Goal: Task Accomplishment & Management: Complete application form

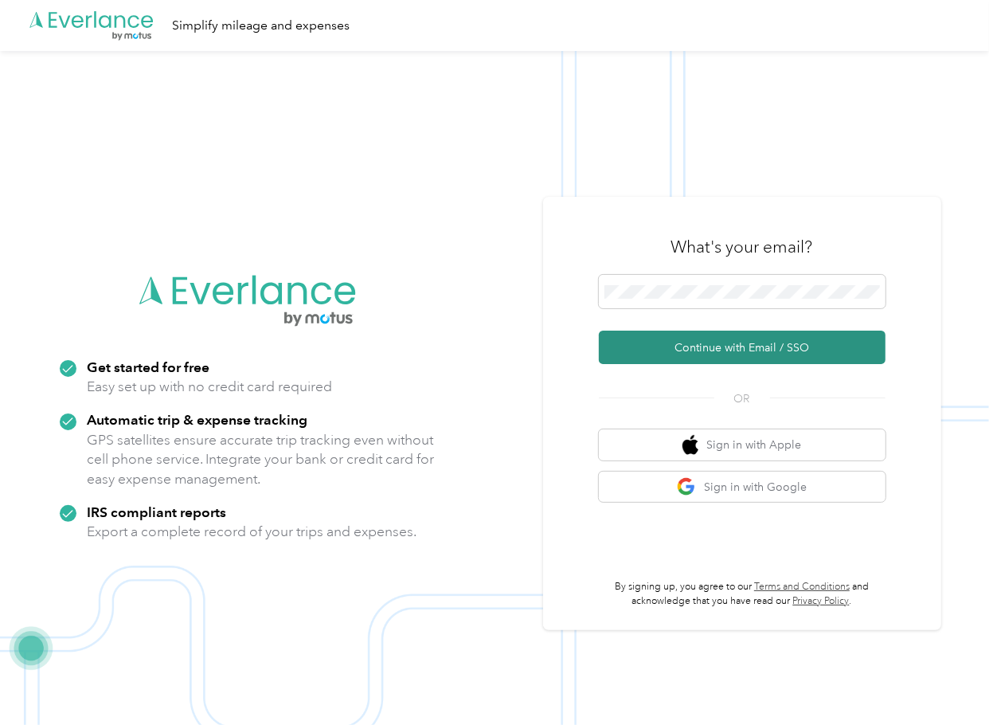
click at [651, 340] on button "Continue with Email / SSO" at bounding box center [742, 347] width 287 height 33
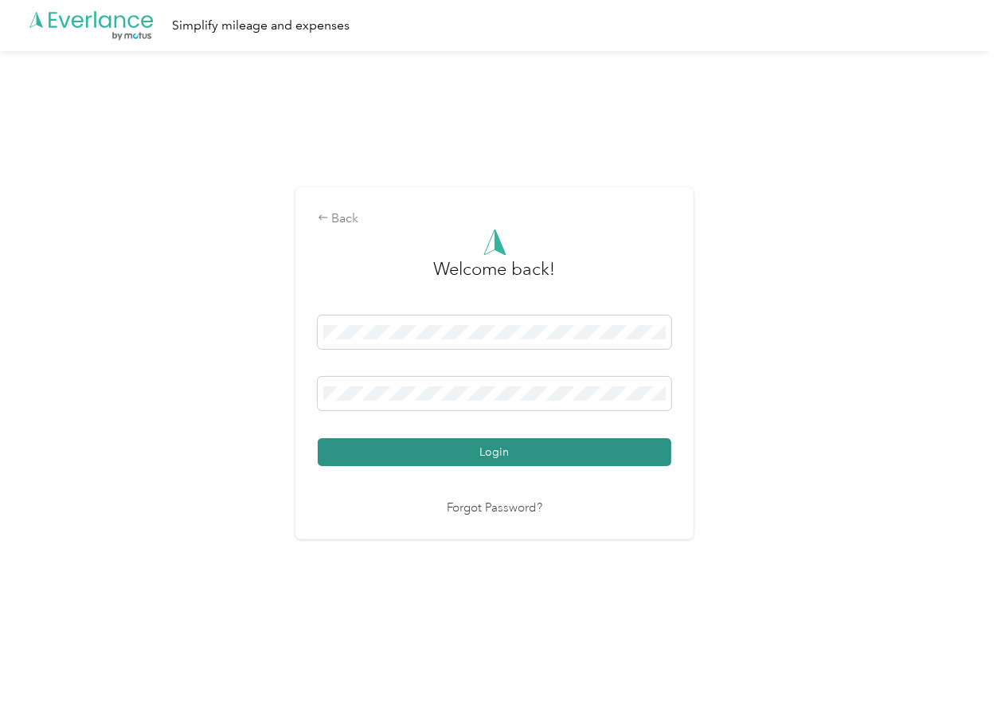
click at [391, 452] on button "Login" at bounding box center [495, 452] width 354 height 28
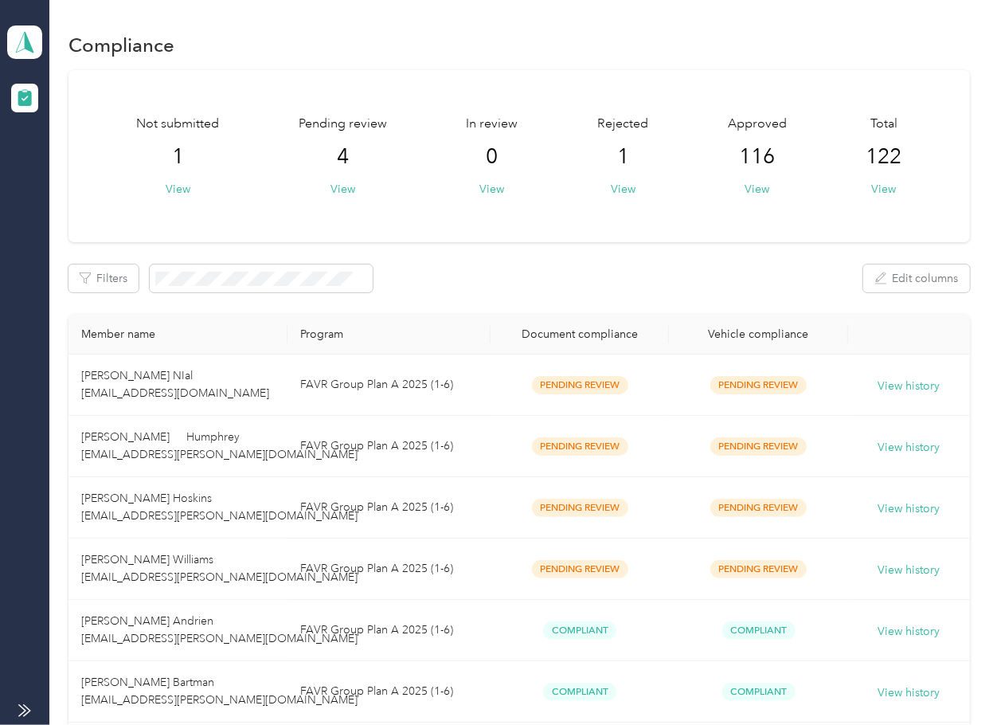
click at [344, 198] on div "Not submitted 1 View Pending review 4 View In review 0 View Rejected 1 View App…" at bounding box center [518, 156] width 901 height 172
drag, startPoint x: 533, startPoint y: 248, endPoint x: 517, endPoint y: 315, distance: 68.8
click at [345, 185] on button "View" at bounding box center [343, 189] width 25 height 17
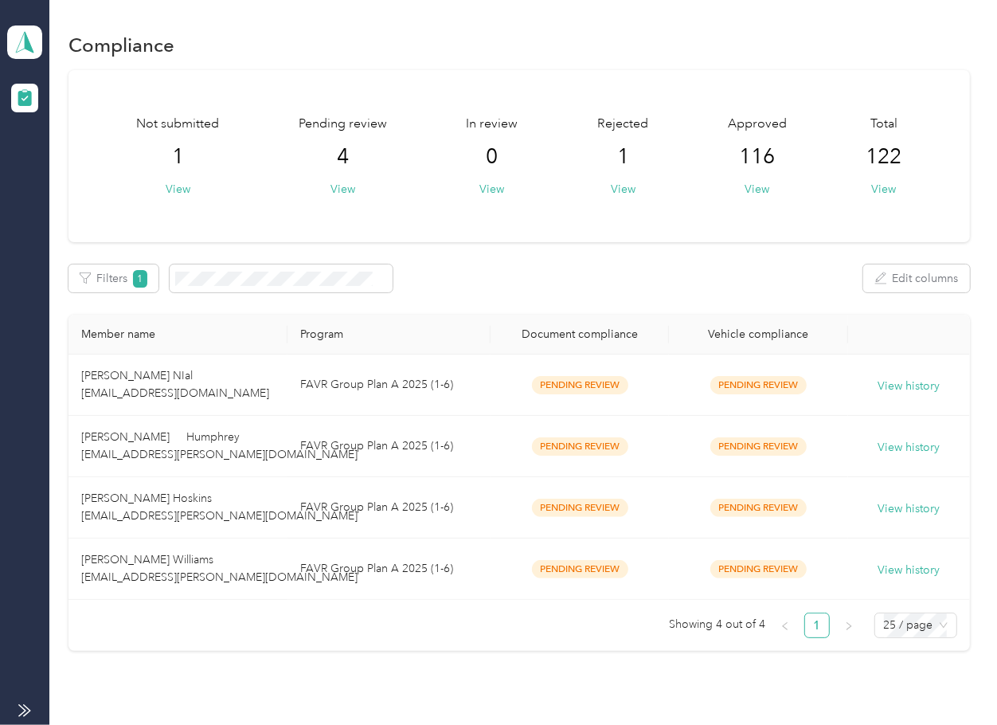
click at [575, 242] on div "Not submitted 1 View Pending review 4 View In review 0 View Rejected 1 View App…" at bounding box center [518, 360] width 901 height 581
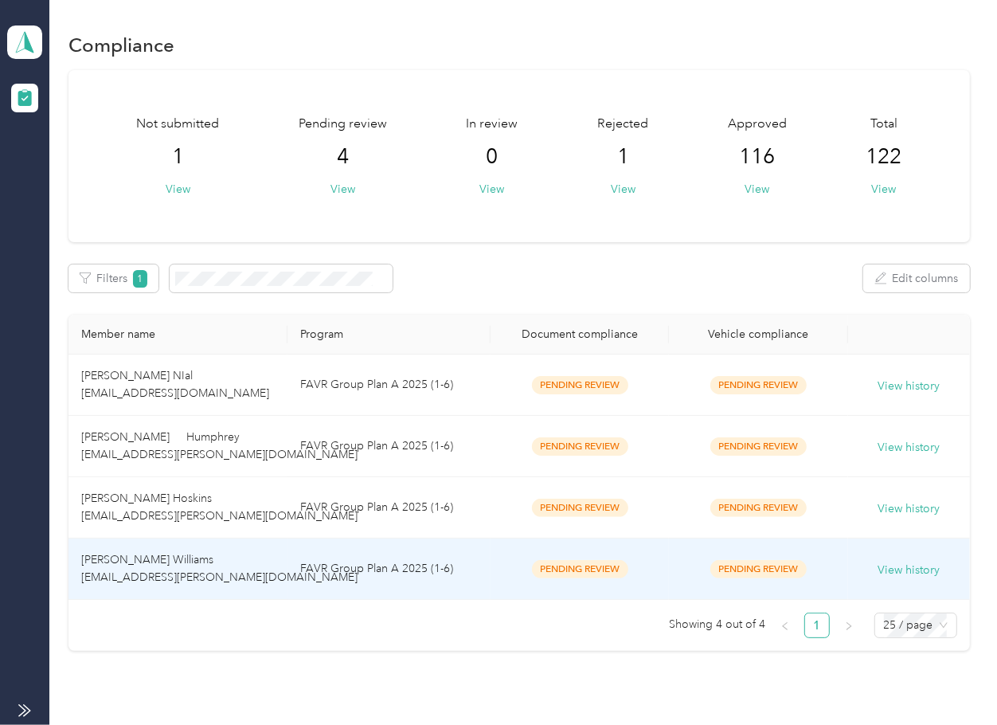
click at [202, 553] on td "[PERSON_NAME] Williams [EMAIL_ADDRESS][PERSON_NAME][DOMAIN_NAME]" at bounding box center [177, 568] width 219 height 61
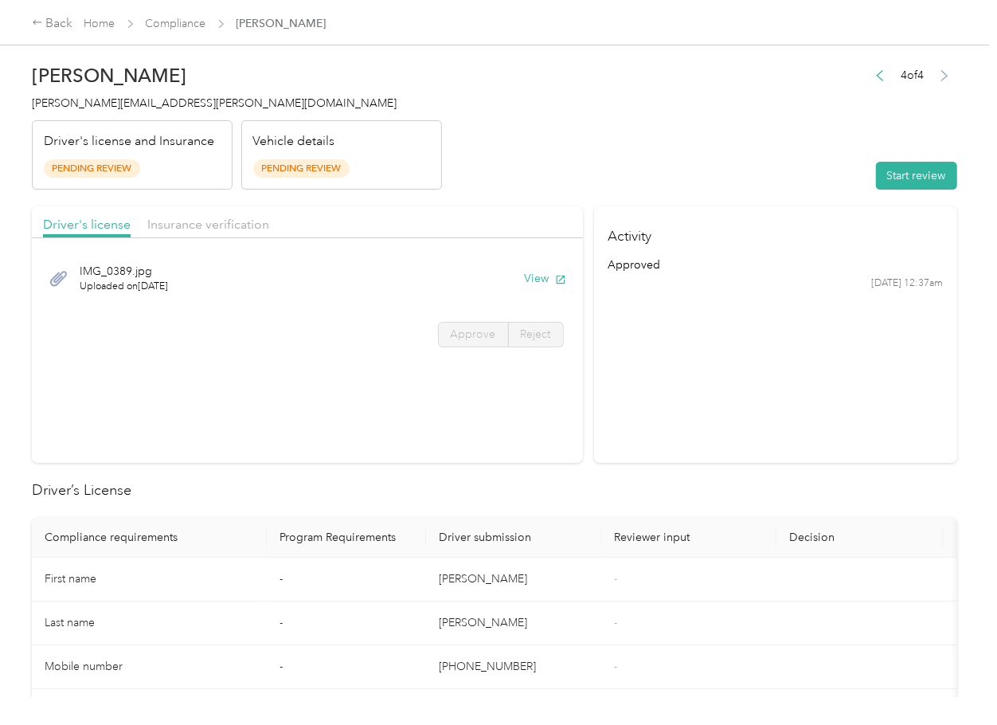
click at [720, 374] on section "Activity approved [DATE] 12:37am" at bounding box center [775, 334] width 363 height 256
click at [538, 272] on button "View" at bounding box center [545, 278] width 41 height 17
click at [220, 233] on div "Insurance verification" at bounding box center [208, 225] width 122 height 20
click at [221, 221] on span "Insurance verification" at bounding box center [208, 224] width 122 height 15
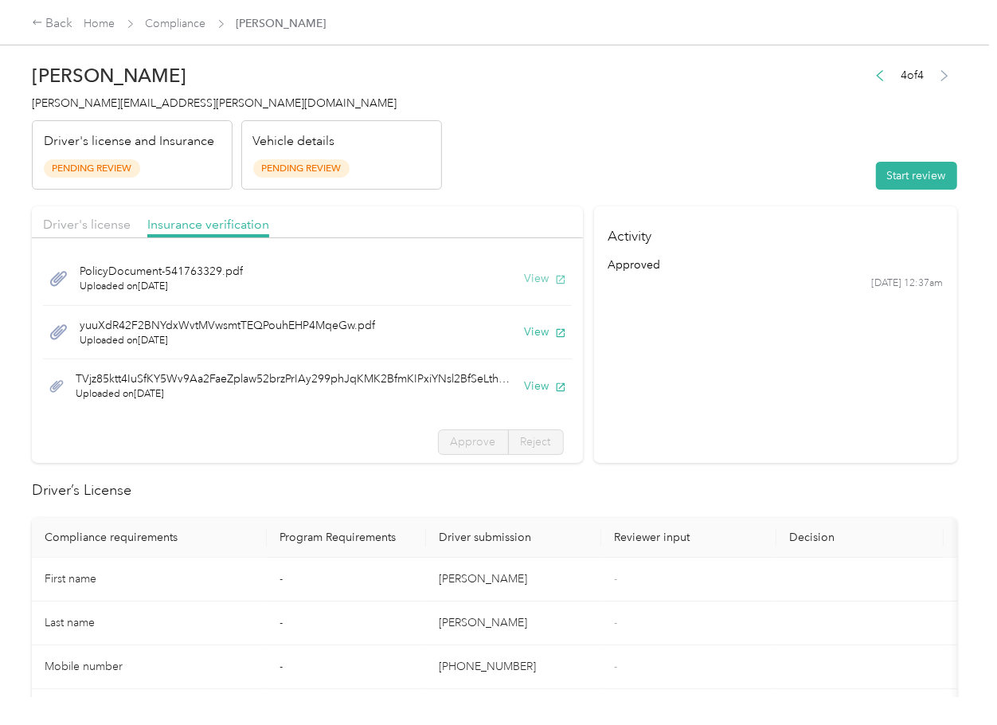
click at [525, 276] on button "View" at bounding box center [545, 278] width 41 height 17
click at [525, 334] on button "View" at bounding box center [545, 331] width 41 height 17
click at [525, 388] on button "View" at bounding box center [545, 385] width 41 height 17
click at [734, 178] on header "[PERSON_NAME] Williams [EMAIL_ADDRESS][PERSON_NAME][DOMAIN_NAME] Driver's licen…" at bounding box center [494, 123] width 925 height 134
click at [876, 176] on button "Start review" at bounding box center [916, 176] width 81 height 28
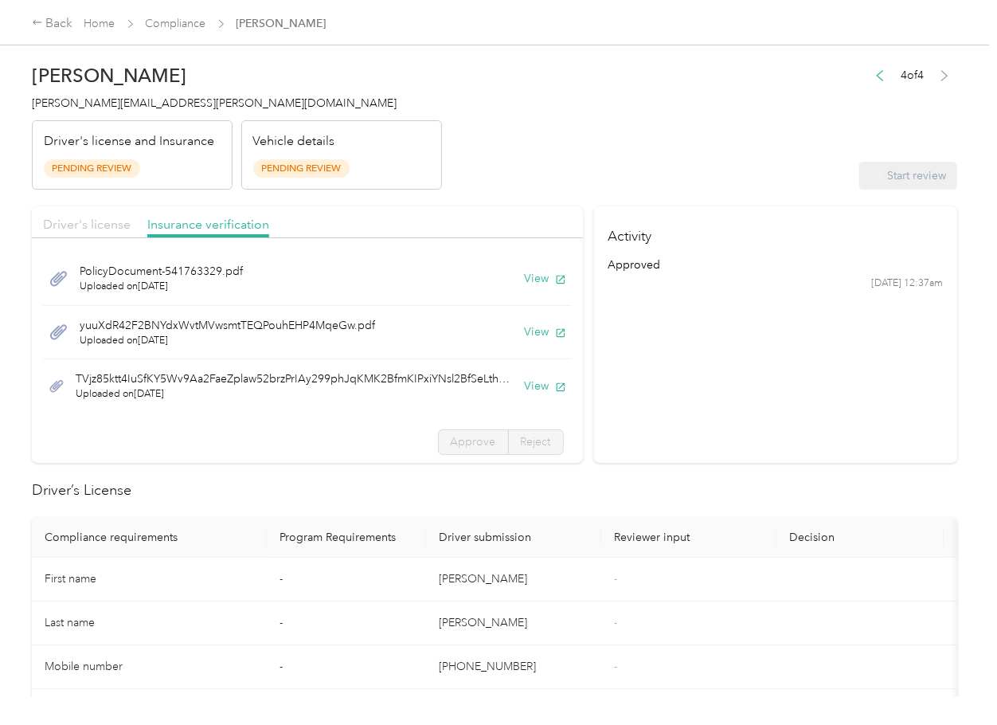
click at [99, 220] on span "Driver's license" at bounding box center [87, 224] width 88 height 15
click at [75, 224] on span "Driver's license" at bounding box center [87, 224] width 88 height 15
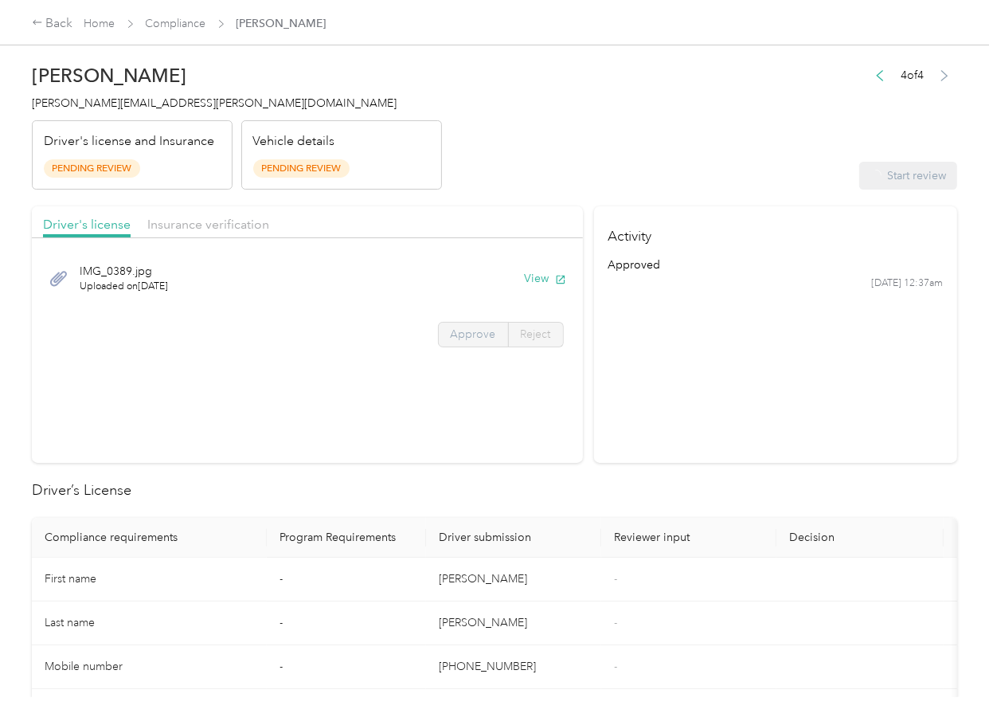
click at [456, 329] on span "Approve" at bounding box center [473, 334] width 45 height 14
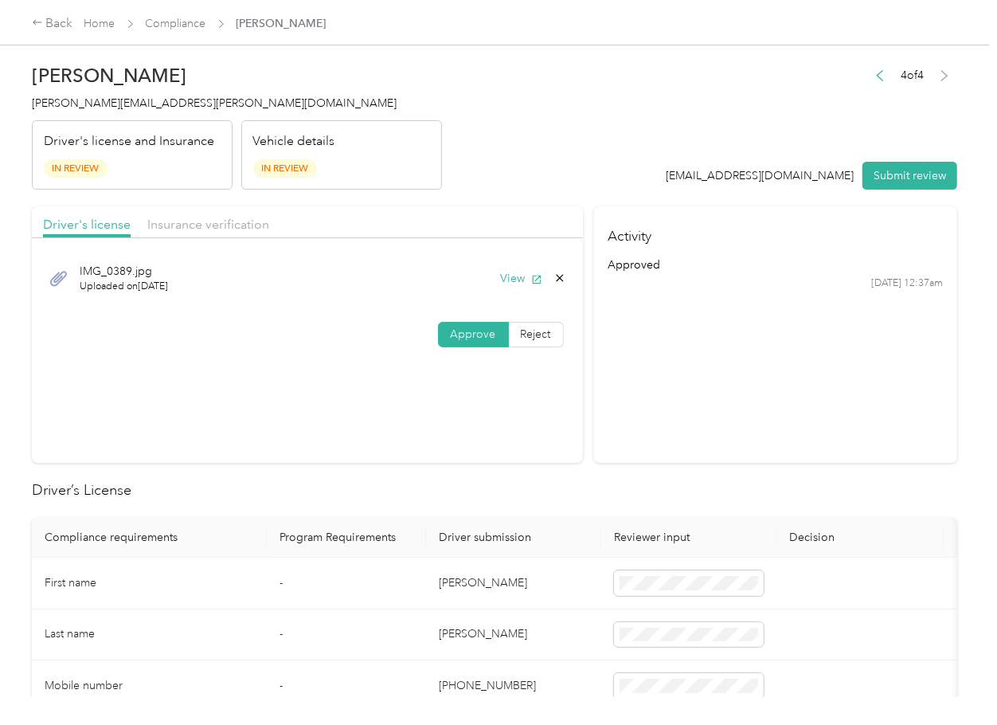
click at [469, 328] on span "Approve" at bounding box center [473, 334] width 45 height 14
click at [211, 223] on span "Insurance verification" at bounding box center [208, 224] width 122 height 15
click at [169, 225] on span "Insurance verification" at bounding box center [208, 224] width 122 height 15
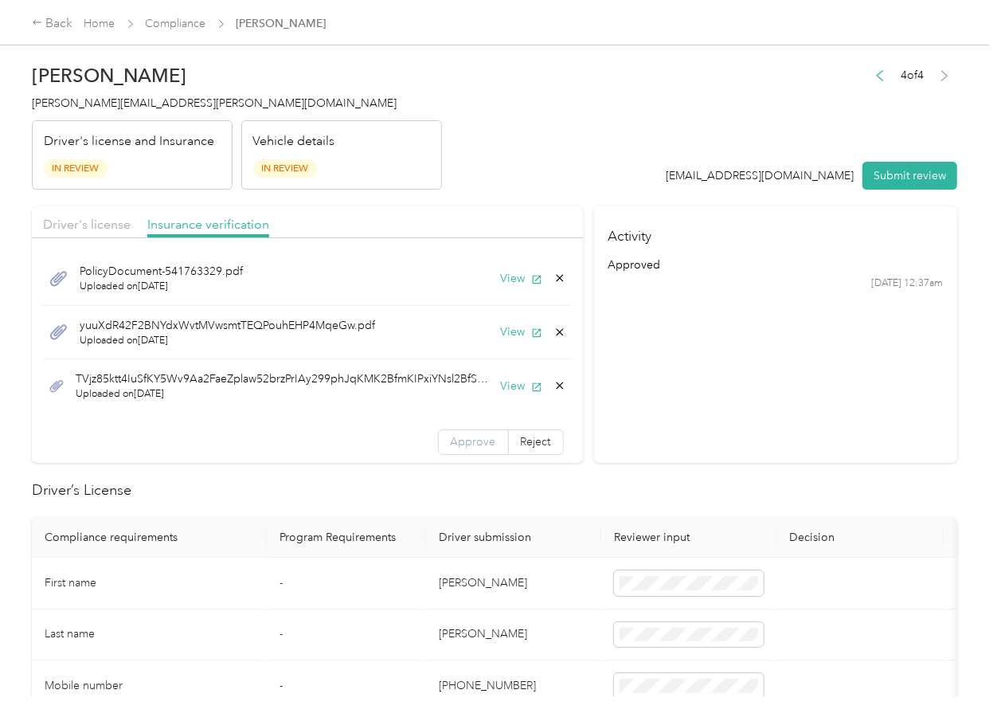
click at [456, 433] on label "Approve" at bounding box center [473, 441] width 71 height 25
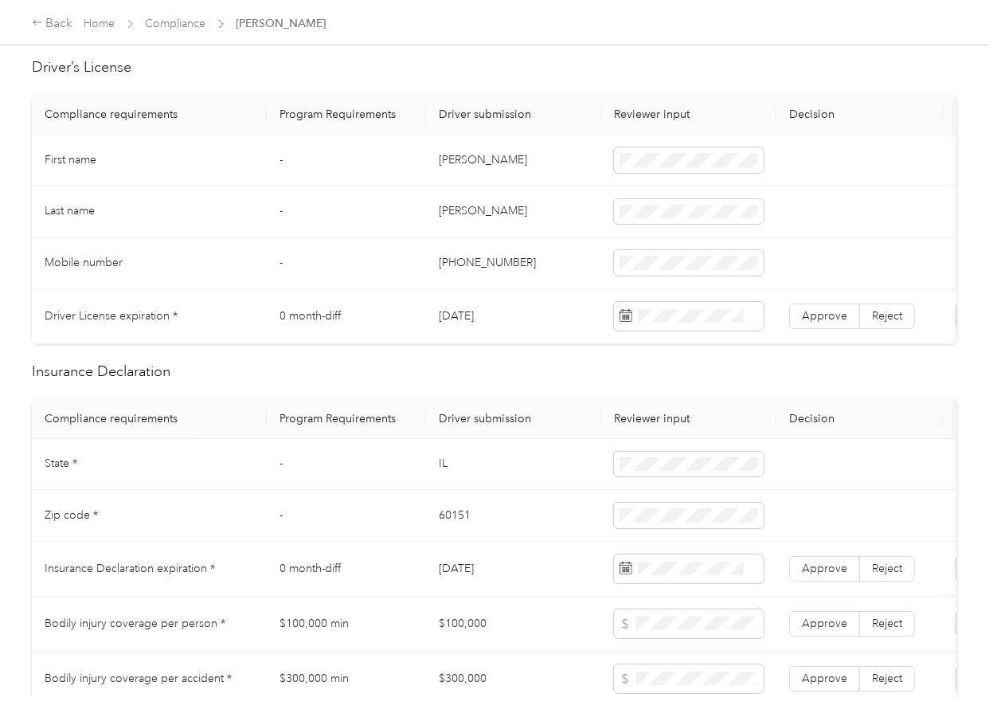
scroll to position [319, 0]
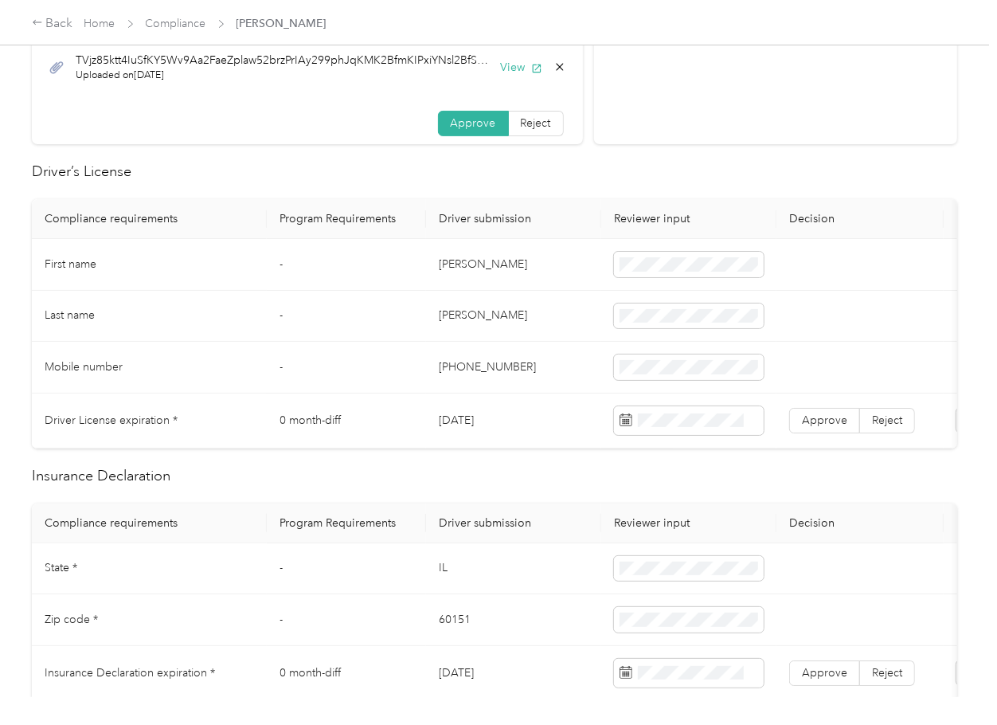
click at [461, 421] on td "[DATE]" at bounding box center [513, 420] width 175 height 55
copy td "[DATE]"
click at [665, 411] on span at bounding box center [689, 420] width 150 height 29
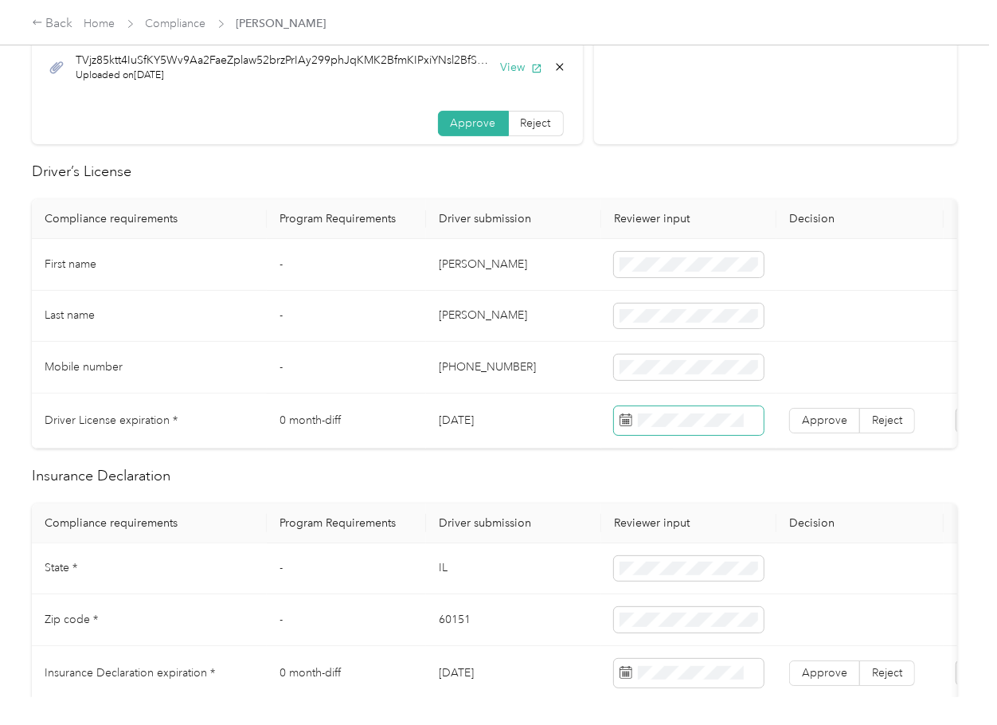
click at [684, 428] on span at bounding box center [689, 420] width 150 height 29
click at [826, 421] on span "Approve" at bounding box center [824, 420] width 45 height 14
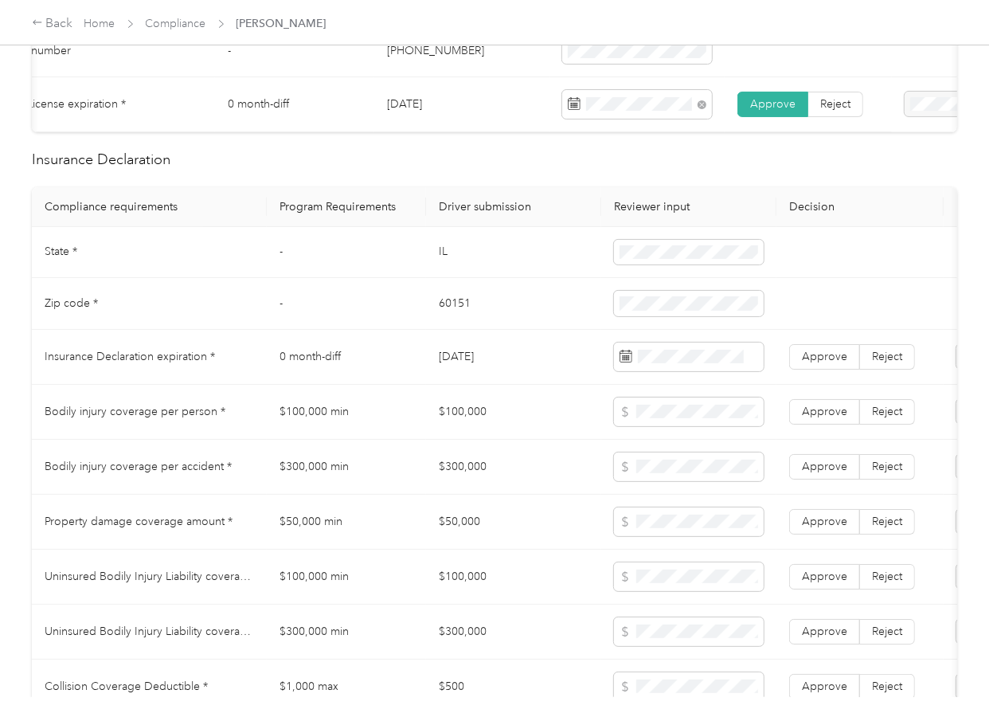
scroll to position [637, 0]
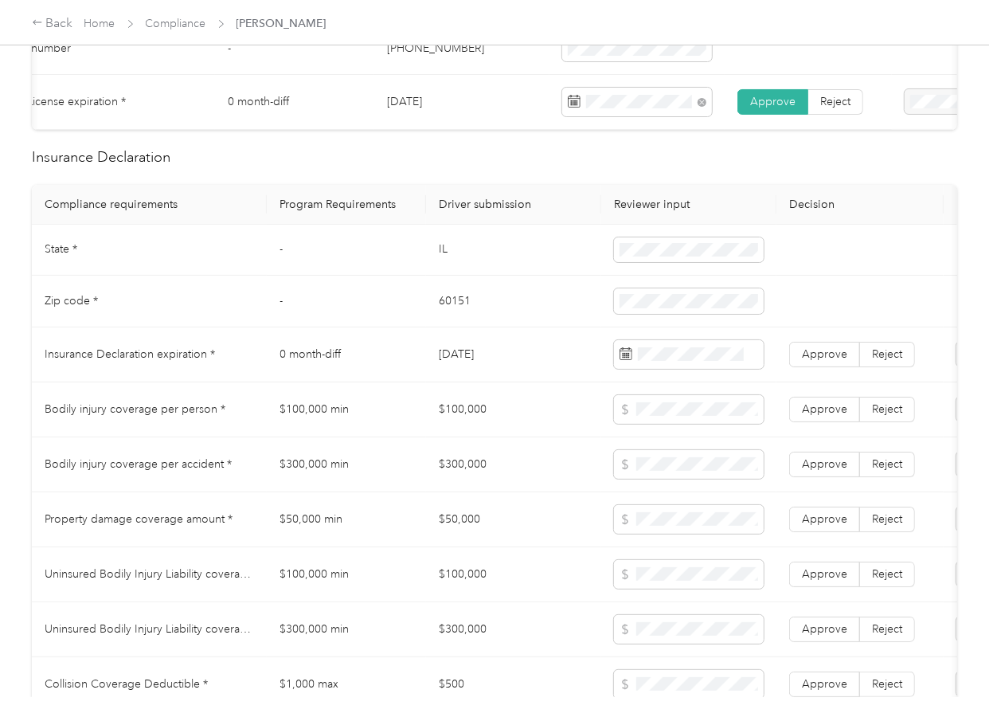
click at [443, 266] on td "IL" at bounding box center [513, 251] width 175 height 52
copy td "IL"
click at [446, 314] on td "60151" at bounding box center [513, 302] width 175 height 52
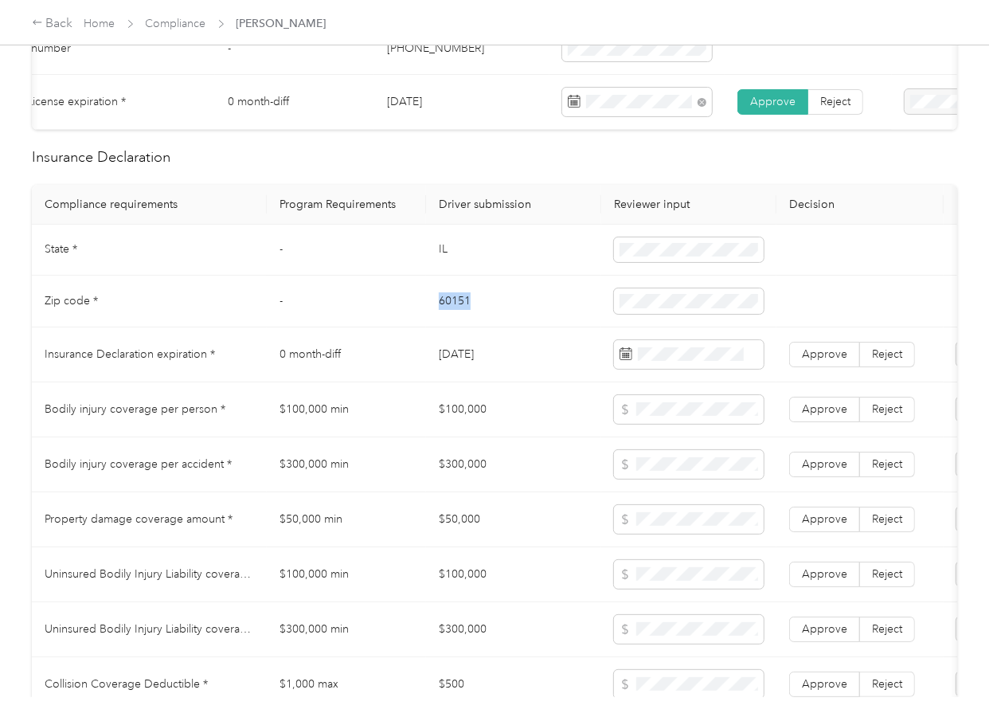
click at [446, 314] on td "60151" at bounding box center [513, 302] width 175 height 52
copy td "60151"
drag, startPoint x: 561, startPoint y: 380, endPoint x: 45, endPoint y: 361, distance: 516.4
click at [550, 382] on td "[DATE]" at bounding box center [513, 354] width 175 height 55
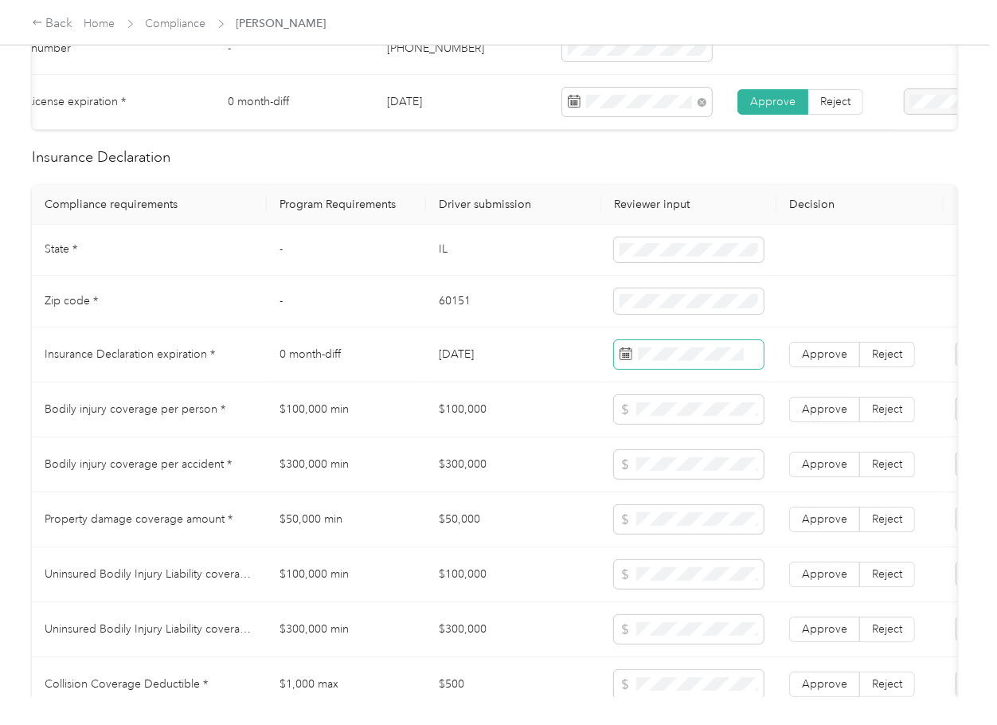
click at [704, 369] on span at bounding box center [689, 354] width 150 height 29
click at [835, 361] on span "Approve" at bounding box center [824, 354] width 45 height 14
click at [387, 400] on td "$100,000 min" at bounding box center [346, 409] width 159 height 55
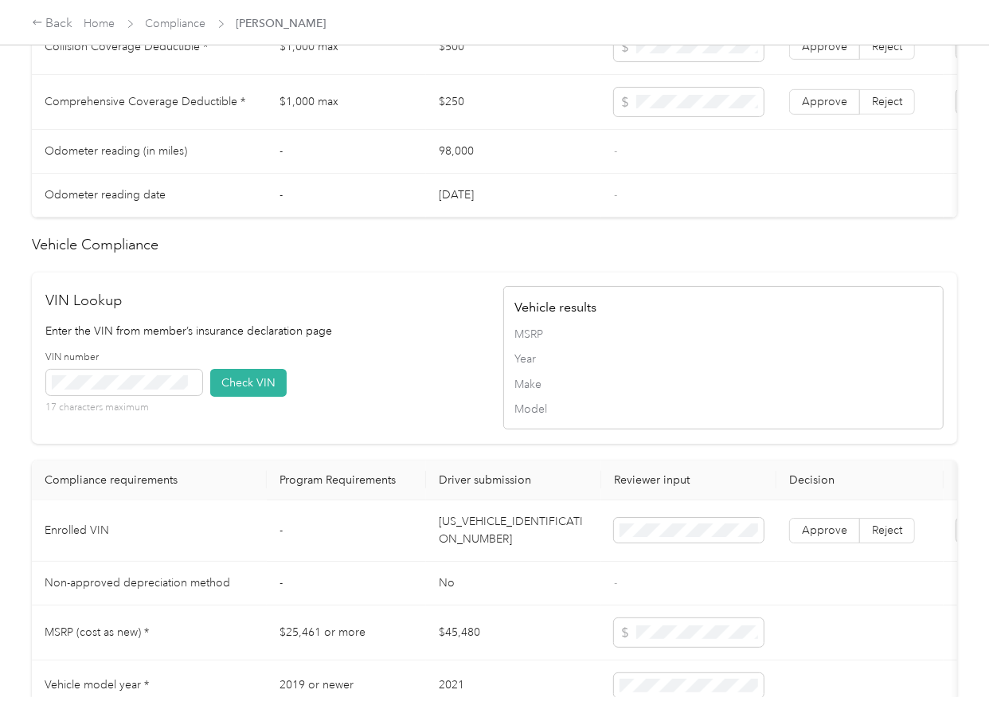
click at [487, 553] on td "[US_VEHICLE_IDENTIFICATION_NUMBER]" at bounding box center [513, 530] width 175 height 61
copy td "[US_VEHICLE_IDENTIFICATION_NUMBER]"
drag, startPoint x: 460, startPoint y: 365, endPoint x: 286, endPoint y: 401, distance: 178.1
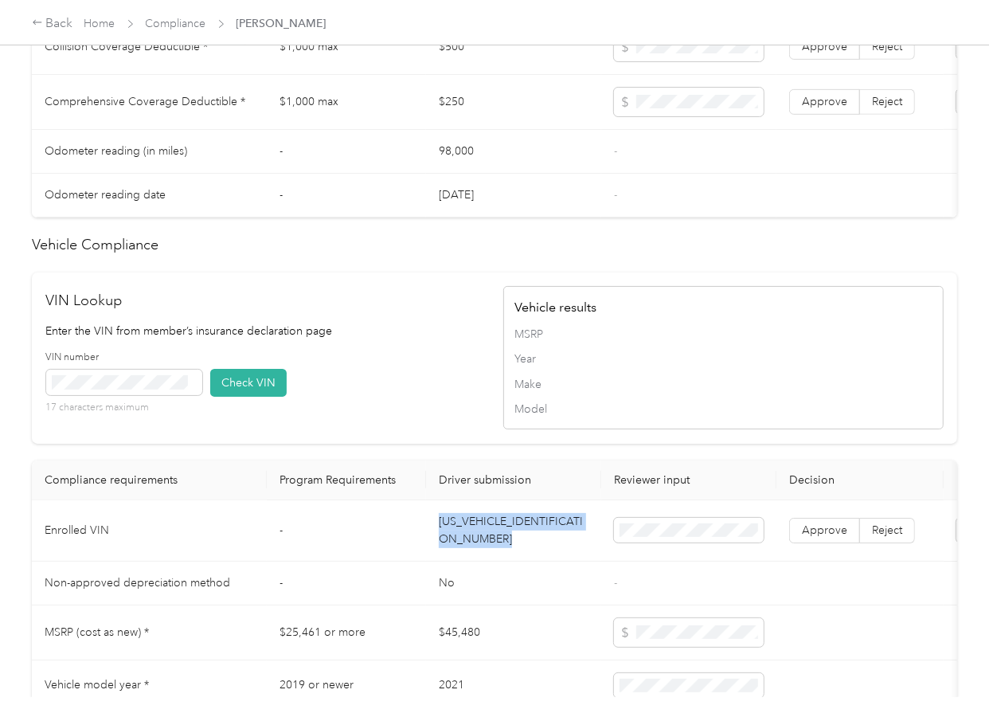
click at [460, 339] on p "Enter the VIN from member’s insurance declaration page" at bounding box center [266, 331] width 440 height 17
click at [244, 397] on button "Check VIN" at bounding box center [248, 383] width 76 height 28
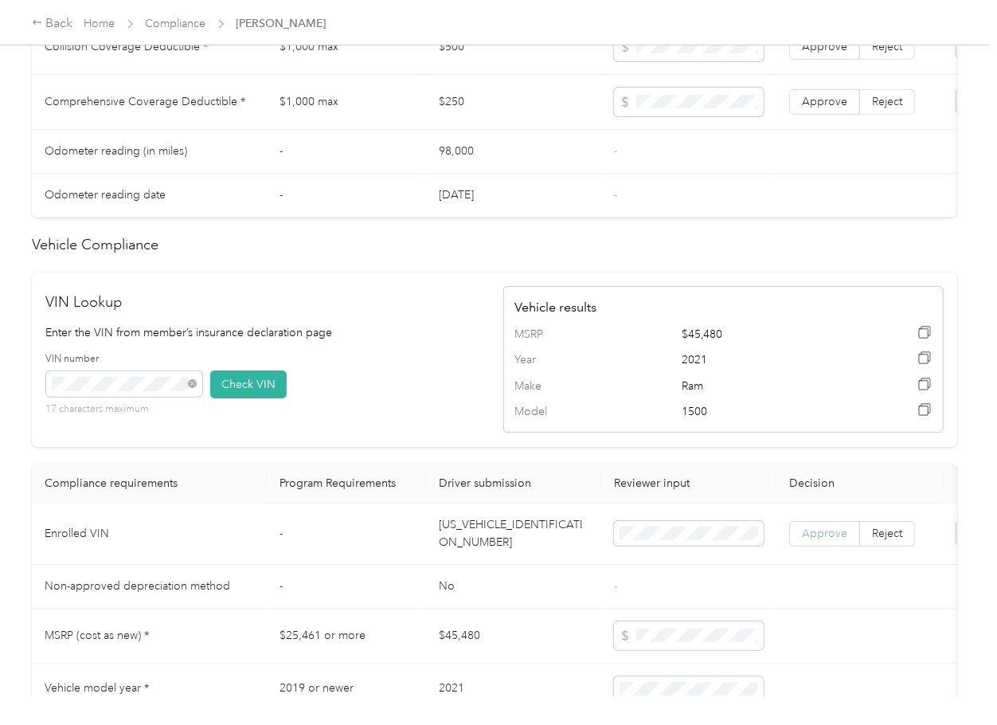
click at [820, 540] on span "Approve" at bounding box center [824, 533] width 45 height 14
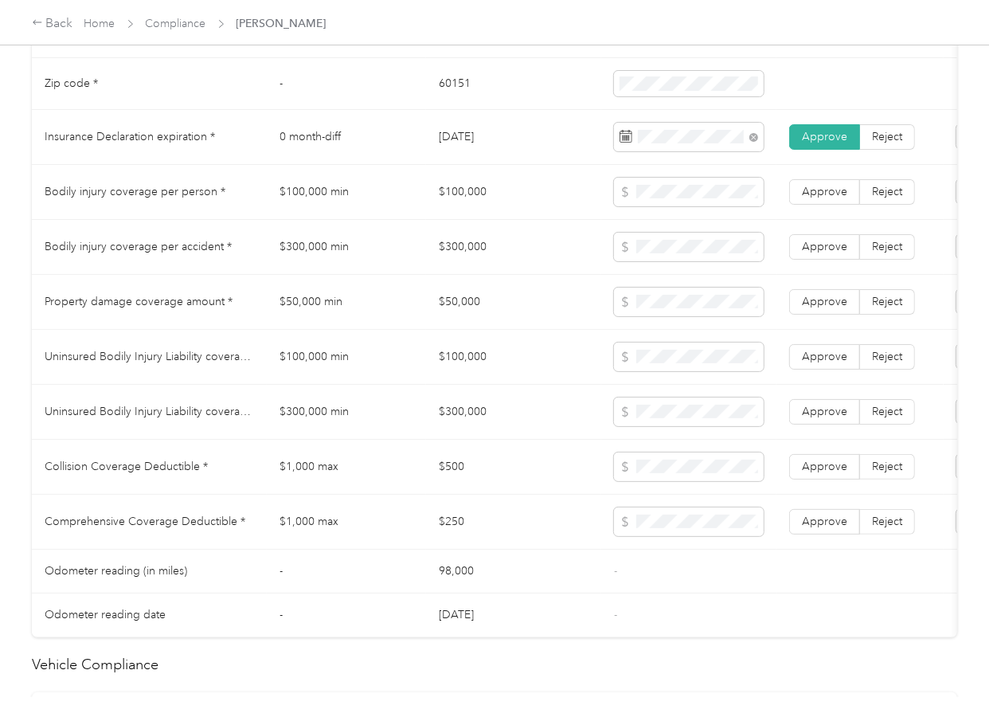
scroll to position [849, 0]
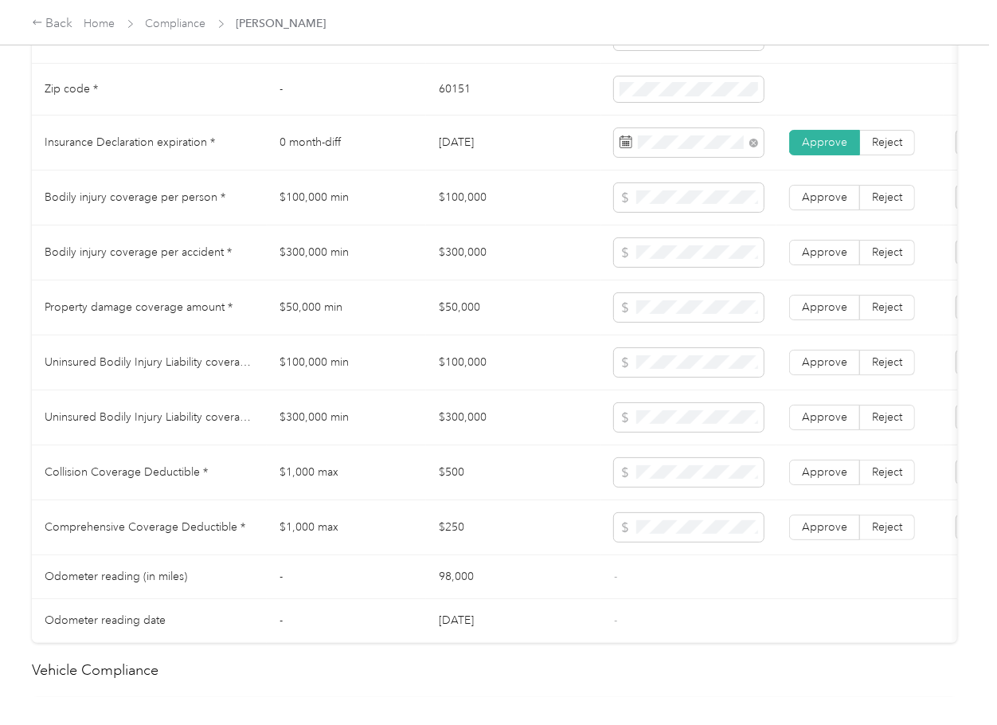
click at [459, 207] on td "$100,000" at bounding box center [513, 197] width 175 height 55
copy td "100,000"
click at [667, 201] on span at bounding box center [689, 197] width 150 height 29
click at [669, 202] on span at bounding box center [689, 197] width 150 height 29
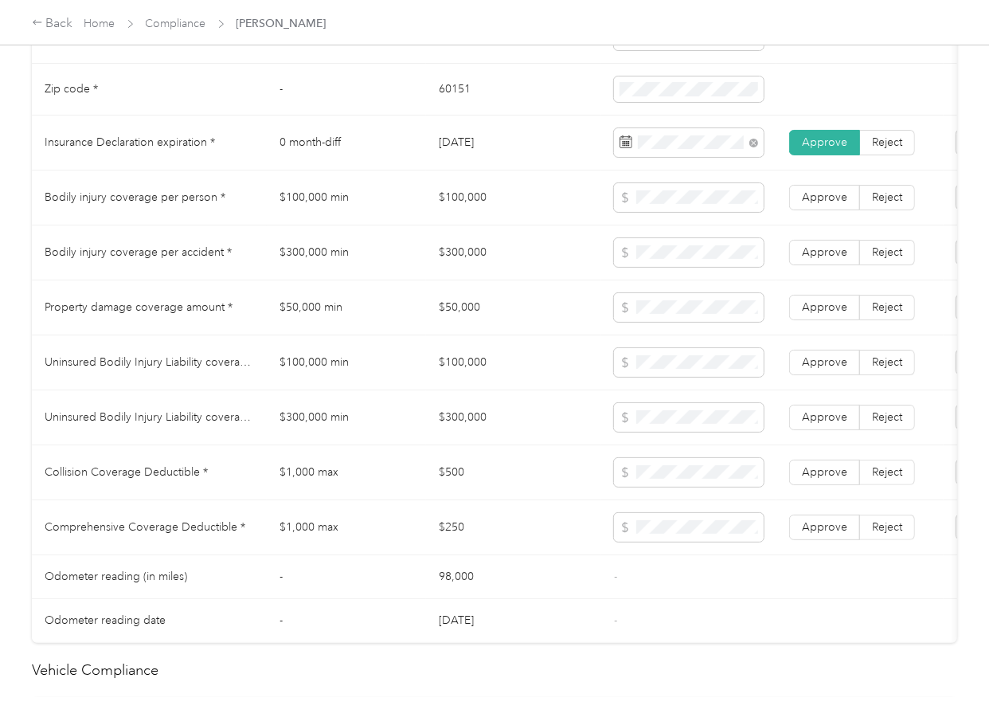
click at [467, 268] on td "$300,000" at bounding box center [513, 252] width 175 height 55
copy td "$300,000"
click at [469, 319] on td "$50,000" at bounding box center [513, 307] width 175 height 55
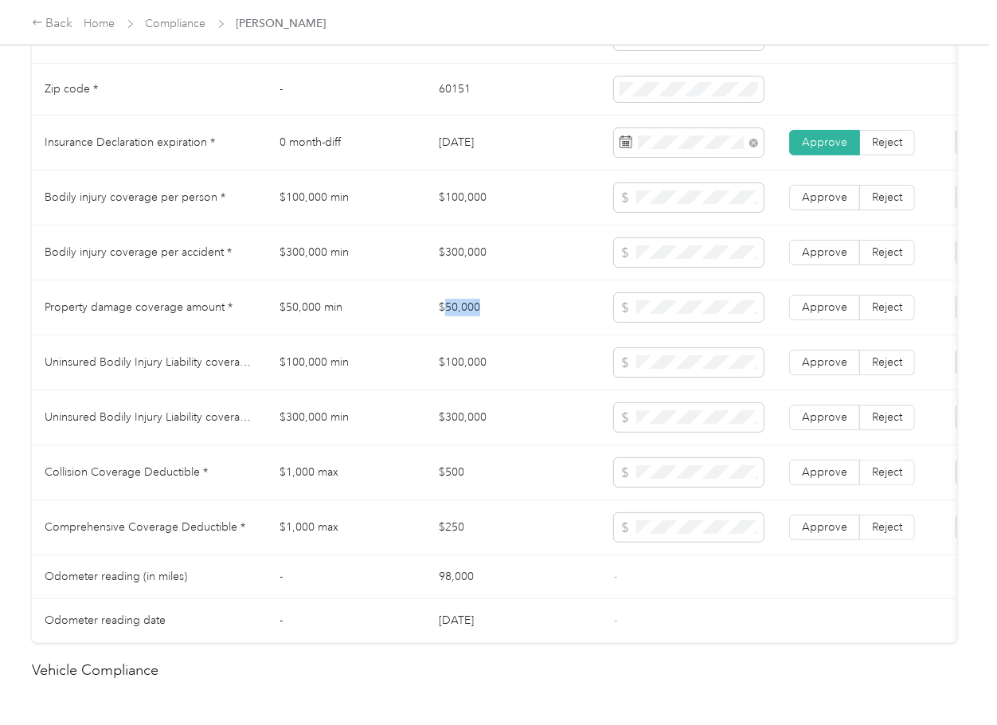
click at [469, 319] on td "$50,000" at bounding box center [513, 307] width 175 height 55
copy td "$50,000"
click at [808, 314] on span "Approve" at bounding box center [824, 307] width 45 height 14
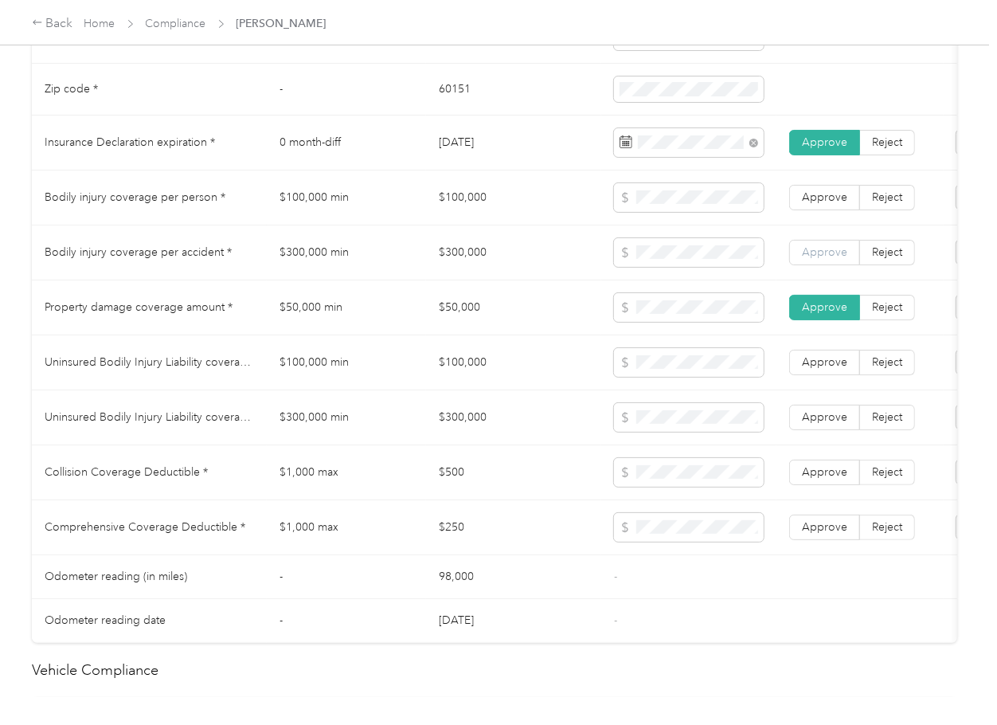
click at [817, 259] on span "Approve" at bounding box center [824, 252] width 45 height 14
click at [817, 210] on label "Approve" at bounding box center [824, 197] width 71 height 25
click at [444, 482] on td "$500" at bounding box center [513, 472] width 175 height 55
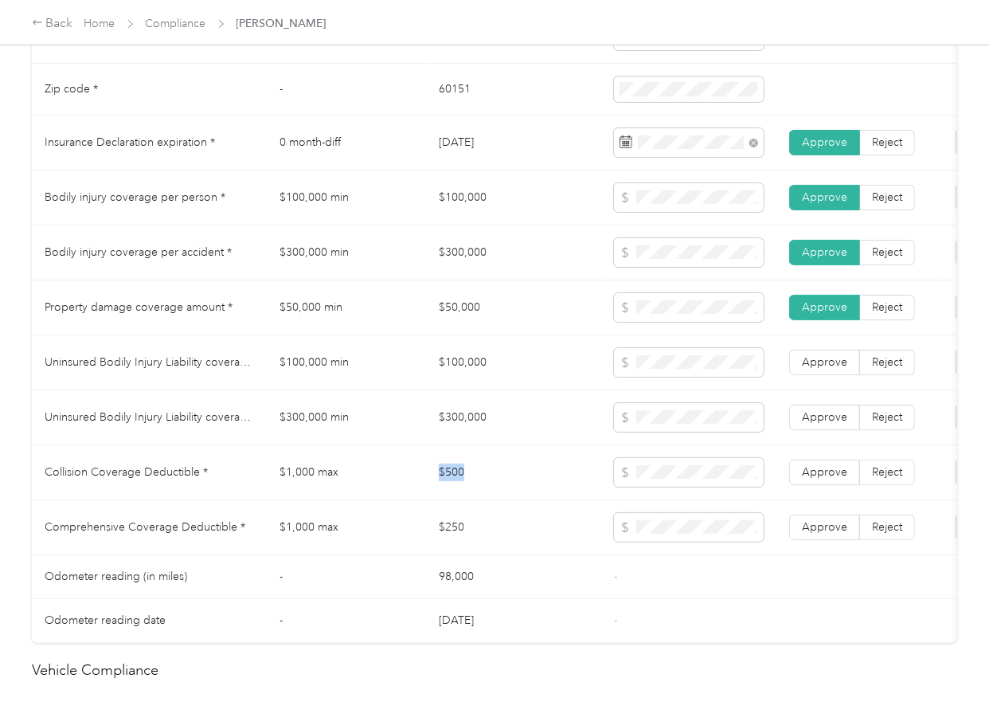
click at [444, 482] on td "$500" at bounding box center [513, 472] width 175 height 55
copy td "$500"
click at [454, 378] on td "$100,000" at bounding box center [513, 362] width 175 height 55
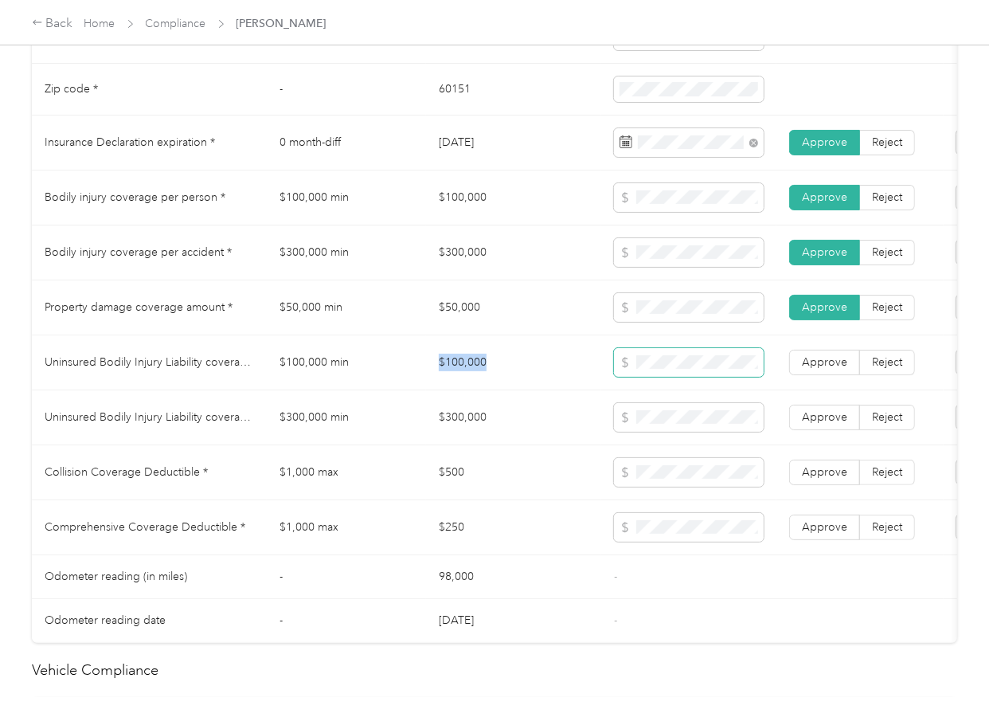
copy td "$100,000"
click at [728, 377] on span at bounding box center [689, 362] width 150 height 29
click at [462, 430] on td "$300,000" at bounding box center [513, 417] width 175 height 55
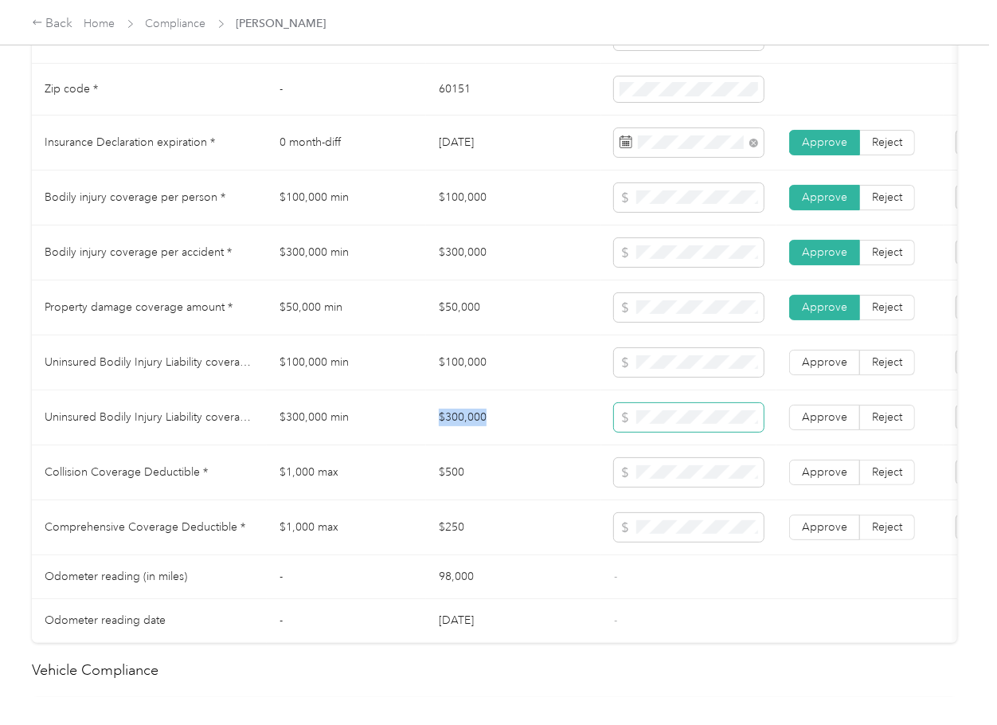
copy td "$300,000"
click at [831, 424] on span "Approve" at bounding box center [824, 417] width 45 height 14
click at [824, 369] on span "Approve" at bounding box center [824, 362] width 45 height 14
click at [821, 479] on span "Approve" at bounding box center [824, 472] width 45 height 14
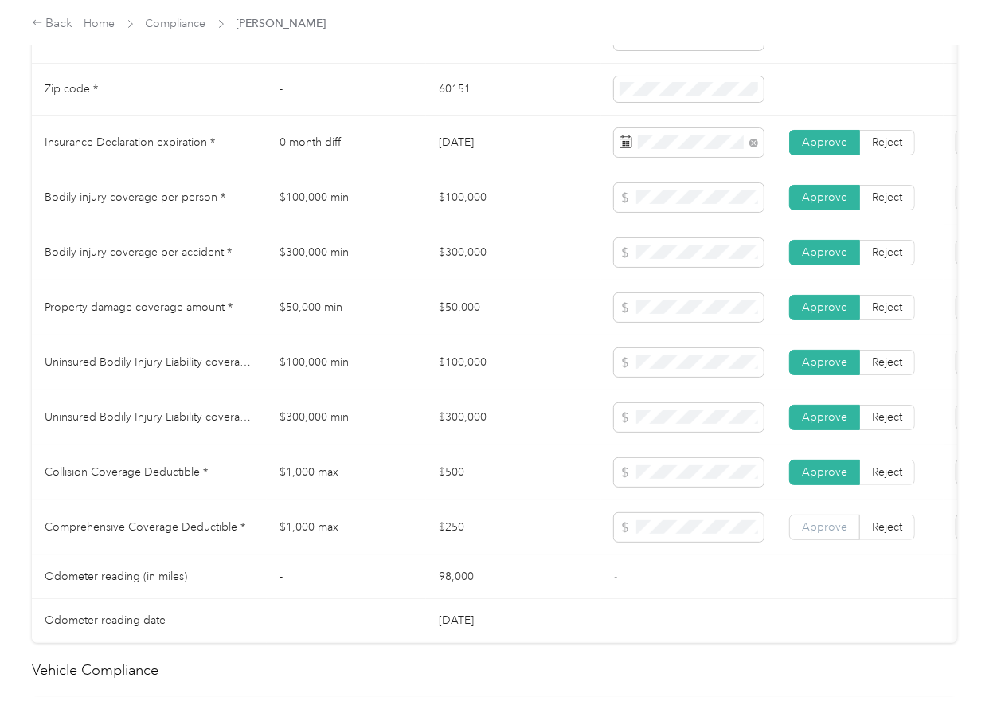
click at [816, 534] on span "Approve" at bounding box center [824, 527] width 45 height 14
click at [599, 530] on td "$250" at bounding box center [513, 527] width 175 height 55
click at [634, 212] on span at bounding box center [689, 197] width 150 height 29
drag, startPoint x: 691, startPoint y: 196, endPoint x: 592, endPoint y: 214, distance: 101.2
click at [592, 214] on tr "Bodily injury coverage per person * $100,000 min $100,000 Approve Reject" at bounding box center [593, 197] width 1123 height 55
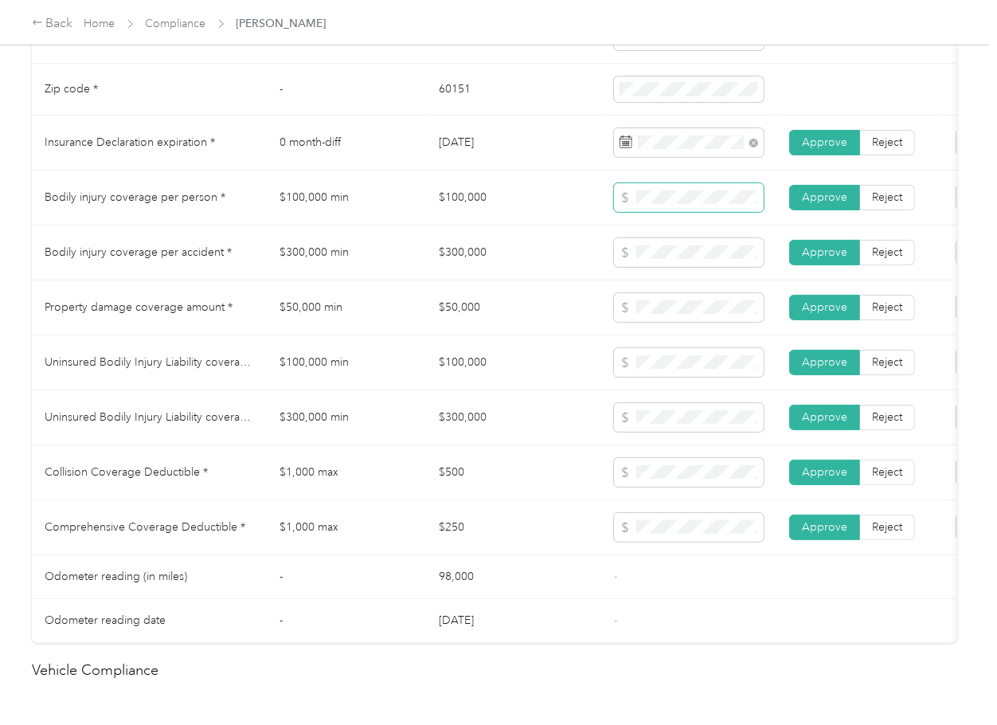
click at [684, 203] on span at bounding box center [689, 197] width 150 height 29
click at [630, 212] on span at bounding box center [689, 197] width 150 height 29
click at [648, 478] on span at bounding box center [689, 472] width 150 height 29
click at [581, 541] on td "$250" at bounding box center [513, 527] width 175 height 55
click at [436, 378] on td "$100,000" at bounding box center [513, 362] width 175 height 55
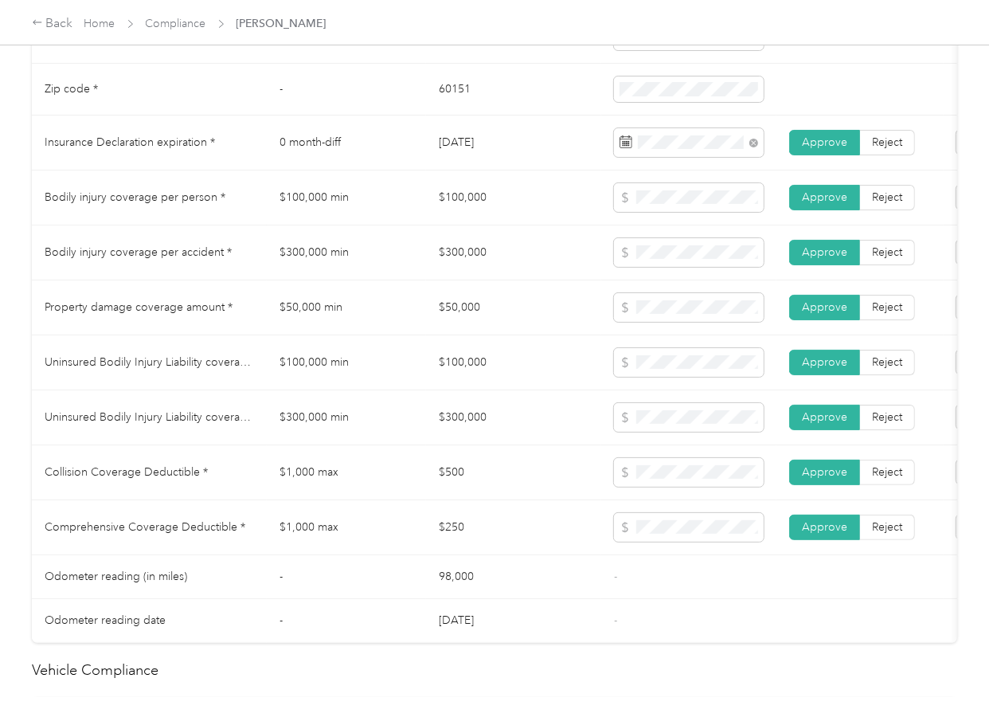
click at [395, 280] on td "$300,000 min" at bounding box center [346, 252] width 159 height 55
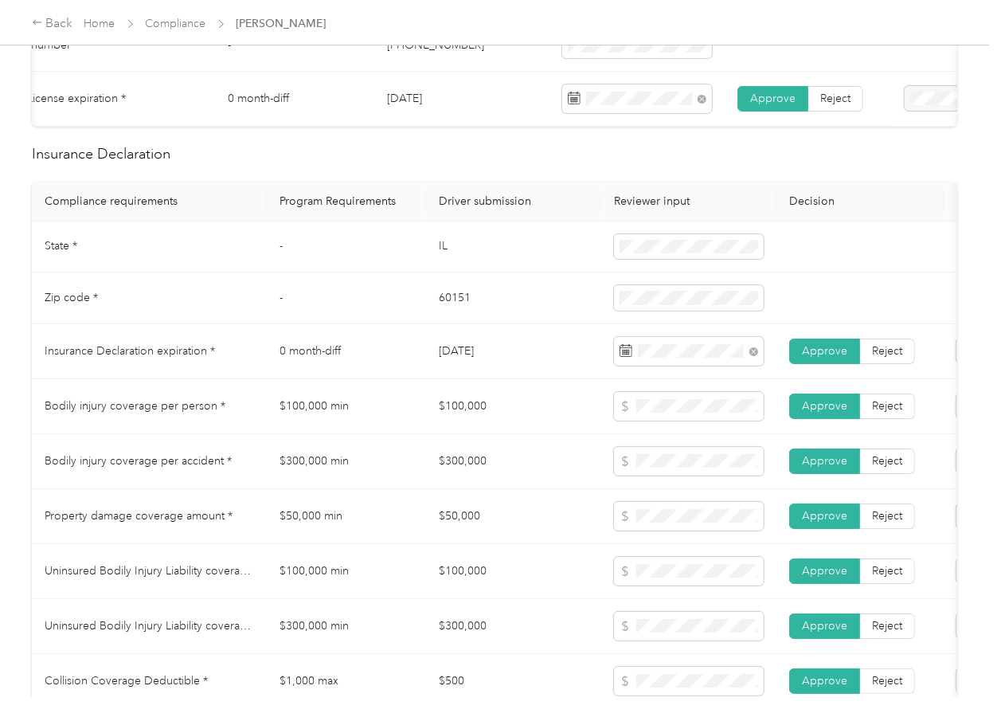
scroll to position [637, 0]
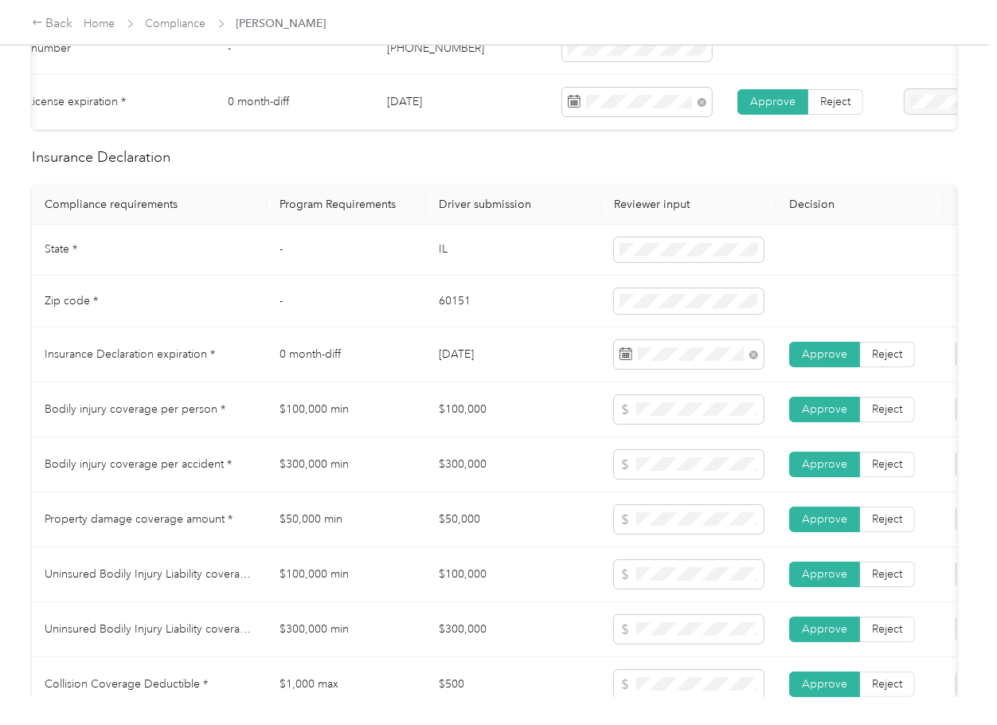
drag, startPoint x: 198, startPoint y: 464, endPoint x: -130, endPoint y: 285, distance: 373.9
click at [648, 413] on span at bounding box center [689, 409] width 150 height 29
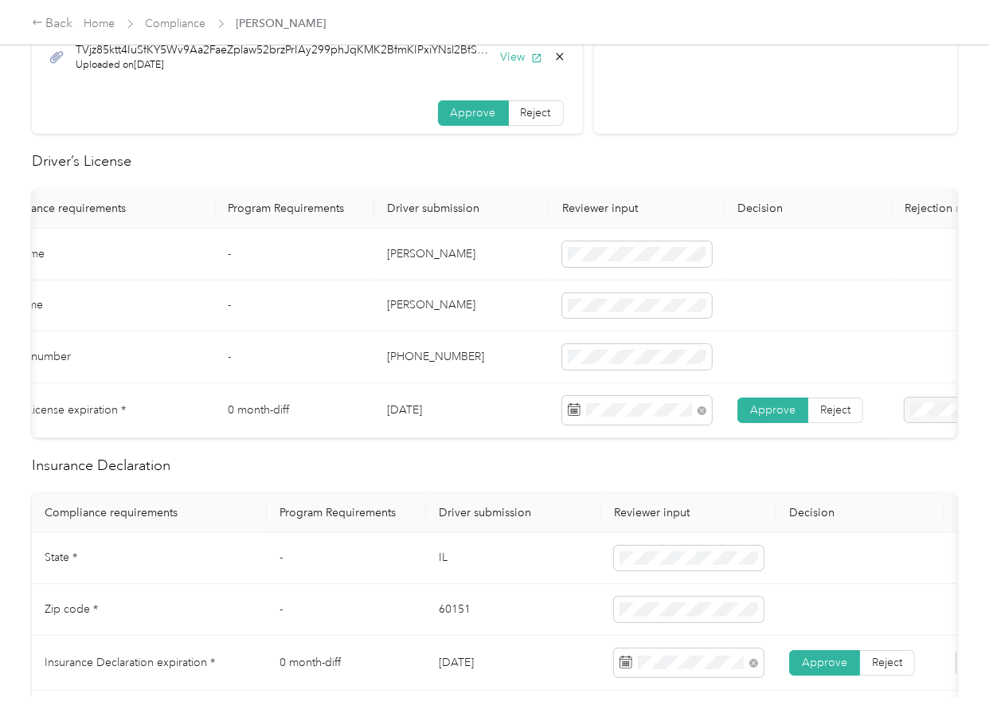
scroll to position [0, 0]
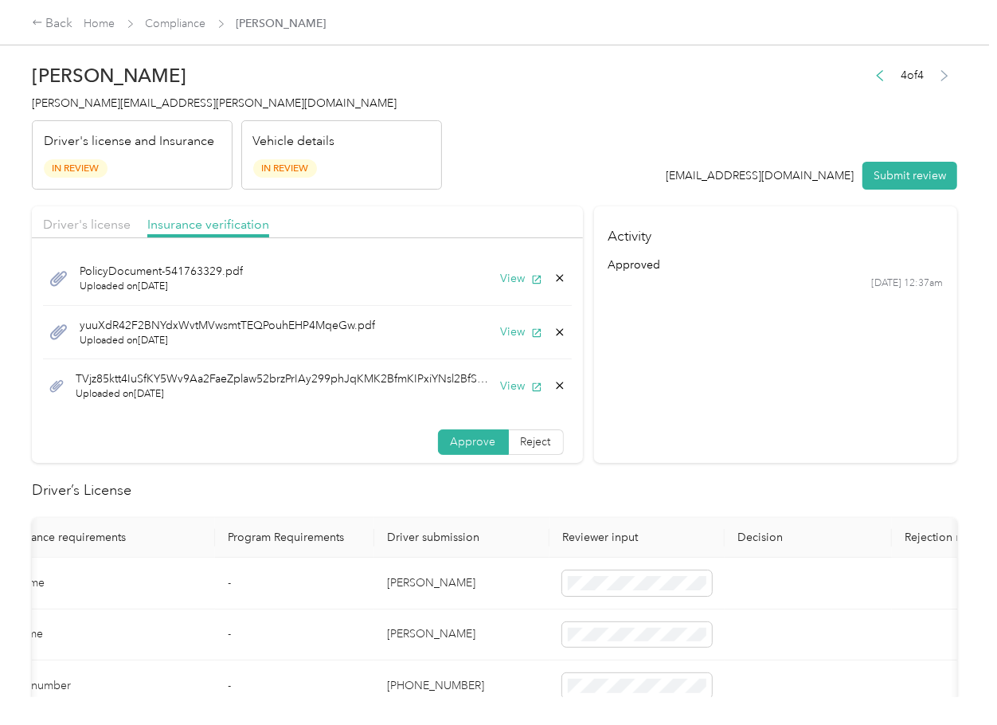
click at [553, 385] on icon at bounding box center [559, 385] width 13 height 13
click at [503, 392] on button "Yes" at bounding box center [498, 397] width 31 height 25
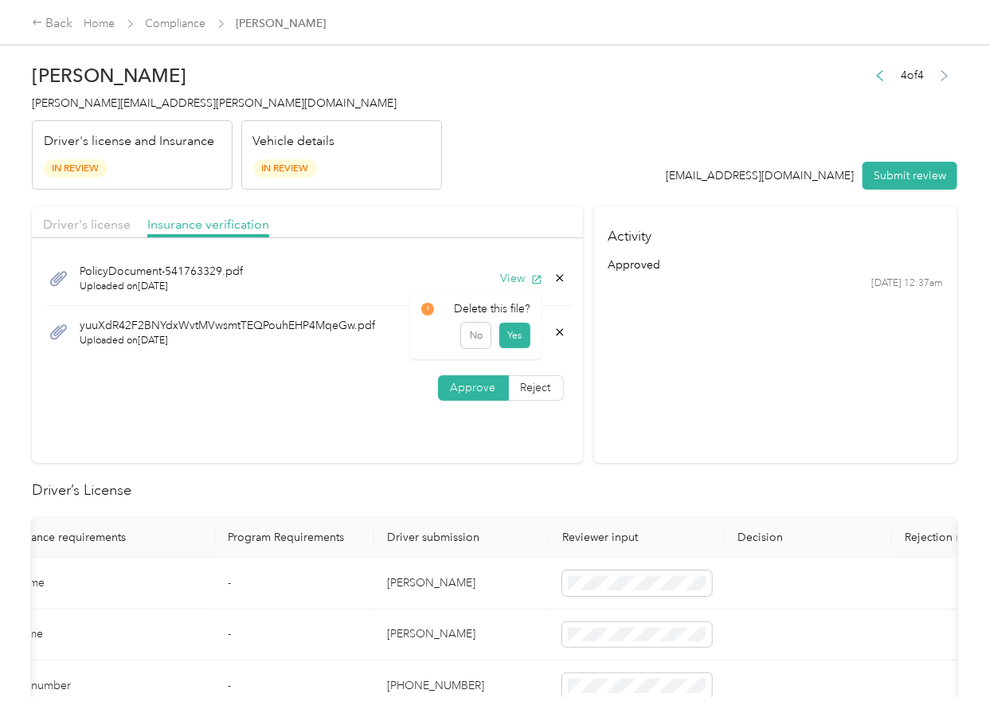
click at [554, 336] on icon at bounding box center [559, 332] width 13 height 13
click at [523, 344] on button "Yes" at bounding box center [514, 343] width 31 height 25
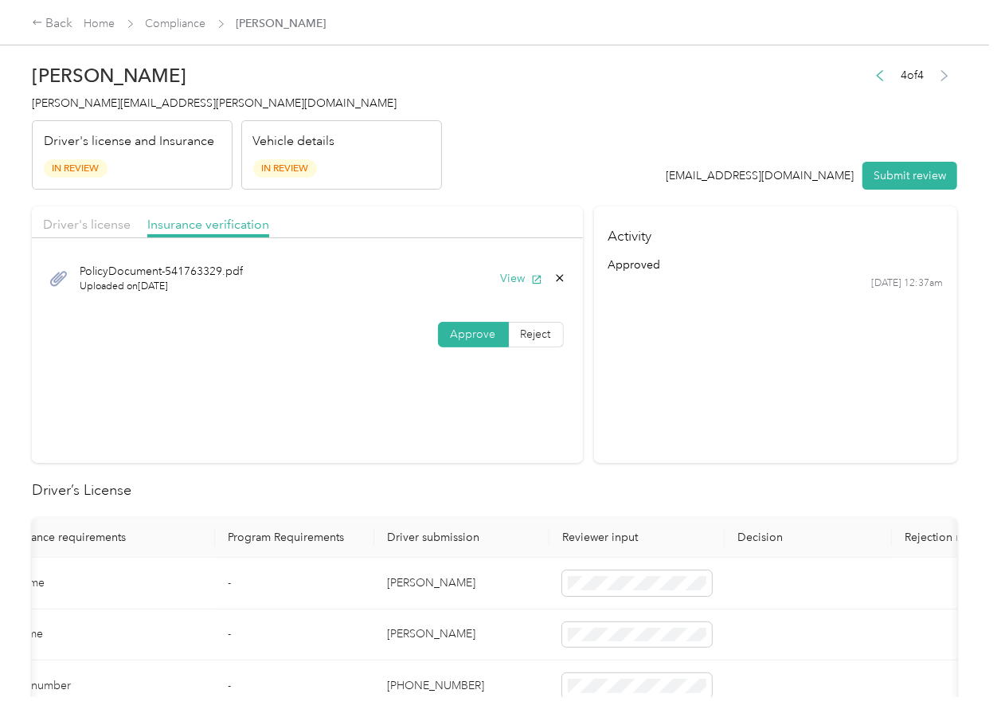
click at [94, 215] on div "Driver's license" at bounding box center [87, 225] width 88 height 20
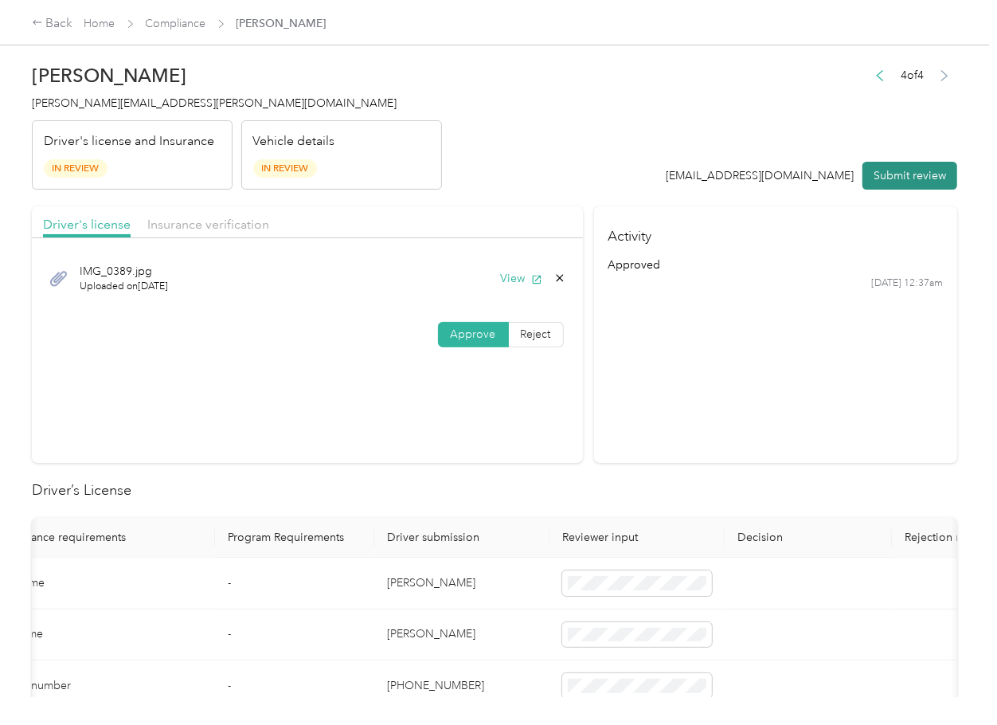
click at [889, 176] on button "Submit review" at bounding box center [909, 176] width 95 height 28
click at [154, 100] on span "[PERSON_NAME][EMAIL_ADDRESS][PERSON_NAME][DOMAIN_NAME]" at bounding box center [214, 103] width 365 height 14
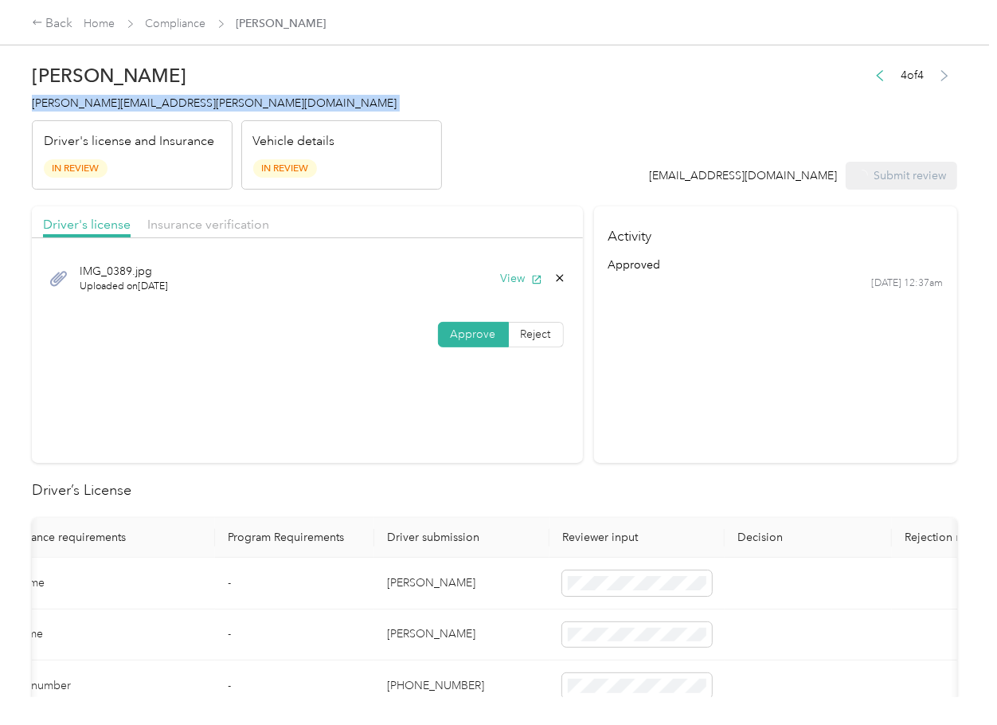
click at [154, 100] on span "[PERSON_NAME][EMAIL_ADDRESS][PERSON_NAME][DOMAIN_NAME]" at bounding box center [214, 103] width 365 height 14
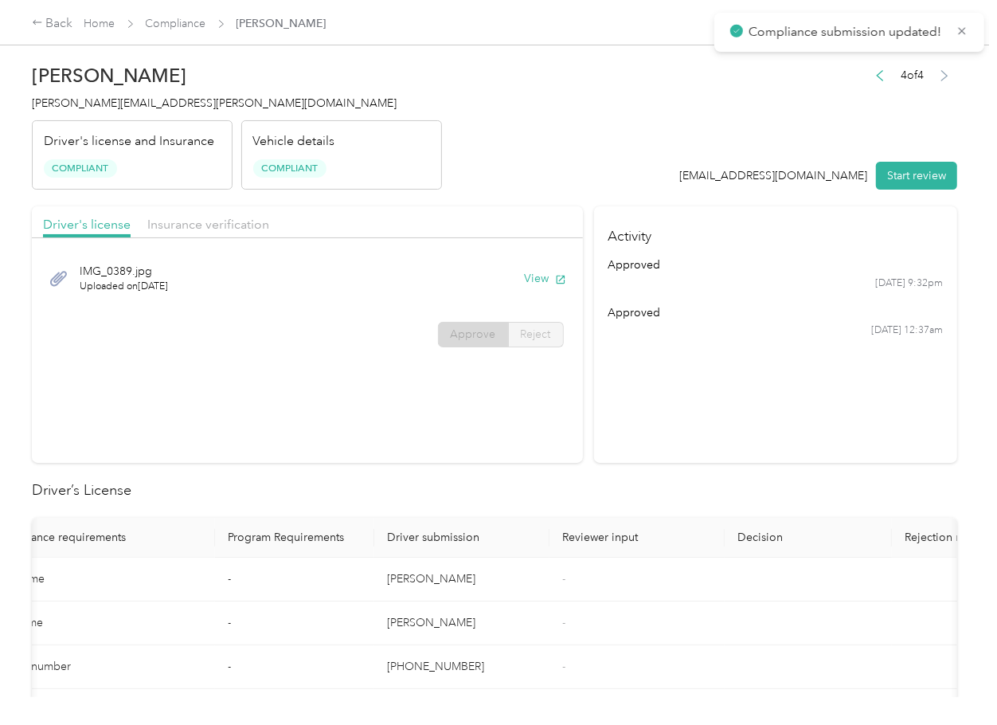
click at [542, 455] on section "Driver's license Insurance verification IMG_0389.jpg Uploaded on [DATE] View Ap…" at bounding box center [307, 334] width 551 height 256
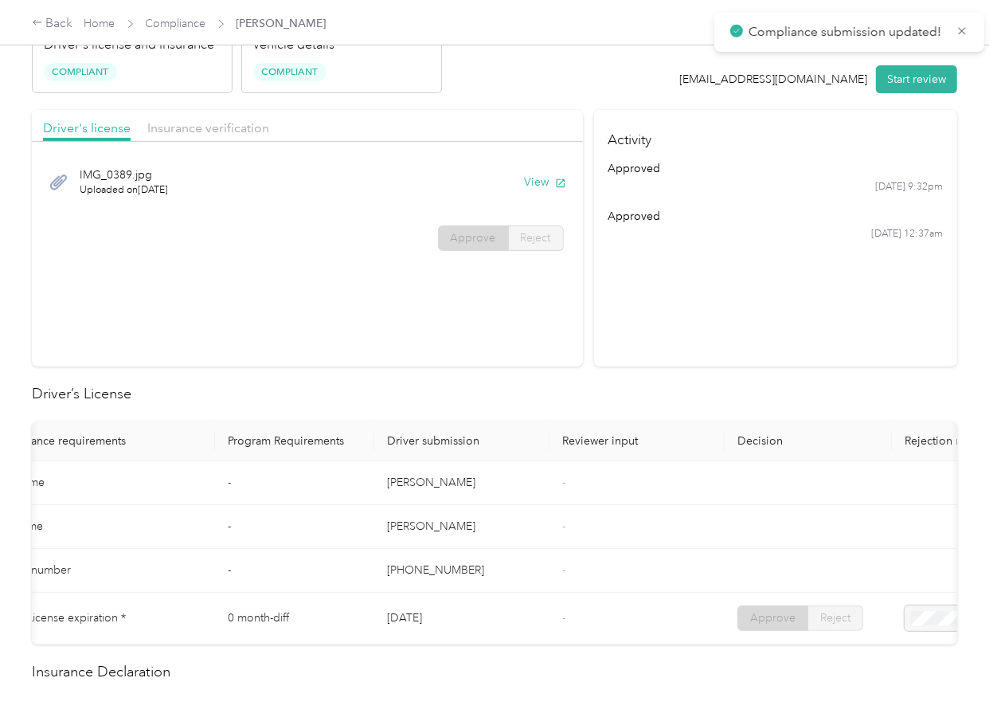
scroll to position [212, 0]
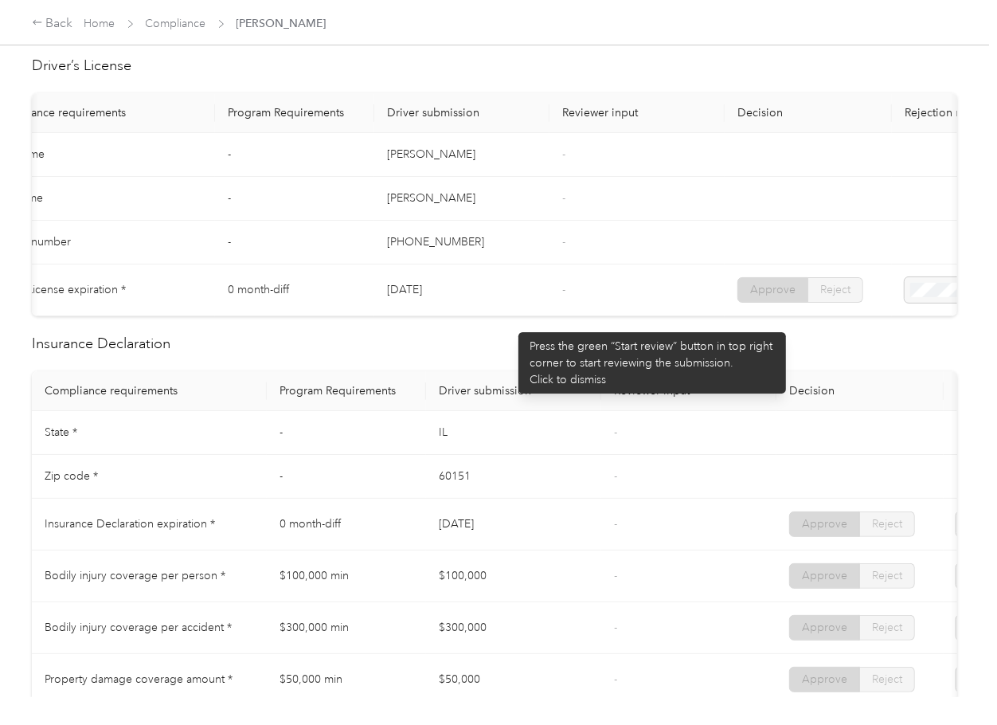
scroll to position [0, 0]
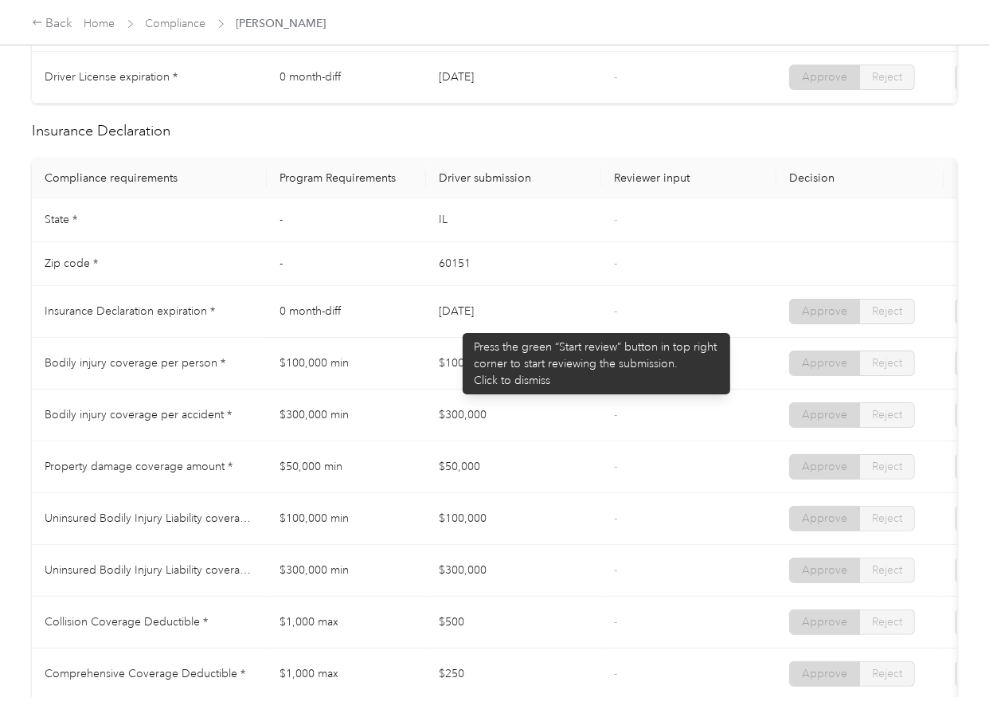
drag, startPoint x: 467, startPoint y: 324, endPoint x: 570, endPoint y: 303, distance: 105.7
click at [559, 314] on td "[DATE]" at bounding box center [513, 312] width 175 height 52
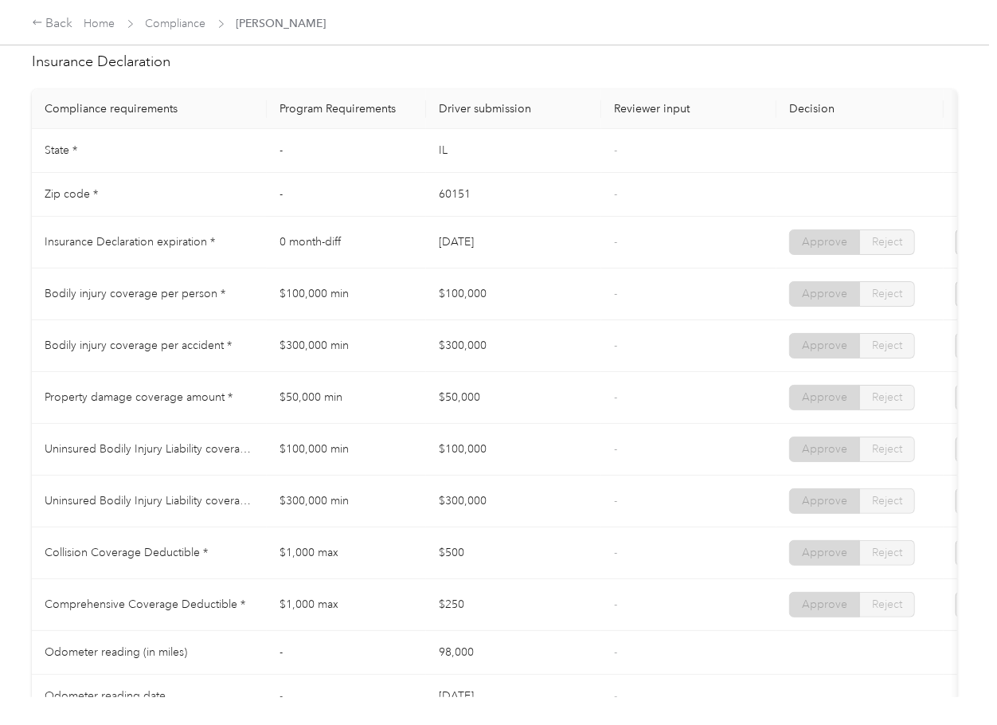
scroll to position [743, 0]
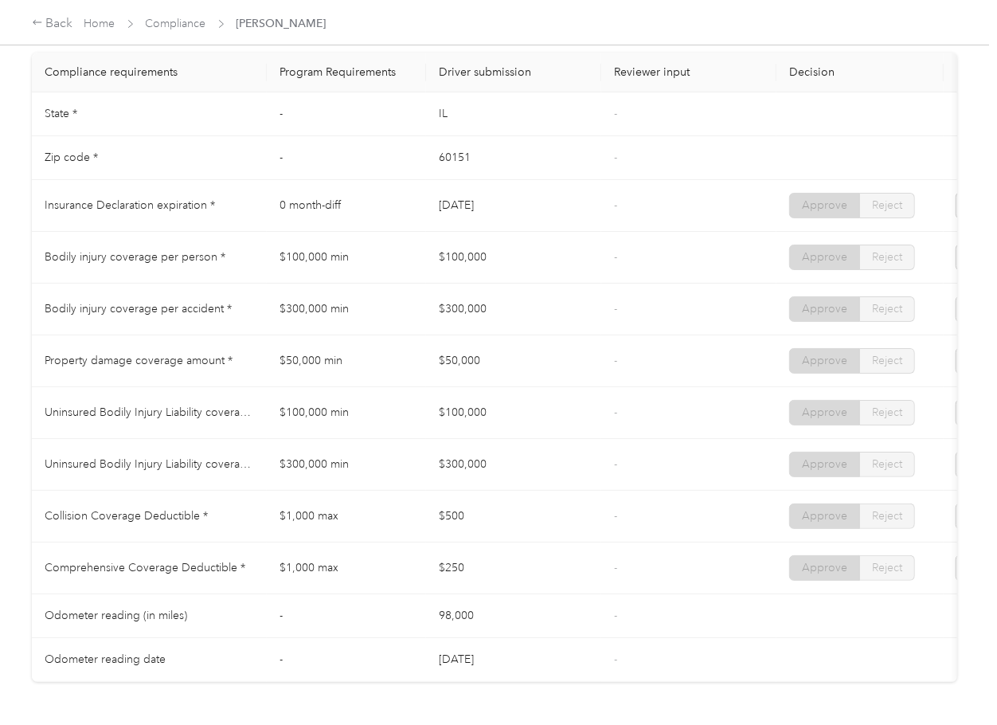
click at [583, 232] on td "[DATE]" at bounding box center [513, 206] width 175 height 52
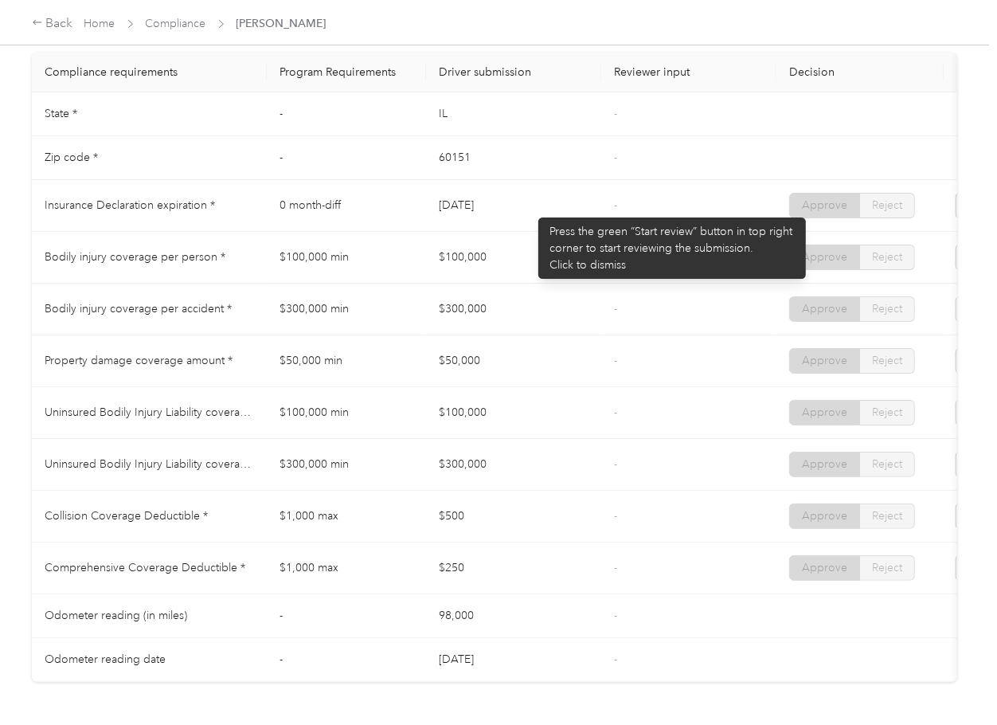
drag, startPoint x: 449, startPoint y: 217, endPoint x: 530, endPoint y: 209, distance: 81.5
click at [530, 209] on td "[DATE]" at bounding box center [513, 206] width 175 height 52
click at [537, 213] on td "[DATE]" at bounding box center [513, 206] width 175 height 52
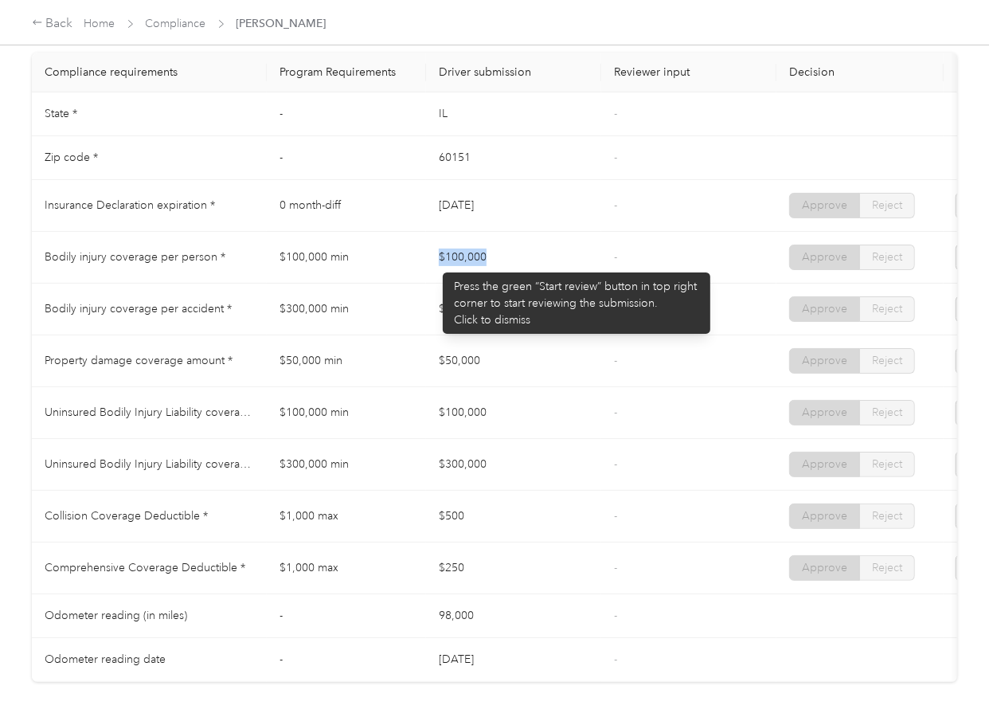
drag, startPoint x: 435, startPoint y: 264, endPoint x: 479, endPoint y: 297, distance: 54.6
click at [529, 265] on td "$100,000" at bounding box center [513, 258] width 175 height 52
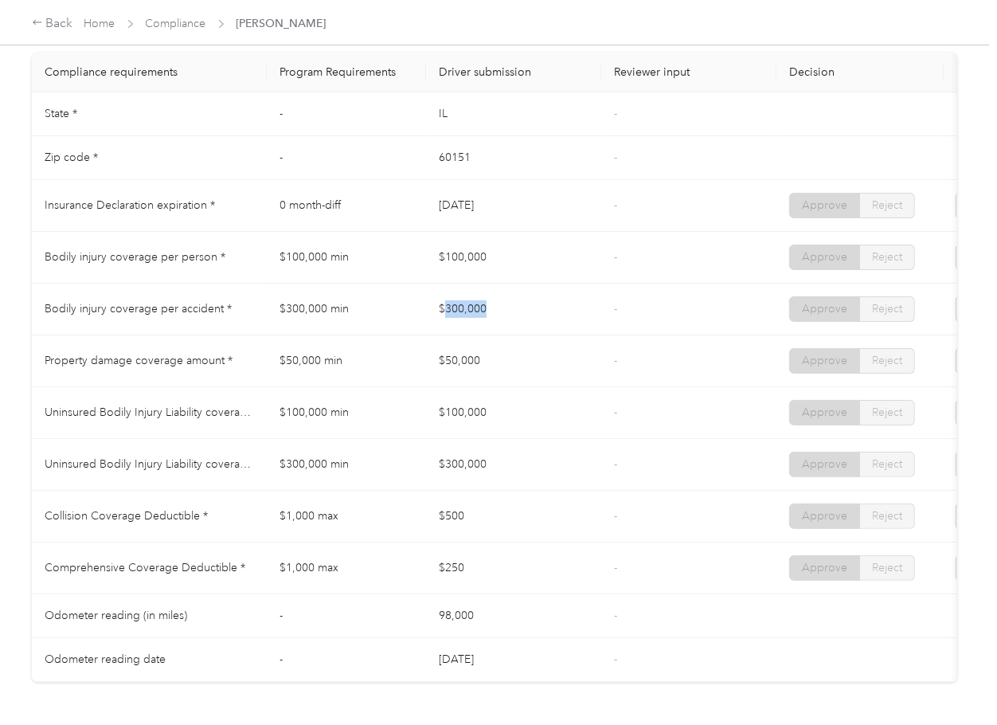
drag, startPoint x: 448, startPoint y: 310, endPoint x: 535, endPoint y: 312, distance: 86.8
click at [534, 311] on td "$300,000" at bounding box center [513, 310] width 175 height 52
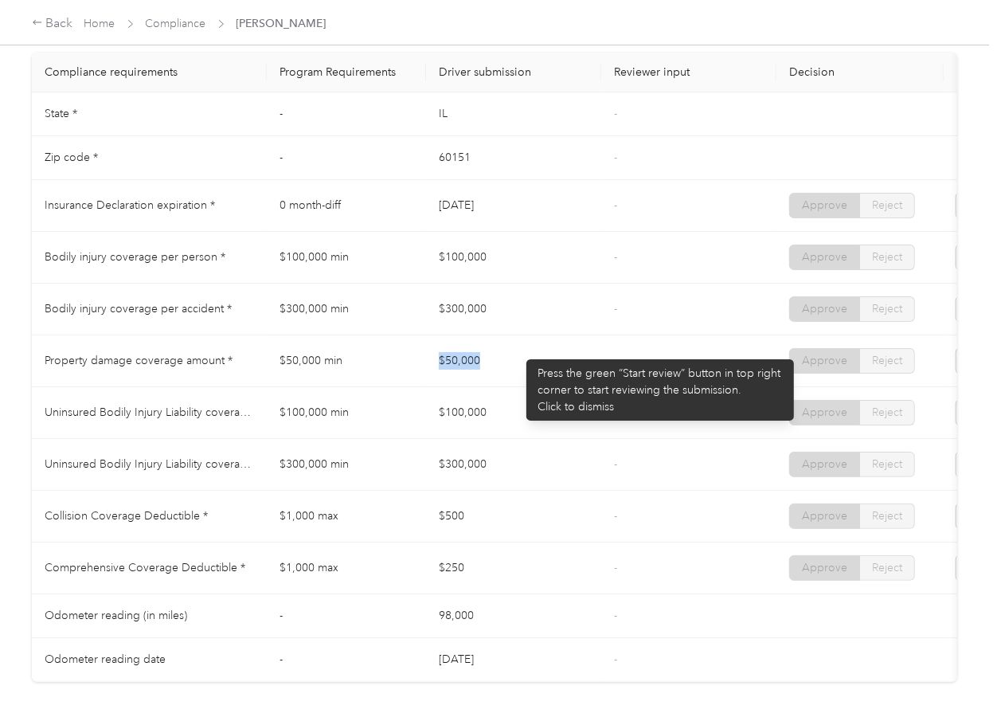
drag, startPoint x: 450, startPoint y: 360, endPoint x: 524, endPoint y: 342, distance: 76.1
click at [519, 350] on td "$50,000" at bounding box center [513, 361] width 175 height 52
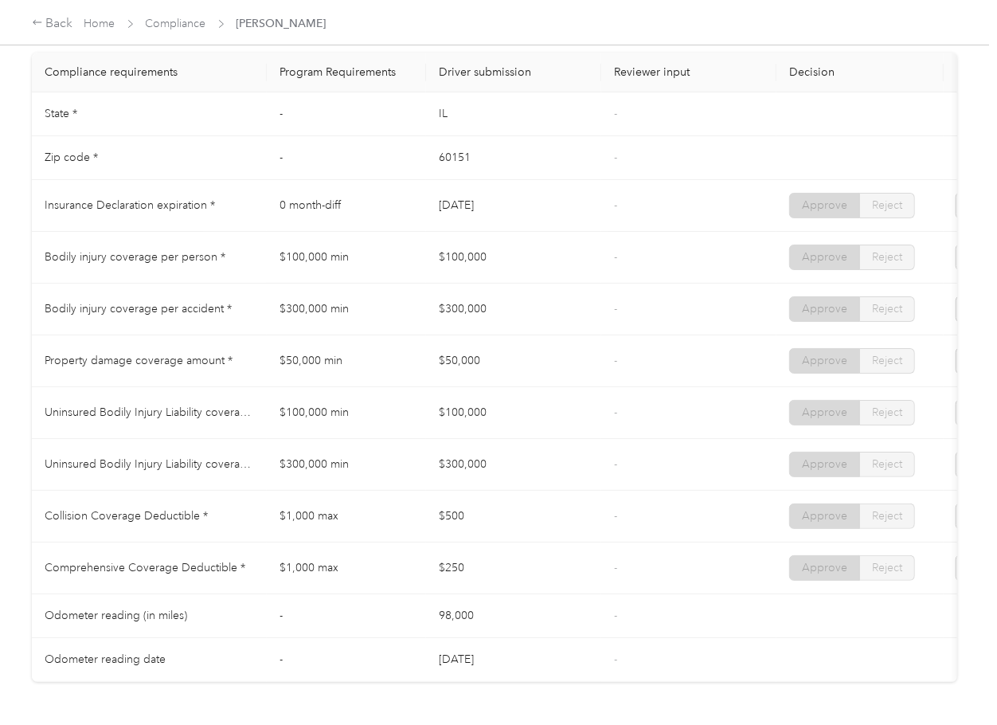
click at [526, 335] on td "$300,000" at bounding box center [513, 310] width 175 height 52
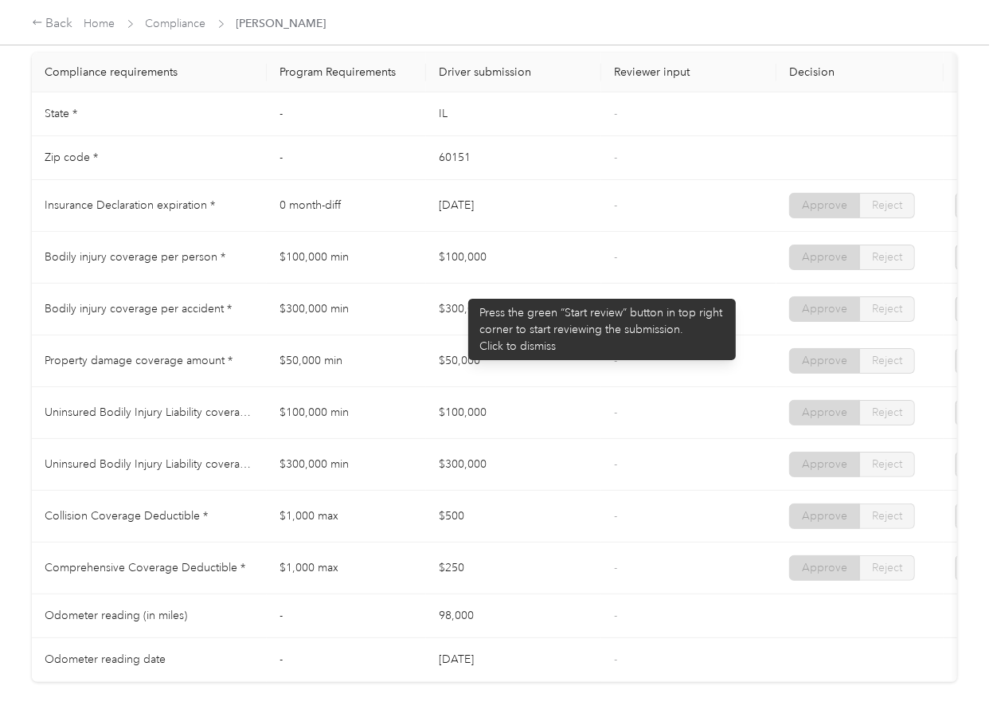
drag, startPoint x: 460, startPoint y: 291, endPoint x: 417, endPoint y: 324, distance: 55.1
click at [514, 284] on td "$100,000" at bounding box center [513, 258] width 175 height 52
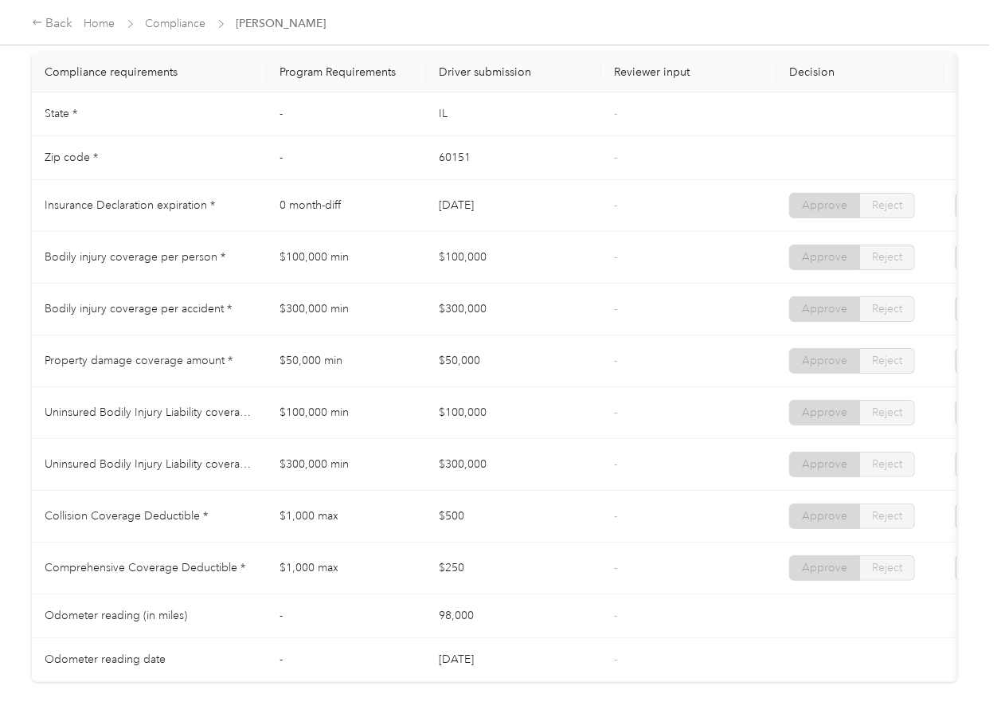
drag, startPoint x: 415, startPoint y: 324, endPoint x: 533, endPoint y: 328, distance: 117.9
click at [528, 327] on tr "Bodily injury coverage per accident * $300,000 min $300,000 - Approve Reject" at bounding box center [593, 310] width 1123 height 52
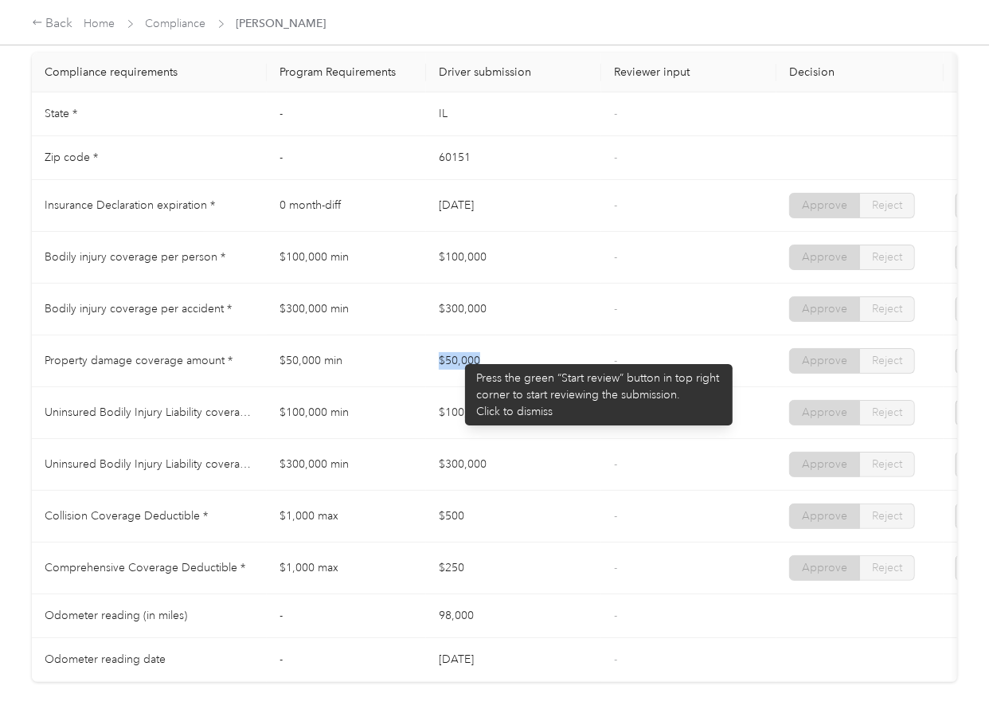
drag, startPoint x: 439, startPoint y: 362, endPoint x: 554, endPoint y: 362, distance: 115.5
click at [554, 362] on td "$50,000" at bounding box center [513, 361] width 175 height 52
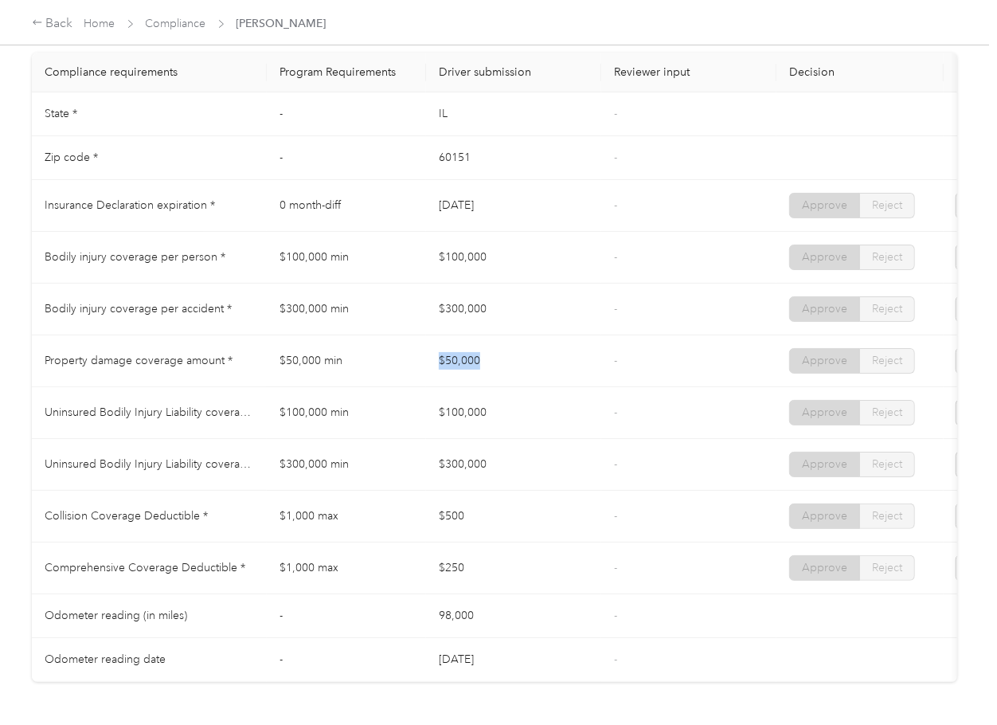
click at [507, 401] on td "$100,000" at bounding box center [513, 413] width 175 height 52
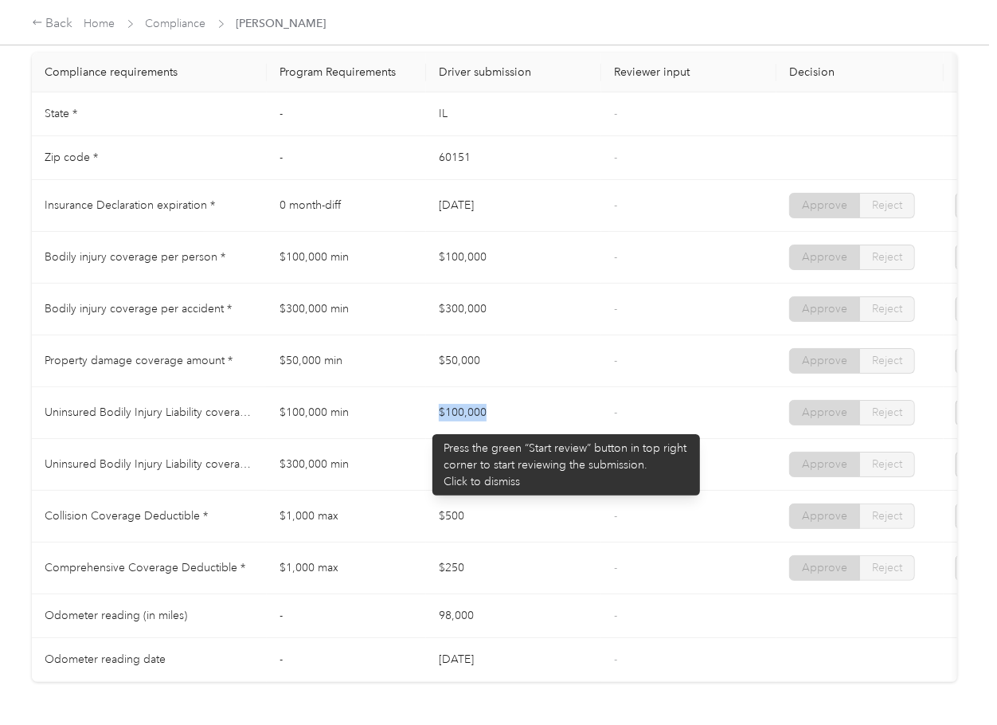
drag, startPoint x: 424, startPoint y: 426, endPoint x: 527, endPoint y: 424, distance: 102.7
click at [527, 424] on tr "Uninsured Bodily Injury Liability coverage per person * $100,000 min $100,000 -…" at bounding box center [593, 413] width 1123 height 52
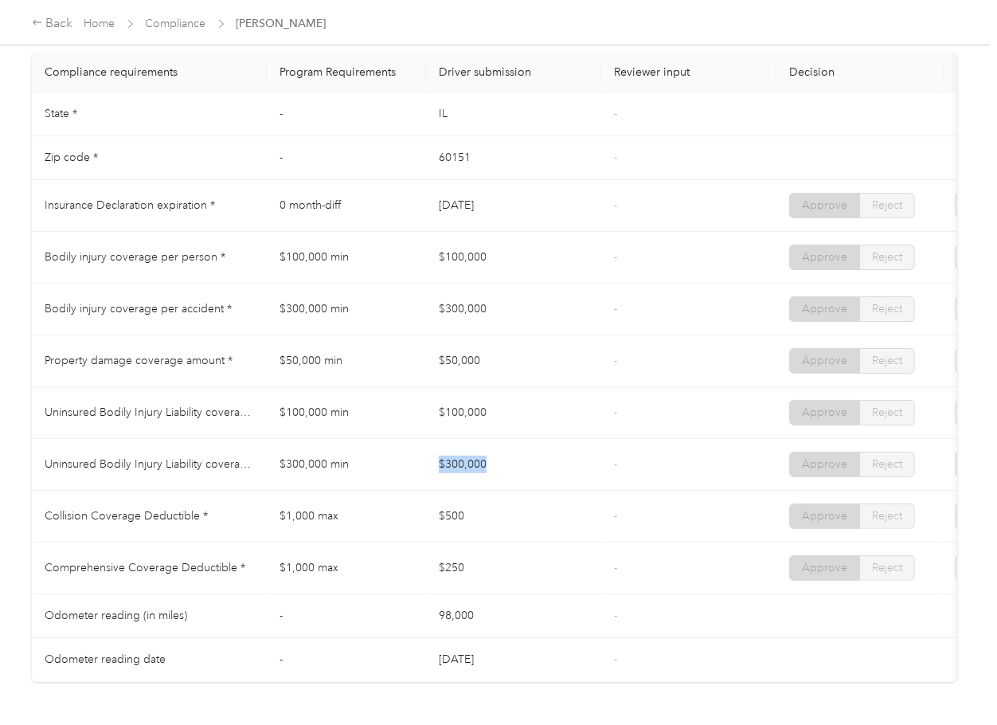
click at [502, 476] on tr "Uninsured Bodily Injury Liability coverage per accident * $300,000 min $300,000…" at bounding box center [593, 465] width 1123 height 52
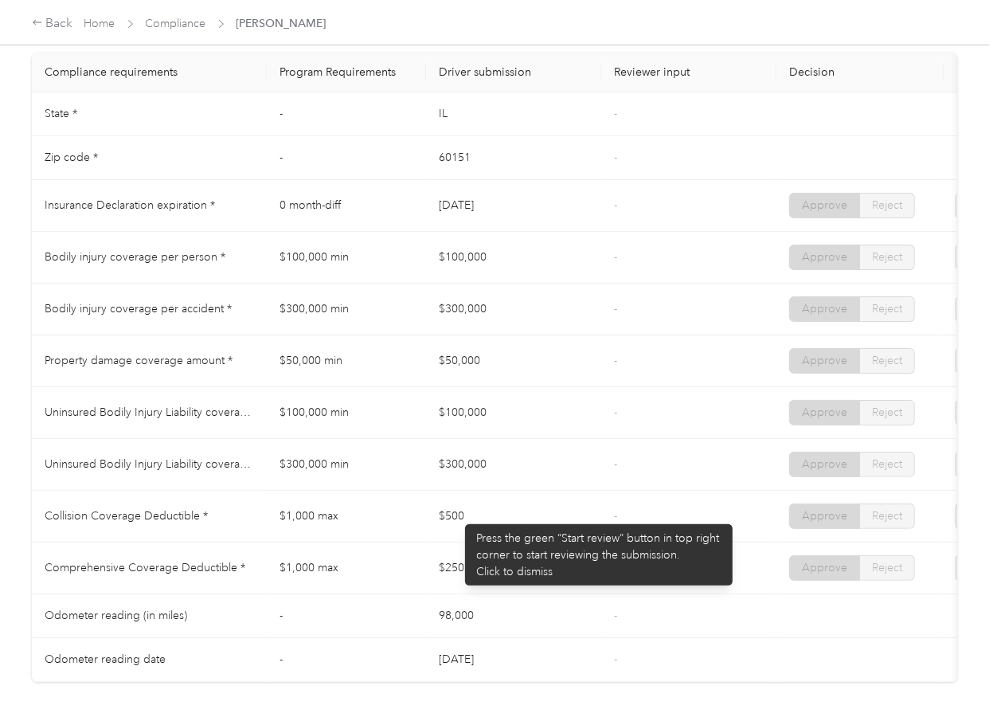
click at [493, 530] on td "$500" at bounding box center [513, 517] width 175 height 52
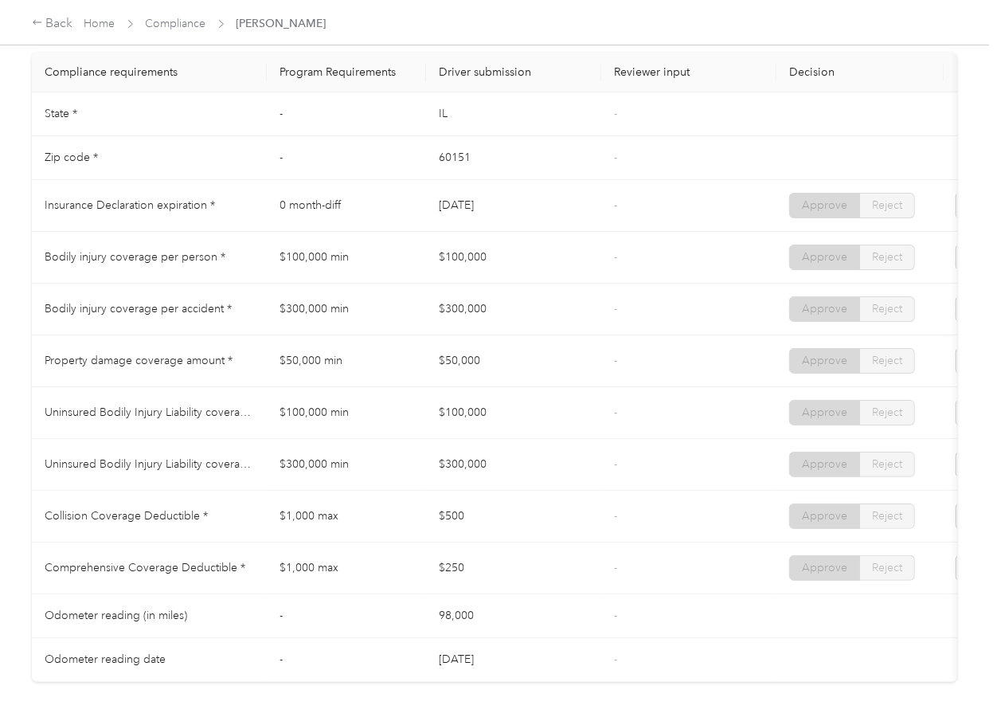
drag, startPoint x: 429, startPoint y: 577, endPoint x: 538, endPoint y: 588, distance: 109.6
click at [521, 585] on td "$250" at bounding box center [513, 568] width 175 height 52
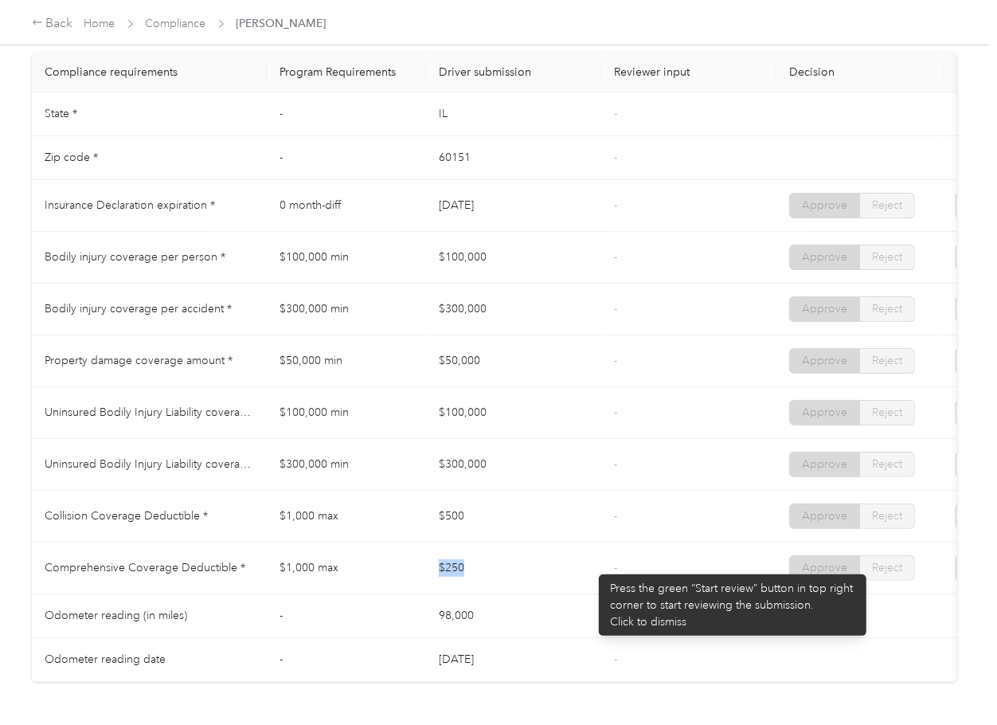
click at [591, 566] on td "$250" at bounding box center [513, 568] width 175 height 52
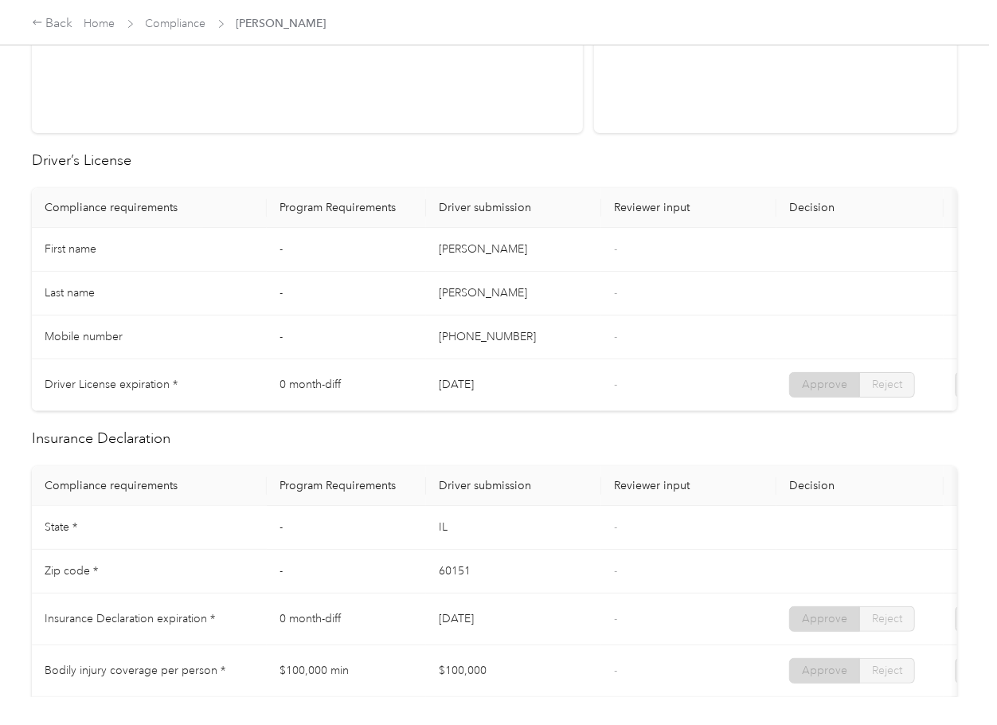
scroll to position [0, 0]
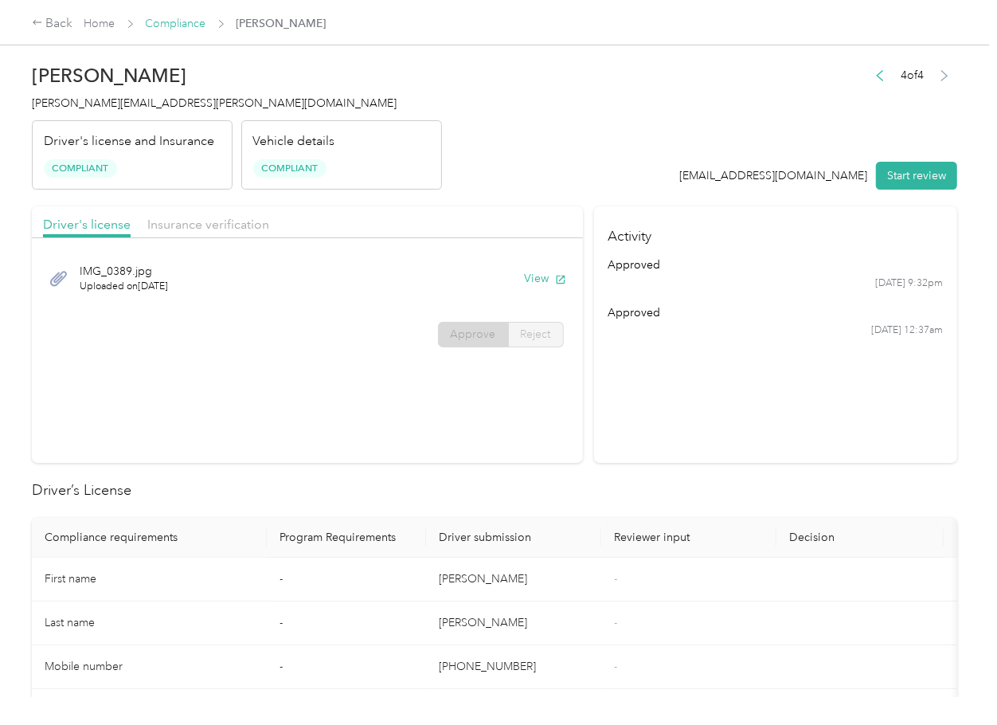
click at [194, 18] on link "Compliance" at bounding box center [176, 24] width 61 height 14
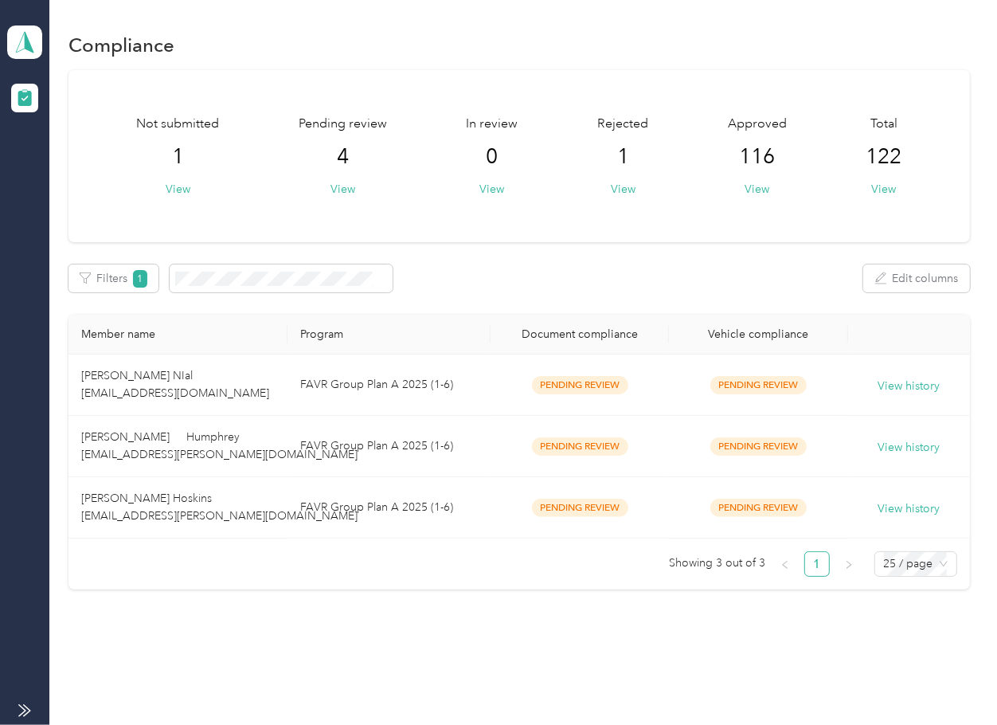
click at [518, 573] on ul "Showing 3 out of 3 1 25 / page" at bounding box center [512, 563] width 888 height 25
click at [521, 562] on ul "Showing 3 out of 3 1 25 / page" at bounding box center [512, 563] width 888 height 25
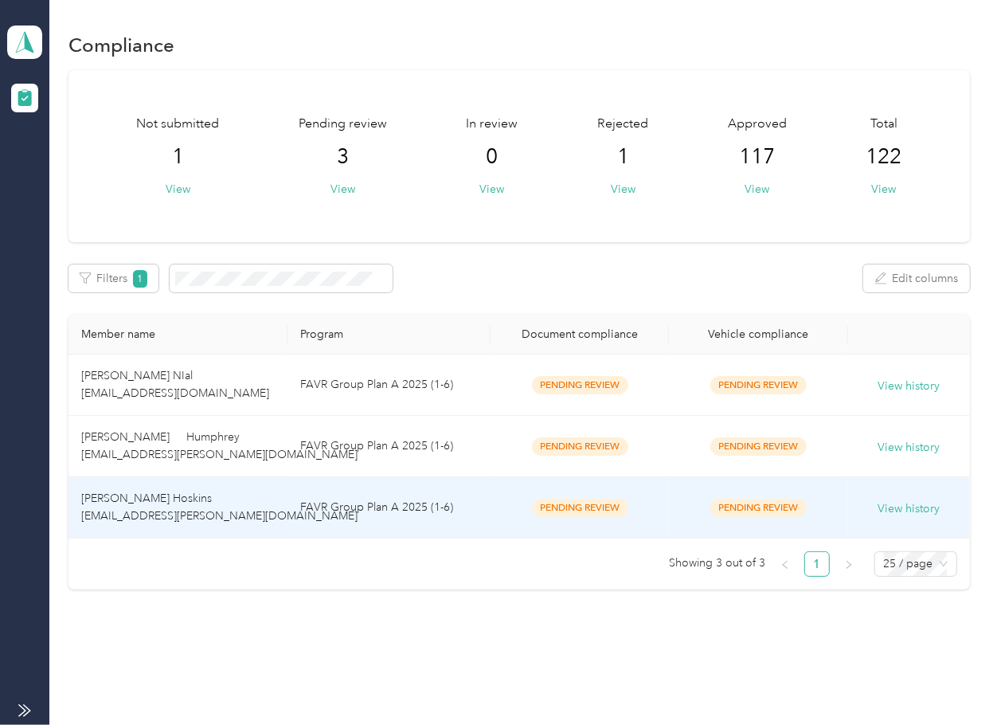
click at [204, 511] on span "[PERSON_NAME] Hoskins [EMAIL_ADDRESS][PERSON_NAME][DOMAIN_NAME]" at bounding box center [219, 506] width 276 height 31
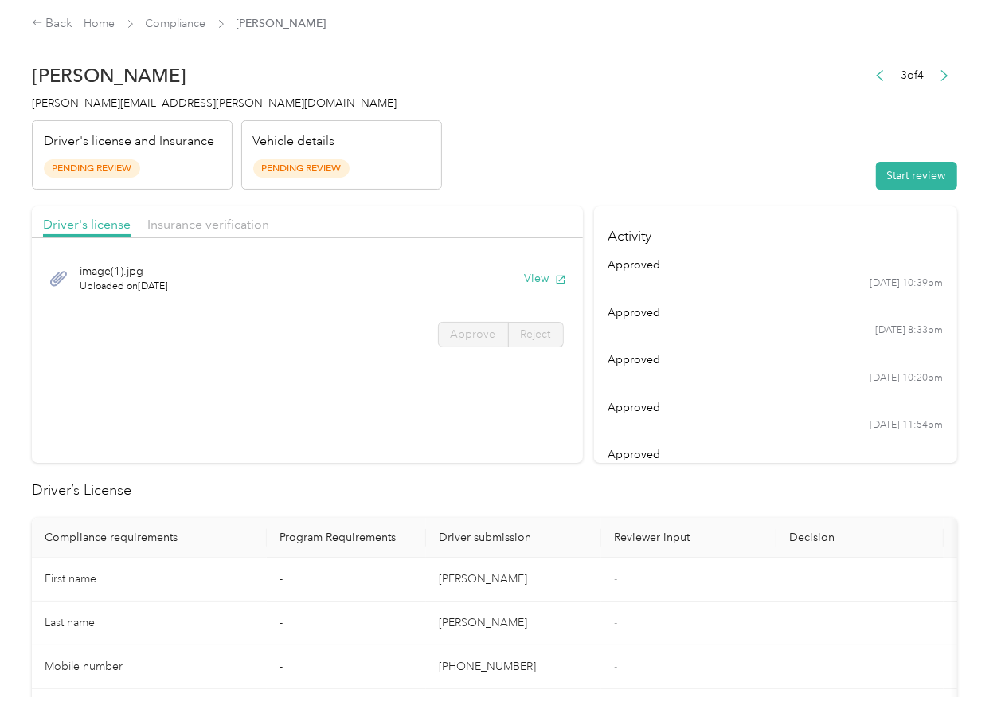
drag, startPoint x: 647, startPoint y: 488, endPoint x: 568, endPoint y: 396, distance: 121.5
click at [647, 488] on h2 "Driver’s License" at bounding box center [494, 490] width 925 height 22
click at [546, 284] on button "View" at bounding box center [545, 278] width 41 height 17
click at [423, 212] on div "Driver's license Insurance verification" at bounding box center [307, 222] width 551 height 32
click at [236, 221] on span "Insurance verification" at bounding box center [208, 224] width 122 height 15
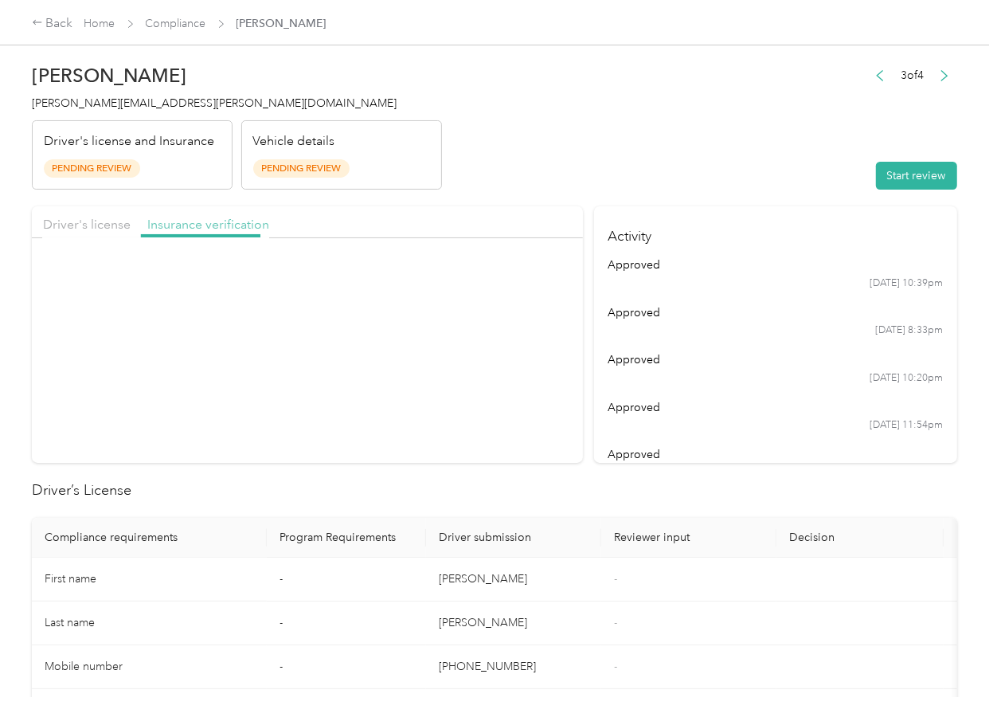
click at [212, 228] on span "Insurance verification" at bounding box center [208, 224] width 122 height 15
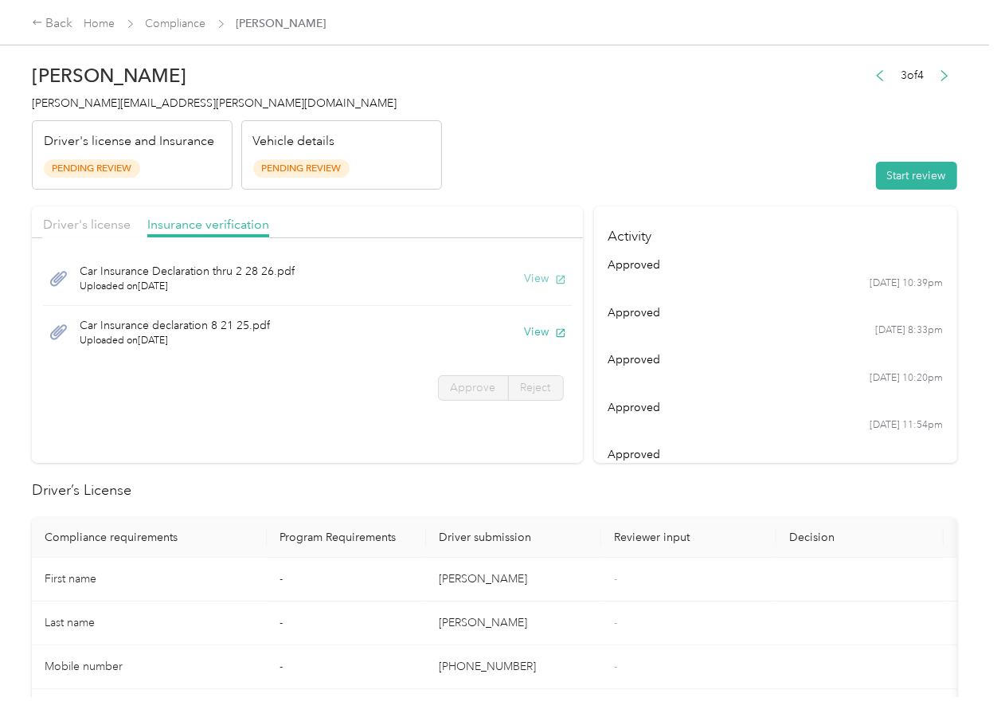
click at [540, 284] on button "View" at bounding box center [545, 278] width 41 height 17
click at [544, 337] on button "View" at bounding box center [545, 331] width 41 height 17
drag, startPoint x: 765, startPoint y: 158, endPoint x: 883, endPoint y: 166, distance: 118.1
click at [765, 158] on header "[PERSON_NAME] Hoskins [EMAIL_ADDRESS][PERSON_NAME][DOMAIN_NAME] Driver's licens…" at bounding box center [494, 123] width 925 height 134
click at [883, 166] on button "Start review" at bounding box center [916, 176] width 81 height 28
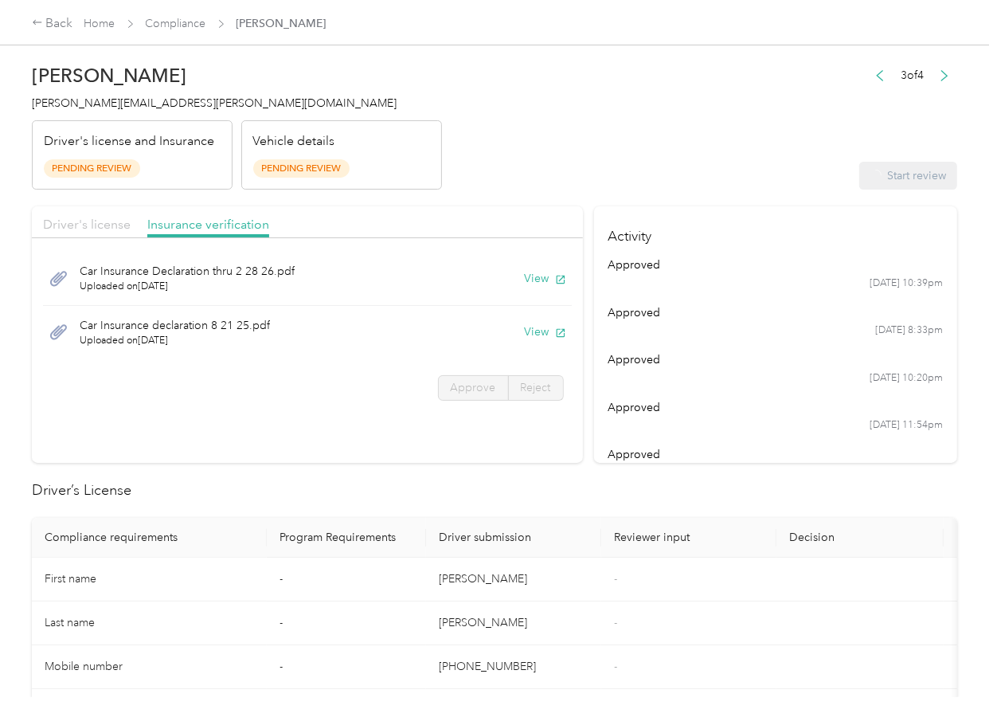
click at [72, 223] on span "Driver's license" at bounding box center [87, 224] width 88 height 15
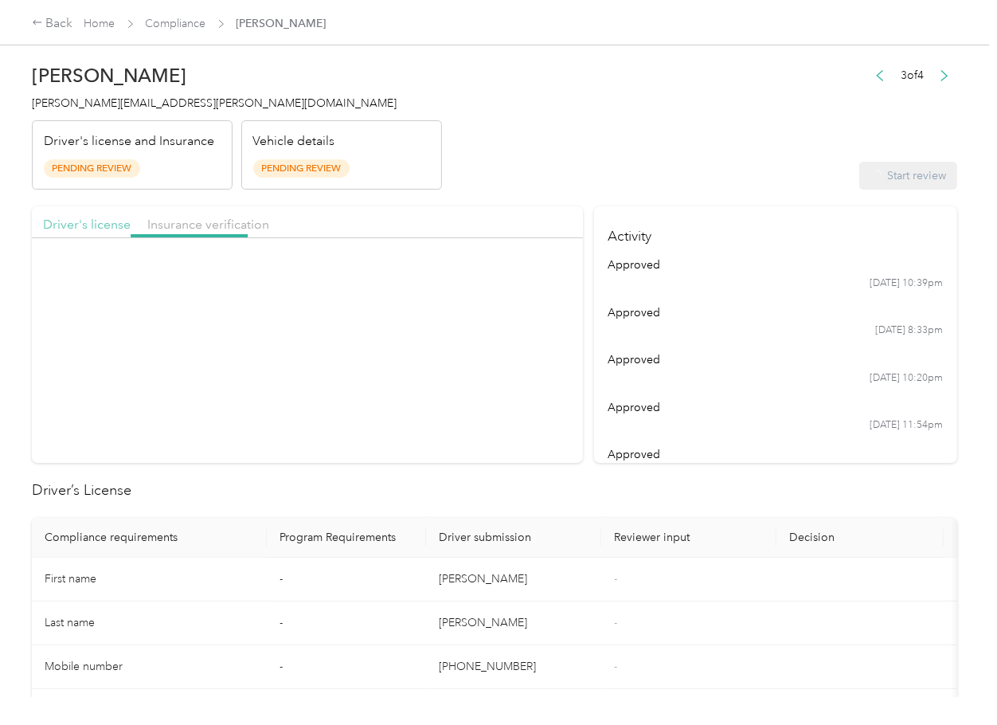
drag, startPoint x: 107, startPoint y: 217, endPoint x: 115, endPoint y: 236, distance: 21.0
click at [108, 217] on span "Driver's license" at bounding box center [87, 224] width 88 height 15
click at [463, 343] on label "Approve" at bounding box center [473, 334] width 71 height 25
click at [469, 342] on label "Approve" at bounding box center [473, 334] width 71 height 25
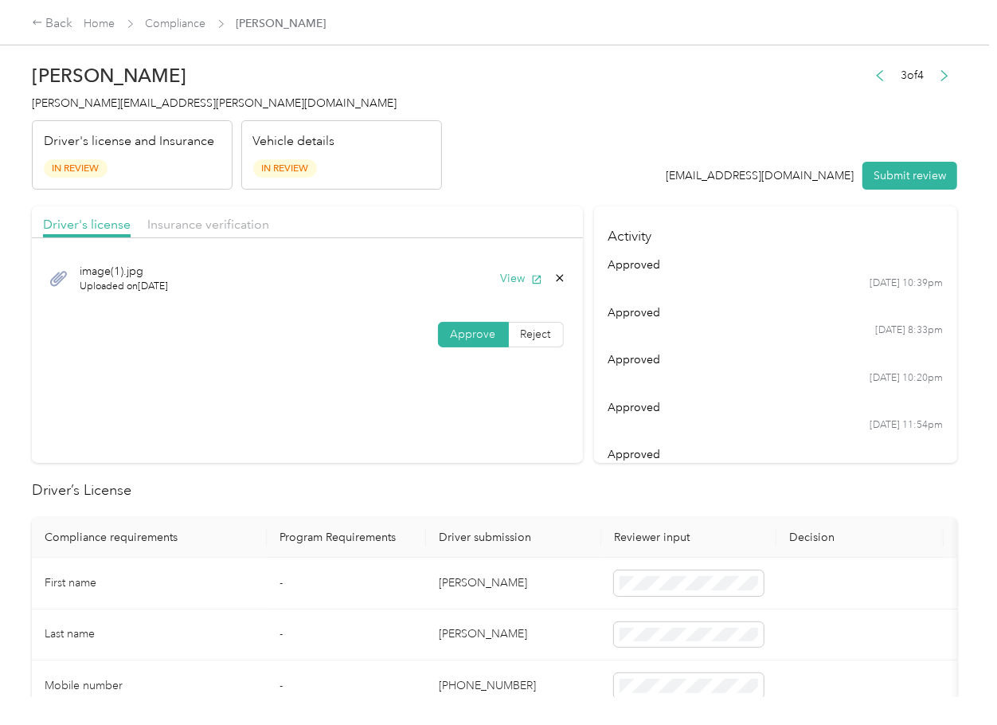
click at [469, 342] on label "Approve" at bounding box center [473, 334] width 71 height 25
click at [198, 225] on span "Insurance verification" at bounding box center [208, 224] width 122 height 15
click at [185, 217] on span "Insurance verification" at bounding box center [208, 224] width 122 height 15
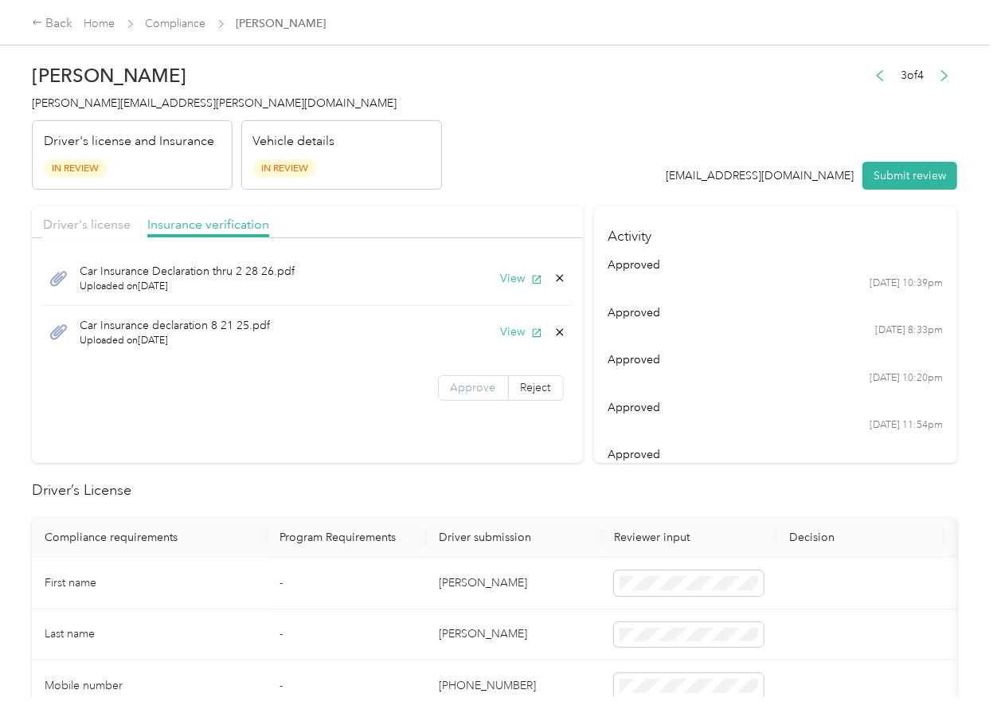
click at [460, 382] on span "Approve" at bounding box center [473, 388] width 45 height 14
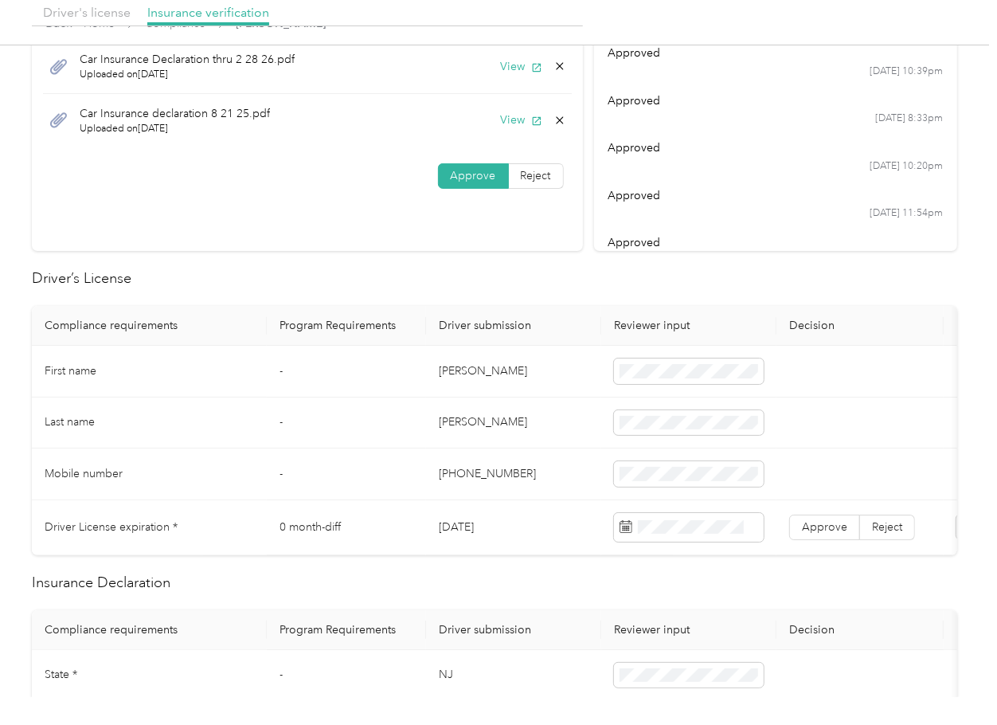
click at [474, 535] on td "[DATE]" at bounding box center [513, 527] width 175 height 55
click at [684, 284] on div "Selected date [DATE]" at bounding box center [714, 265] width 201 height 56
click at [518, 285] on h2 "Driver’s License" at bounding box center [494, 279] width 925 height 22
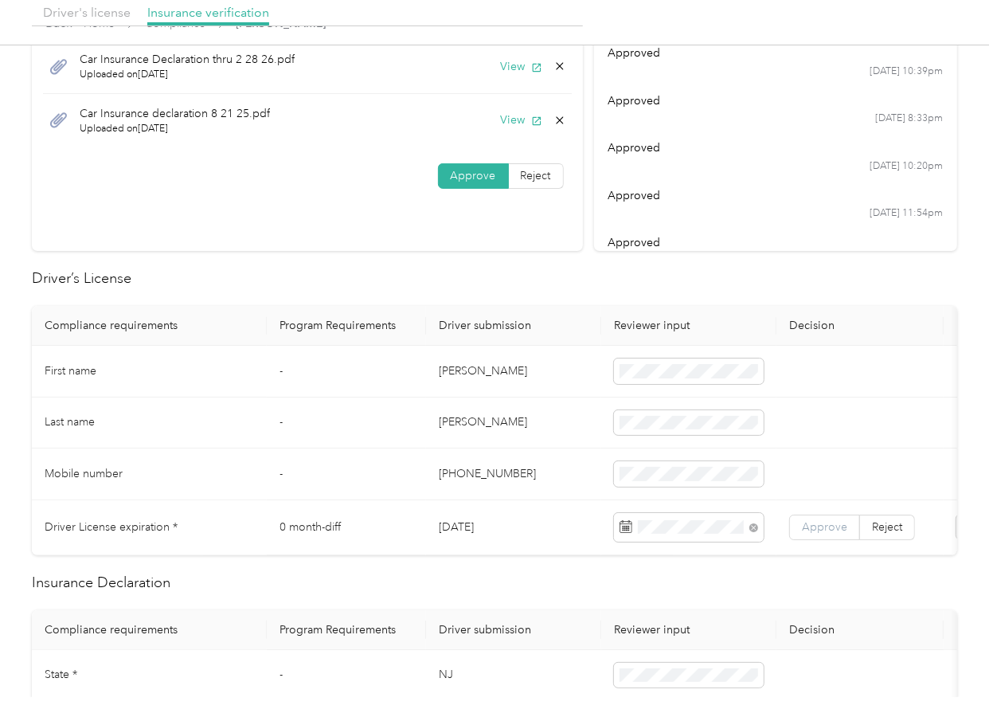
click at [811, 526] on span "Approve" at bounding box center [824, 527] width 45 height 14
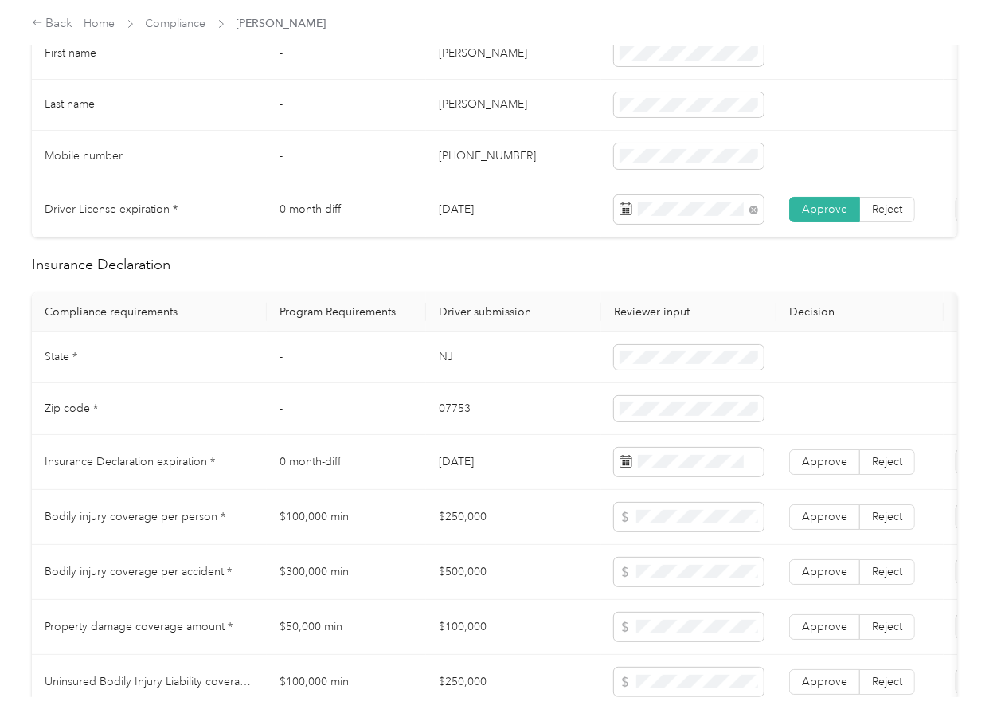
scroll to position [530, 0]
click at [450, 376] on td "NJ" at bounding box center [513, 357] width 175 height 52
click at [463, 430] on td "07753" at bounding box center [513, 408] width 175 height 52
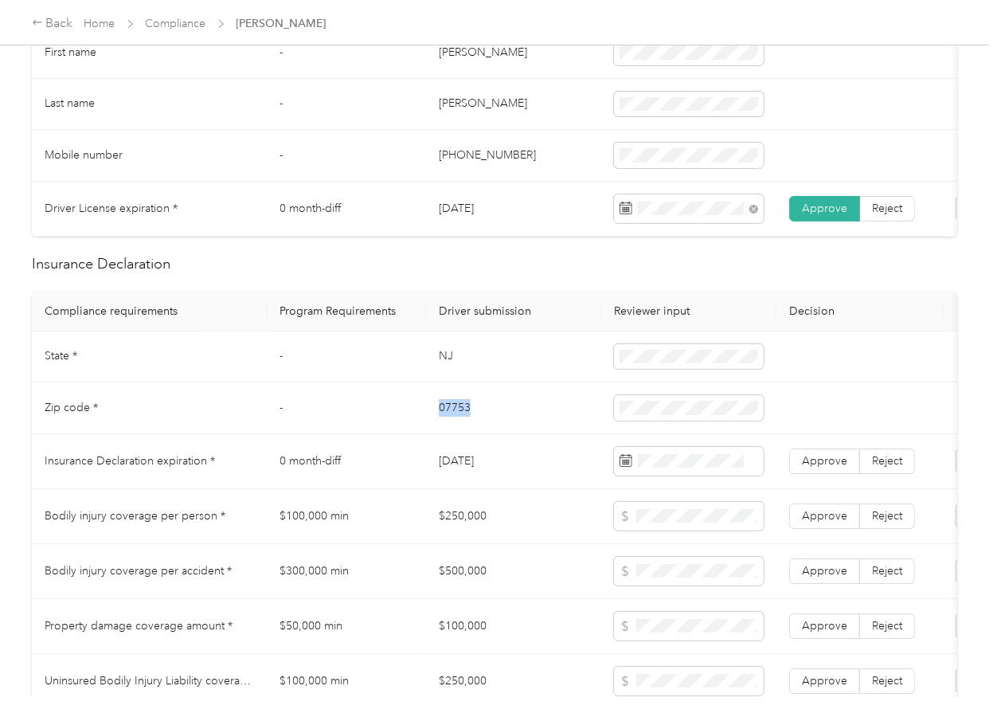
click at [463, 430] on td "07753" at bounding box center [513, 408] width 175 height 52
click at [706, 412] on span at bounding box center [689, 407] width 150 height 25
click at [549, 483] on td "[DATE]" at bounding box center [513, 461] width 175 height 55
click at [462, 381] on td "NJ" at bounding box center [513, 357] width 175 height 52
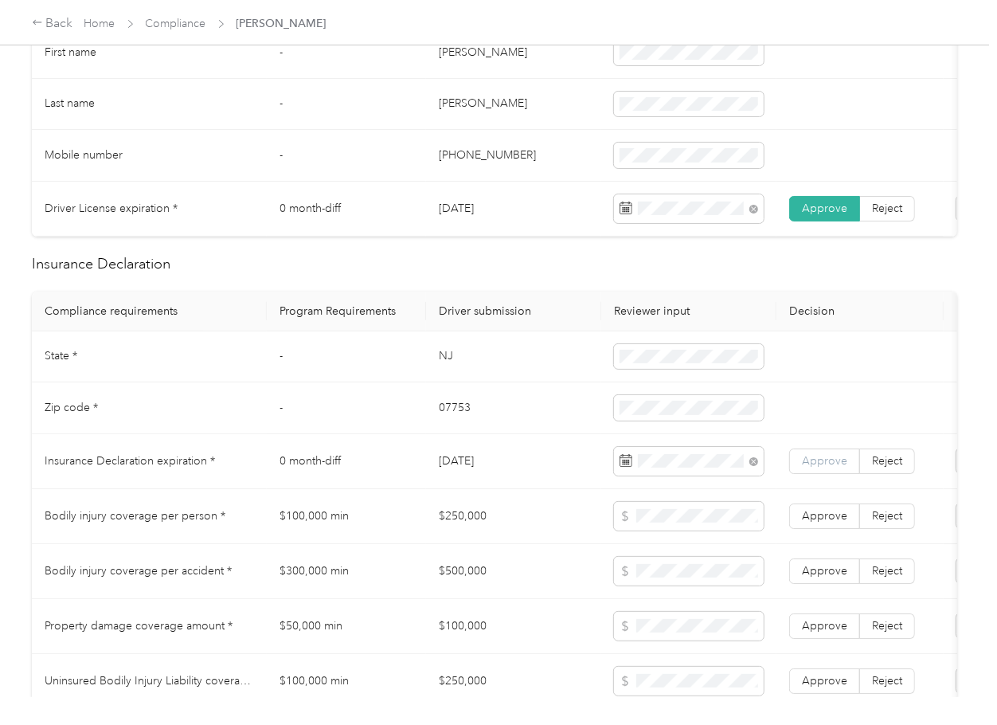
click at [807, 467] on span "Approve" at bounding box center [824, 461] width 45 height 14
click at [426, 455] on td "[DATE]" at bounding box center [513, 461] width 175 height 55
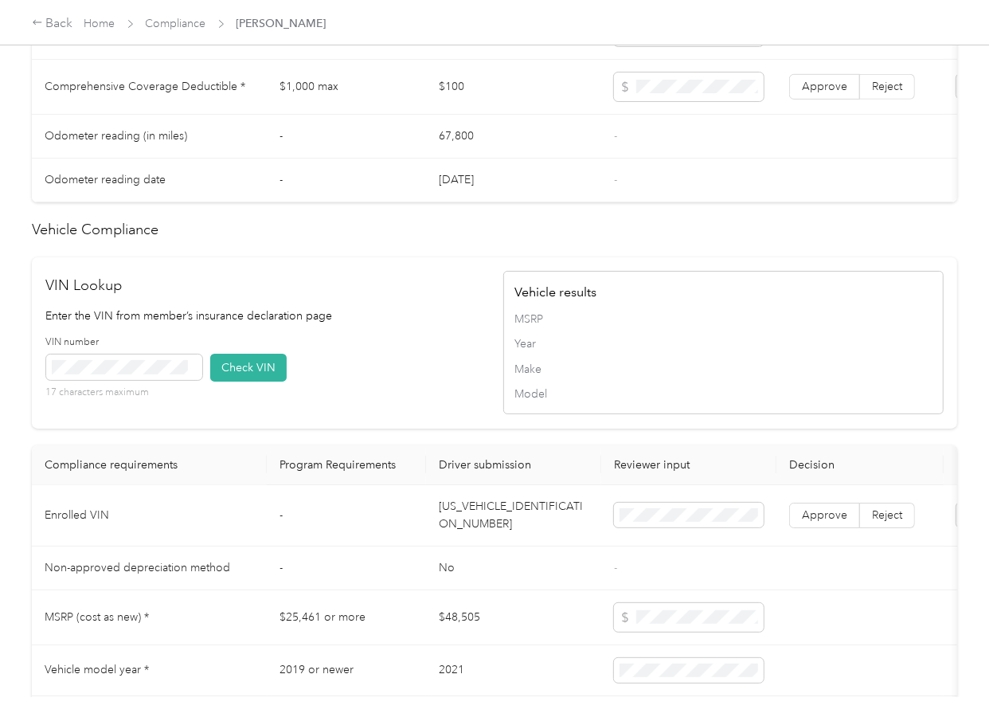
scroll to position [1380, 0]
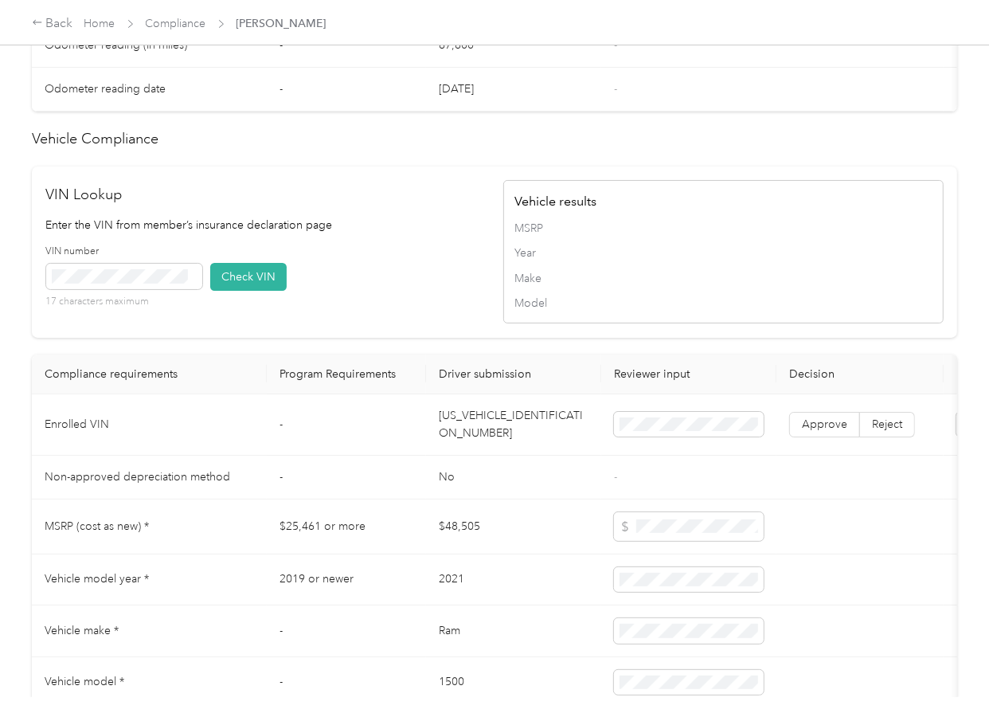
click at [495, 451] on td "[US_VEHICLE_IDENTIFICATION_NUMBER]" at bounding box center [513, 424] width 175 height 61
click at [359, 320] on div "VIN number 17 characters maximum Check VIN" at bounding box center [266, 282] width 440 height 76
click at [252, 291] on button "Check VIN" at bounding box center [248, 277] width 76 height 28
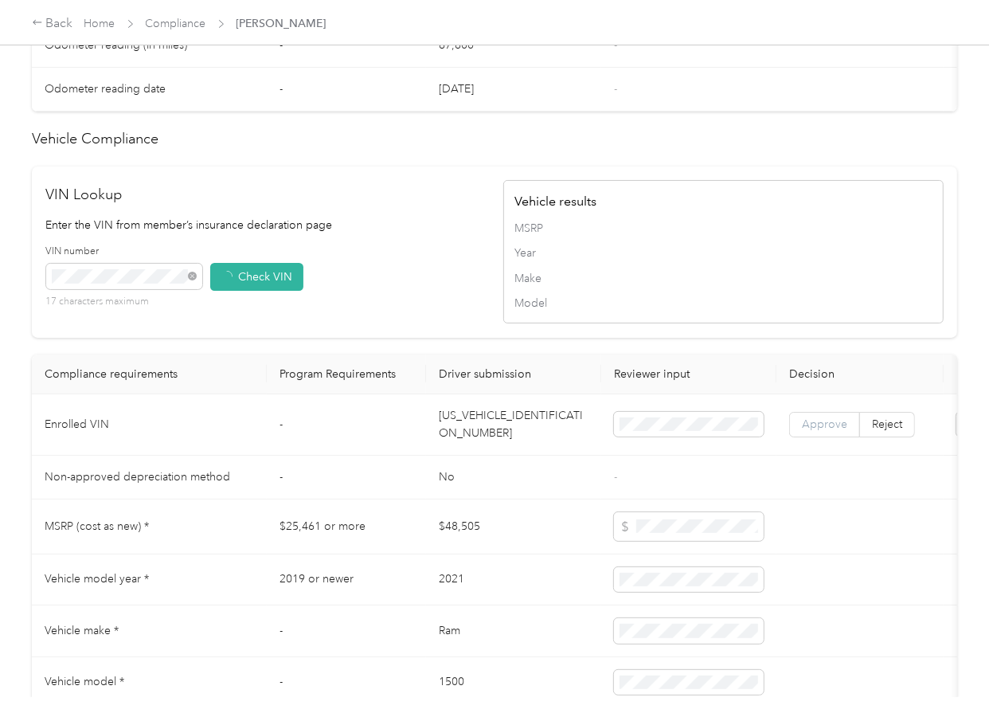
click at [811, 431] on span "Approve" at bounding box center [824, 424] width 45 height 14
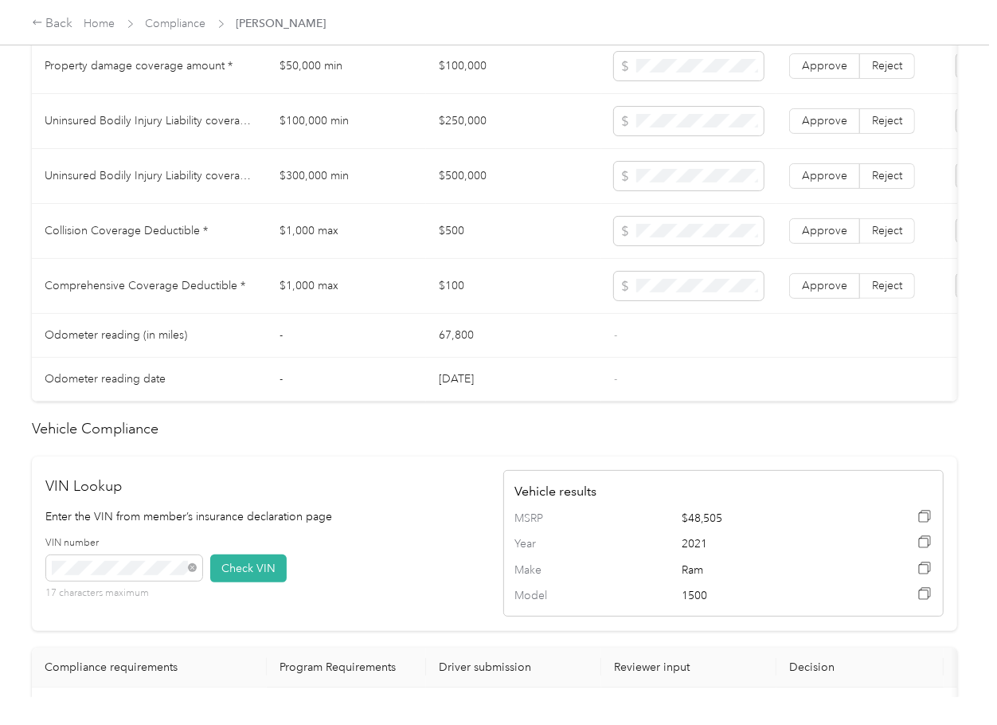
scroll to position [956, 0]
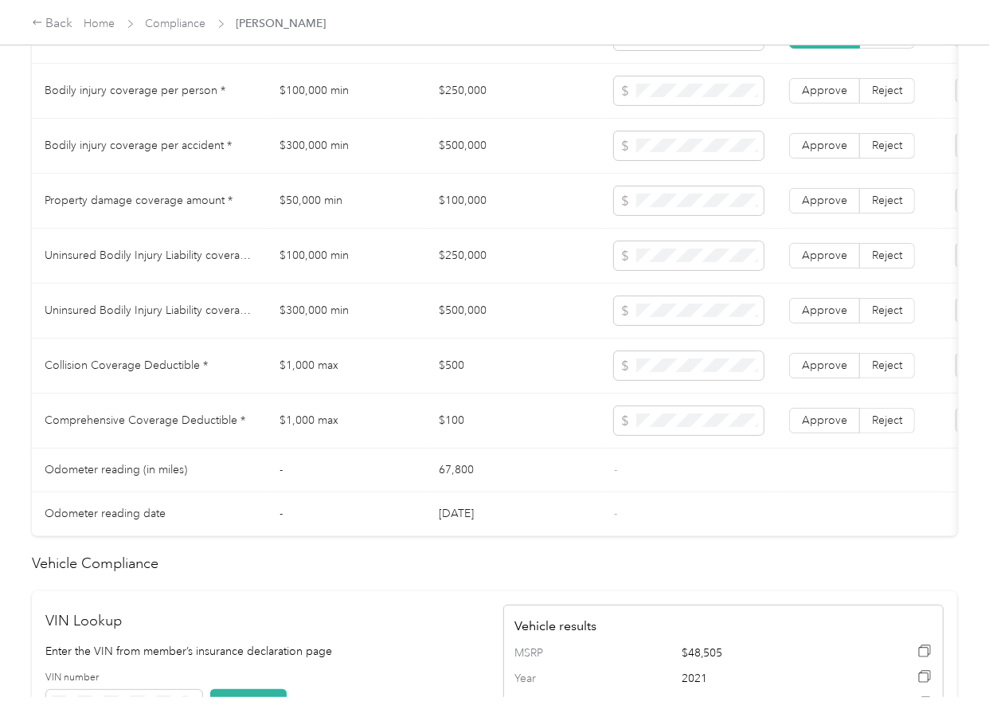
click at [451, 92] on td "$250,000" at bounding box center [513, 91] width 175 height 55
click at [455, 95] on td "$250,000" at bounding box center [513, 91] width 175 height 55
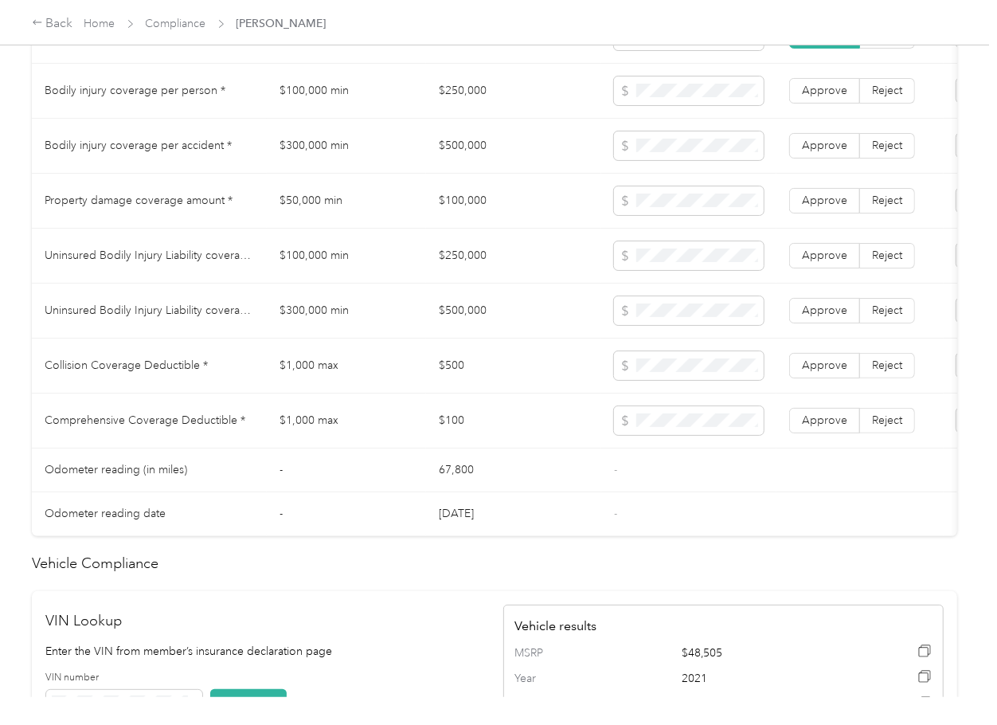
click at [452, 174] on td "$500,000" at bounding box center [513, 146] width 175 height 55
click at [666, 160] on span at bounding box center [689, 145] width 150 height 29
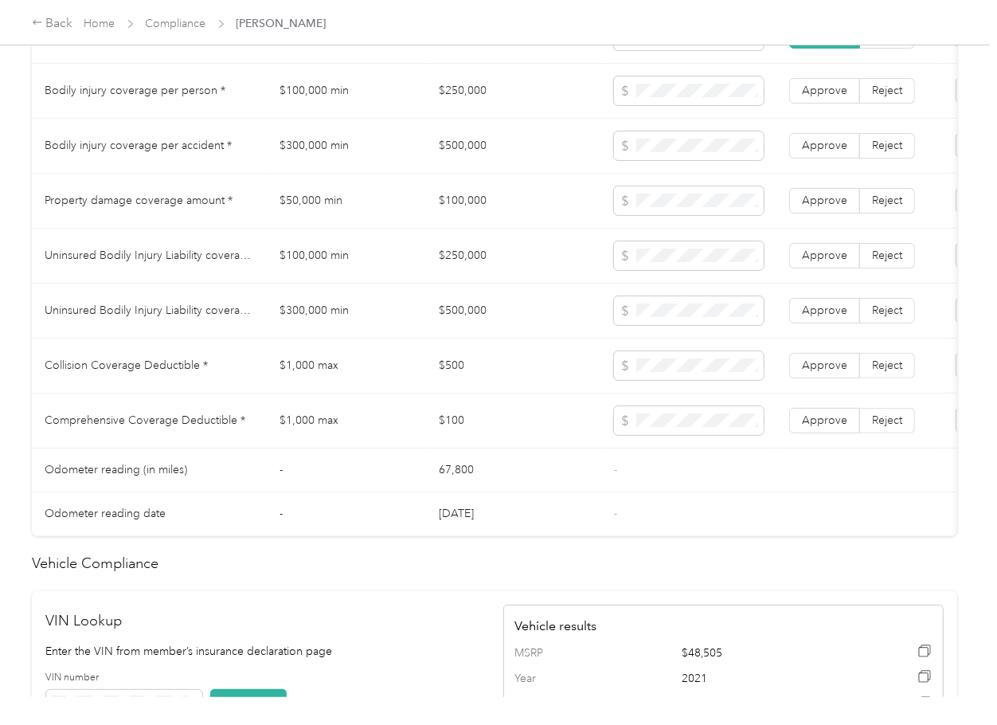
click at [462, 213] on td "$100,000" at bounding box center [513, 201] width 175 height 55
click at [457, 269] on td "$250,000" at bounding box center [513, 256] width 175 height 55
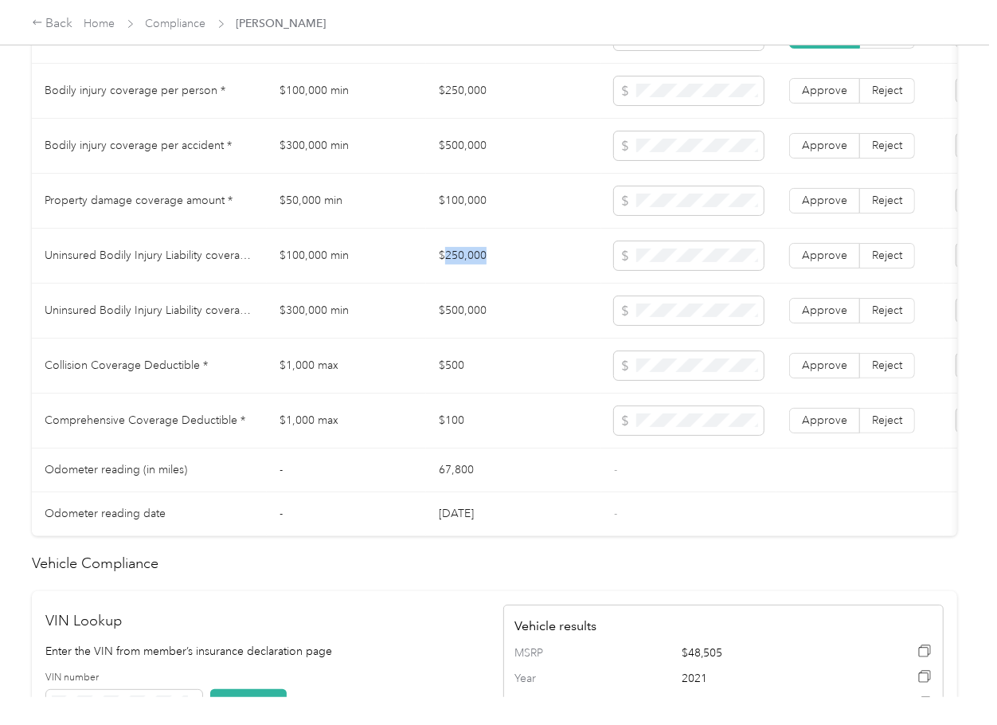
click at [457, 269] on td "$250,000" at bounding box center [513, 256] width 175 height 55
click at [456, 319] on td "$500,000" at bounding box center [513, 311] width 175 height 55
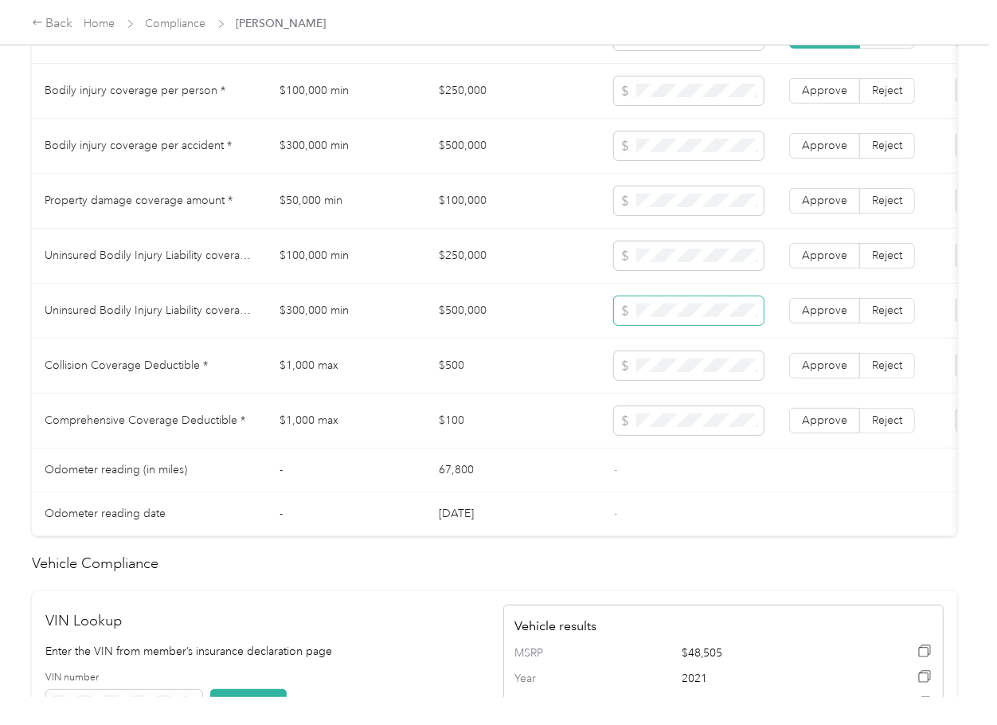
click at [669, 316] on span at bounding box center [689, 310] width 150 height 29
click at [505, 393] on td "$500" at bounding box center [513, 365] width 175 height 55
click at [453, 388] on td "$500" at bounding box center [513, 365] width 175 height 55
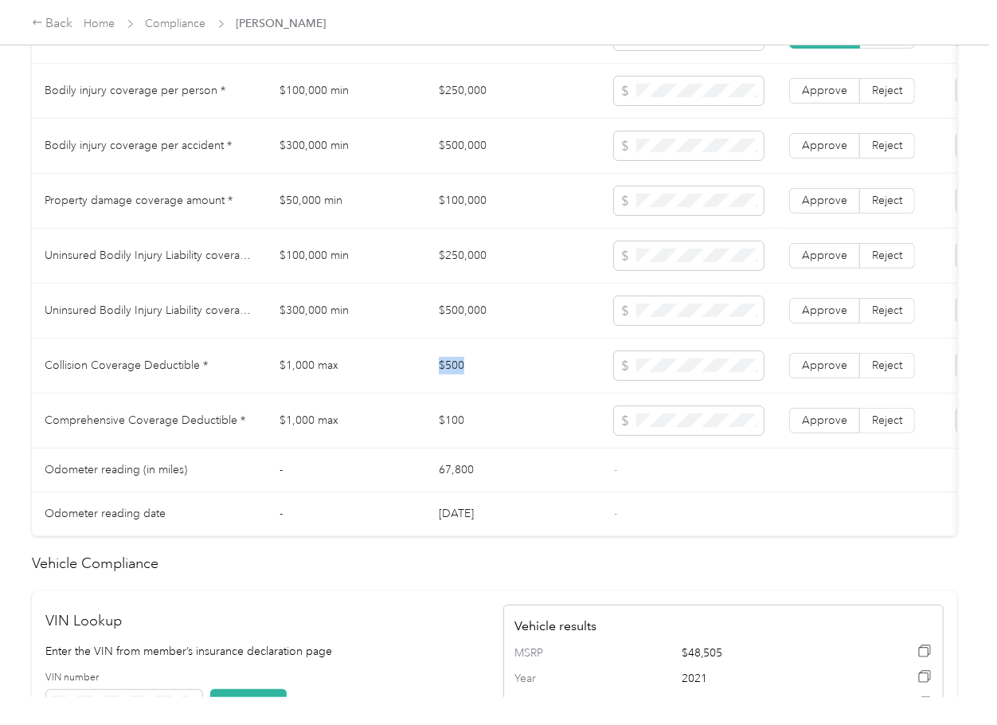
click at [453, 388] on td "$500" at bounding box center [513, 365] width 175 height 55
click at [490, 429] on td "$100" at bounding box center [513, 420] width 175 height 55
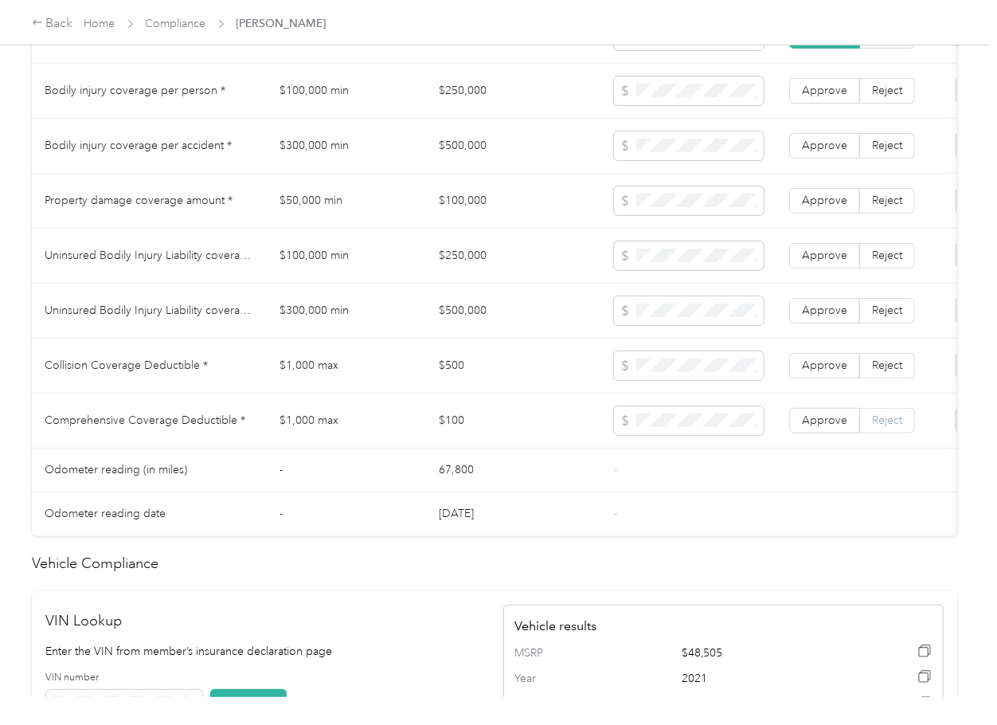
click at [860, 433] on label "Reject" at bounding box center [887, 420] width 55 height 25
click at [844, 372] on span "Approve" at bounding box center [824, 365] width 45 height 14
click at [810, 427] on span "Approve" at bounding box center [824, 420] width 45 height 14
click at [816, 317] on span "Approve" at bounding box center [824, 310] width 45 height 14
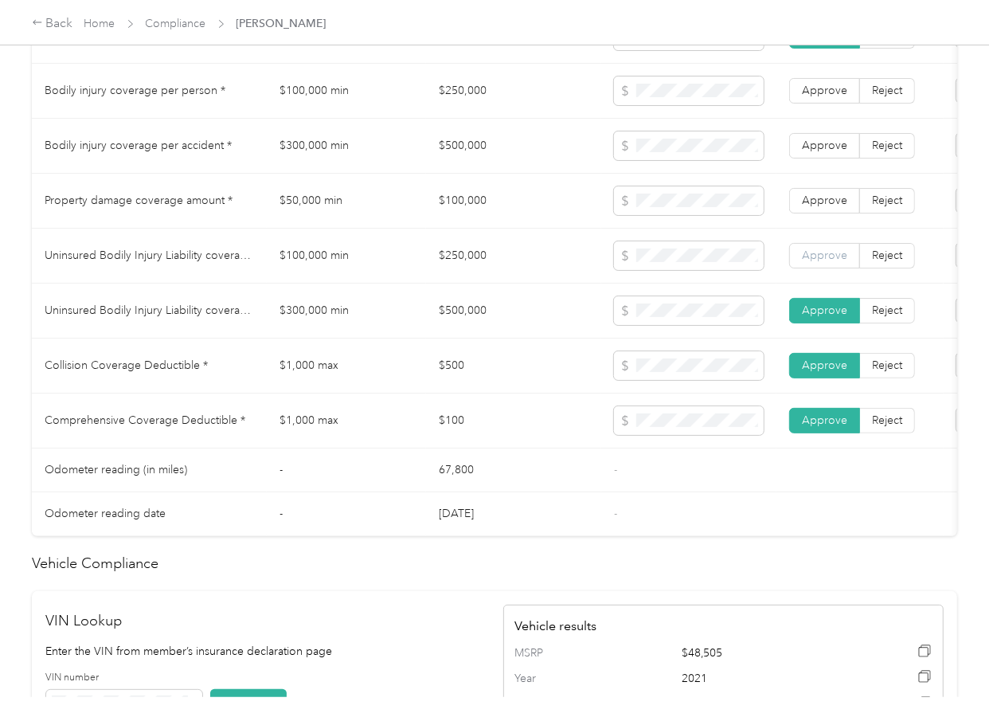
click at [820, 262] on span "Approve" at bounding box center [824, 255] width 45 height 14
click at [820, 207] on span "Approve" at bounding box center [824, 201] width 45 height 14
click at [820, 152] on span "Approve" at bounding box center [824, 146] width 45 height 14
click at [820, 104] on label "Approve" at bounding box center [824, 90] width 71 height 25
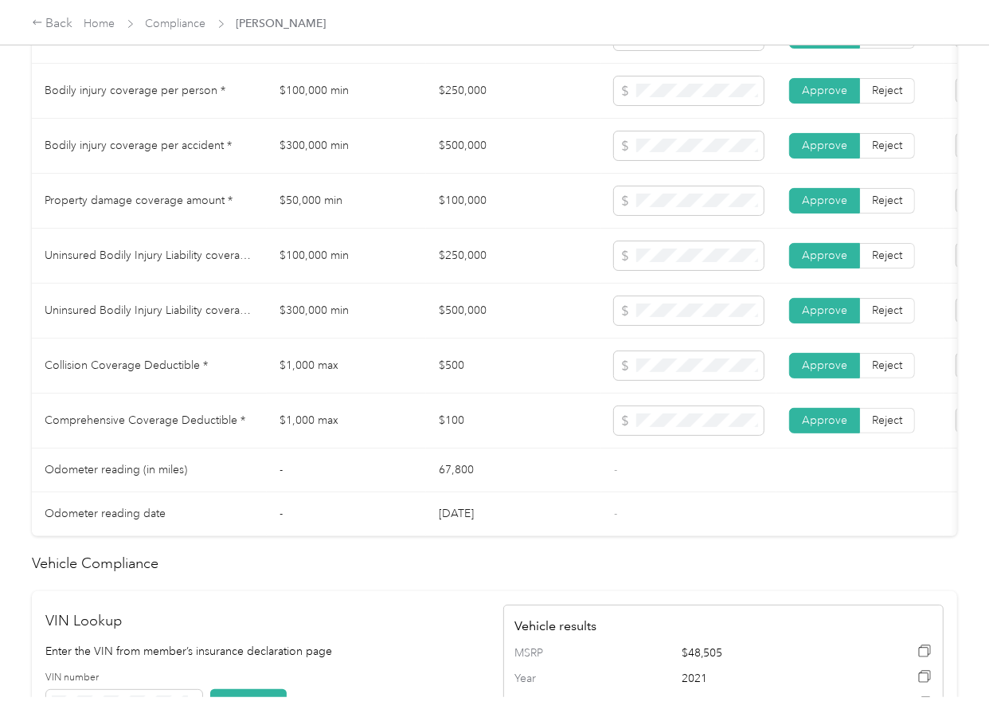
click at [264, 393] on td "Collision Coverage Deductible *" at bounding box center [149, 365] width 235 height 55
click at [437, 368] on td "$500" at bounding box center [513, 365] width 175 height 55
click at [399, 284] on td "$100,000 min" at bounding box center [346, 256] width 159 height 55
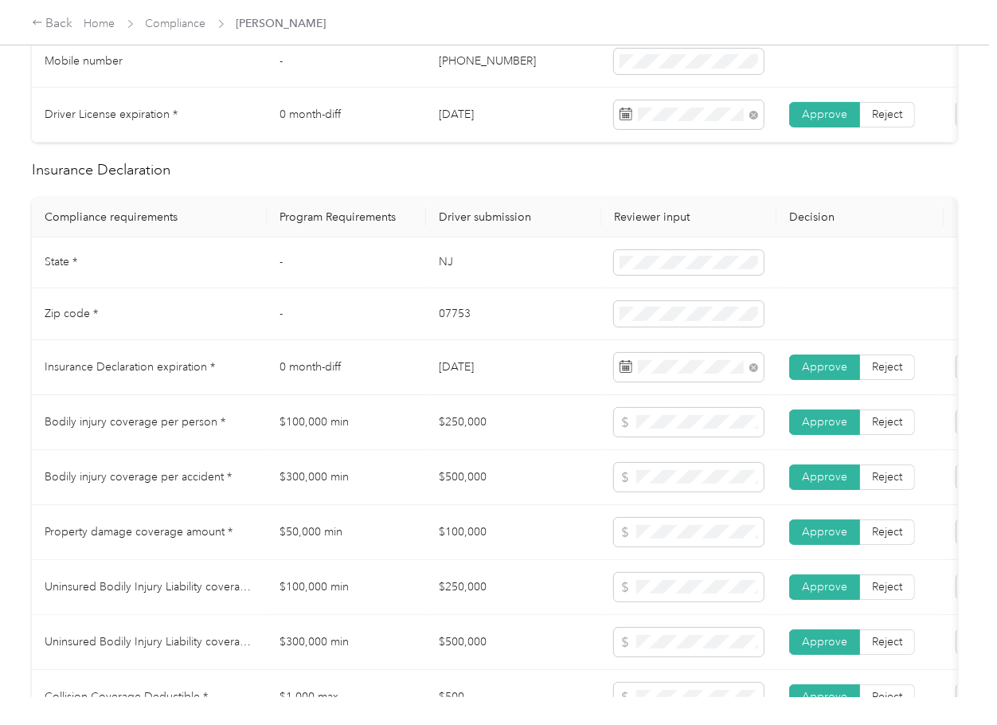
scroll to position [0, 0]
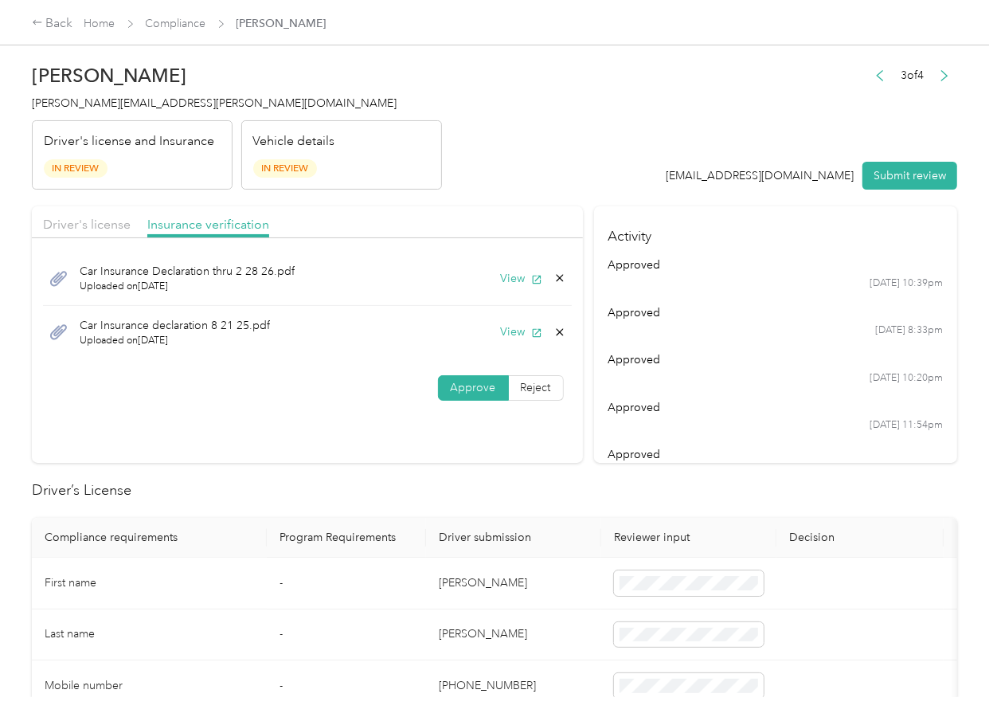
click at [557, 333] on icon at bounding box center [559, 332] width 13 height 13
click at [521, 342] on button "Yes" at bounding box center [514, 343] width 31 height 25
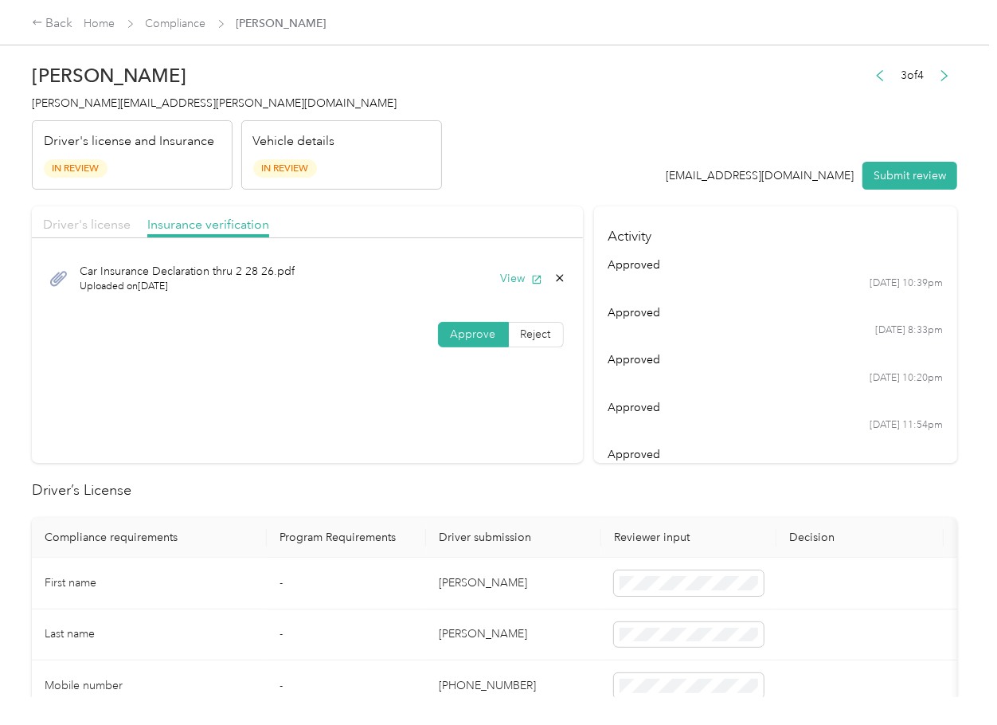
click at [94, 226] on span "Driver's license" at bounding box center [87, 224] width 88 height 15
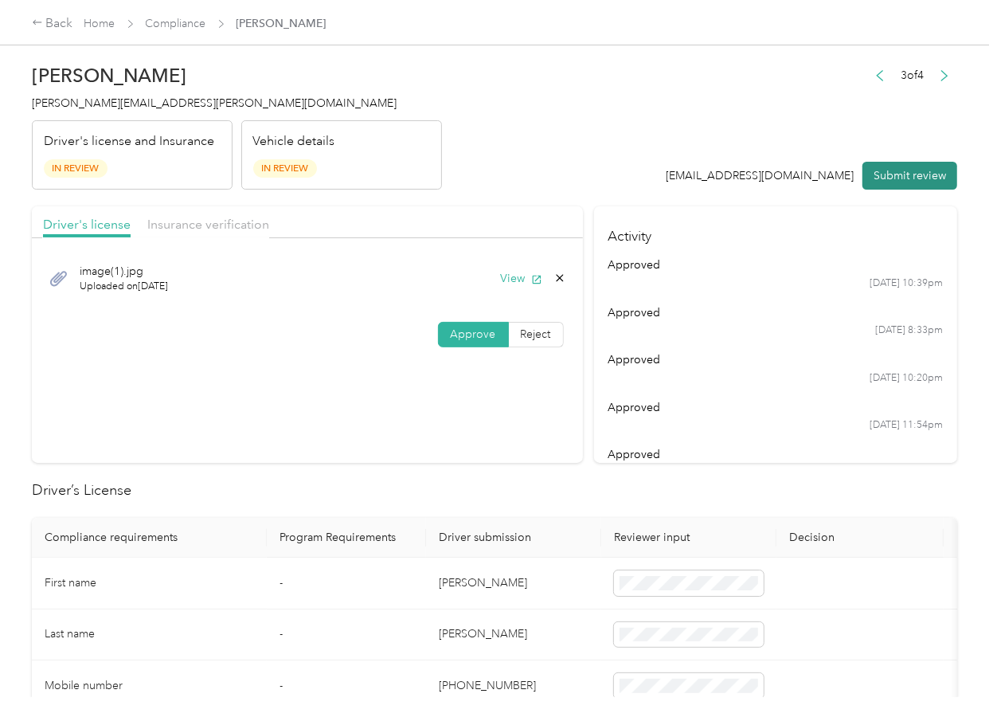
click at [888, 180] on button "Submit review" at bounding box center [909, 176] width 95 height 28
click at [123, 109] on span "[PERSON_NAME][EMAIL_ADDRESS][PERSON_NAME][DOMAIN_NAME]" at bounding box center [214, 103] width 365 height 14
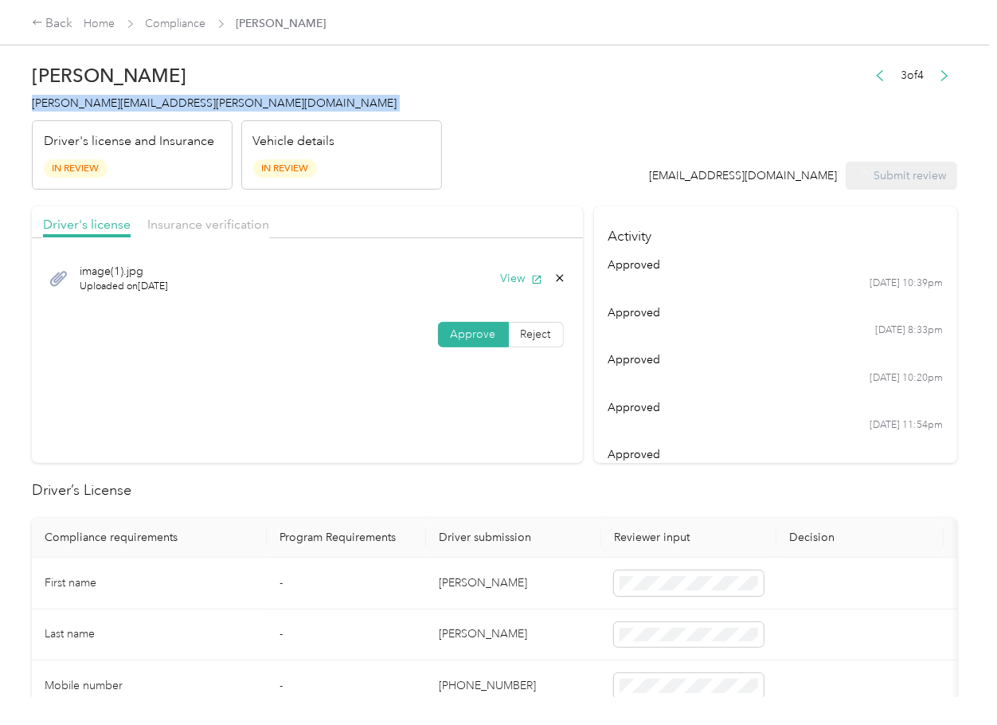
click at [123, 109] on span "[PERSON_NAME][EMAIL_ADDRESS][PERSON_NAME][DOMAIN_NAME]" at bounding box center [214, 103] width 365 height 14
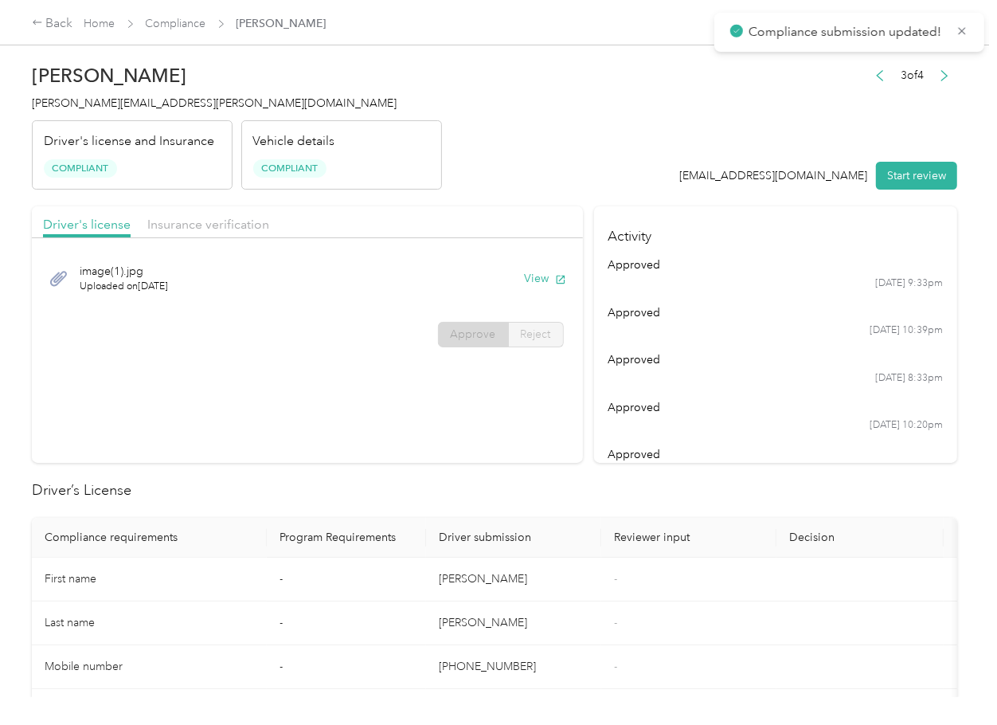
click at [596, 572] on td "[PERSON_NAME]" at bounding box center [513, 579] width 175 height 44
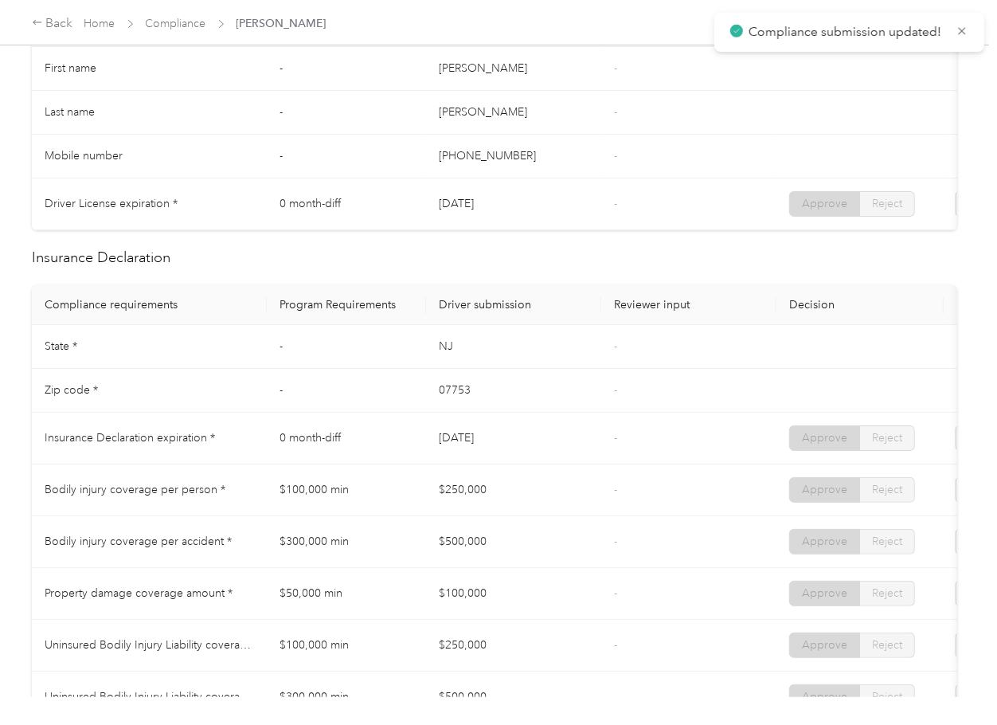
scroll to position [530, 0]
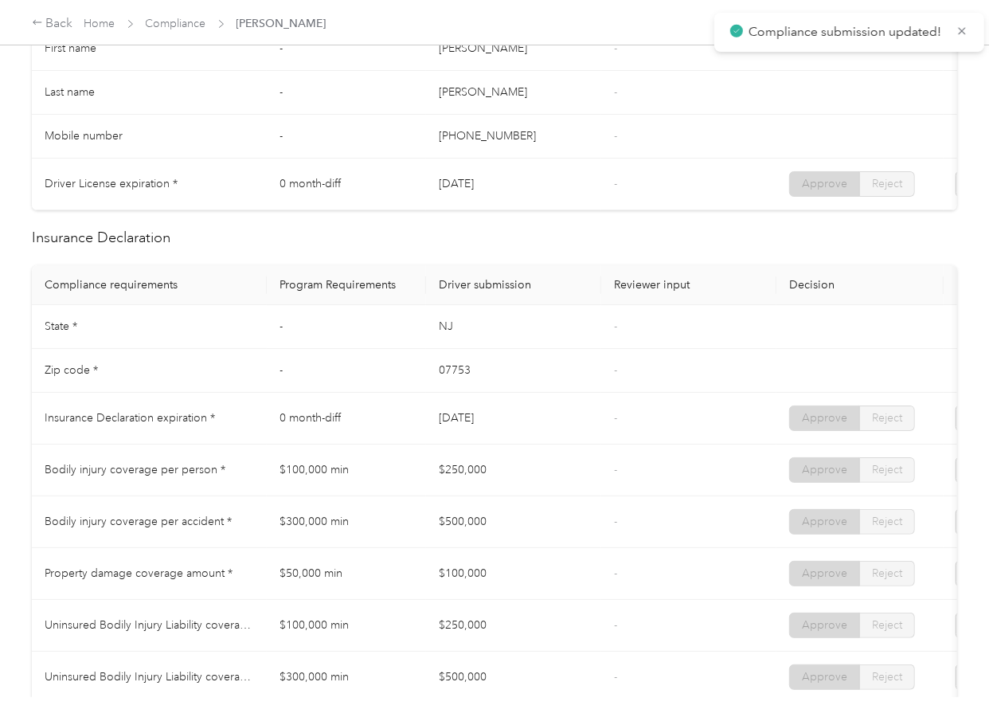
click at [624, 333] on td "-" at bounding box center [688, 327] width 175 height 44
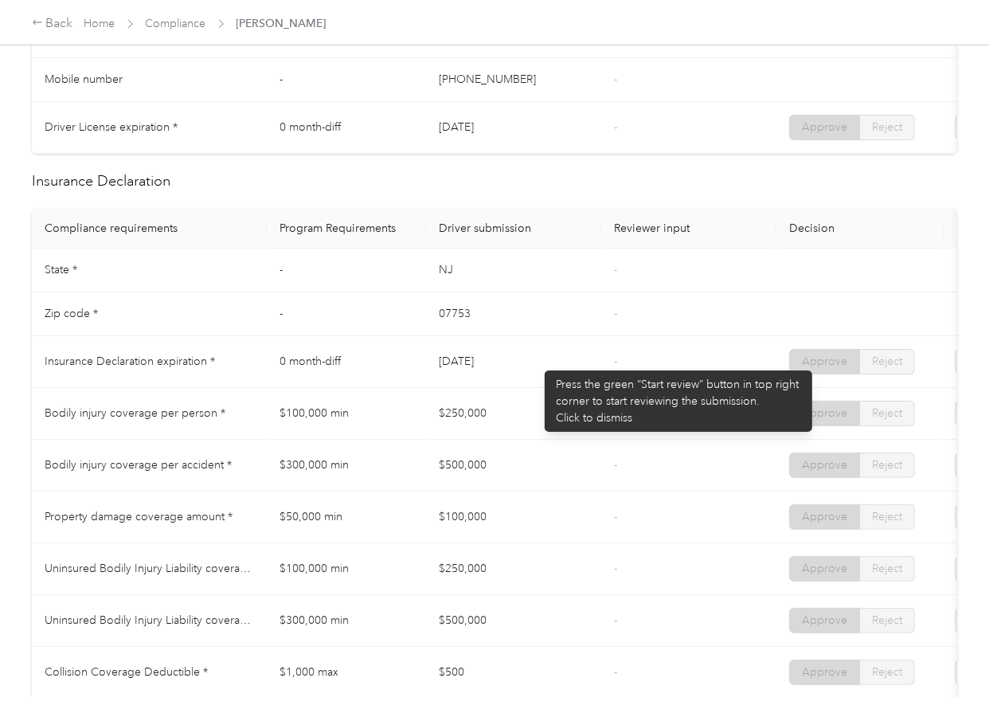
scroll to position [637, 0]
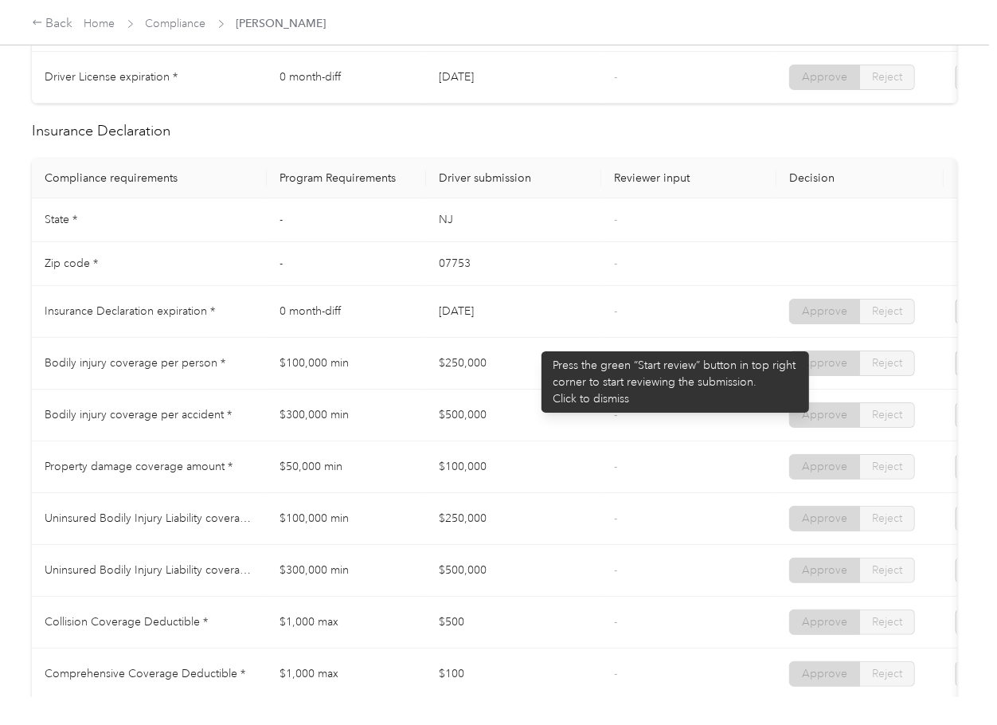
click at [534, 338] on td "[DATE]" at bounding box center [513, 312] width 175 height 52
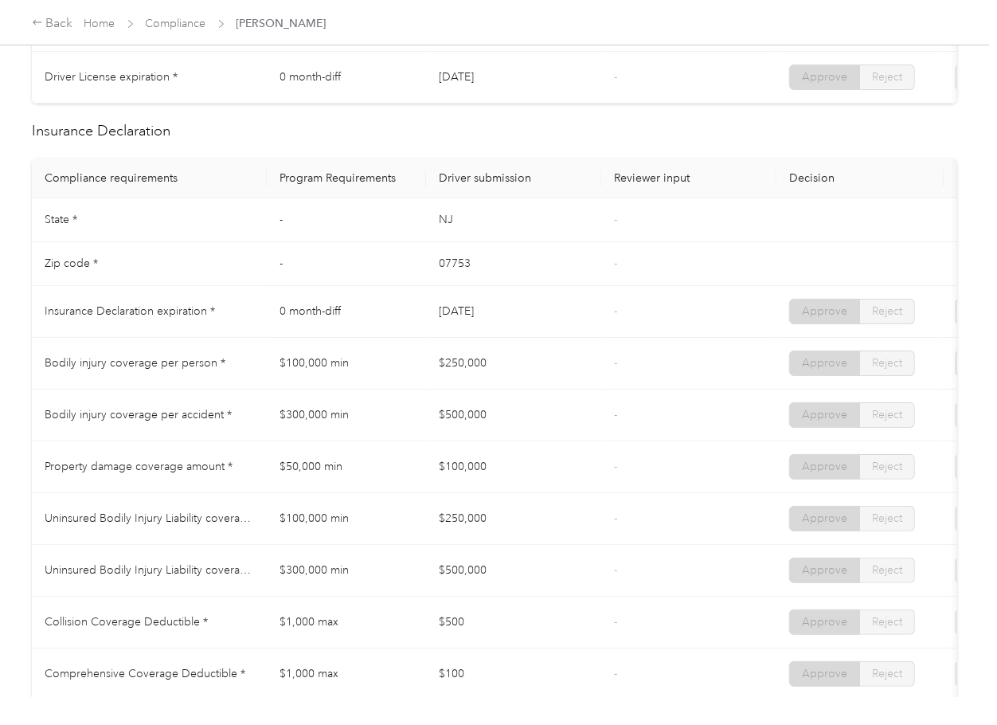
drag, startPoint x: 429, startPoint y: 330, endPoint x: 526, endPoint y: 323, distance: 97.4
click at [512, 329] on td "[DATE]" at bounding box center [513, 312] width 175 height 52
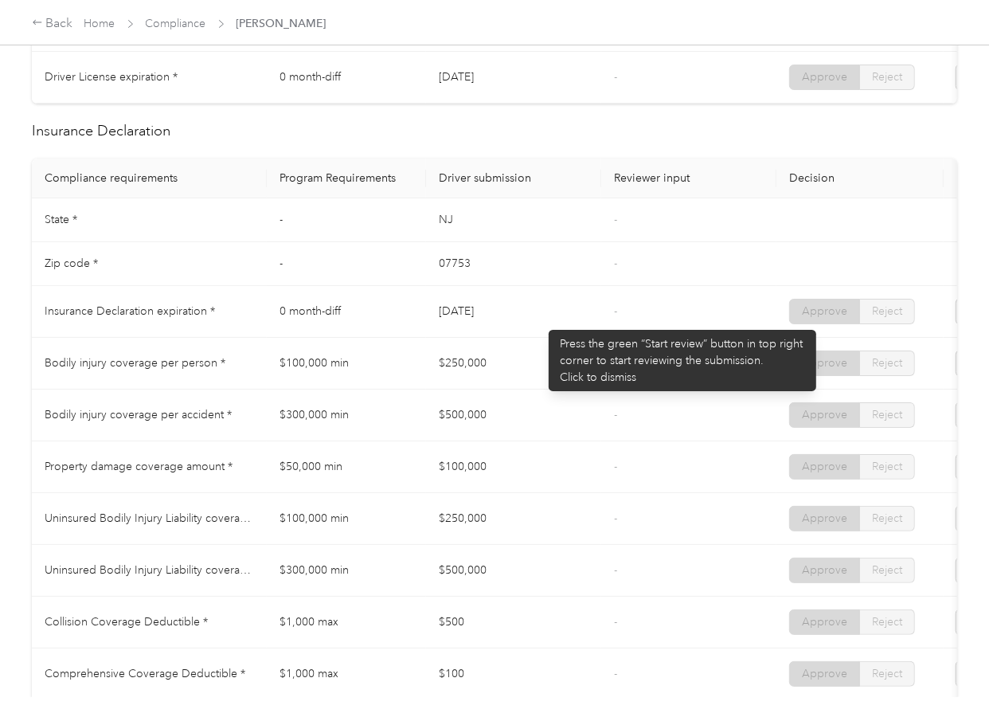
drag, startPoint x: 541, startPoint y: 322, endPoint x: 559, endPoint y: 323, distance: 18.3
click at [542, 322] on td "[DATE]" at bounding box center [513, 312] width 175 height 52
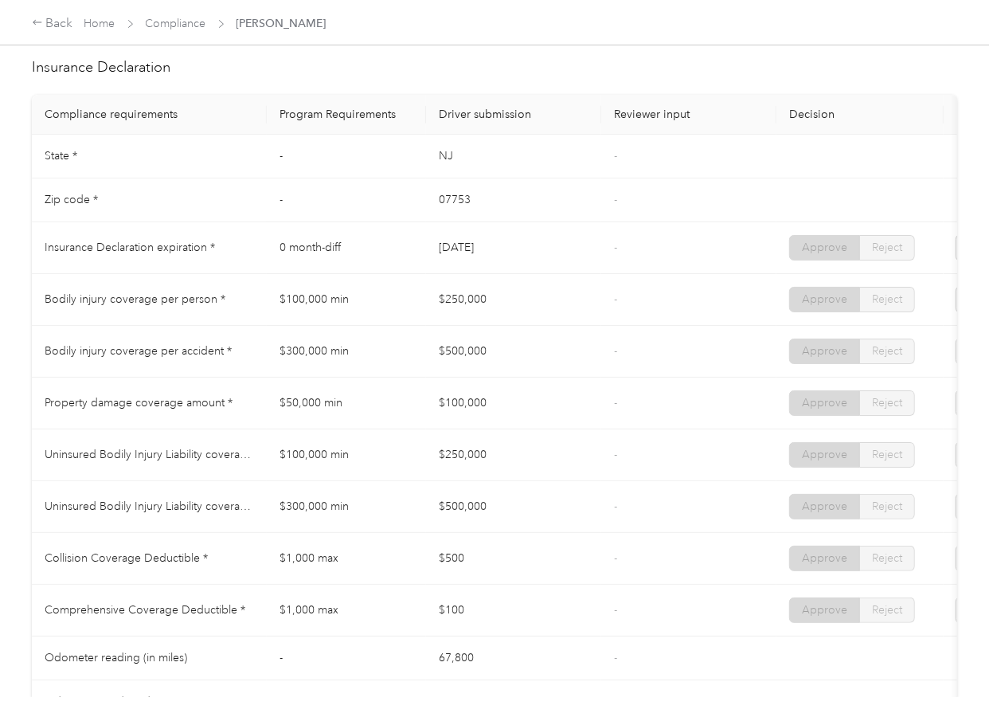
scroll to position [743, 0]
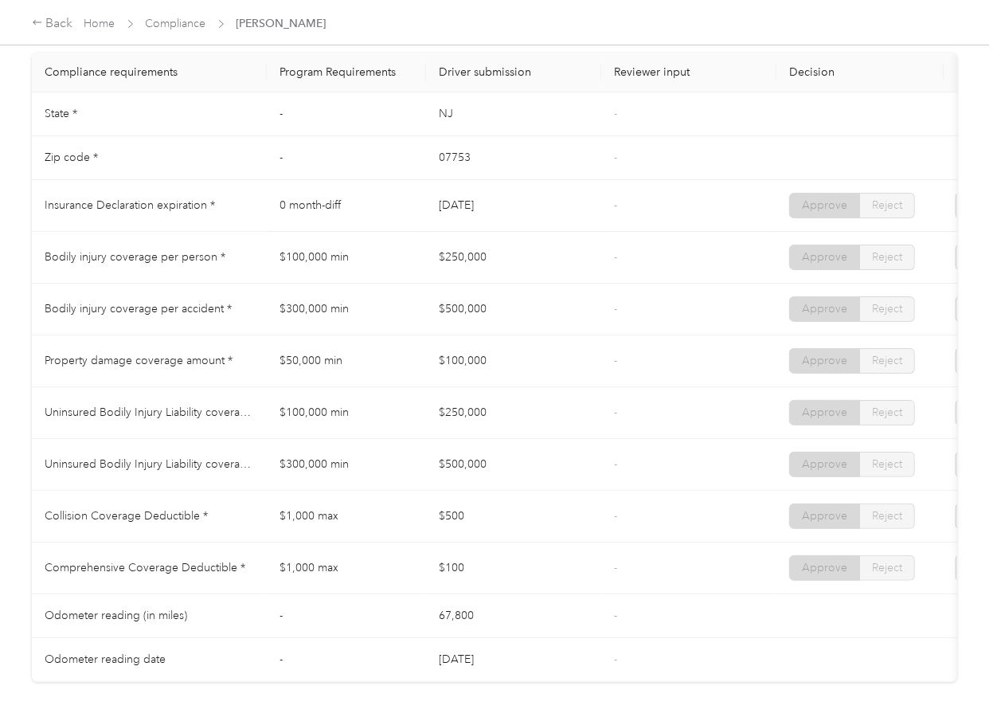
click at [583, 232] on td "[DATE]" at bounding box center [513, 206] width 175 height 52
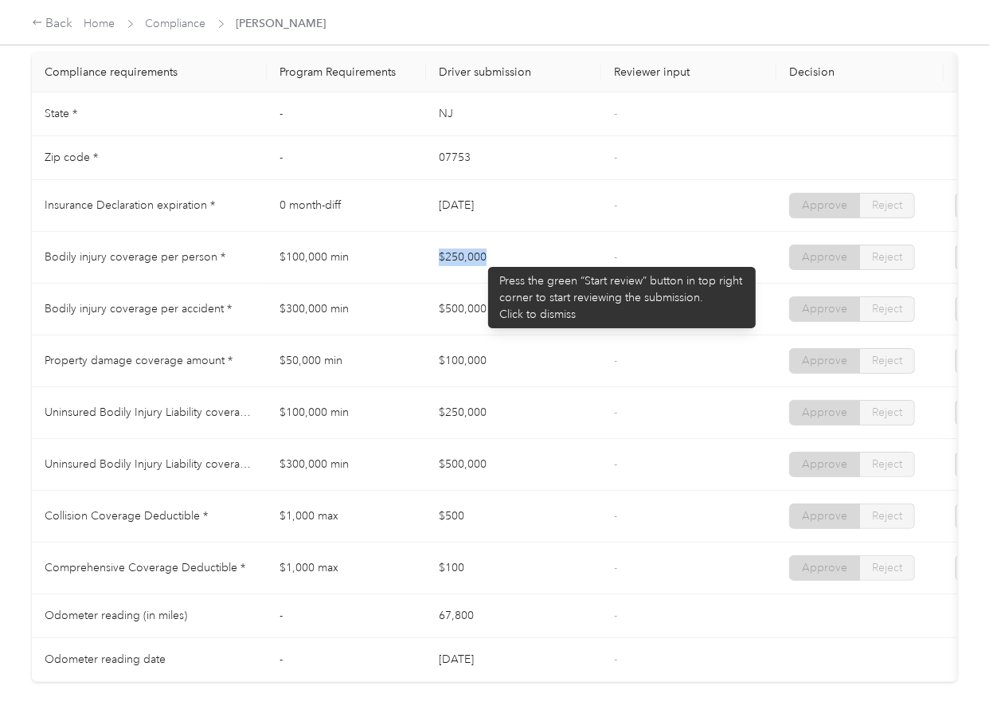
drag, startPoint x: 421, startPoint y: 258, endPoint x: 485, endPoint y: 260, distance: 63.7
click at [484, 259] on tr "Bodily injury coverage per person * $100,000 min $250,000 - Approve Reject" at bounding box center [593, 258] width 1123 height 52
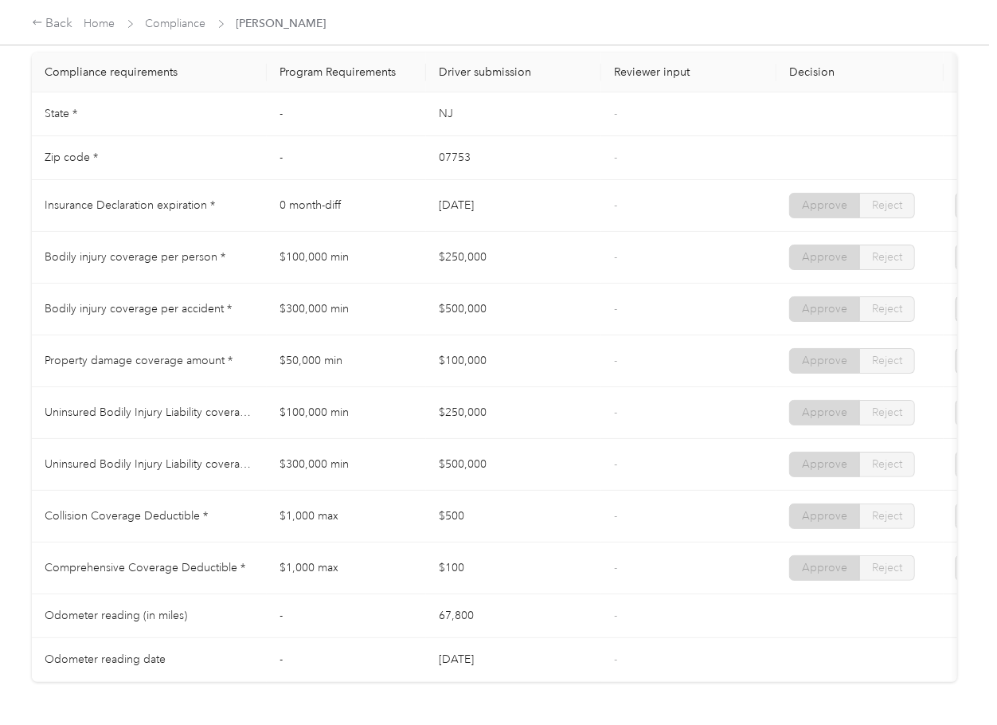
click at [492, 315] on td "$500,000" at bounding box center [513, 310] width 175 height 52
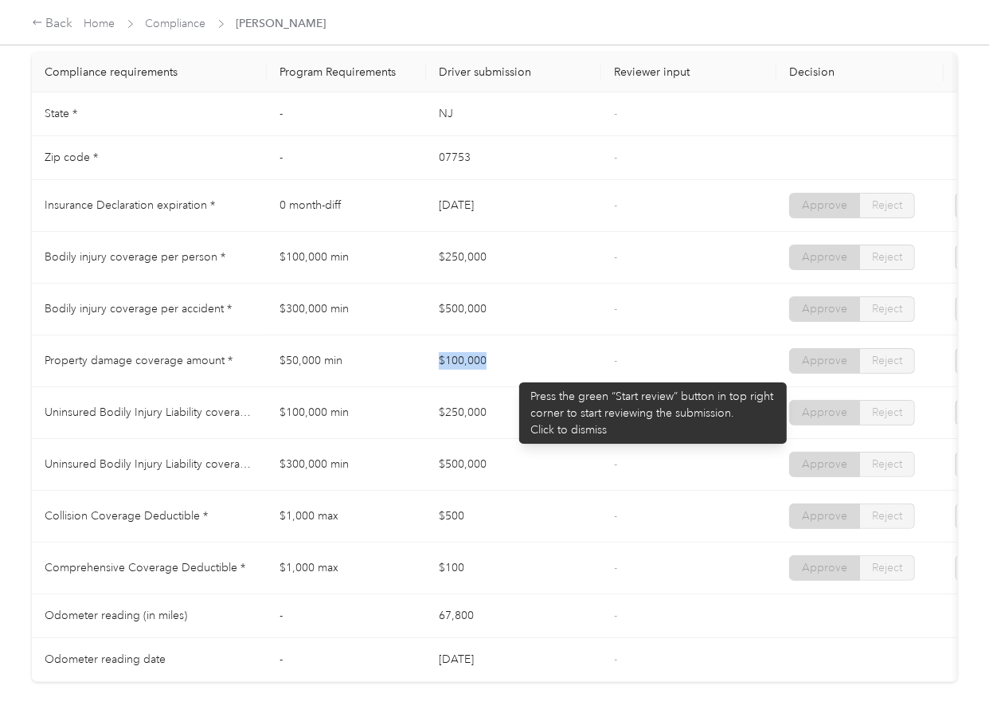
drag, startPoint x: 511, startPoint y: 374, endPoint x: 546, endPoint y: 316, distance: 67.5
click at [531, 368] on td "$100,000" at bounding box center [513, 361] width 175 height 52
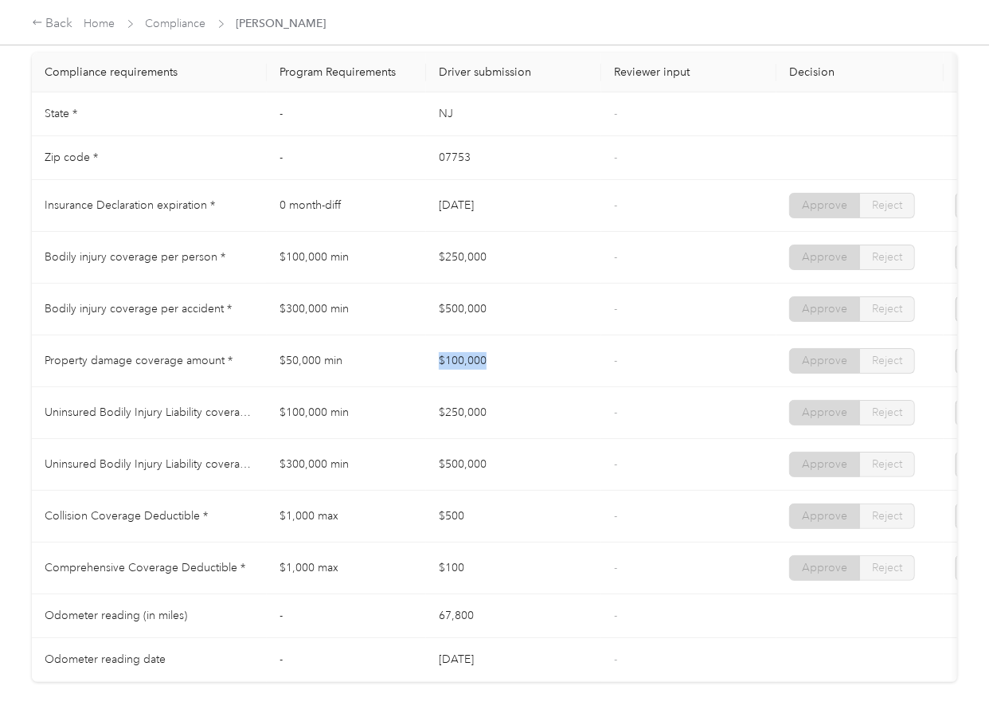
scroll to position [849, 0]
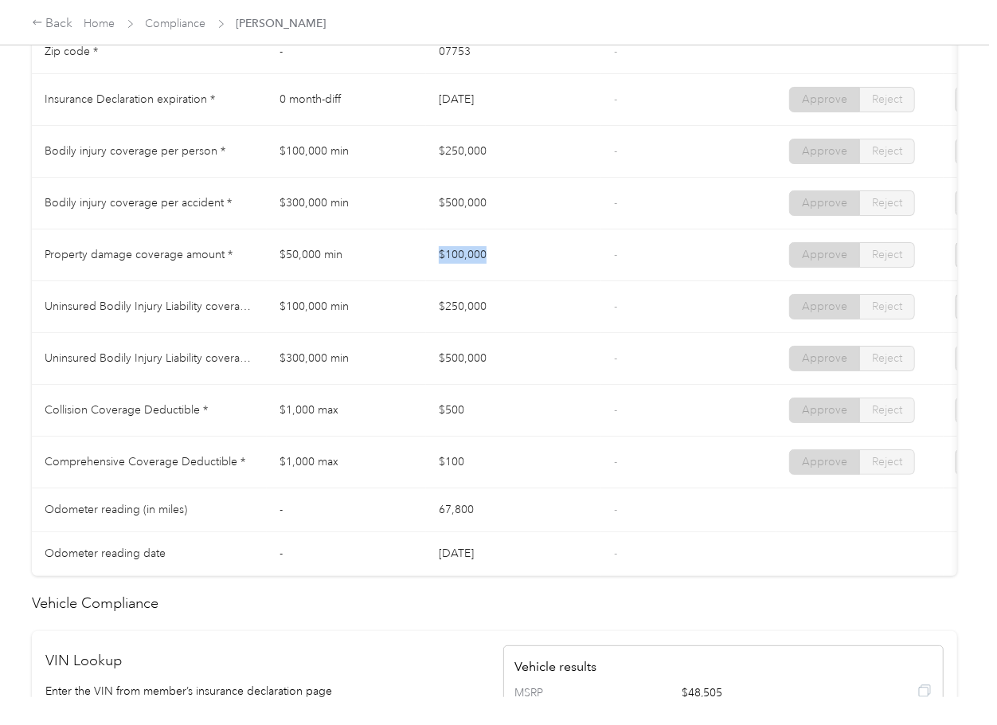
click at [581, 276] on td "$100,000" at bounding box center [513, 255] width 175 height 52
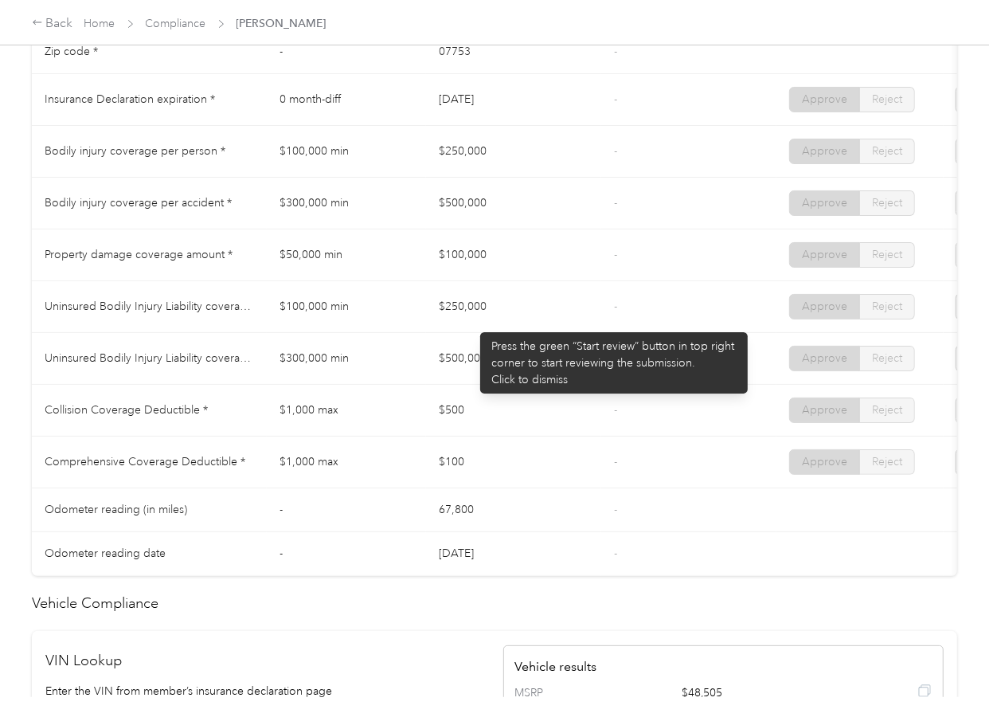
drag, startPoint x: 405, startPoint y: 327, endPoint x: 480, endPoint y: 342, distance: 77.0
click at [504, 327] on tr "Uninsured Bodily Injury Liability coverage per person * $100,000 min $250,000 -…" at bounding box center [593, 307] width 1123 height 52
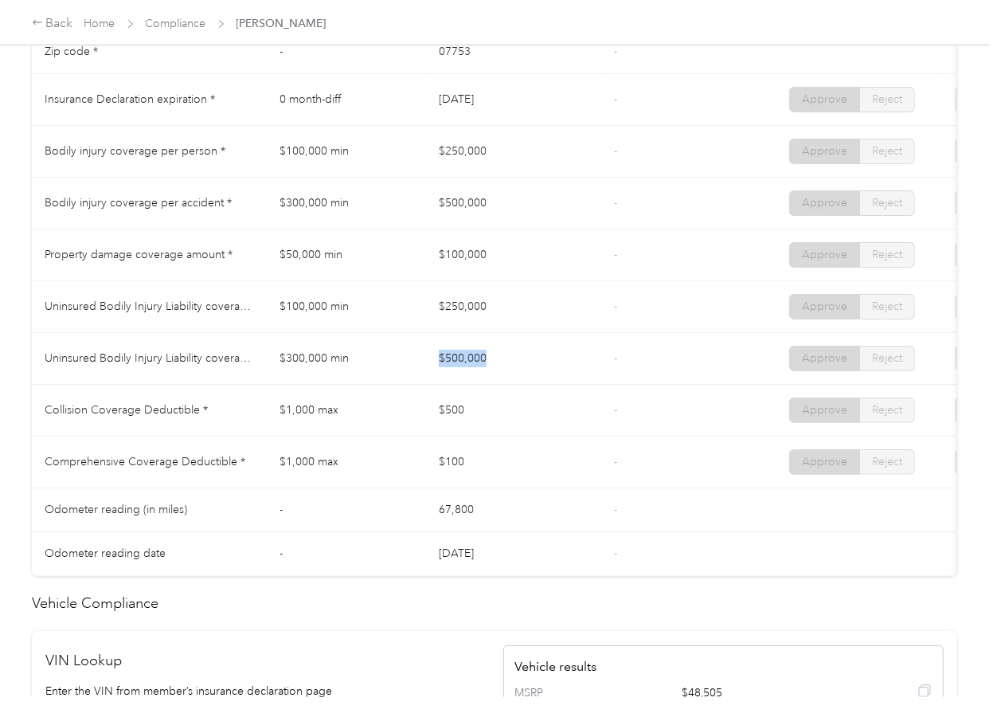
drag, startPoint x: 410, startPoint y: 370, endPoint x: 532, endPoint y: 369, distance: 121.9
click at [528, 370] on tr "Uninsured Bodily Injury Liability coverage per accident * $300,000 min $500,000…" at bounding box center [593, 359] width 1123 height 52
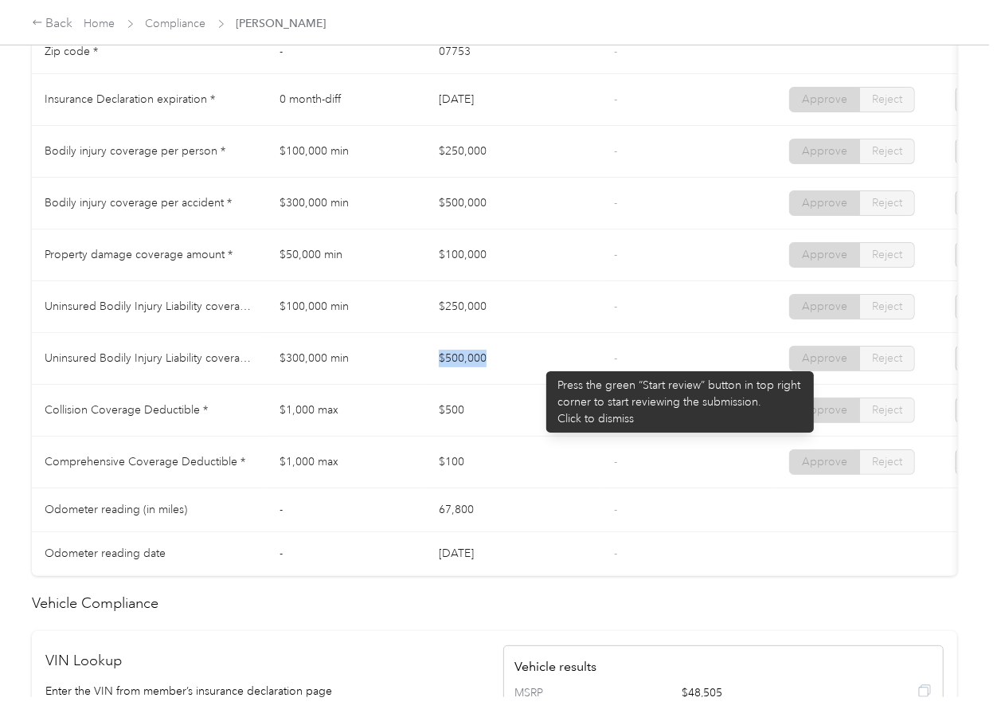
click at [538, 363] on td "$500,000" at bounding box center [513, 359] width 175 height 52
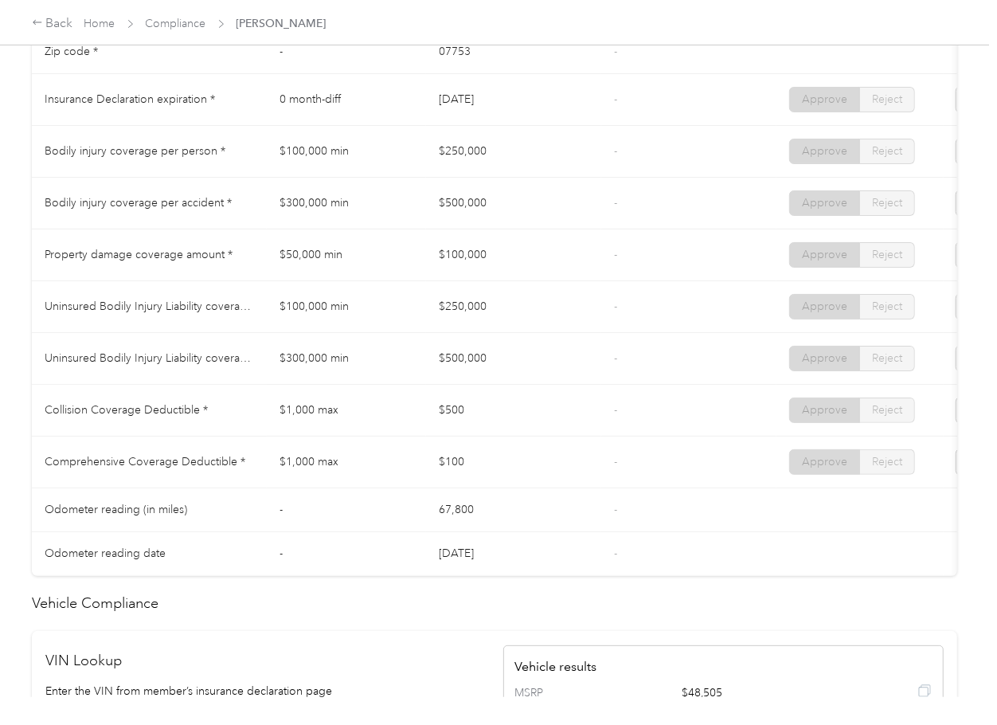
drag, startPoint x: 427, startPoint y: 446, endPoint x: 485, endPoint y: 460, distance: 59.9
click at [512, 436] on td "$500" at bounding box center [513, 411] width 175 height 52
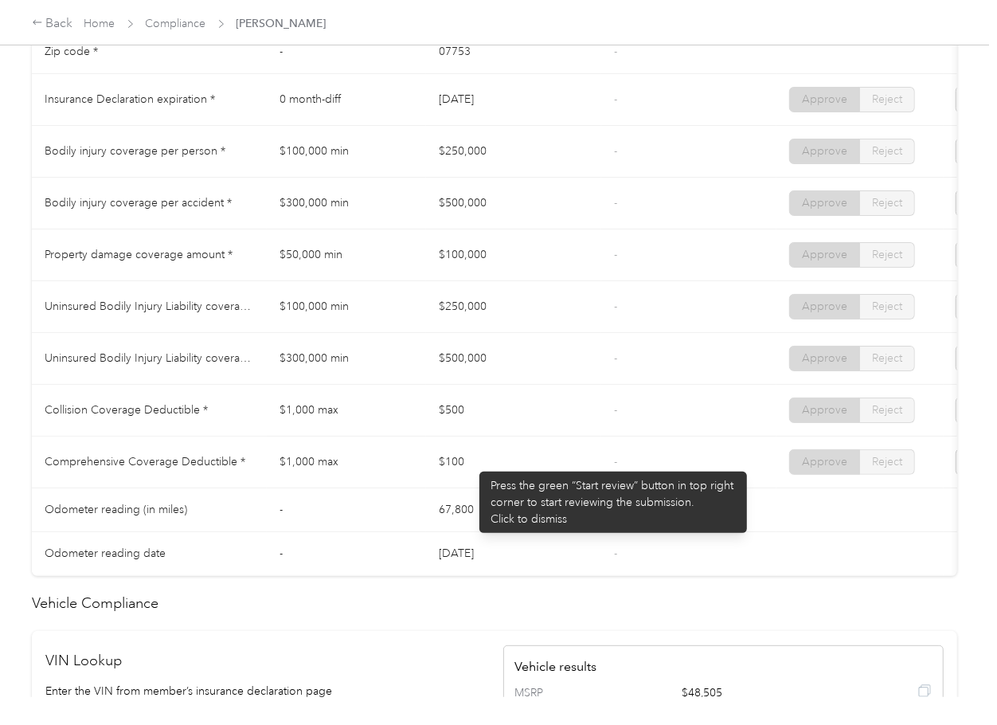
drag, startPoint x: 457, startPoint y: 471, endPoint x: 588, endPoint y: 464, distance: 130.8
click at [490, 471] on td "$100" at bounding box center [513, 462] width 175 height 52
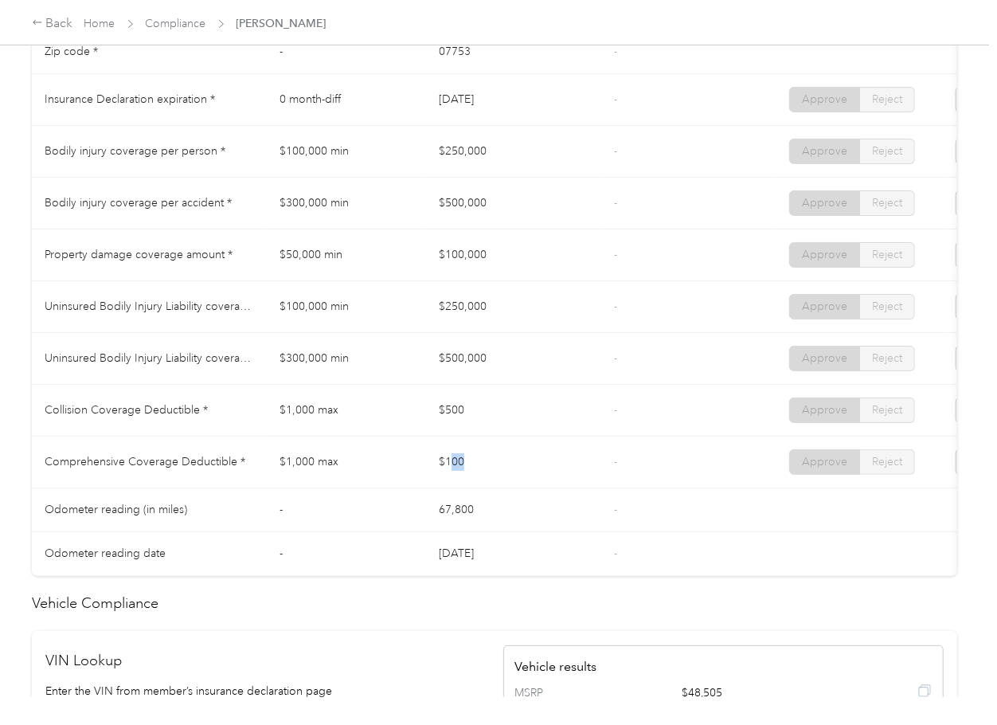
click at [589, 463] on td "$100" at bounding box center [513, 462] width 175 height 52
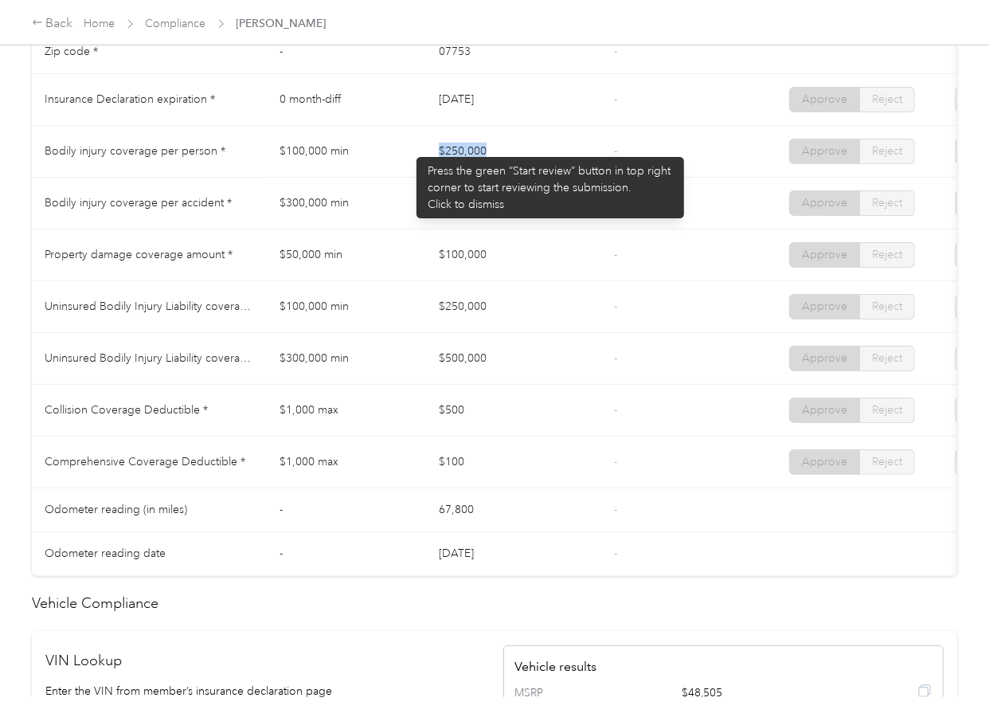
drag, startPoint x: 490, startPoint y: 149, endPoint x: 486, endPoint y: 174, distance: 25.0
click at [507, 149] on tr "Bodily injury coverage per person * $100,000 min $250,000 - Approve Reject" at bounding box center [593, 152] width 1123 height 52
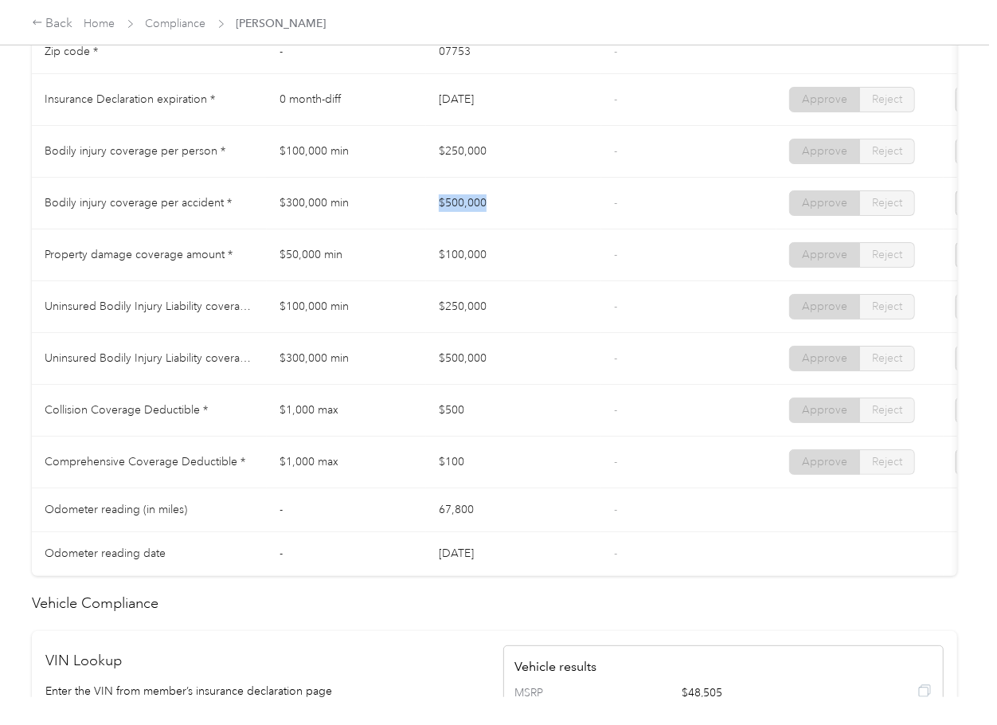
drag, startPoint x: 421, startPoint y: 213, endPoint x: 533, endPoint y: 214, distance: 111.5
click at [533, 214] on tr "Bodily injury coverage per accident * $300,000 min $500,000 - Approve Reject" at bounding box center [593, 204] width 1123 height 52
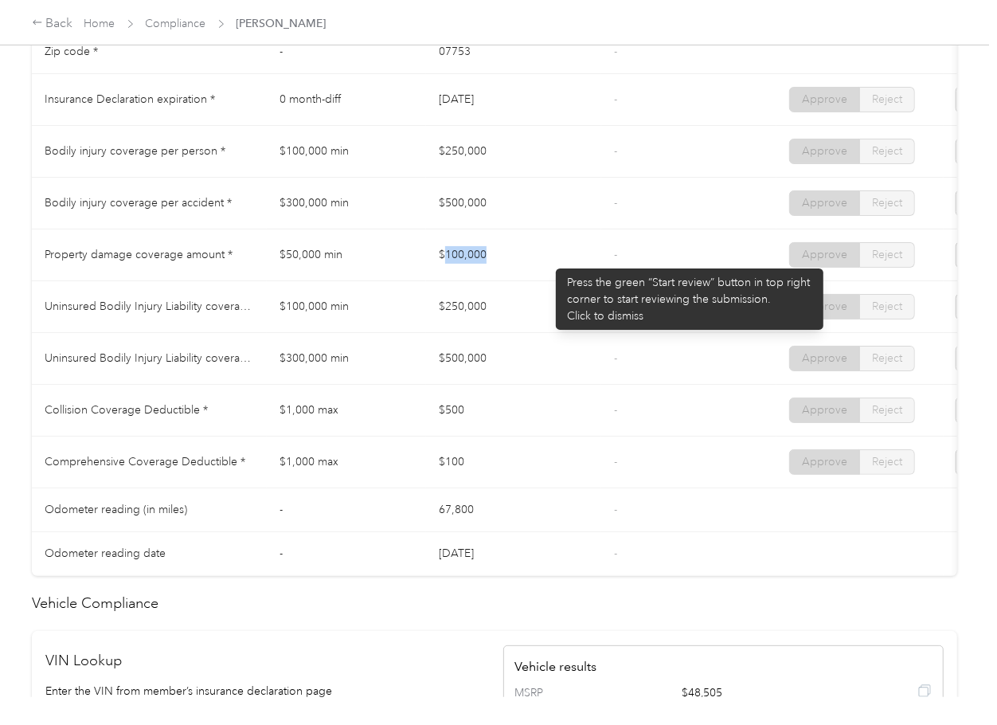
drag, startPoint x: 448, startPoint y: 258, endPoint x: 548, endPoint y: 260, distance: 100.4
click at [548, 260] on td "$100,000" at bounding box center [513, 255] width 175 height 52
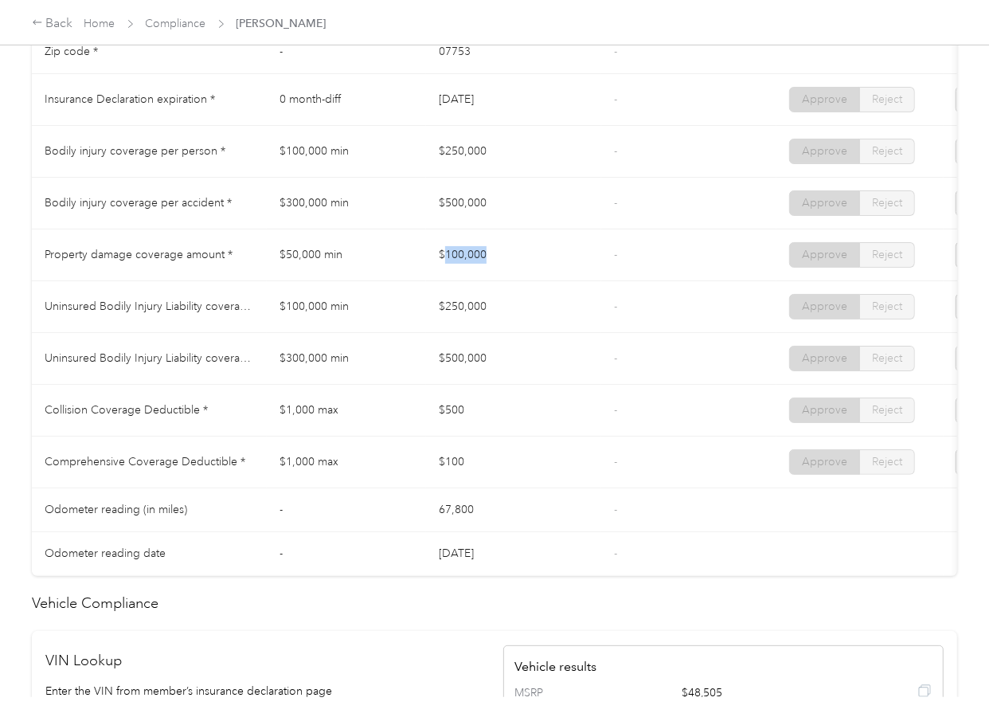
click at [548, 260] on td "$100,000" at bounding box center [513, 255] width 175 height 52
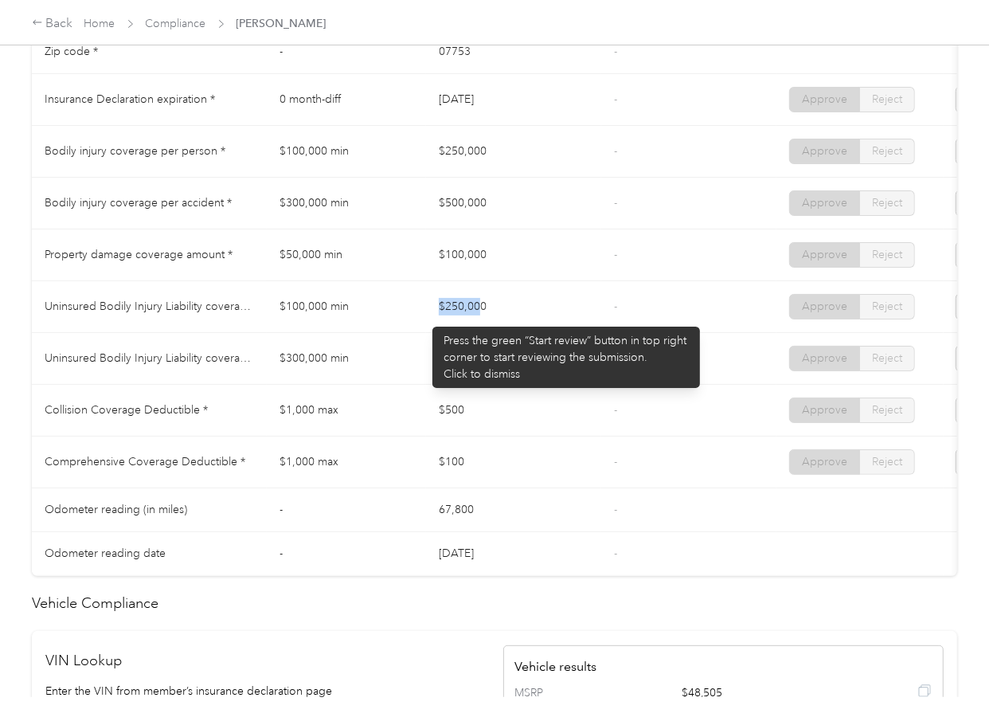
drag, startPoint x: 405, startPoint y: 317, endPoint x: 477, endPoint y: 329, distance: 72.7
click at [477, 327] on tr "Uninsured Bodily Injury Liability coverage per person * $100,000 min $250,000 -…" at bounding box center [593, 307] width 1123 height 52
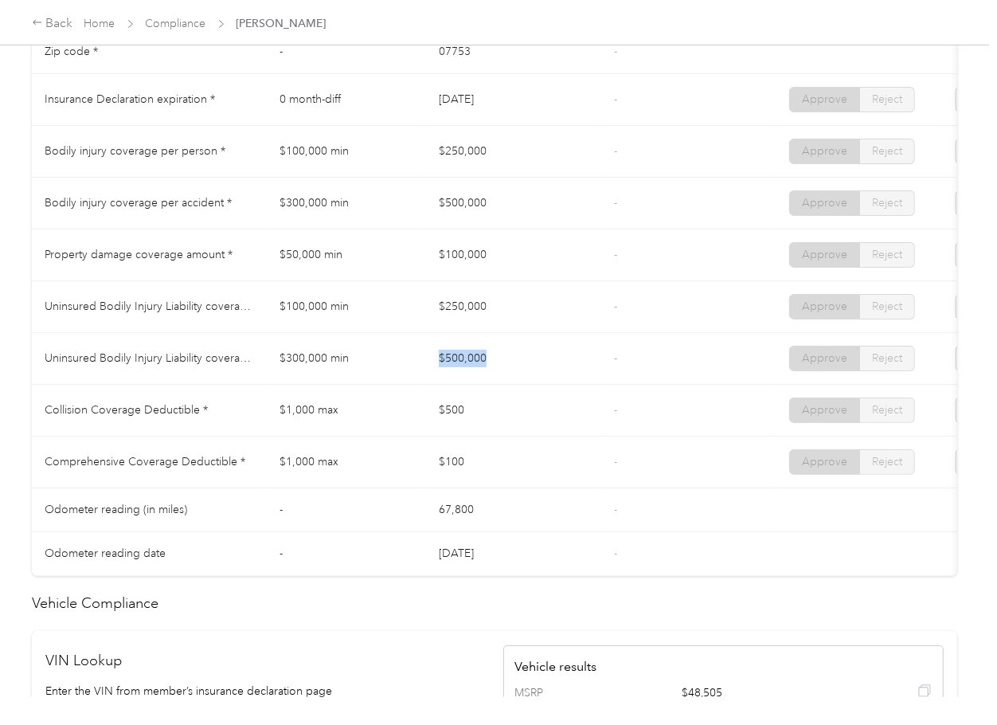
drag, startPoint x: 398, startPoint y: 376, endPoint x: 514, endPoint y: 387, distance: 116.8
click at [514, 385] on tr "Uninsured Bodily Injury Liability coverage per accident * $300,000 min $500,000…" at bounding box center [593, 359] width 1123 height 52
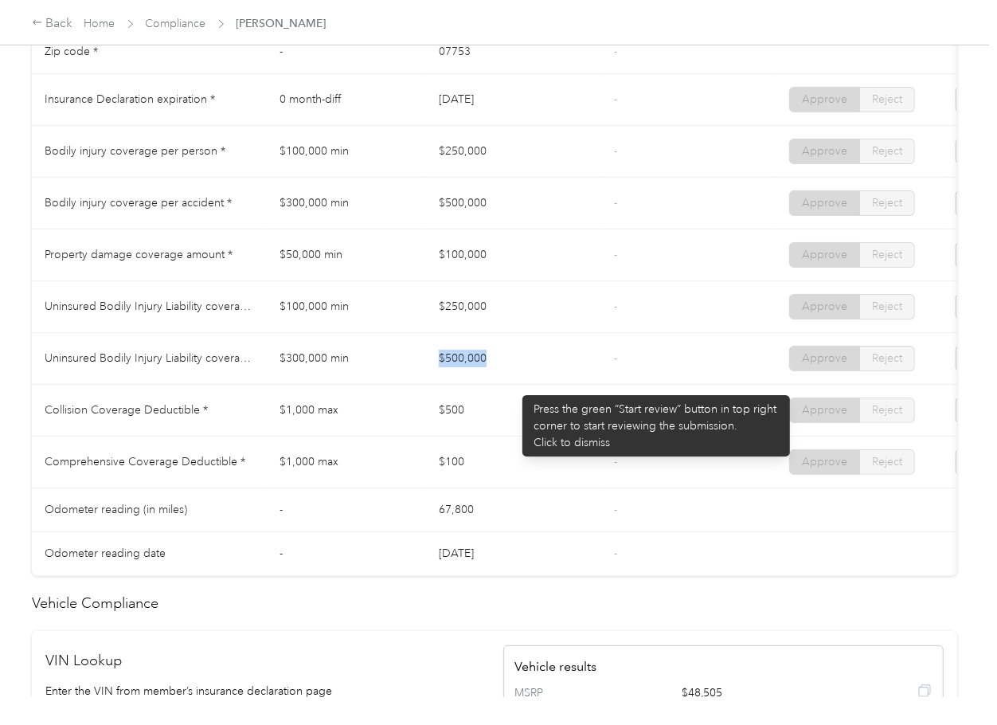
click at [514, 385] on td "$500,000" at bounding box center [513, 359] width 175 height 52
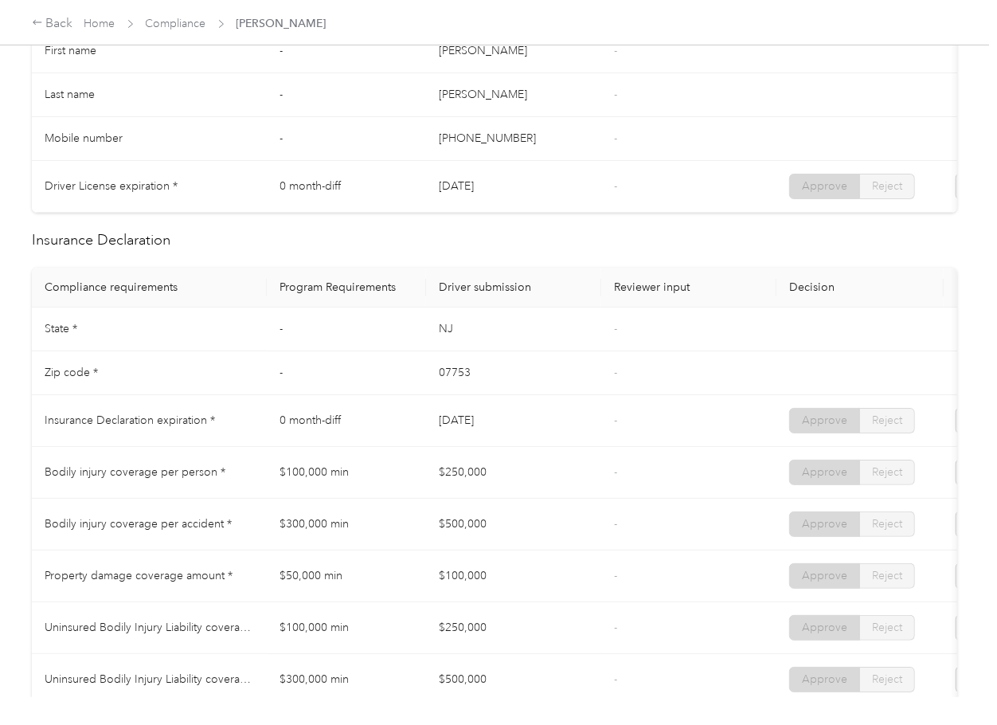
scroll to position [0, 0]
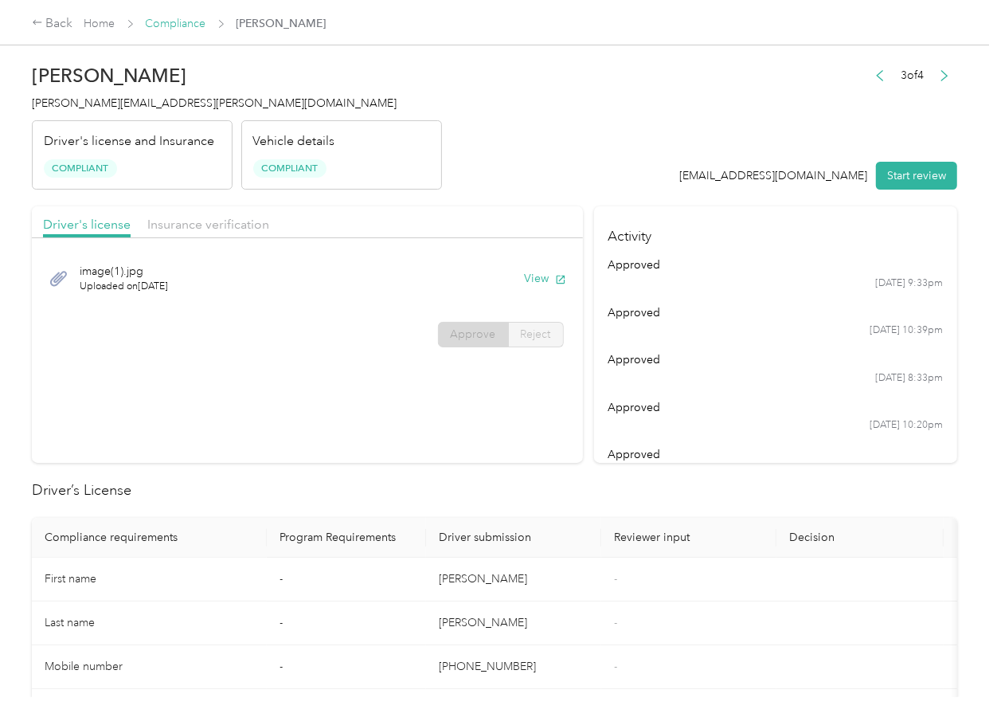
click at [168, 23] on link "Compliance" at bounding box center [176, 24] width 61 height 14
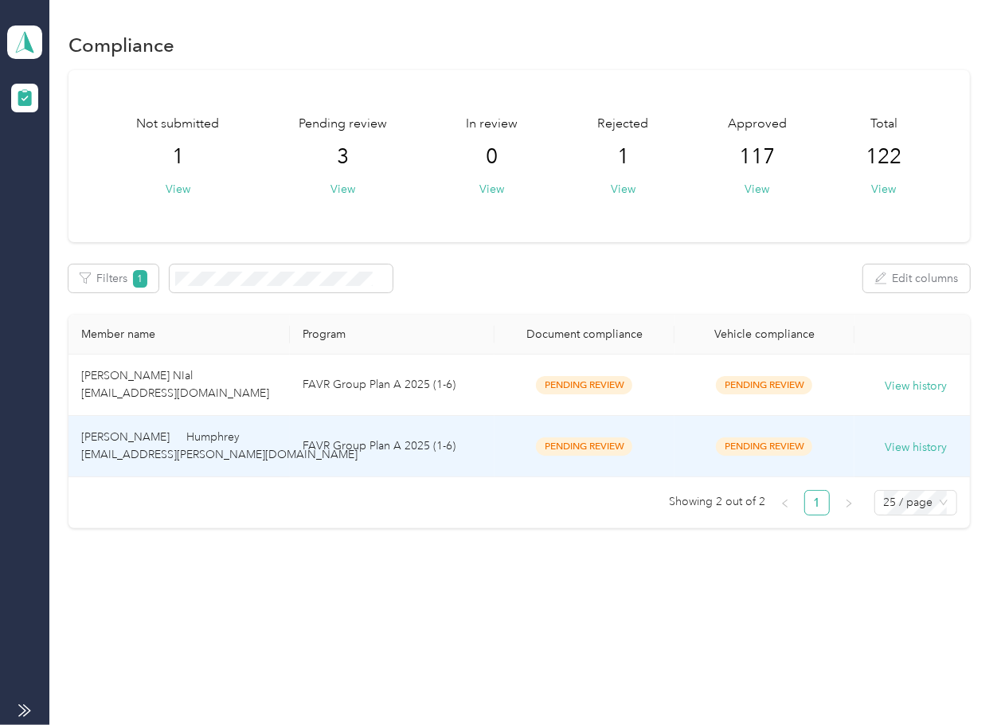
click at [289, 432] on td "[PERSON_NAME] Humphrey [EMAIL_ADDRESS][PERSON_NAME][DOMAIN_NAME]" at bounding box center [178, 446] width 221 height 61
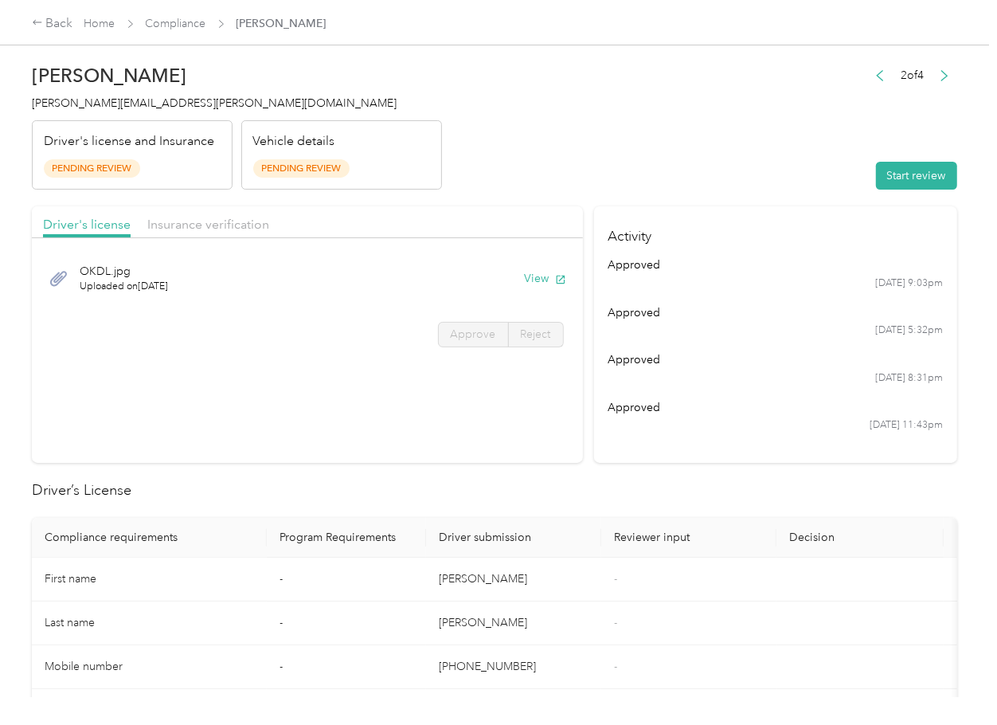
drag, startPoint x: 728, startPoint y: 431, endPoint x: 721, endPoint y: 425, distance: 9.1
click at [728, 431] on div "[DATE] 11:43pm" at bounding box center [775, 425] width 335 height 14
click at [527, 279] on button "View" at bounding box center [545, 278] width 41 height 17
click at [464, 189] on header "[PERSON_NAME] Humphrey [EMAIL_ADDRESS][PERSON_NAME][DOMAIN_NAME] Driver's licen…" at bounding box center [494, 123] width 925 height 134
click at [250, 215] on div "Insurance verification" at bounding box center [208, 225] width 122 height 20
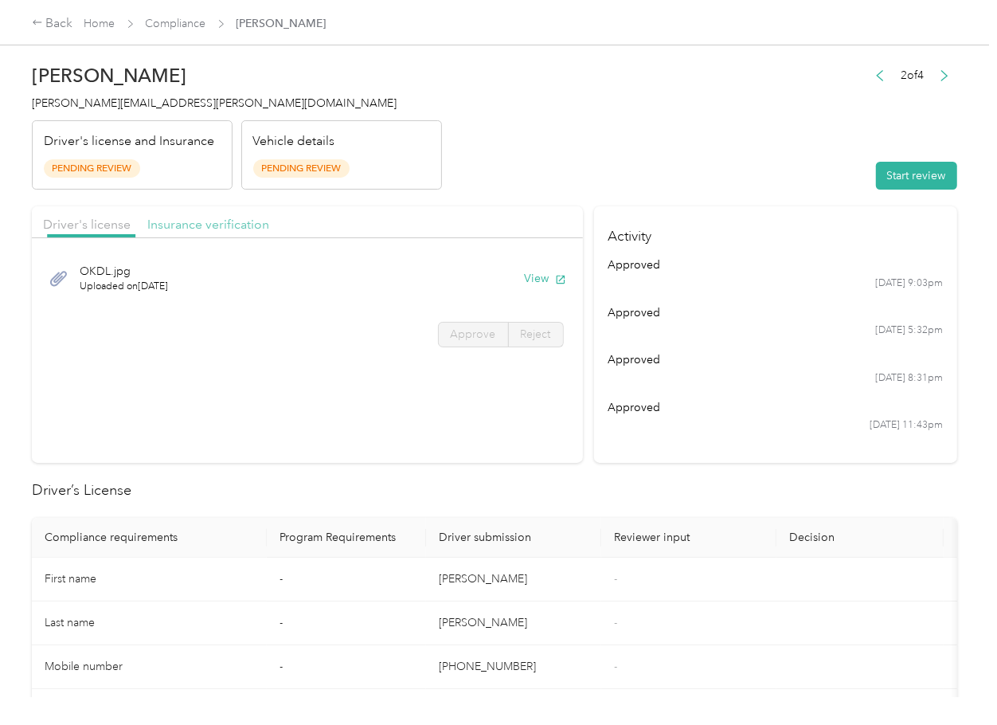
click at [221, 217] on span "Insurance verification" at bounding box center [208, 224] width 122 height 15
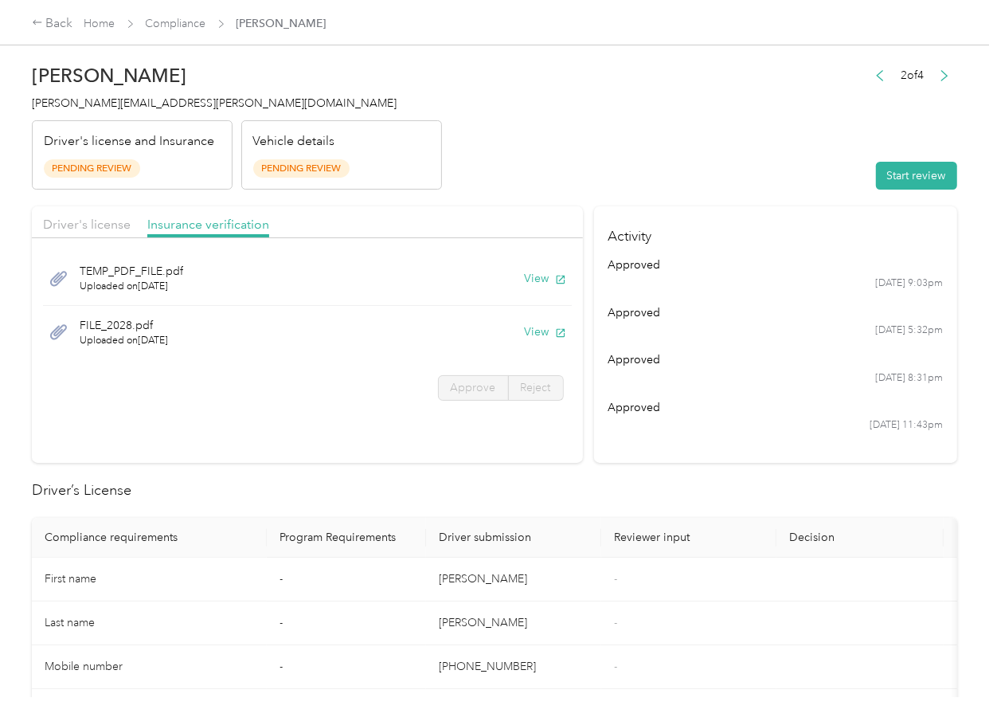
click at [533, 287] on div "TEMP_PDF_FILE.pdf Uploaded on [DATE] View" at bounding box center [307, 279] width 529 height 54
click at [537, 282] on button "View" at bounding box center [545, 278] width 41 height 17
click at [541, 331] on button "View" at bounding box center [545, 331] width 41 height 17
click at [881, 179] on button "Start review" at bounding box center [916, 176] width 81 height 28
click at [119, 226] on span "Driver's license" at bounding box center [87, 224] width 88 height 15
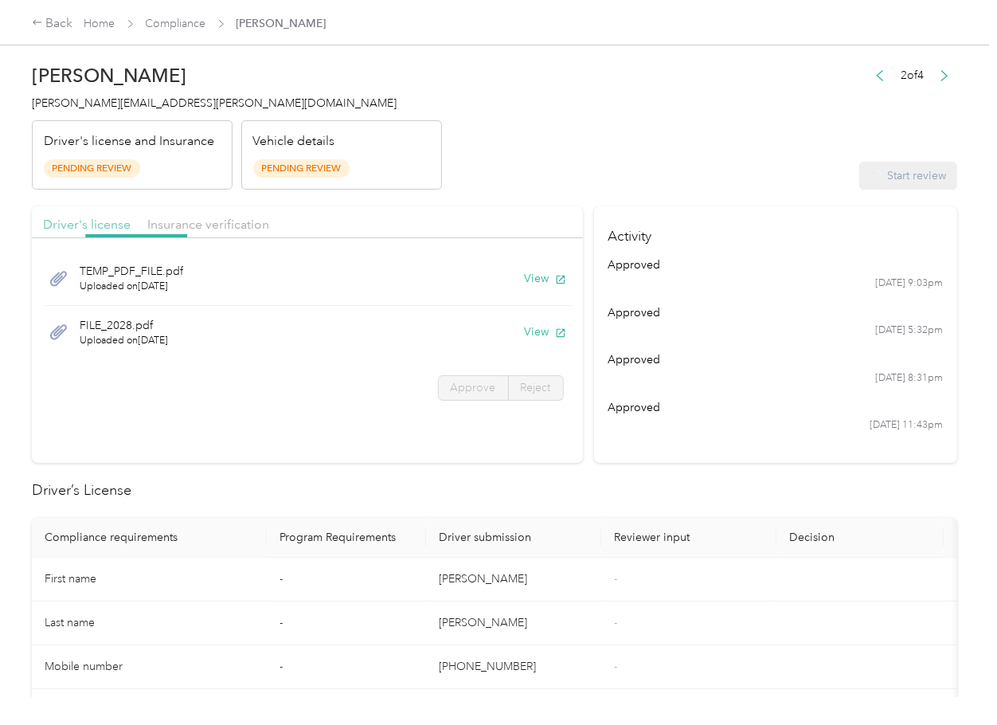
click at [79, 217] on span "Driver's license" at bounding box center [87, 224] width 88 height 15
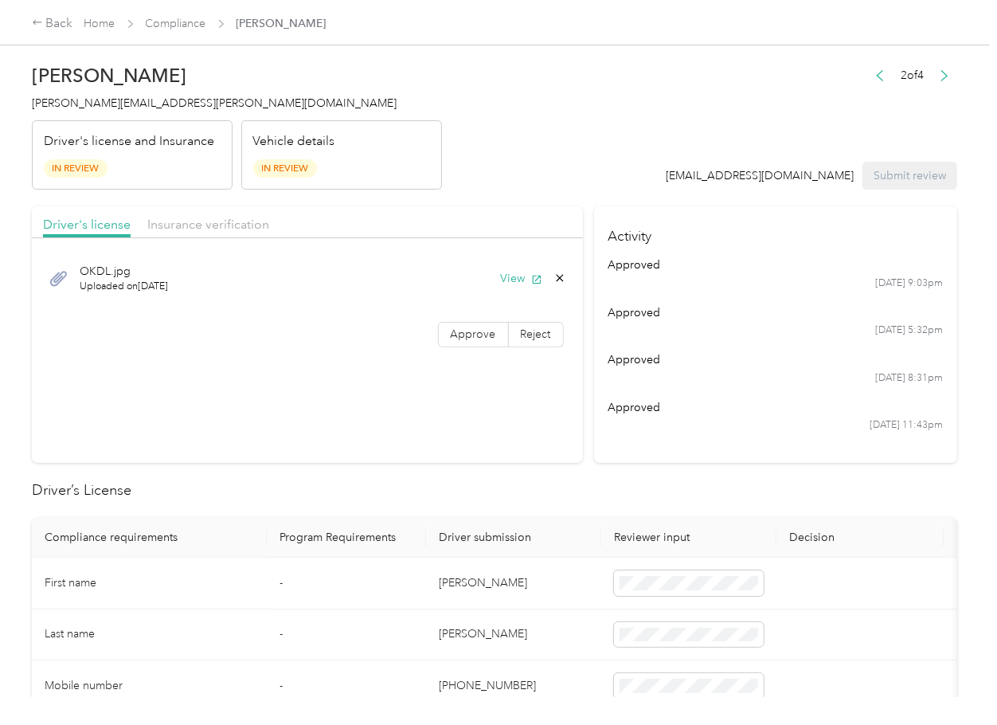
click at [477, 350] on div "OKDL.jpg Uploaded on [DATE] View Approve Reject" at bounding box center [307, 302] width 551 height 112
click at [477, 346] on label "Approve" at bounding box center [473, 334] width 71 height 25
click at [491, 329] on span at bounding box center [473, 335] width 69 height 24
click at [255, 233] on div "Insurance verification" at bounding box center [208, 225] width 122 height 20
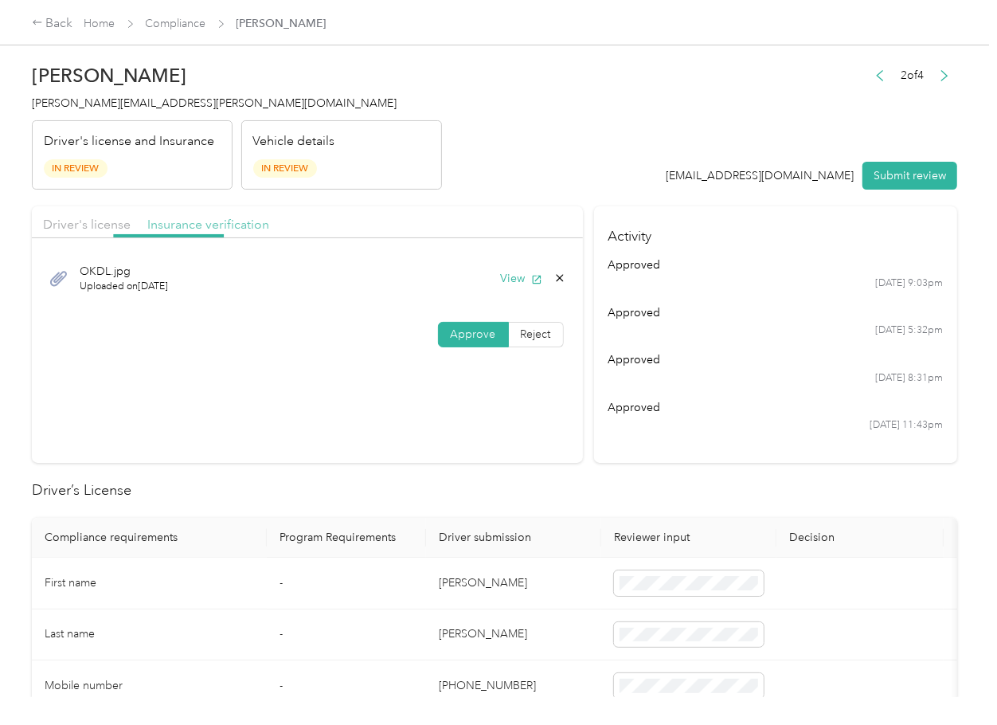
click at [223, 226] on span "Insurance verification" at bounding box center [208, 224] width 122 height 15
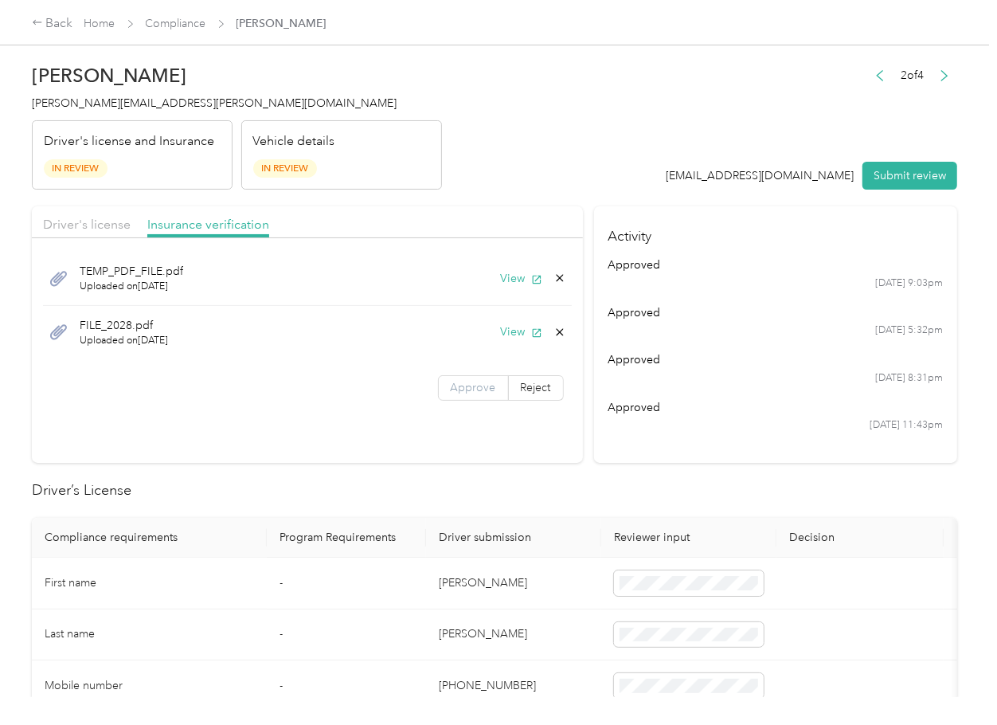
click at [462, 388] on span "Approve" at bounding box center [473, 388] width 45 height 14
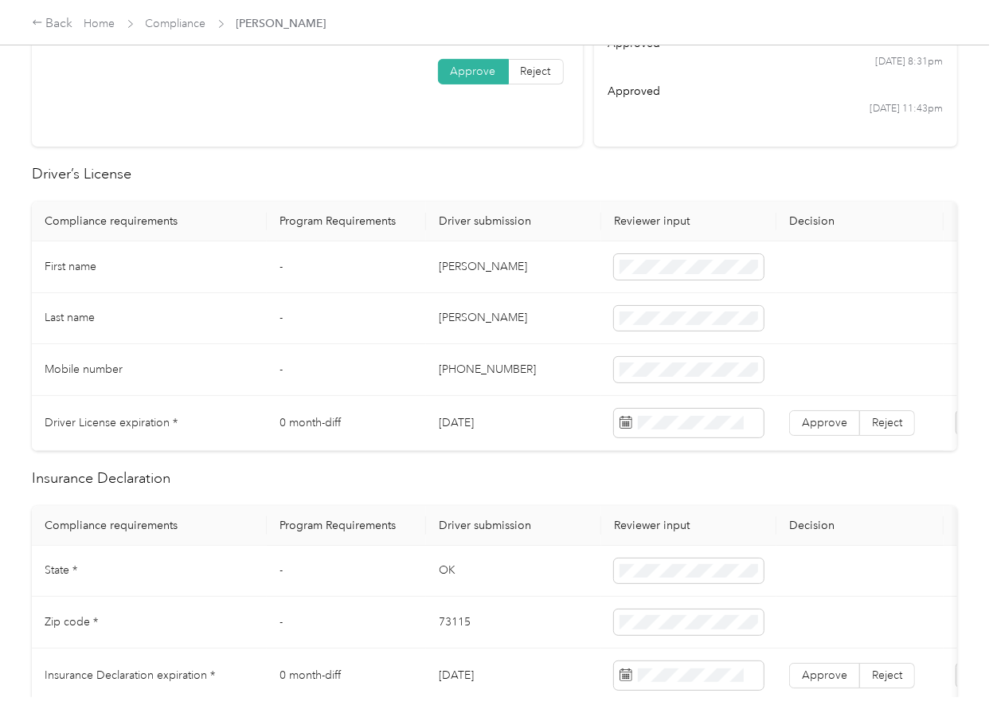
scroll to position [319, 0]
click at [473, 417] on td "[DATE]" at bounding box center [513, 420] width 175 height 55
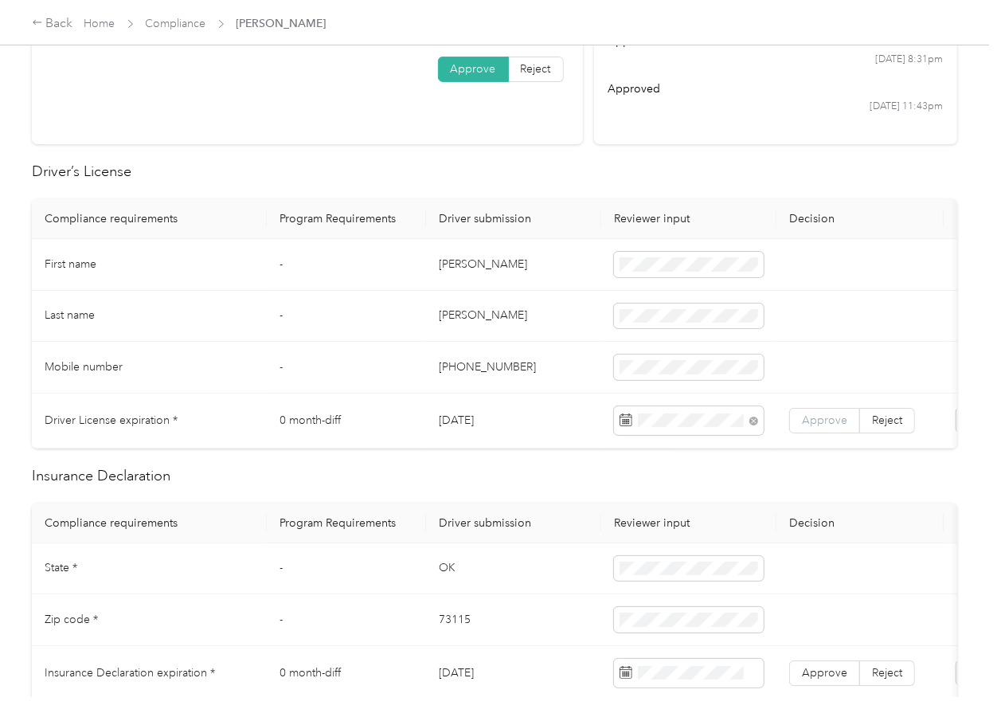
click at [821, 422] on span "Approve" at bounding box center [824, 420] width 45 height 14
click at [359, 396] on td "0 month-diff" at bounding box center [346, 420] width 159 height 55
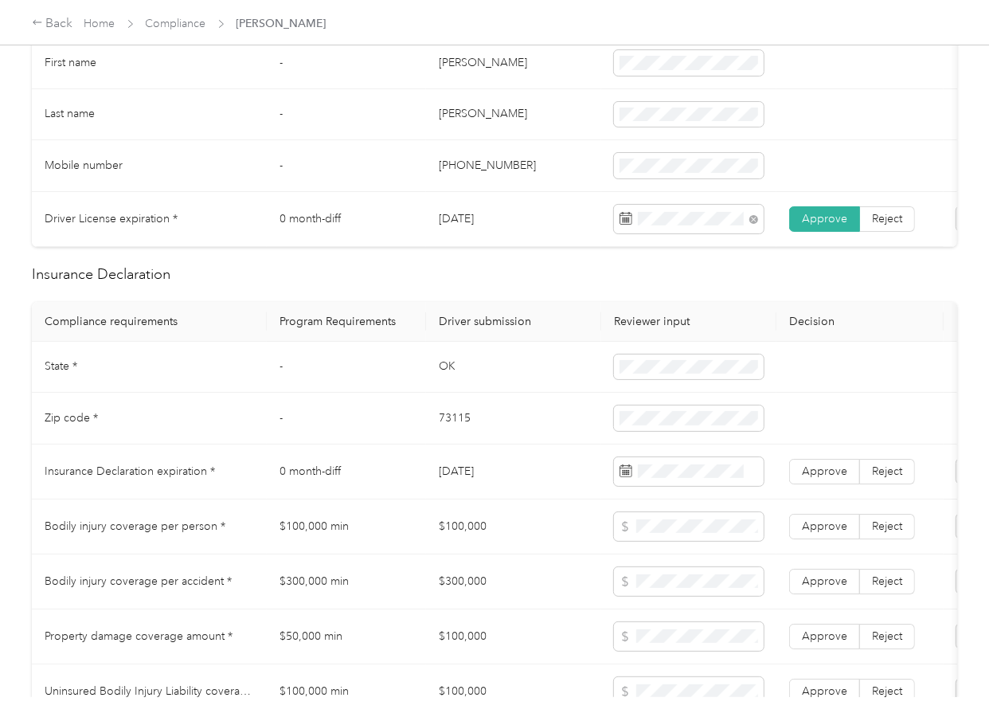
scroll to position [530, 0]
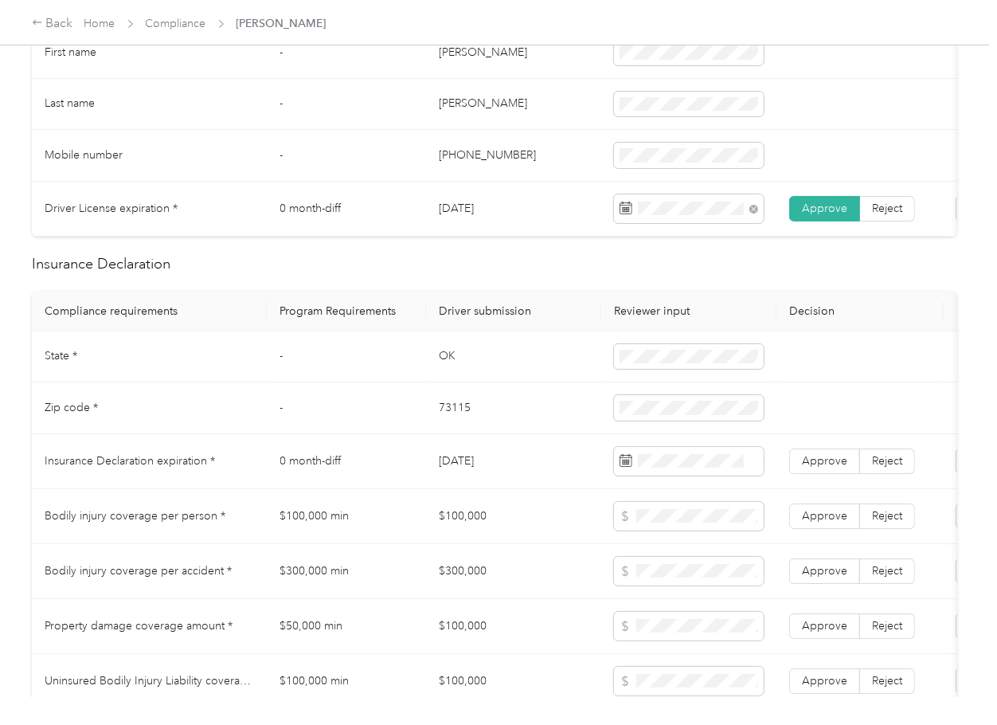
click at [440, 374] on td "OK" at bounding box center [513, 357] width 175 height 52
click at [652, 370] on span at bounding box center [689, 356] width 150 height 25
click at [501, 416] on td "73115" at bounding box center [513, 408] width 175 height 52
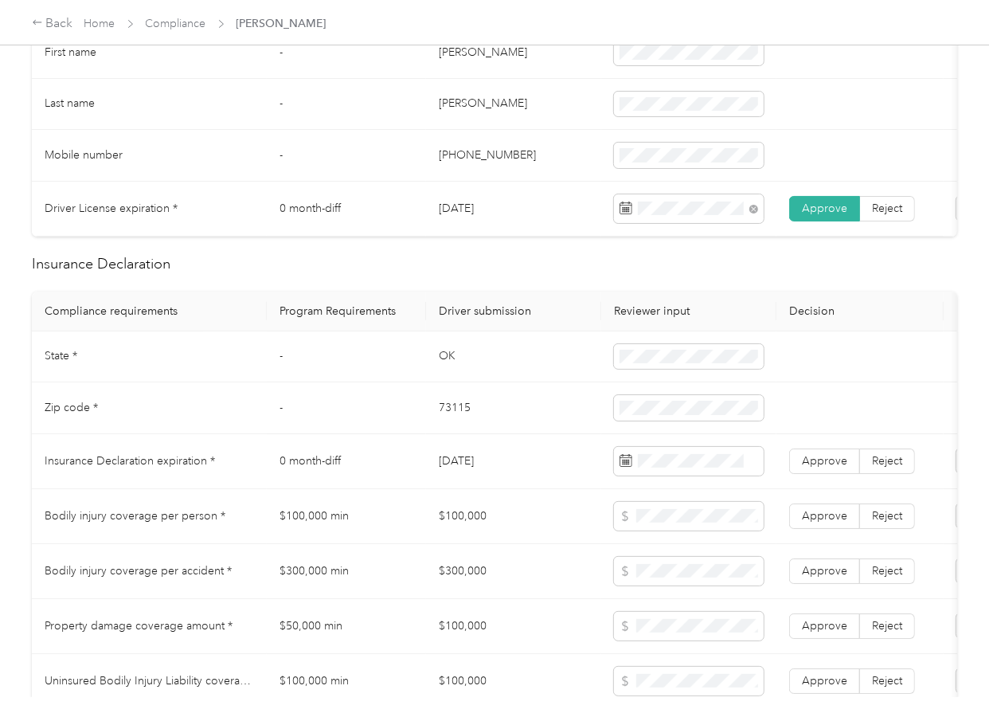
click at [501, 416] on td "73115" at bounding box center [513, 408] width 175 height 52
click at [444, 434] on td "73115" at bounding box center [513, 408] width 175 height 52
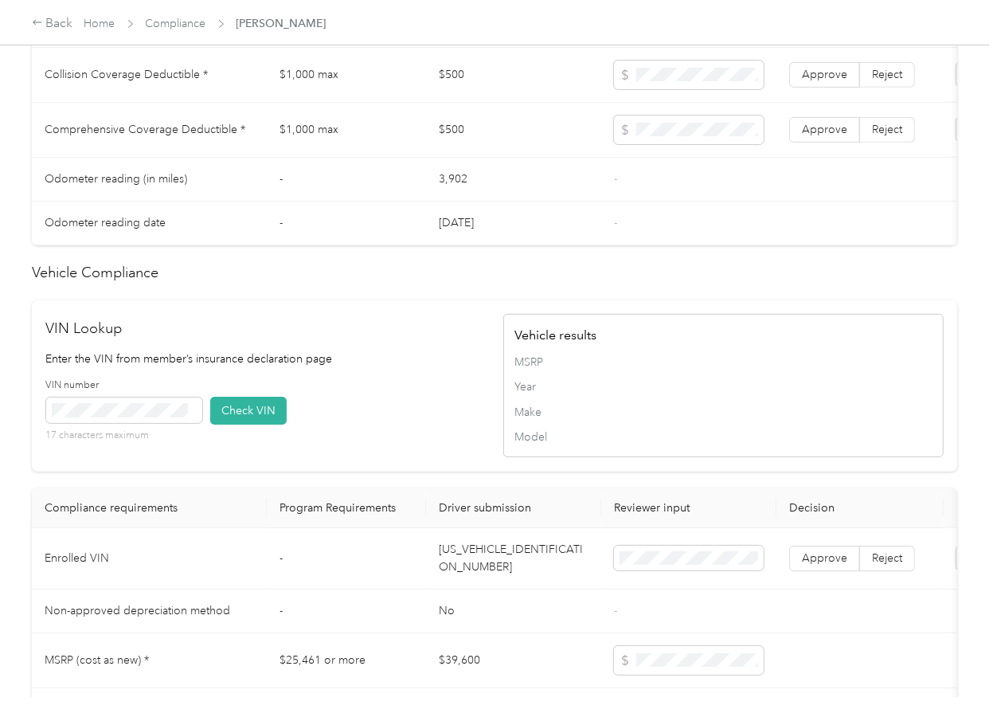
scroll to position [1380, 0]
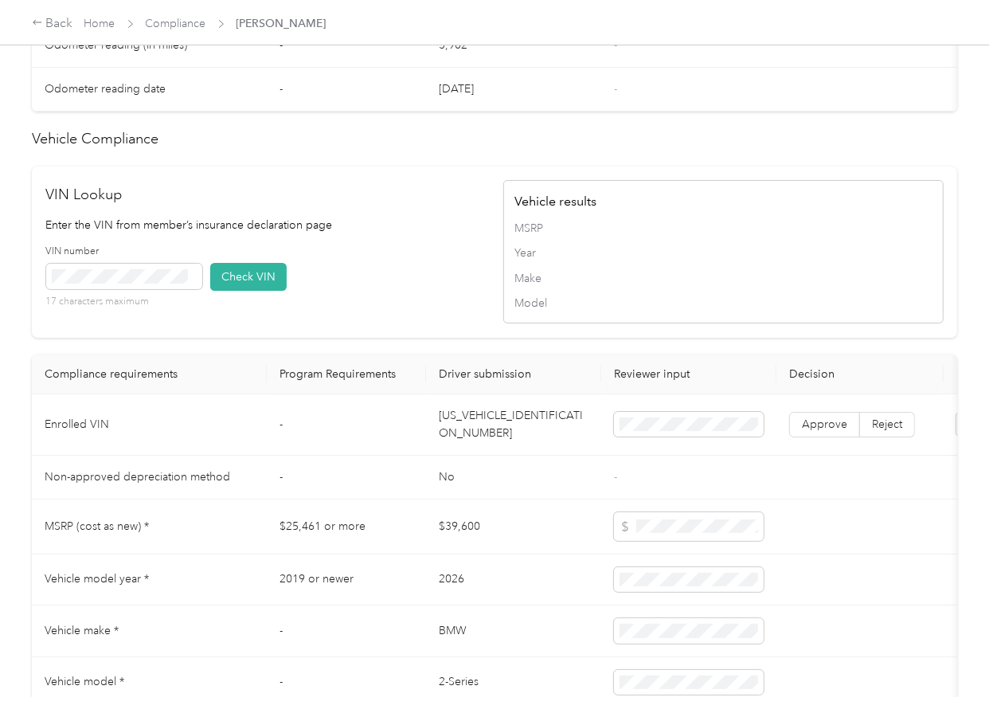
click at [497, 447] on td "[US_VEHICLE_IDENTIFICATION_NUMBER]" at bounding box center [513, 424] width 175 height 61
click at [497, 448] on td "[US_VEHICLE_IDENTIFICATION_NUMBER]" at bounding box center [513, 424] width 175 height 61
click at [401, 338] on div "VIN Lookup Enter the VIN from member’s insurance declaration page VIN number 17…" at bounding box center [494, 251] width 925 height 171
click at [236, 291] on button "Check VIN" at bounding box center [248, 277] width 76 height 28
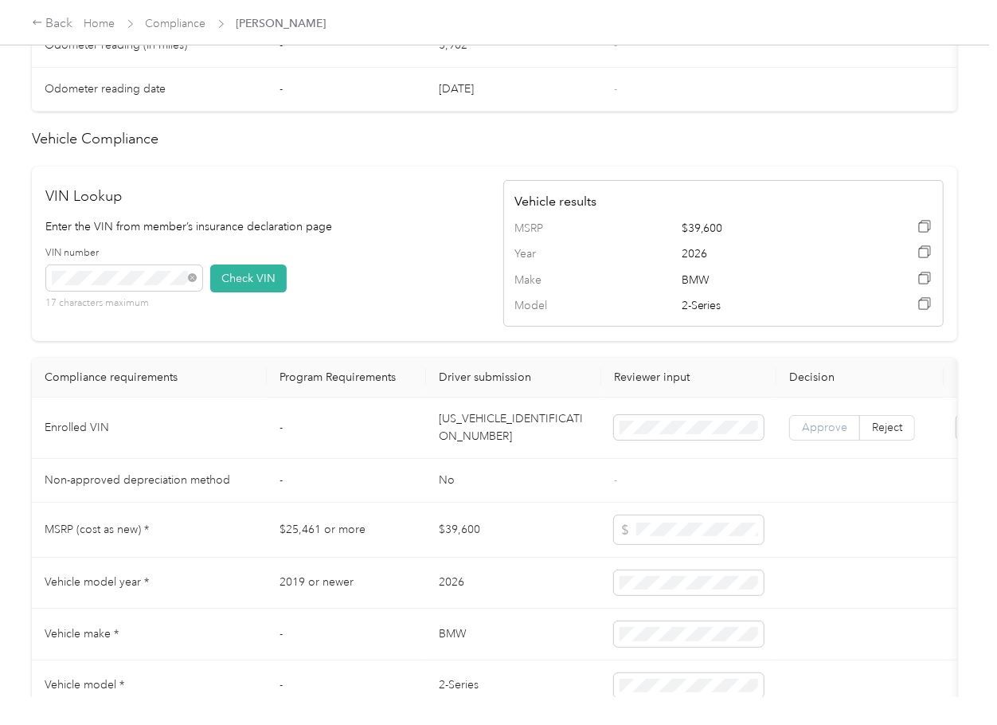
click at [819, 440] on label "Approve" at bounding box center [824, 427] width 71 height 25
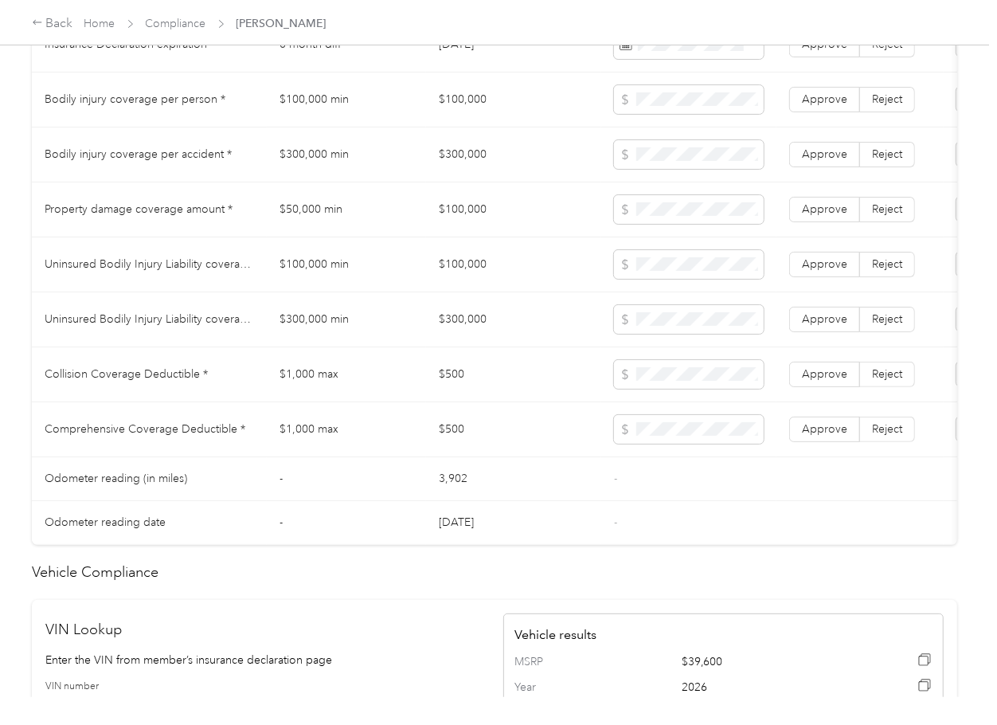
scroll to position [956, 0]
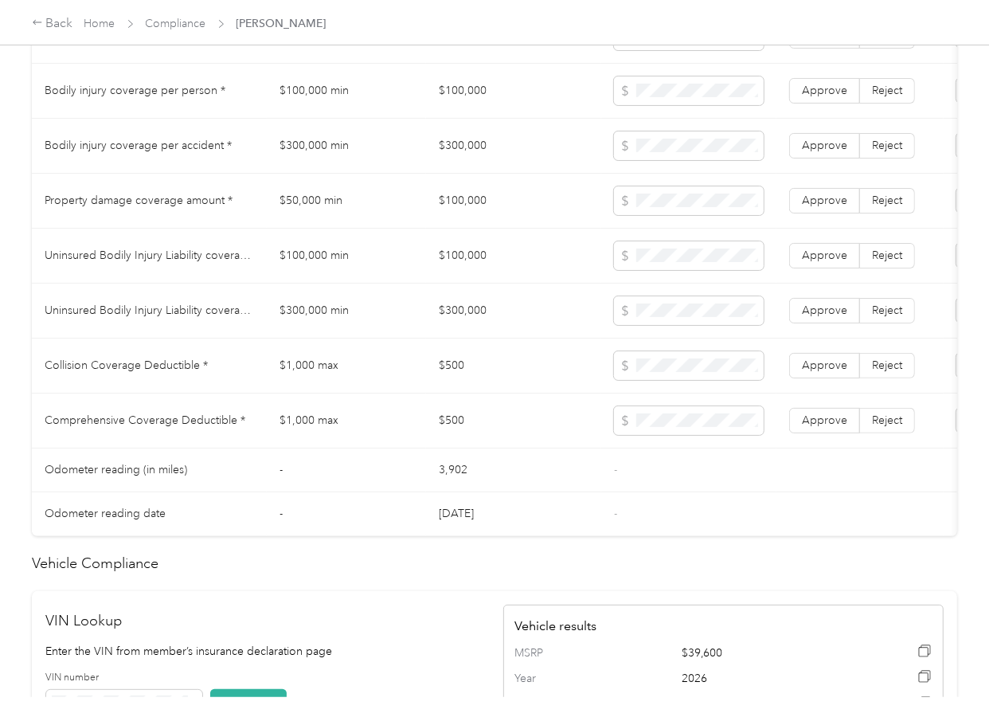
click at [476, 111] on td "$100,000" at bounding box center [513, 91] width 175 height 55
click at [473, 166] on td "$300,000" at bounding box center [513, 146] width 175 height 55
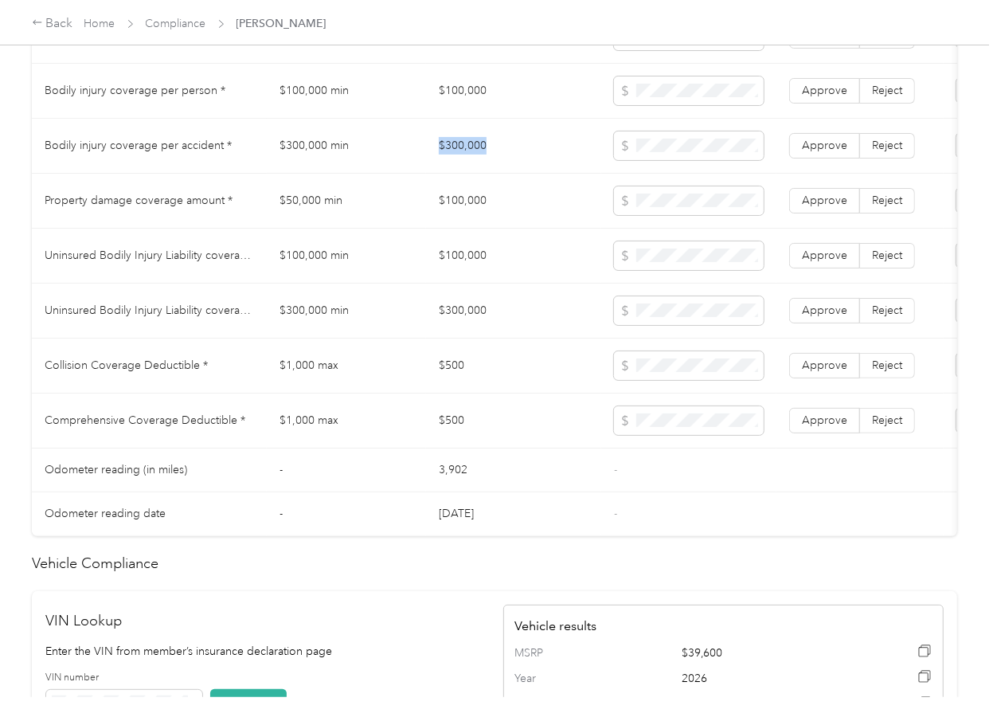
click at [473, 166] on td "$300,000" at bounding box center [513, 146] width 175 height 55
click at [819, 152] on span "Approve" at bounding box center [824, 146] width 45 height 14
click at [821, 104] on label "Approve" at bounding box center [824, 90] width 71 height 25
click at [829, 207] on span "Approve" at bounding box center [824, 201] width 45 height 14
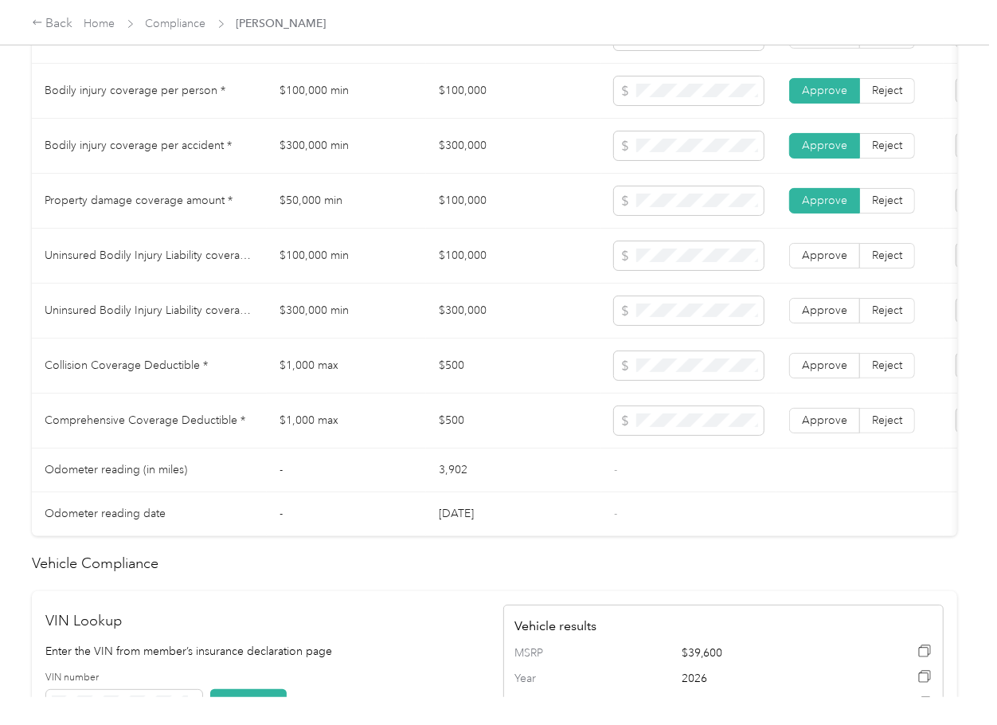
click at [456, 393] on td "$500" at bounding box center [513, 365] width 175 height 55
click at [450, 383] on td "$500" at bounding box center [513, 365] width 175 height 55
click at [671, 380] on span at bounding box center [689, 365] width 150 height 29
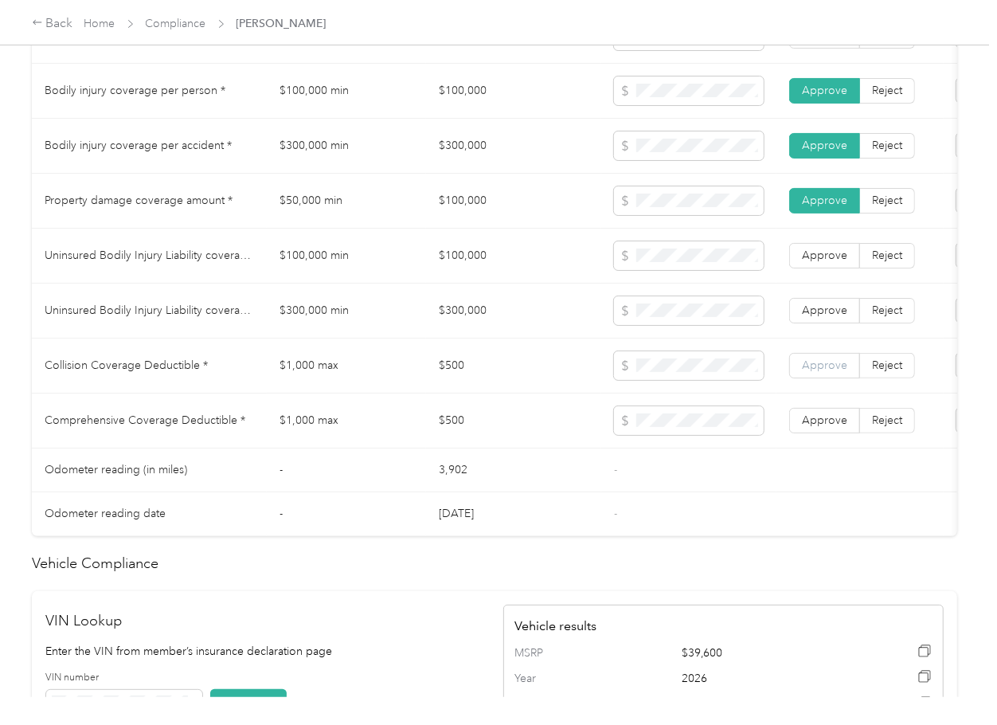
click at [819, 378] on label "Approve" at bounding box center [824, 365] width 71 height 25
click at [823, 433] on label "Approve" at bounding box center [824, 420] width 71 height 25
click at [468, 279] on td "$100,000" at bounding box center [513, 256] width 175 height 55
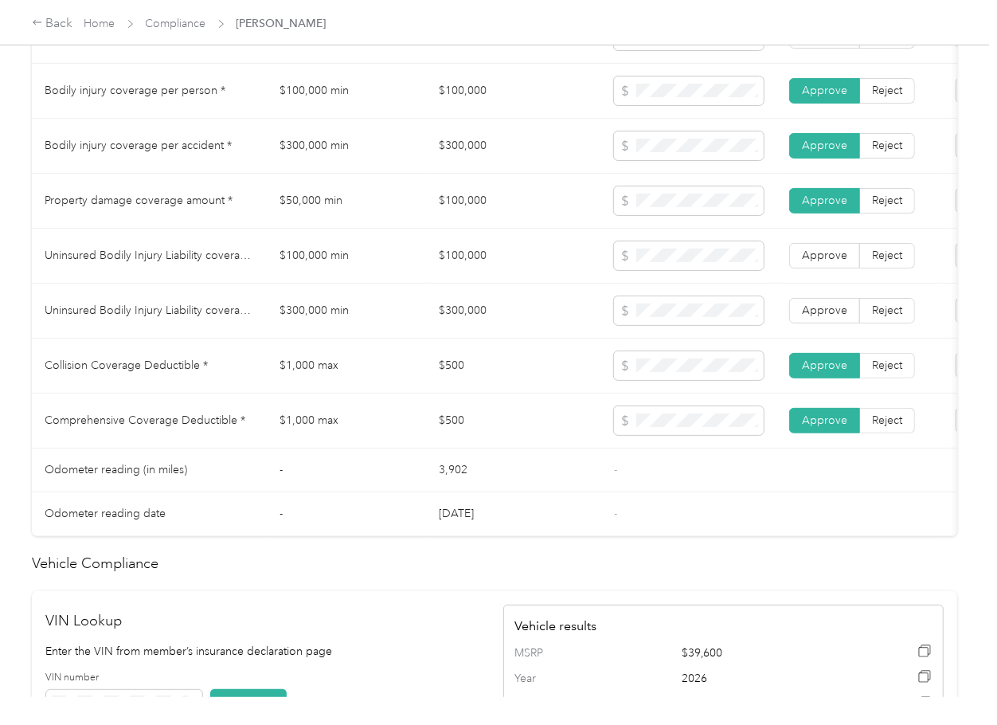
click at [481, 319] on td "$300,000" at bounding box center [513, 311] width 175 height 55
click at [702, 325] on span at bounding box center [689, 310] width 150 height 29
drag, startPoint x: 804, startPoint y: 320, endPoint x: 812, endPoint y: 291, distance: 30.5
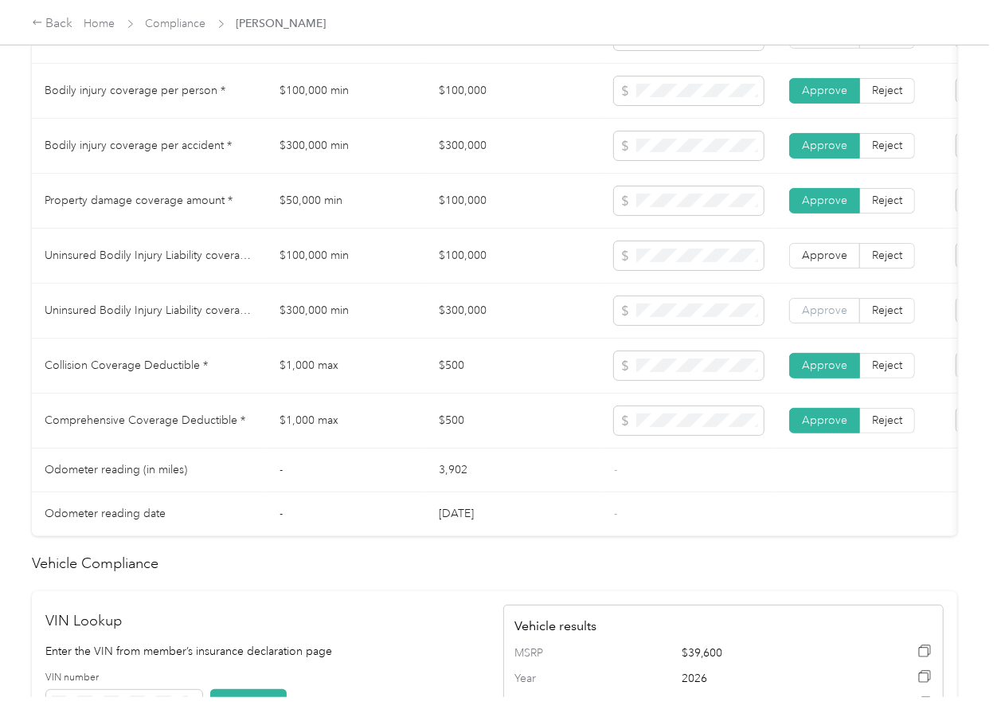
click at [804, 317] on span "Approve" at bounding box center [824, 310] width 45 height 14
click at [812, 284] on td "Approve Reject" at bounding box center [859, 256] width 167 height 55
click at [821, 262] on span "Approve" at bounding box center [824, 255] width 45 height 14
click at [296, 368] on td "$1,000 max" at bounding box center [346, 365] width 159 height 55
click at [664, 105] on span at bounding box center [689, 90] width 150 height 29
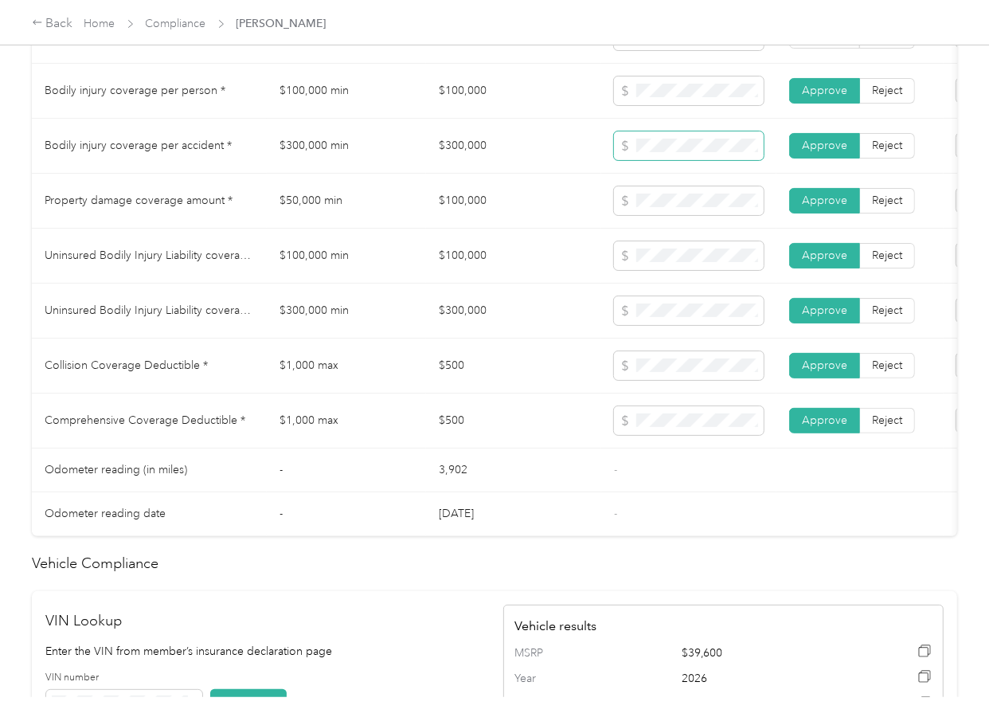
click at [622, 160] on span at bounding box center [689, 145] width 150 height 29
drag, startPoint x: 686, startPoint y: 207, endPoint x: 522, endPoint y: 221, distance: 164.6
click at [522, 221] on tr "Property damage coverage amount * $50,000 min $100,000 Approve Reject" at bounding box center [593, 201] width 1123 height 55
click at [702, 256] on span at bounding box center [689, 255] width 150 height 29
click at [375, 377] on td "$1,000 max" at bounding box center [346, 365] width 159 height 55
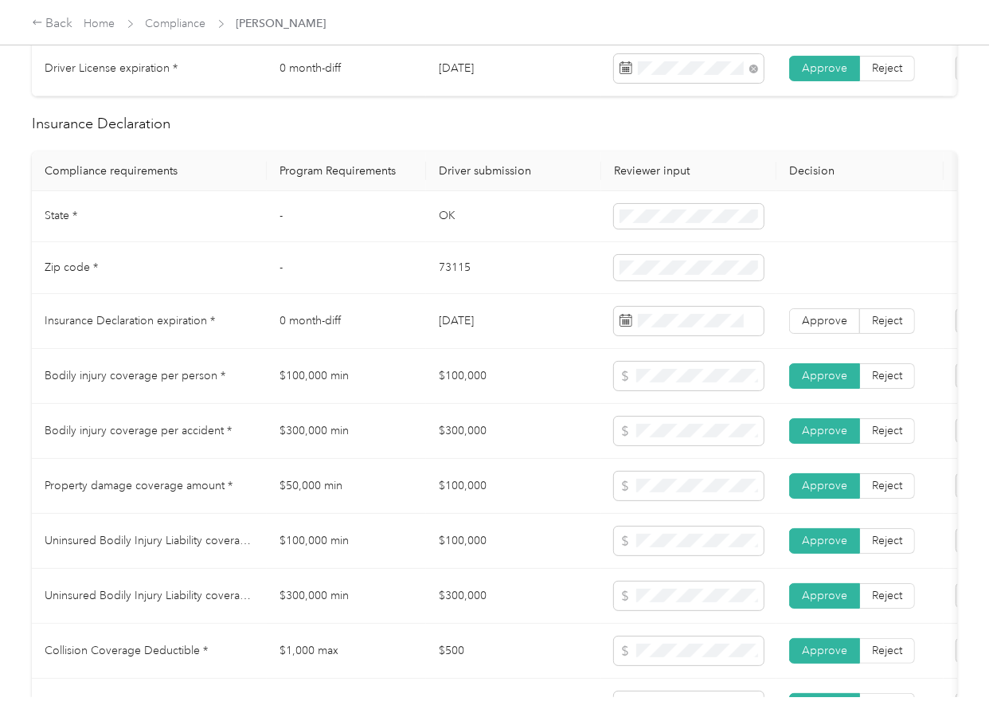
scroll to position [637, 0]
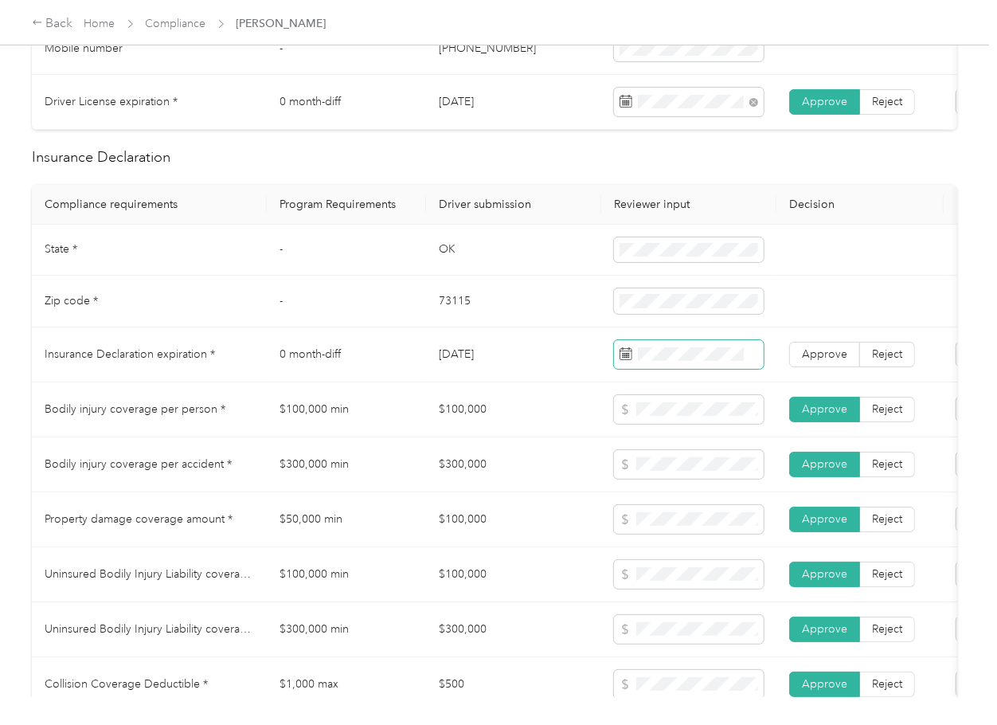
click at [652, 355] on span at bounding box center [689, 354] width 150 height 29
click at [847, 367] on label "Approve" at bounding box center [824, 354] width 71 height 25
click at [386, 398] on td "$100,000 min" at bounding box center [346, 409] width 159 height 55
click at [376, 396] on td "$100,000 min" at bounding box center [346, 409] width 159 height 55
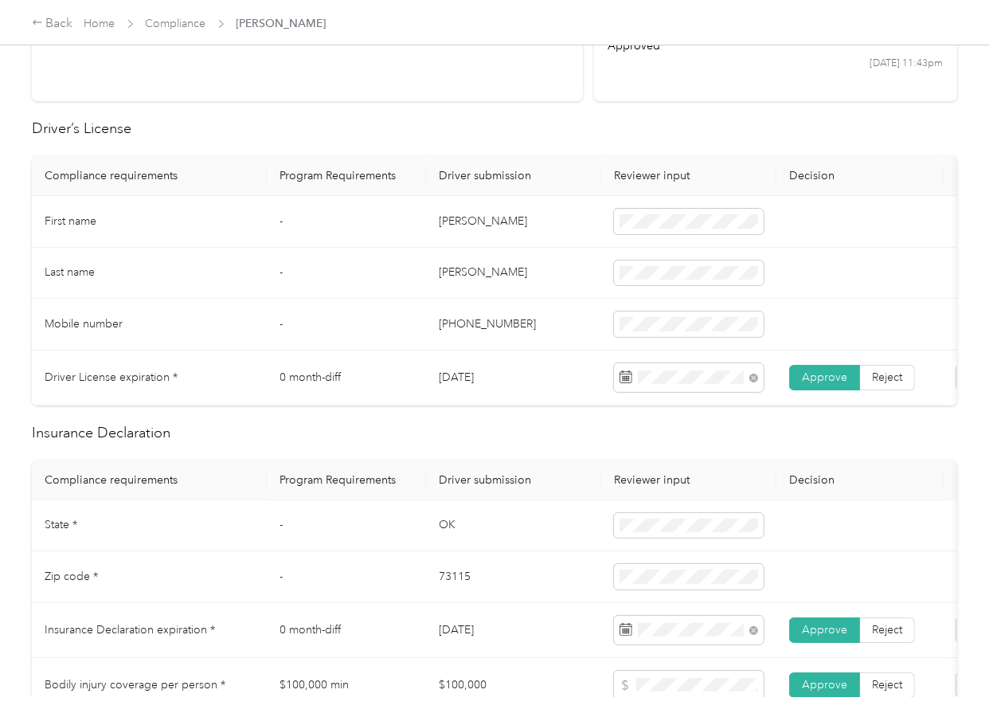
scroll to position [0, 0]
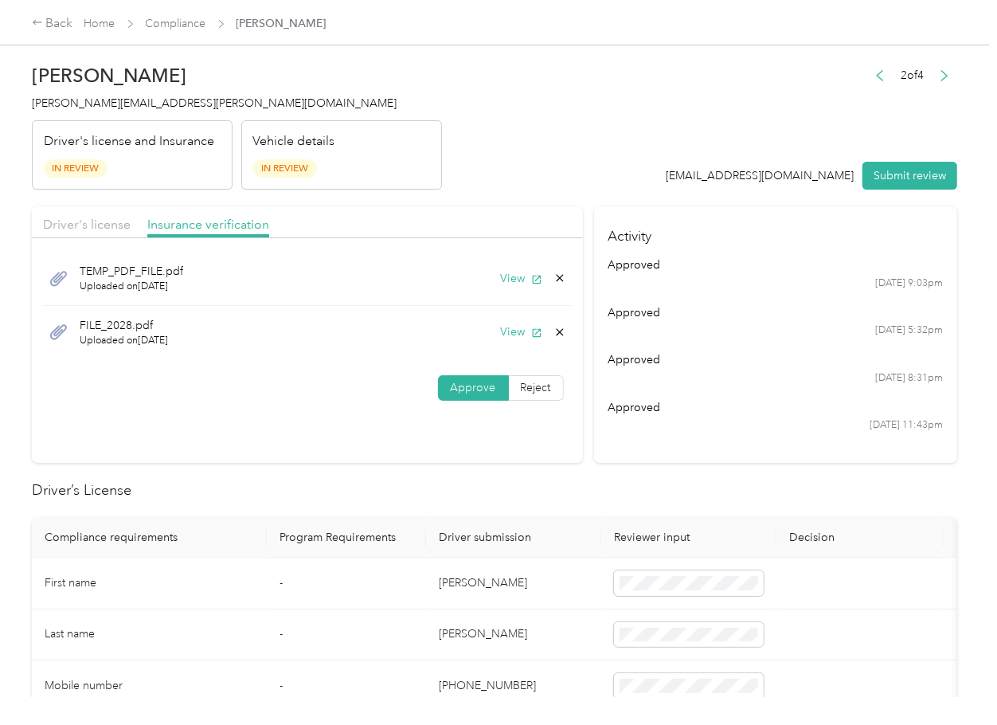
click at [554, 330] on icon at bounding box center [559, 332] width 13 height 13
drag, startPoint x: 513, startPoint y: 340, endPoint x: 437, endPoint y: 327, distance: 76.7
click at [512, 340] on button "Yes" at bounding box center [514, 344] width 31 height 25
click at [83, 220] on span "Driver's license" at bounding box center [87, 224] width 88 height 15
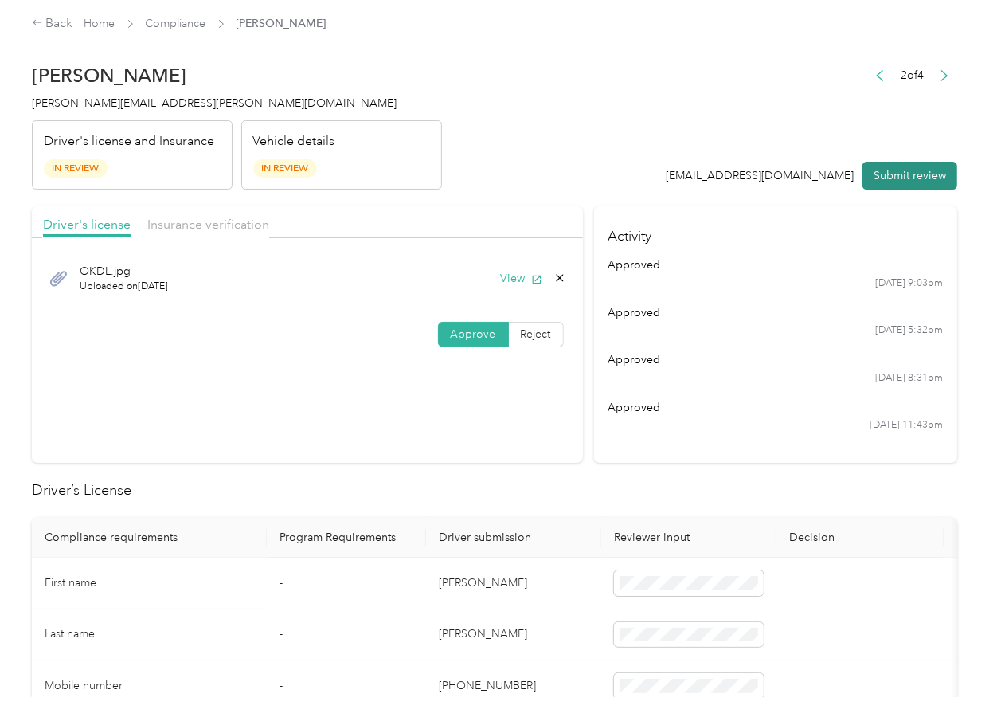
click at [911, 180] on button "Submit review" at bounding box center [909, 176] width 95 height 28
click at [99, 105] on span "[PERSON_NAME][EMAIL_ADDRESS][PERSON_NAME][DOMAIN_NAME]" at bounding box center [214, 103] width 365 height 14
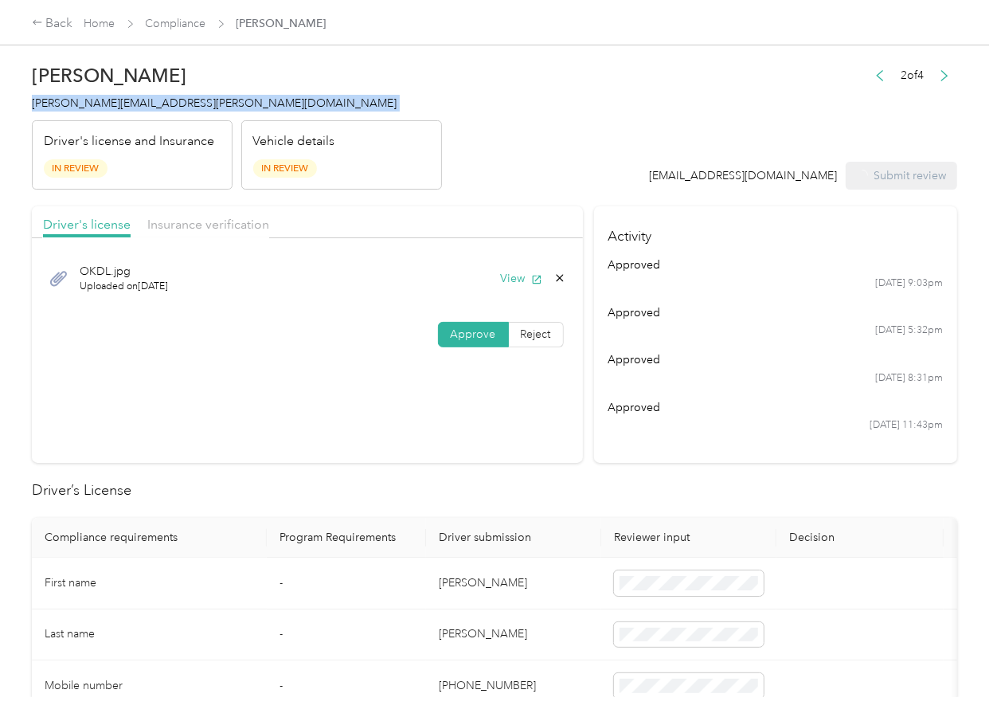
click at [99, 105] on span "[PERSON_NAME][EMAIL_ADDRESS][PERSON_NAME][DOMAIN_NAME]" at bounding box center [214, 103] width 365 height 14
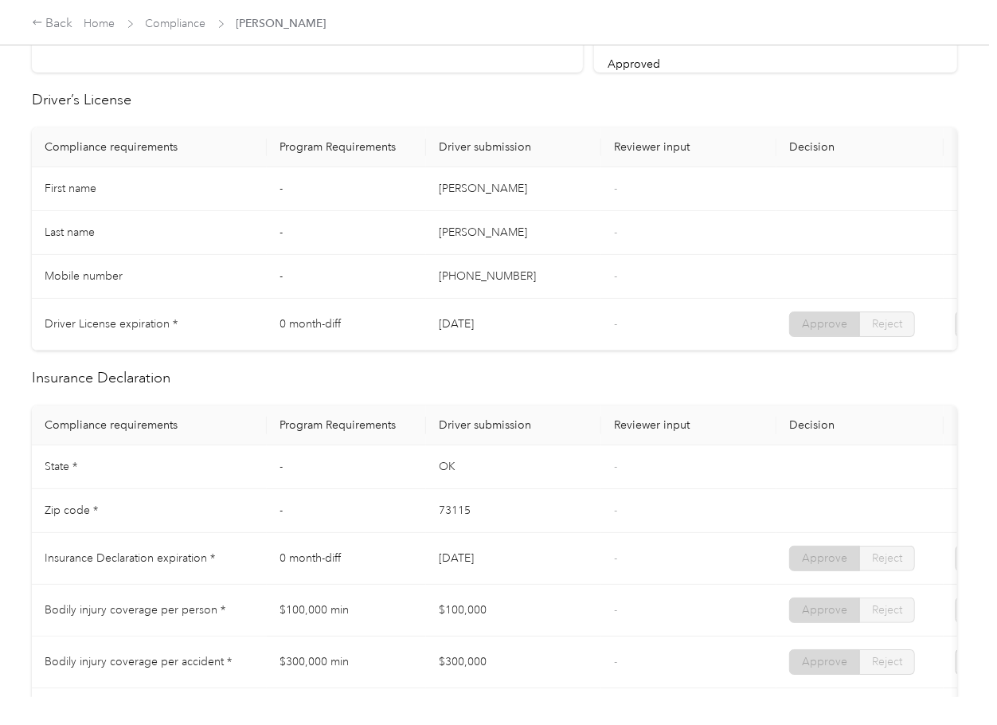
scroll to position [319, 0]
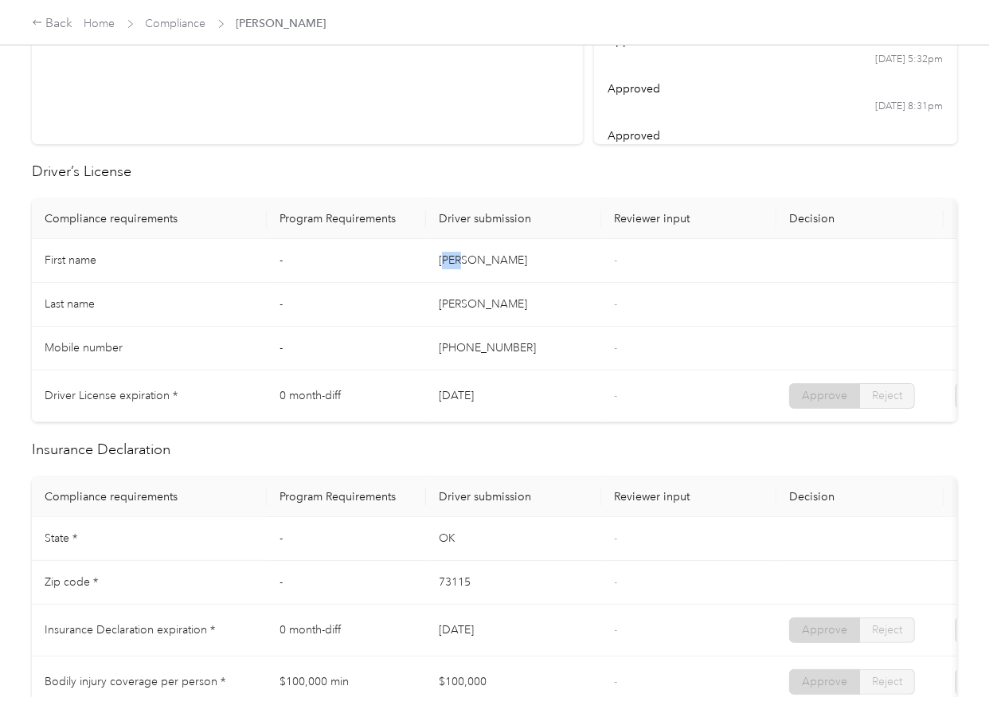
click at [467, 266] on td "[PERSON_NAME]" at bounding box center [513, 261] width 175 height 44
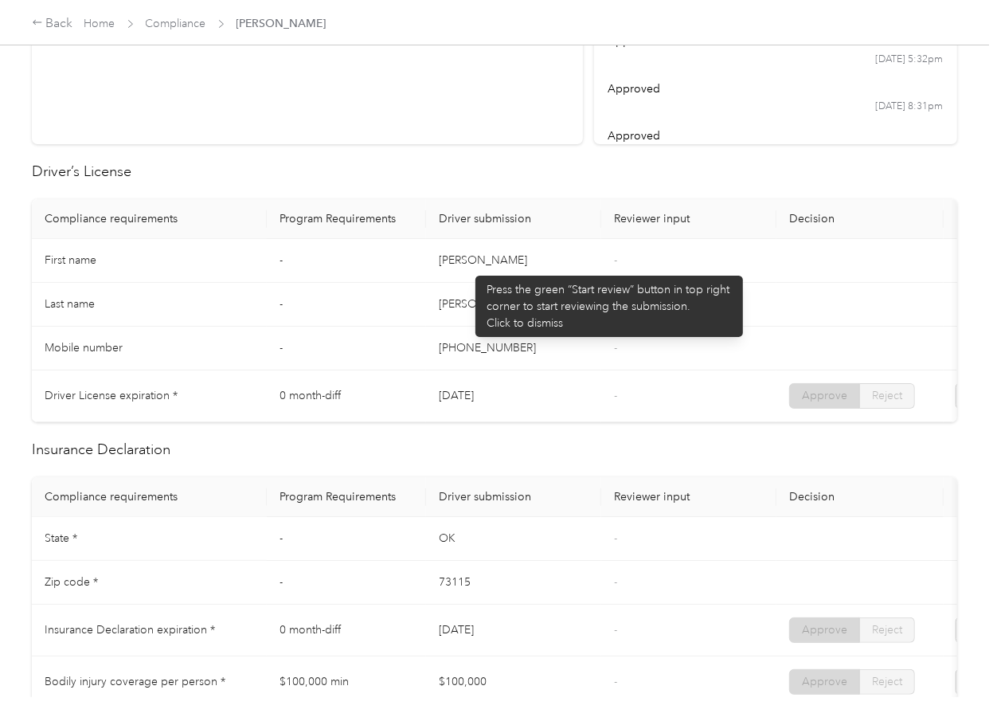
click at [484, 293] on td "[PERSON_NAME]" at bounding box center [513, 305] width 175 height 44
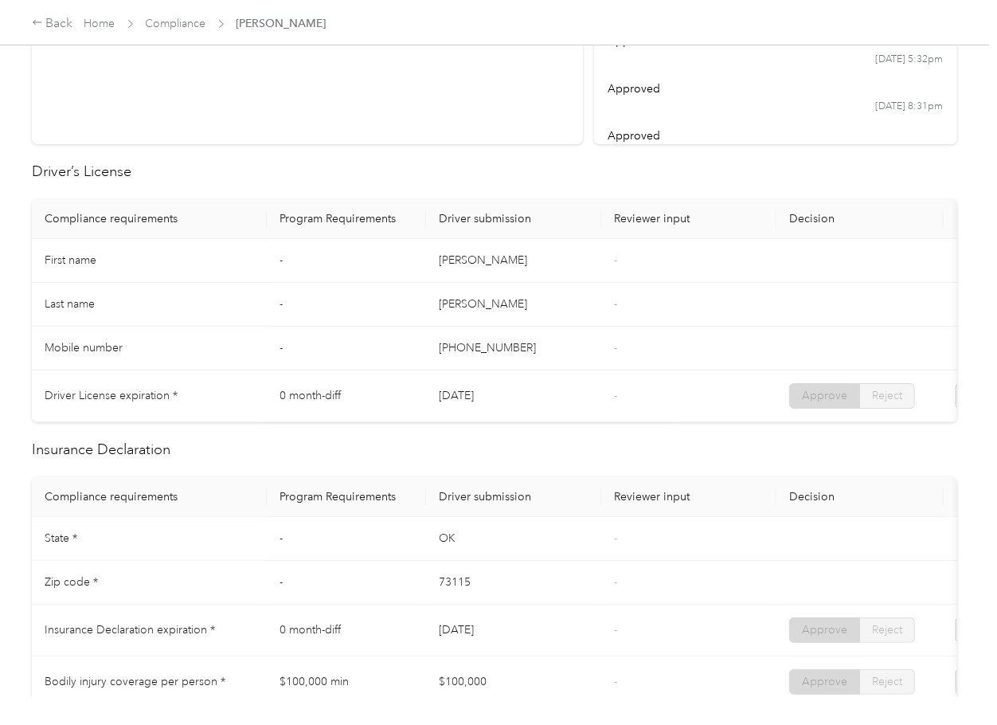
scroll to position [530, 0]
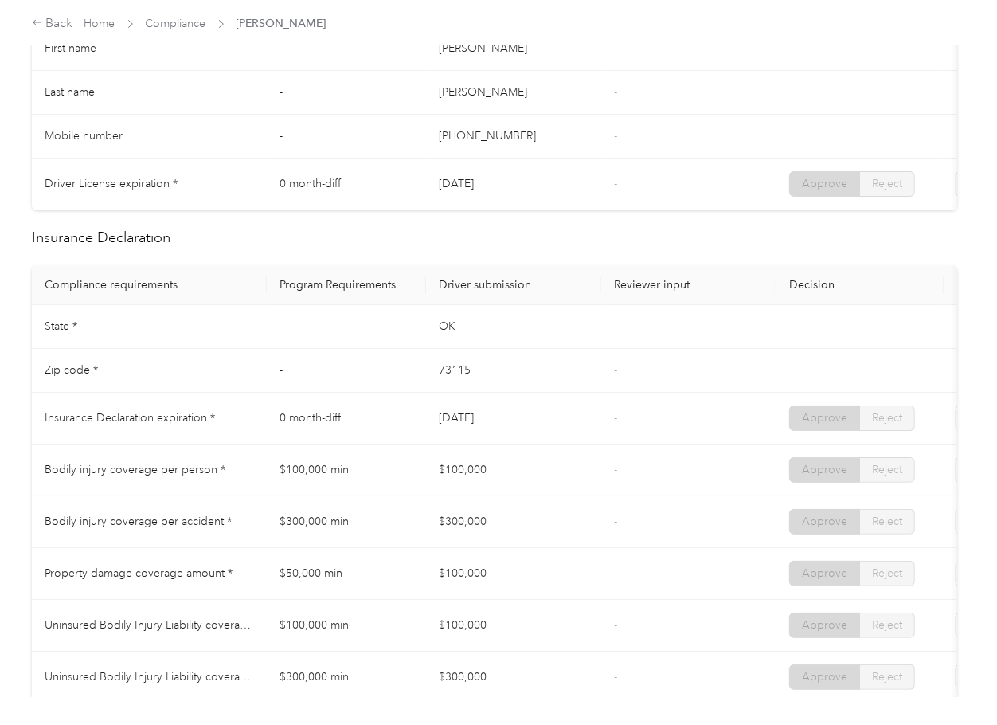
click at [514, 305] on th "Driver submission" at bounding box center [513, 285] width 175 height 40
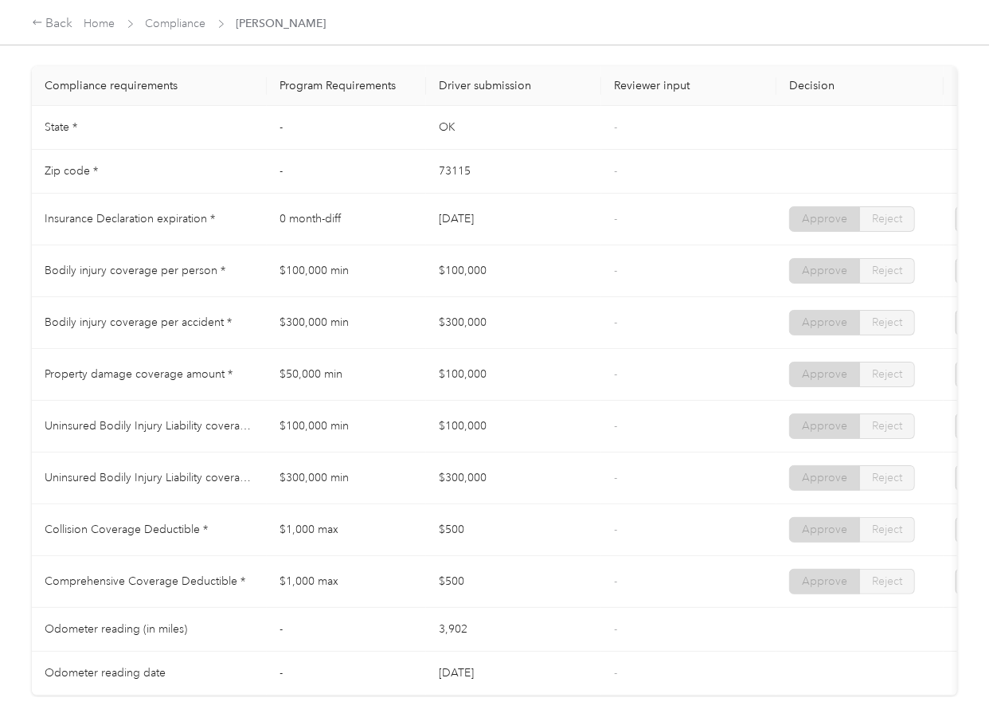
scroll to position [743, 0]
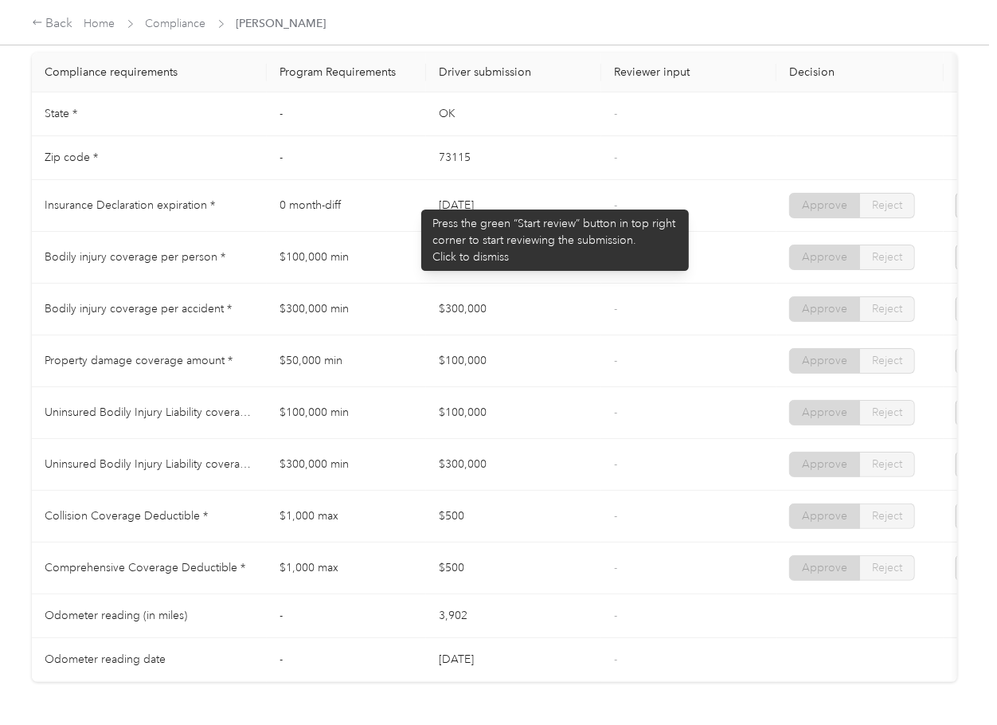
drag, startPoint x: 413, startPoint y: 201, endPoint x: 448, endPoint y: 231, distance: 45.2
click at [498, 205] on tr "Insurance Declaration expiration * 0 month-diff [DATE] - Approve Reject" at bounding box center [593, 206] width 1123 height 52
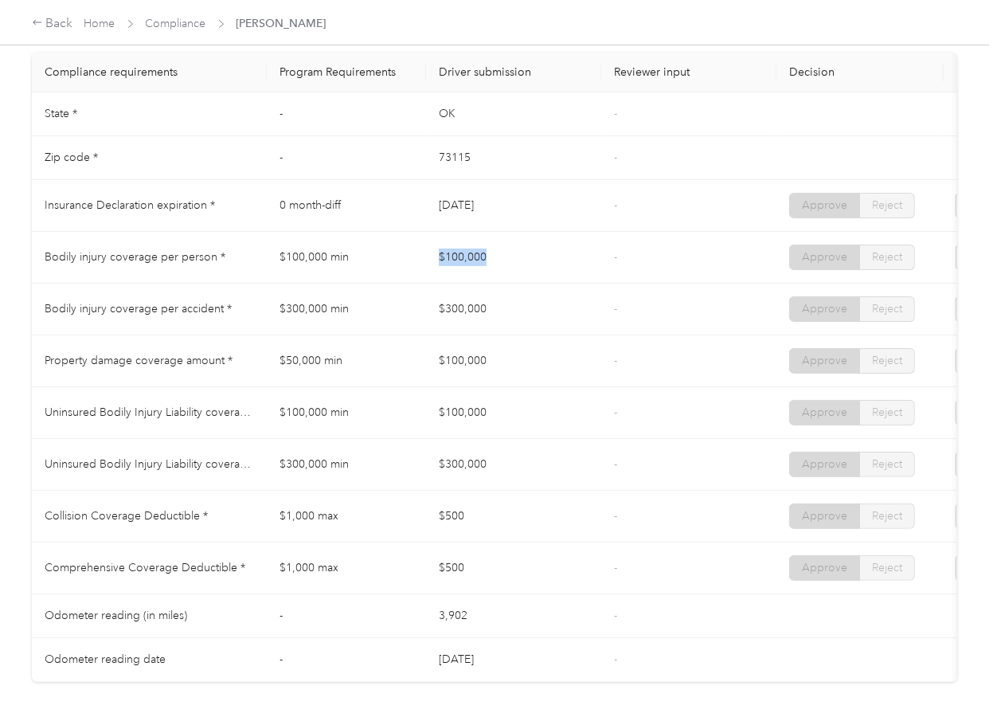
click at [514, 265] on tr "Bodily injury coverage per person * $100,000 min $100,000 - Approve Reject" at bounding box center [593, 258] width 1123 height 52
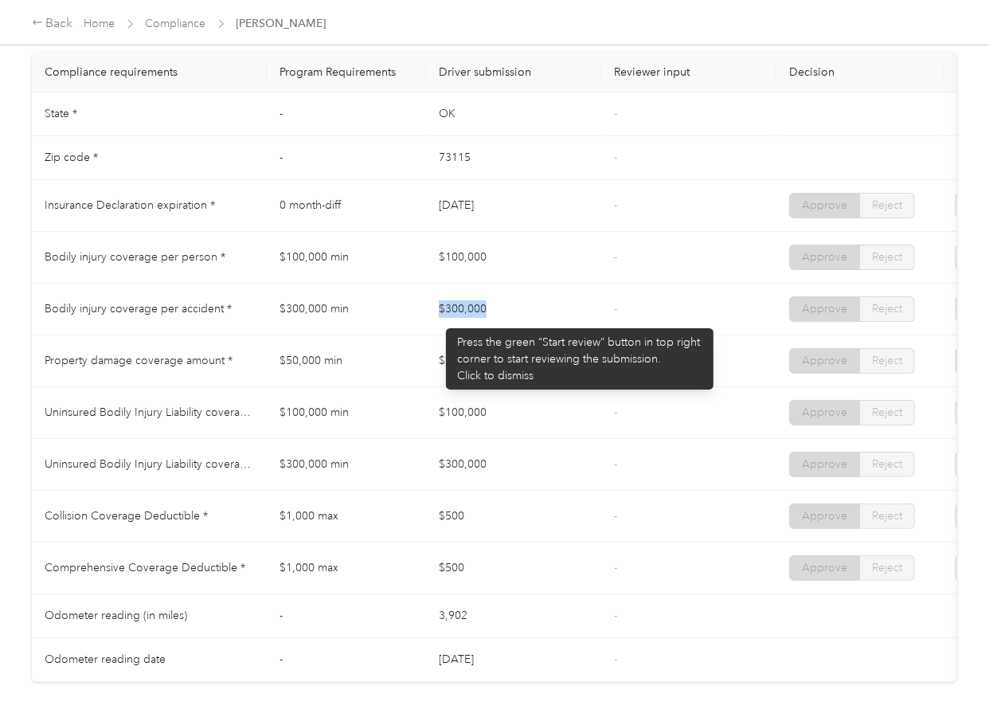
drag, startPoint x: 438, startPoint y: 320, endPoint x: 576, endPoint y: 320, distance: 137.8
click at [576, 320] on td "$300,000" at bounding box center [513, 310] width 175 height 52
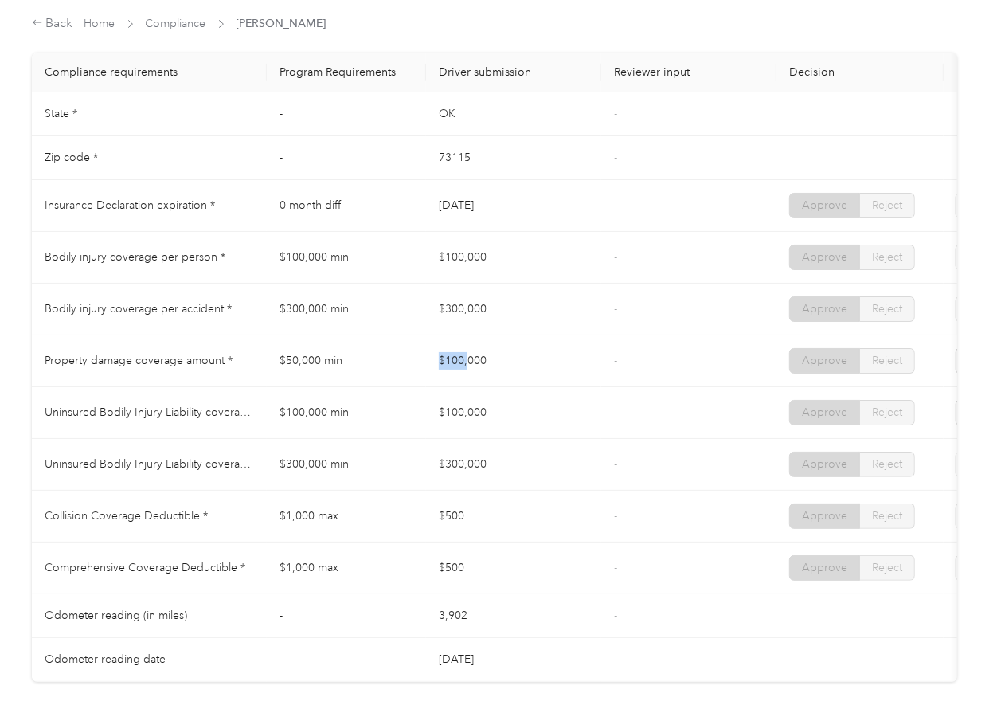
drag, startPoint x: 428, startPoint y: 384, endPoint x: 538, endPoint y: 385, distance: 110.7
click at [538, 385] on td "$100,000" at bounding box center [513, 361] width 175 height 52
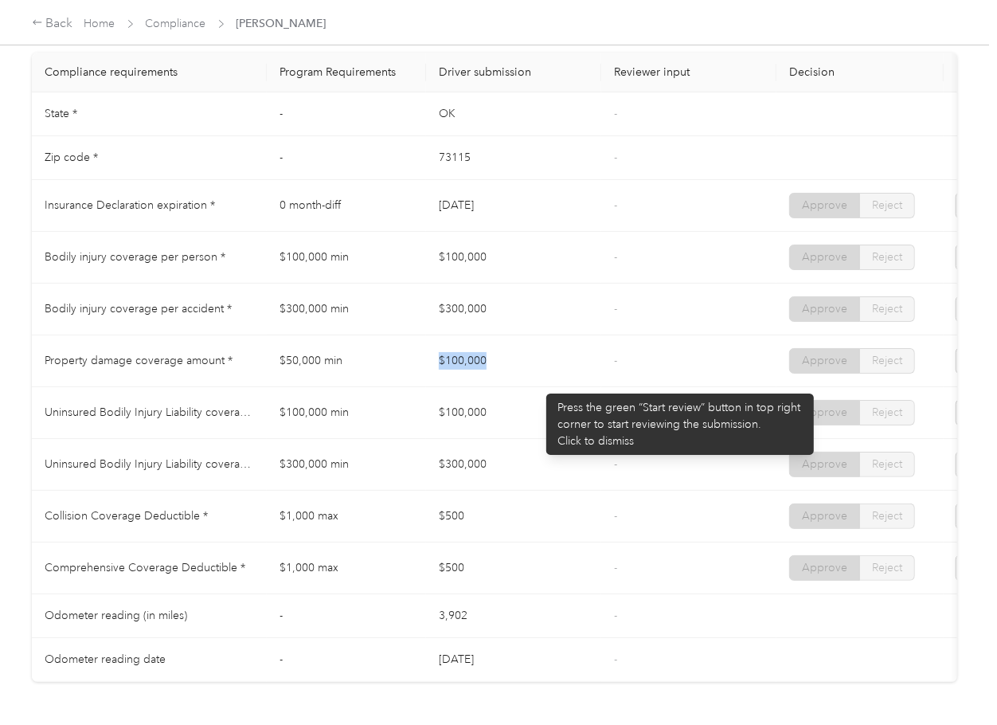
click at [550, 375] on td "$100,000" at bounding box center [513, 361] width 175 height 52
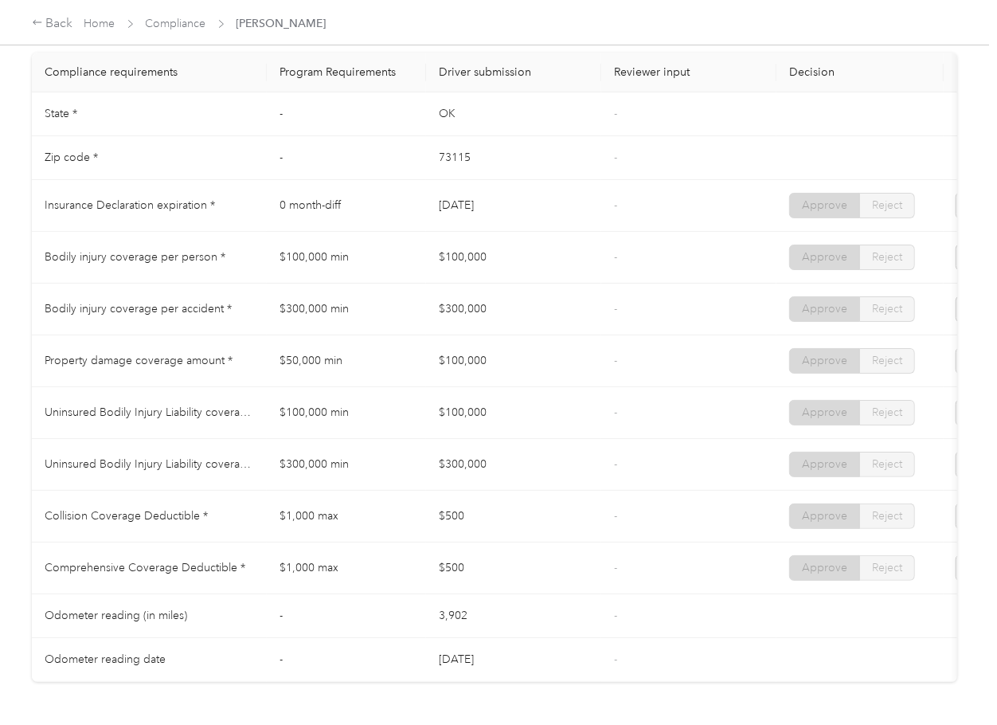
drag, startPoint x: 464, startPoint y: 269, endPoint x: 439, endPoint y: 304, distance: 43.3
click at [508, 268] on td "$100,000" at bounding box center [513, 258] width 175 height 52
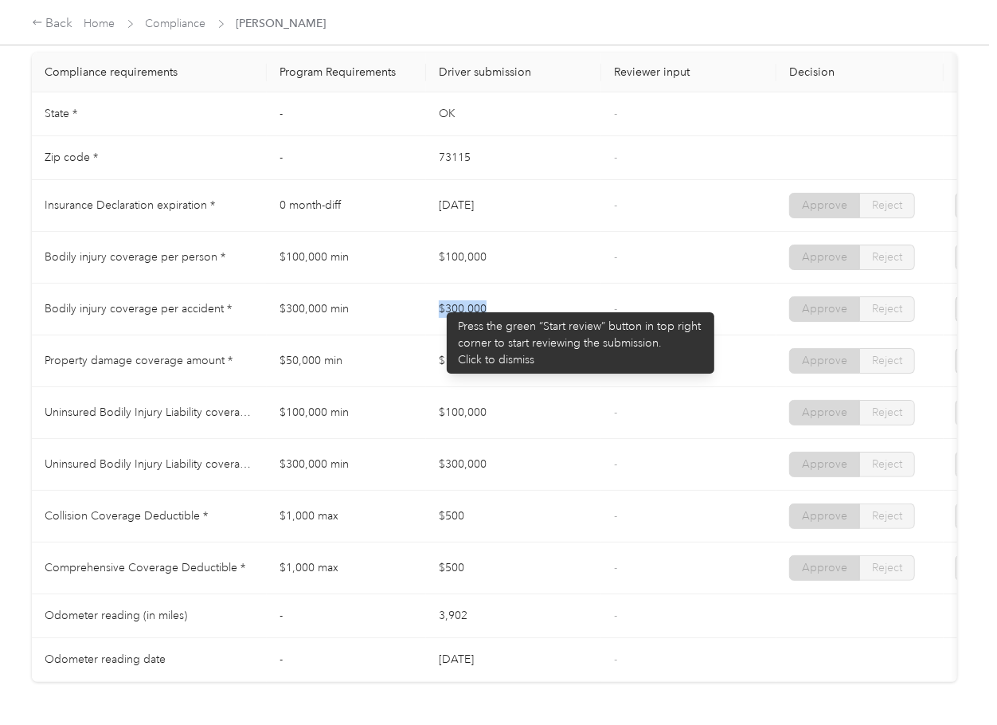
drag, startPoint x: 487, startPoint y: 323, endPoint x: 527, endPoint y: 334, distance: 41.4
click at [538, 323] on tr "Bodily injury coverage per accident * $300,000 min $300,000 - Approve Reject" at bounding box center [593, 310] width 1123 height 52
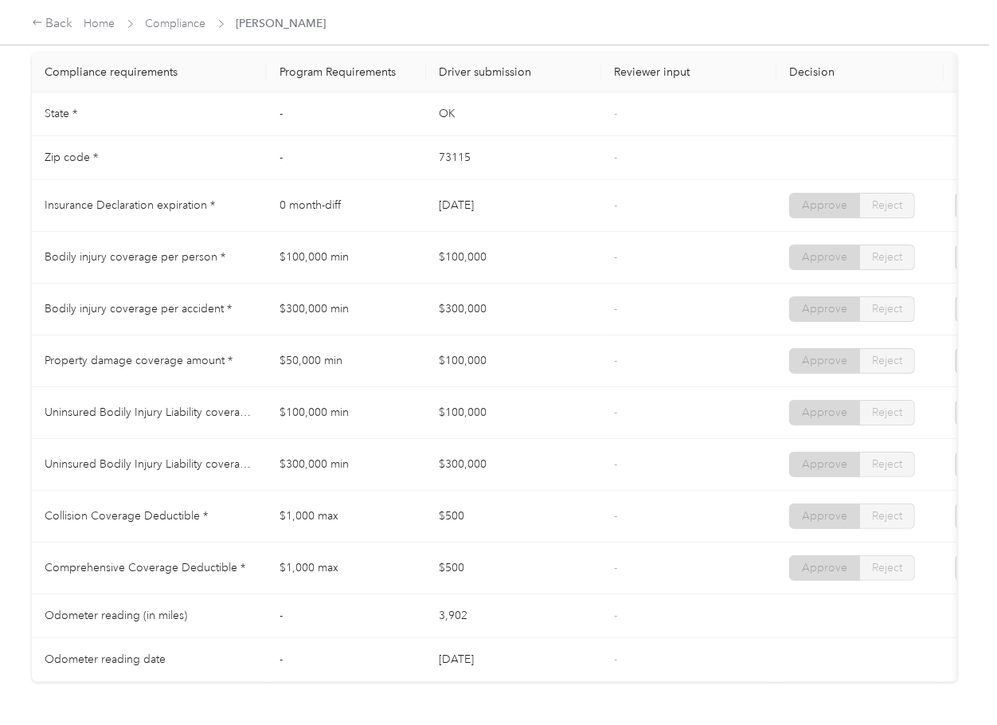
drag, startPoint x: 557, startPoint y: 386, endPoint x: 592, endPoint y: 386, distance: 34.2
click at [586, 386] on tr "Property damage coverage amount * $50,000 min $100,000 - Approve Reject" at bounding box center [593, 361] width 1123 height 52
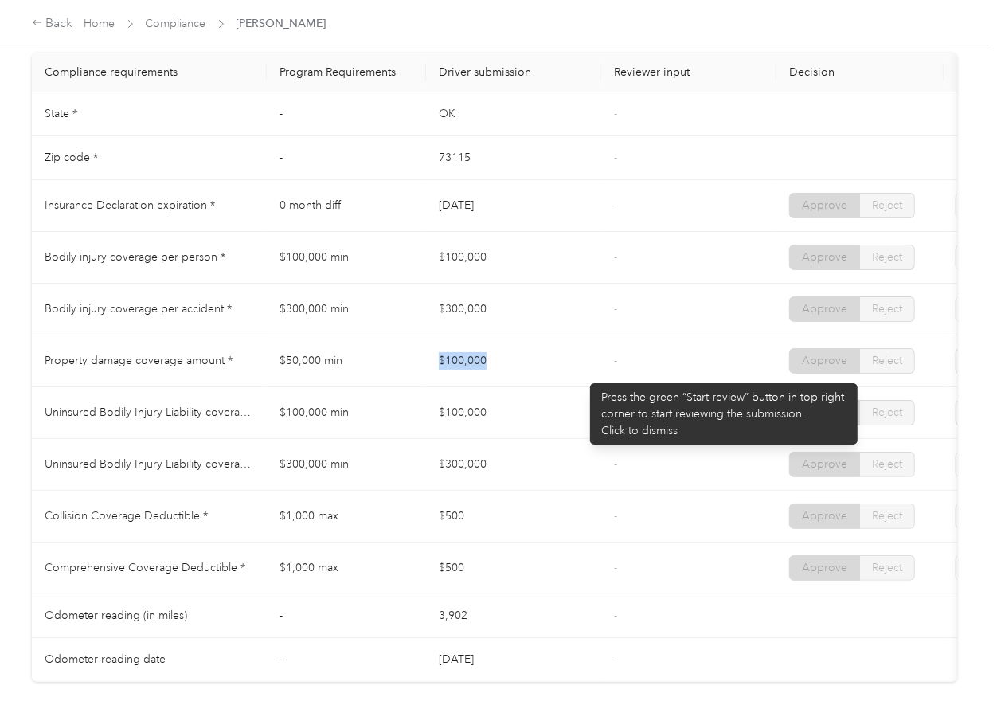
click at [582, 375] on td "$100,000" at bounding box center [513, 361] width 175 height 52
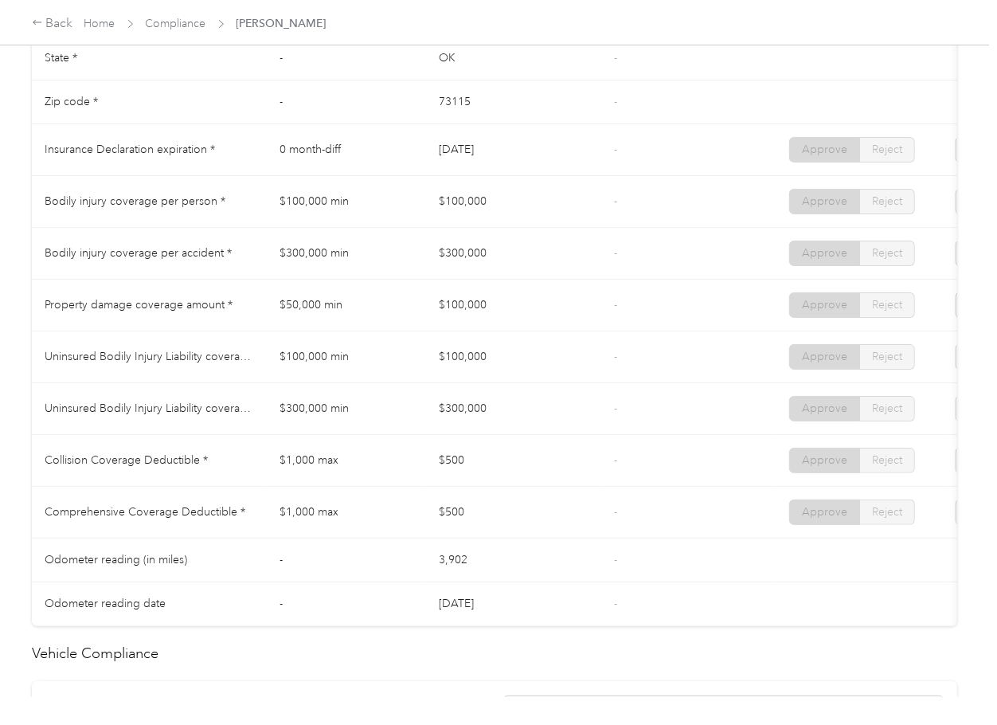
scroll to position [849, 0]
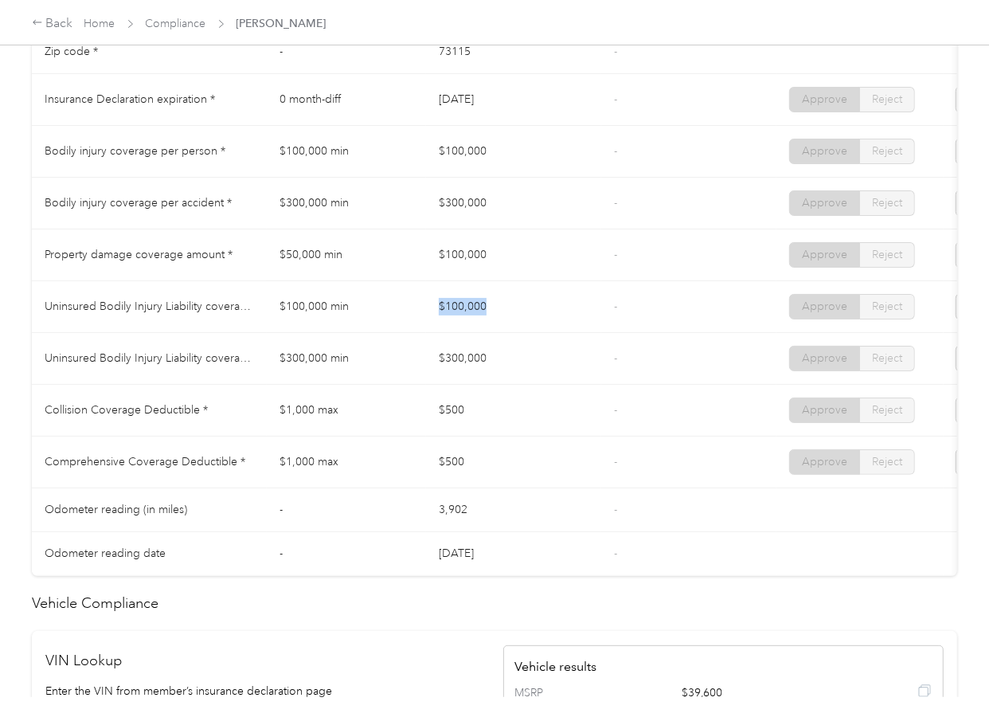
drag, startPoint x: 417, startPoint y: 319, endPoint x: 546, endPoint y: 325, distance: 129.1
click at [546, 325] on tr "Uninsured Bodily Injury Liability coverage per person * $100,000 min $100,000 -…" at bounding box center [593, 307] width 1123 height 52
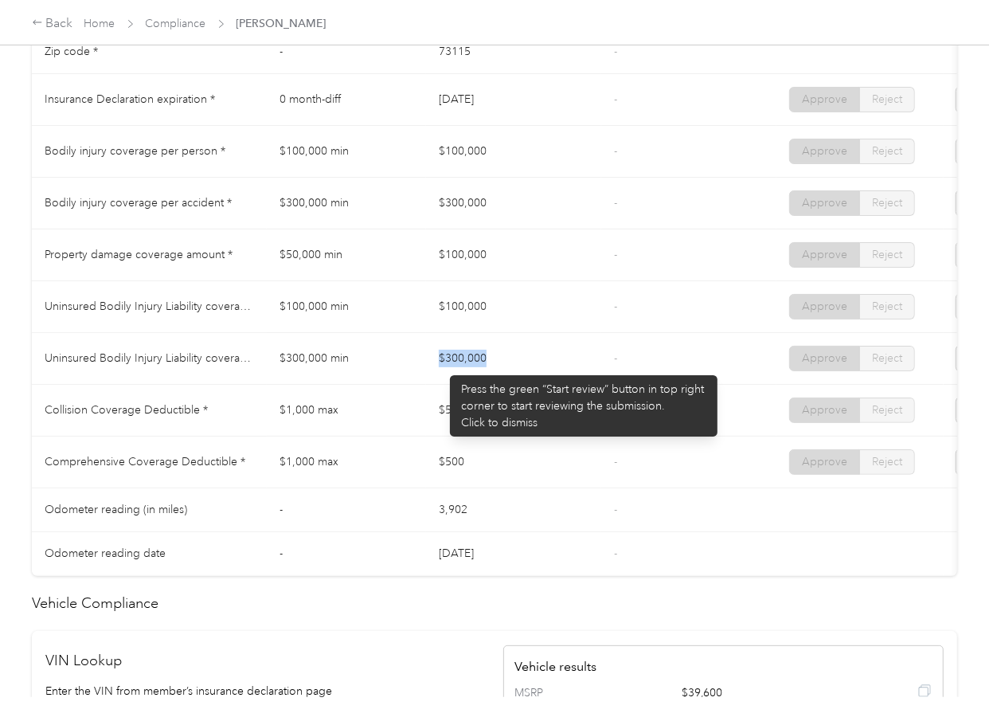
drag, startPoint x: 442, startPoint y: 367, endPoint x: 556, endPoint y: 371, distance: 114.0
click at [549, 371] on td "$300,000" at bounding box center [513, 359] width 175 height 52
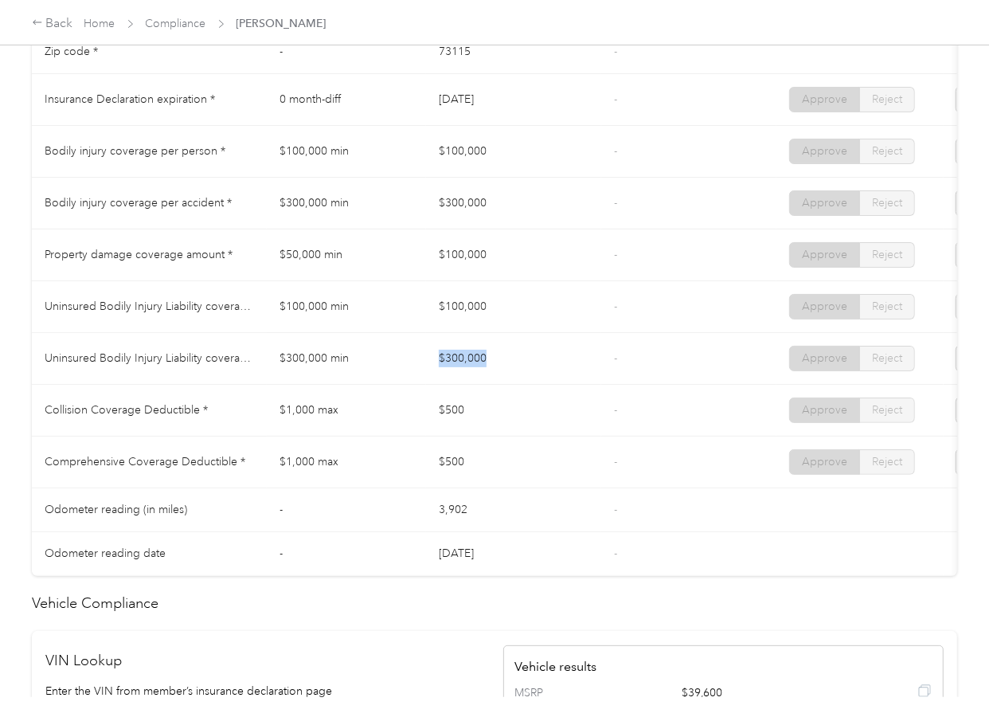
click at [565, 370] on td "$300,000" at bounding box center [513, 359] width 175 height 52
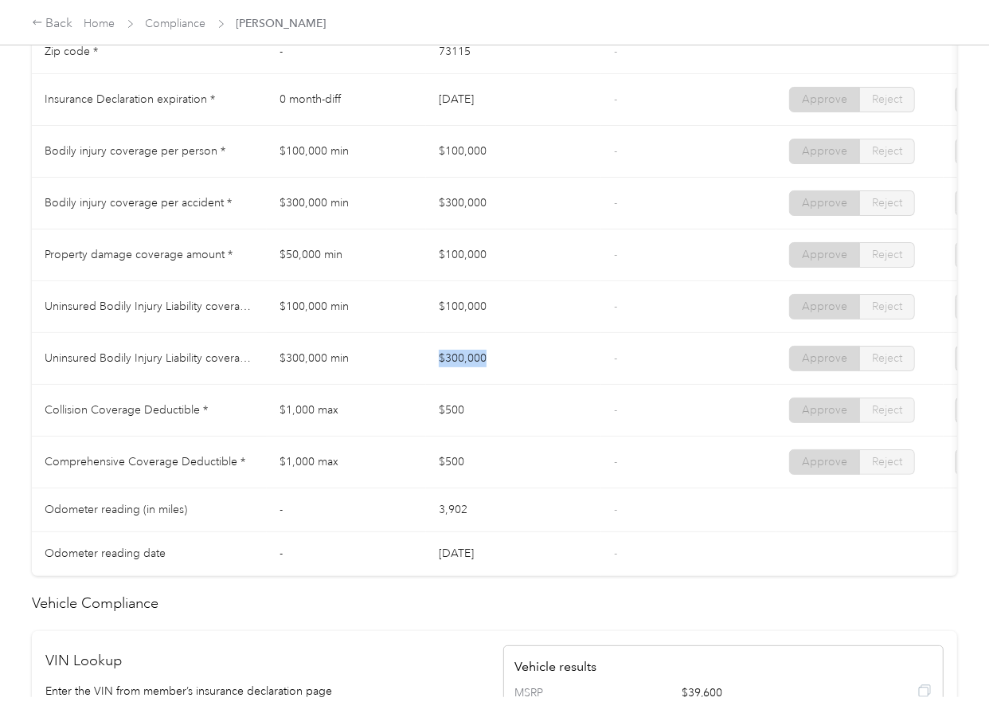
click at [565, 370] on td "$300,000" at bounding box center [513, 359] width 175 height 52
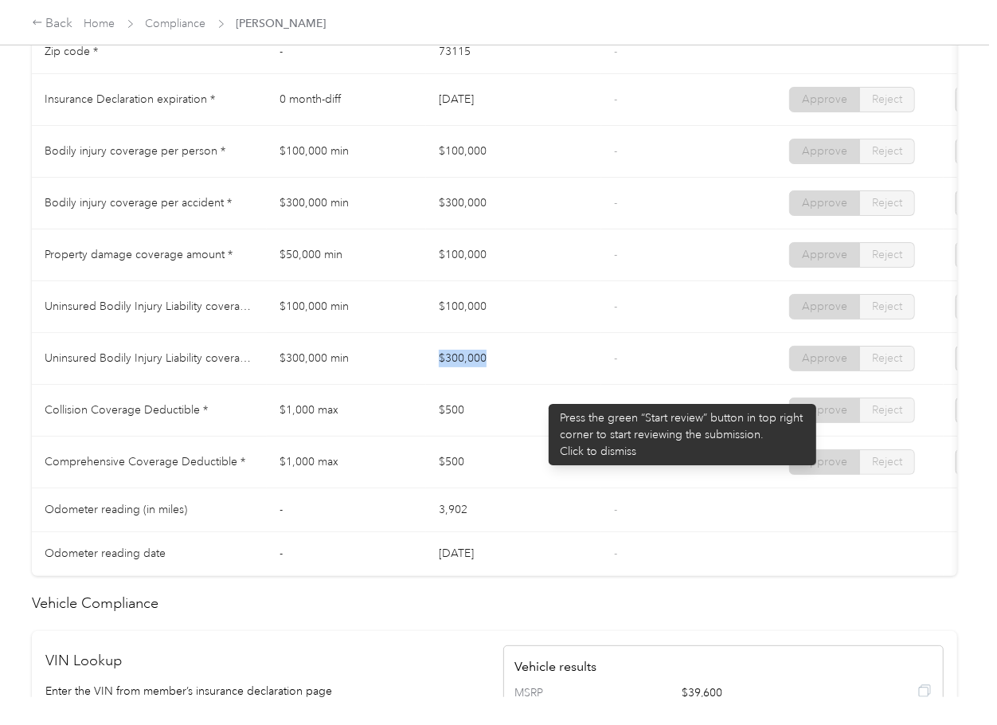
click at [541, 385] on td "$300,000" at bounding box center [513, 359] width 175 height 52
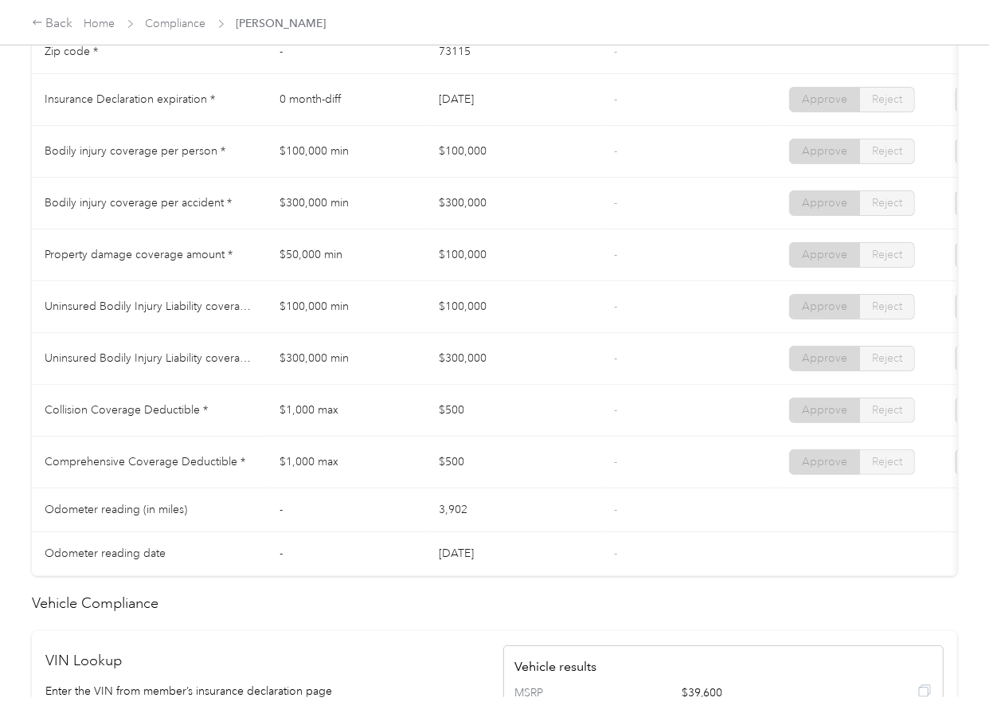
click at [499, 429] on td "$500" at bounding box center [513, 411] width 175 height 52
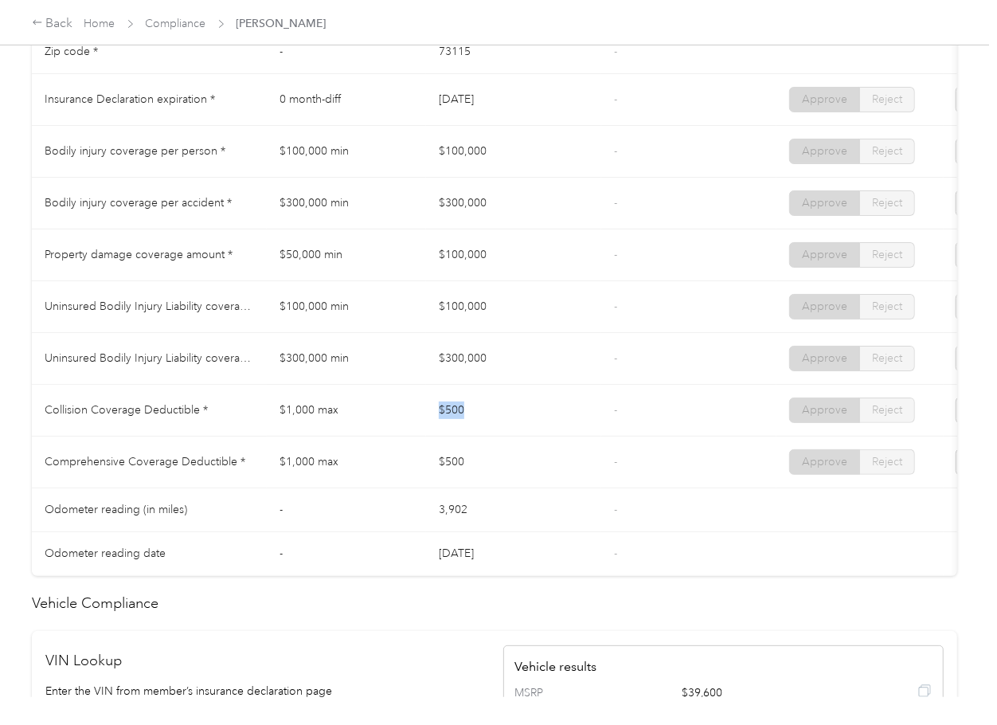
click at [499, 429] on td "$500" at bounding box center [513, 411] width 175 height 52
drag, startPoint x: 499, startPoint y: 429, endPoint x: 467, endPoint y: 475, distance: 56.6
click at [499, 430] on td "$500" at bounding box center [513, 411] width 175 height 52
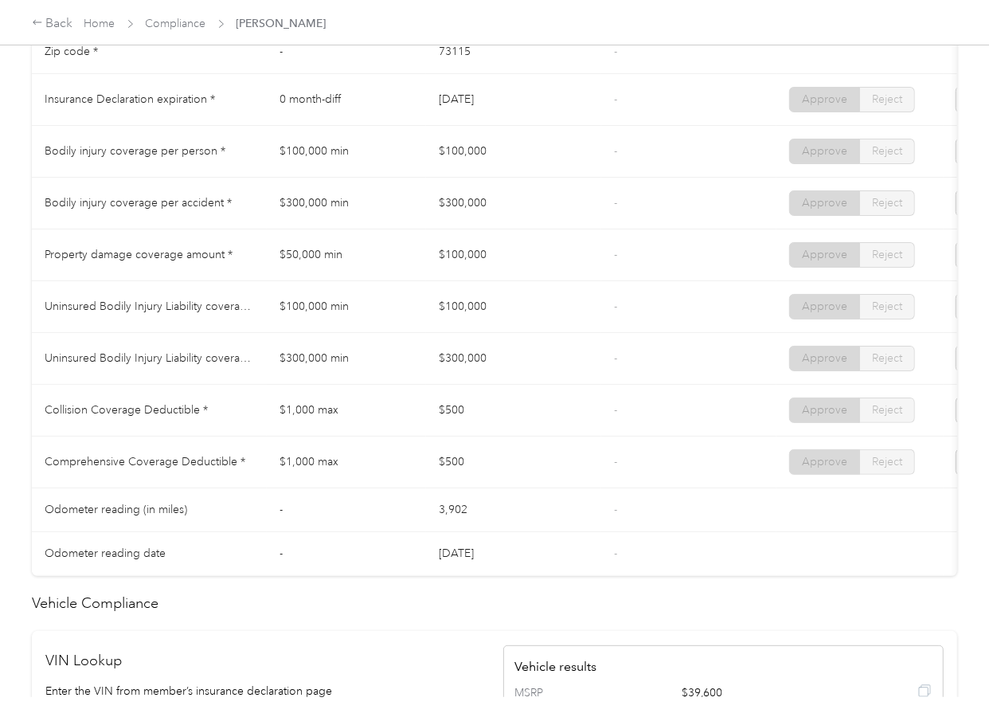
click at [467, 475] on td "$500" at bounding box center [513, 462] width 175 height 52
click at [615, 385] on td "-" at bounding box center [688, 359] width 175 height 52
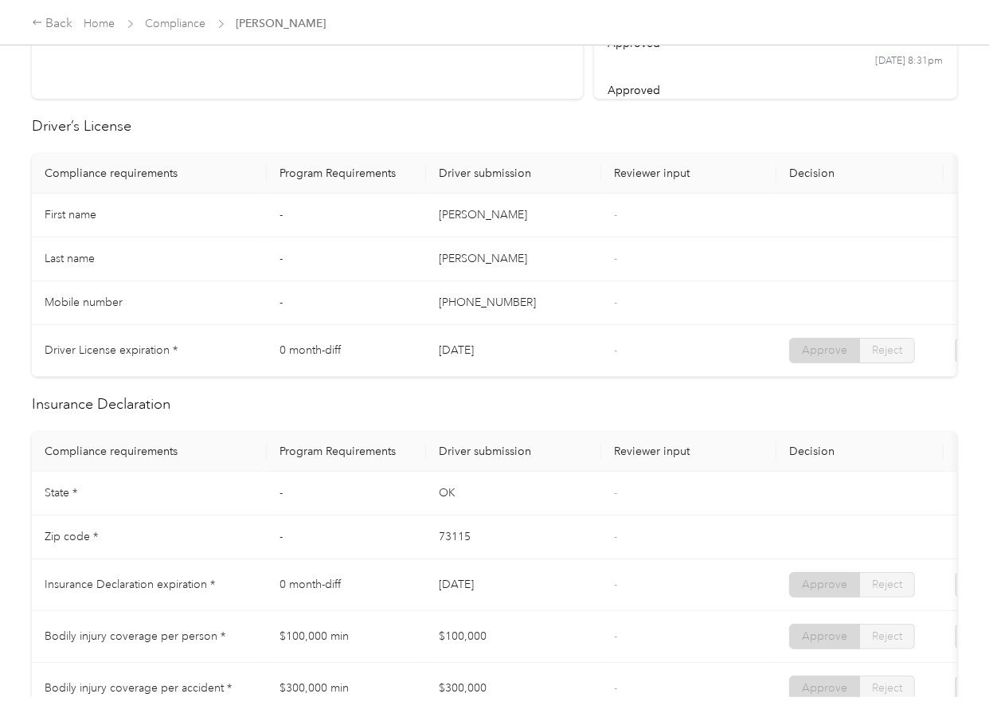
scroll to position [0, 0]
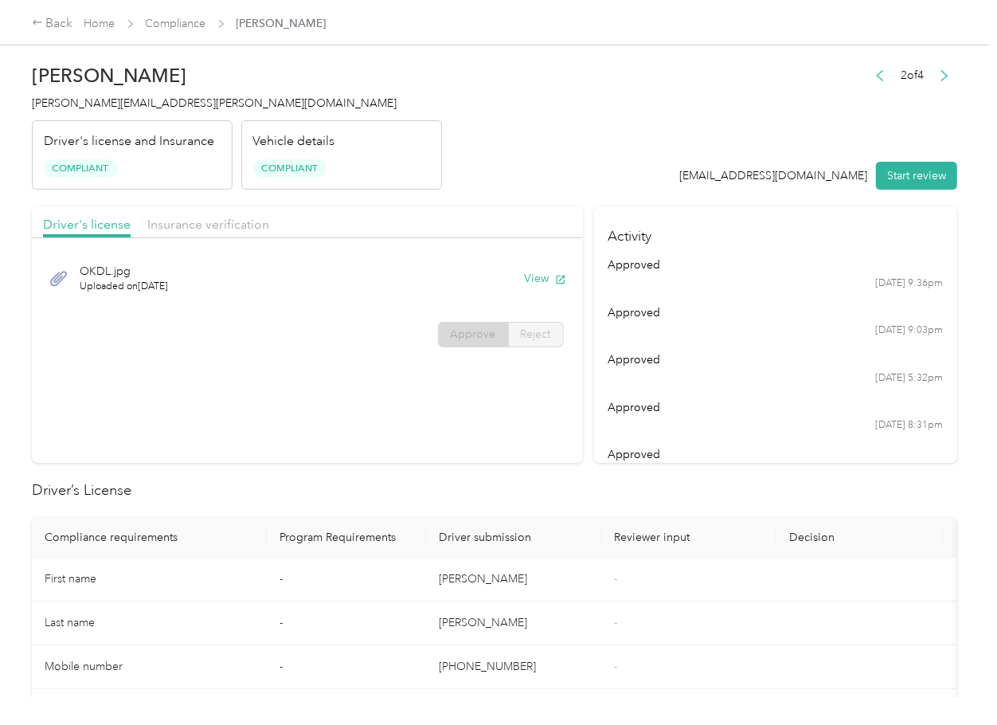
click at [246, 236] on div "Driver's license Insurance verification" at bounding box center [307, 222] width 551 height 32
click at [237, 230] on span "Insurance verification" at bounding box center [208, 224] width 122 height 15
click at [527, 275] on button "View" at bounding box center [545, 278] width 41 height 17
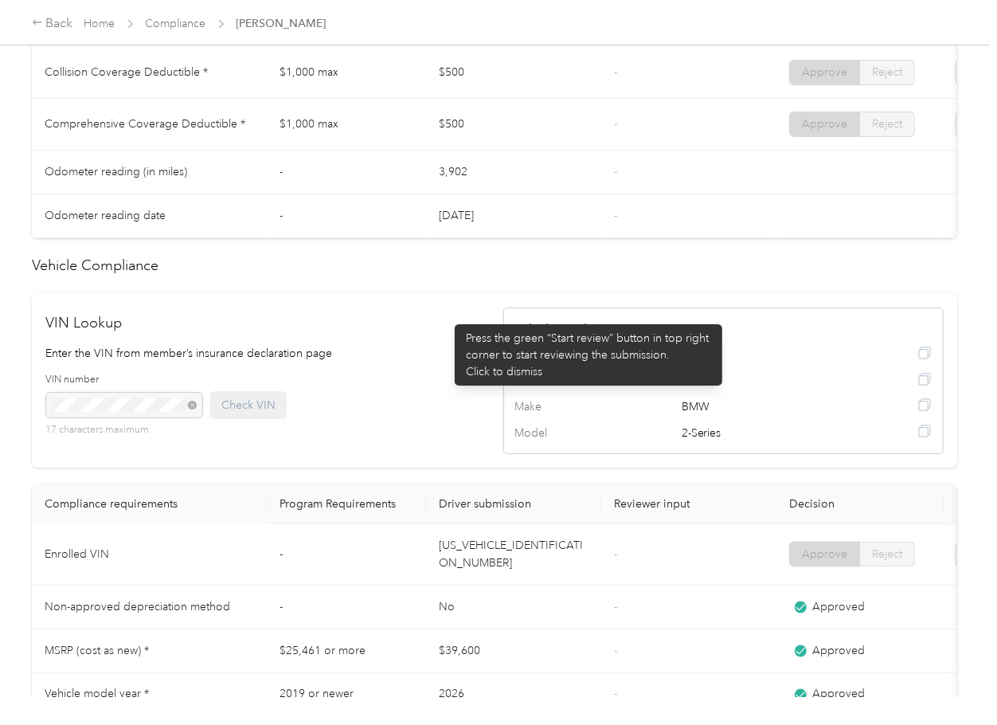
scroll to position [1465, 0]
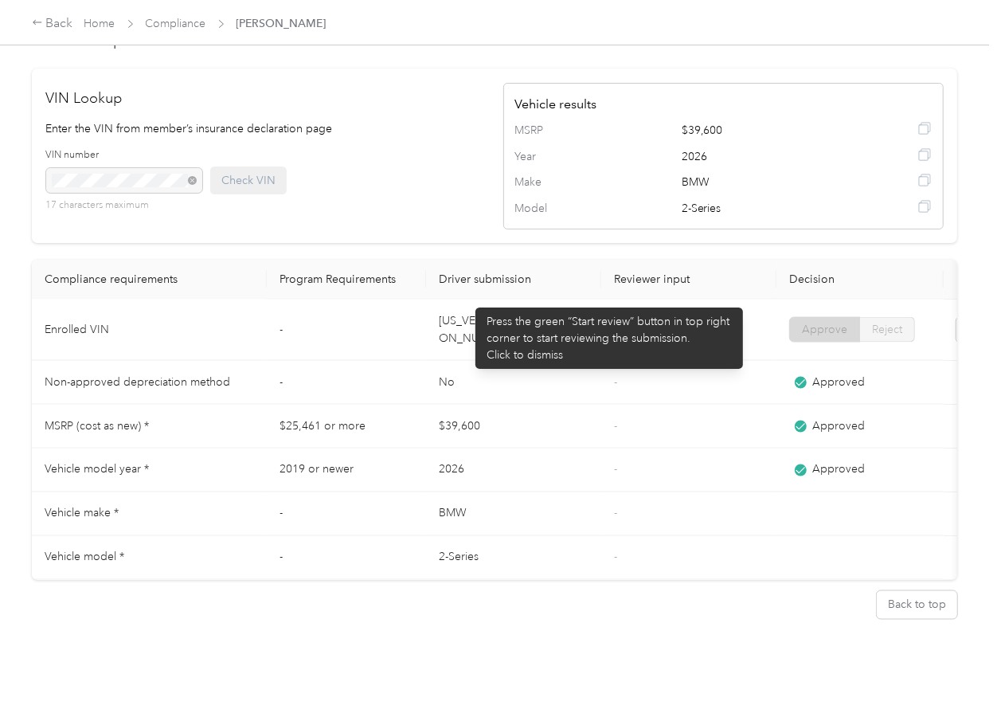
click at [467, 299] on td "[US_VEHICLE_IDENTIFICATION_NUMBER]" at bounding box center [513, 329] width 175 height 61
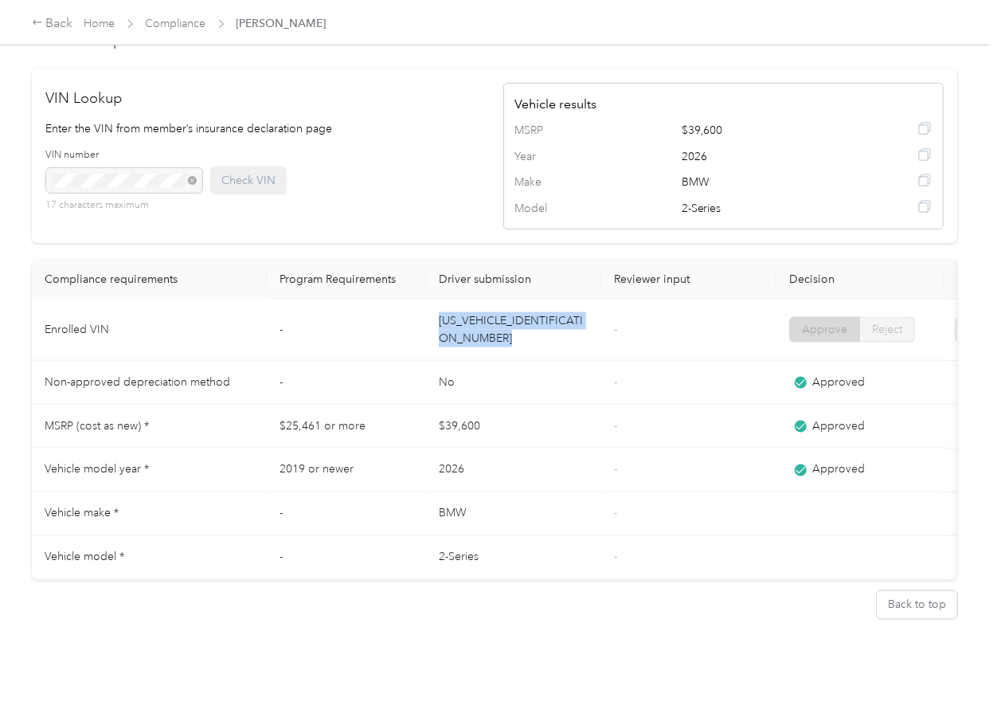
click at [467, 299] on td "[US_VEHICLE_IDENTIFICATION_NUMBER]" at bounding box center [513, 329] width 175 height 61
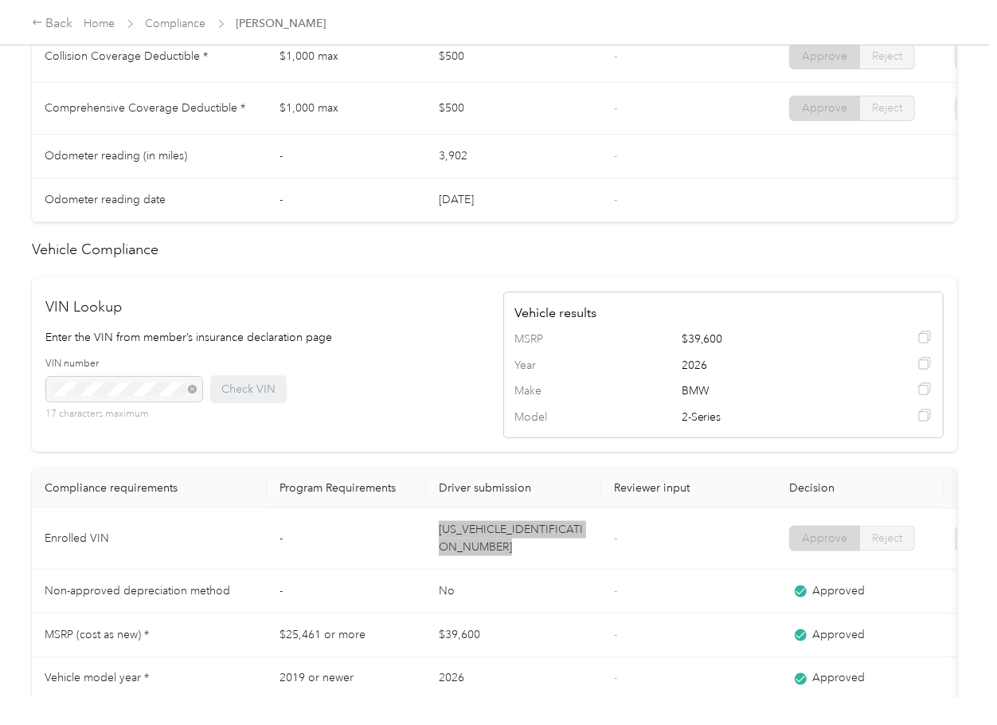
scroll to position [828, 0]
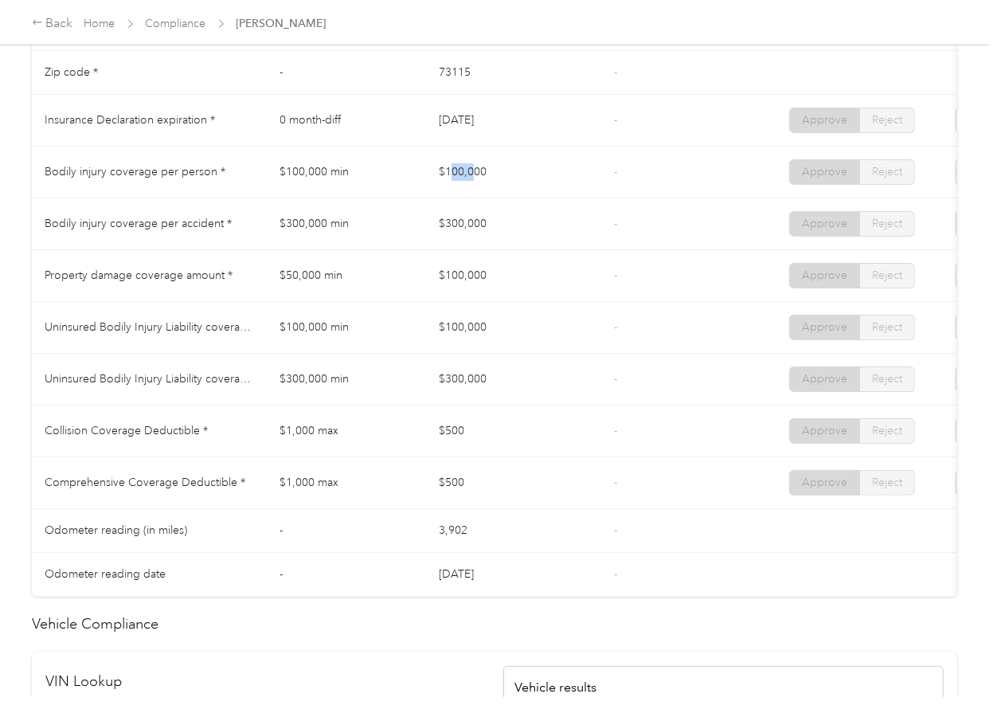
drag, startPoint x: 450, startPoint y: 172, endPoint x: 484, endPoint y: 209, distance: 50.7
click at [529, 182] on td "$100,000" at bounding box center [513, 173] width 175 height 52
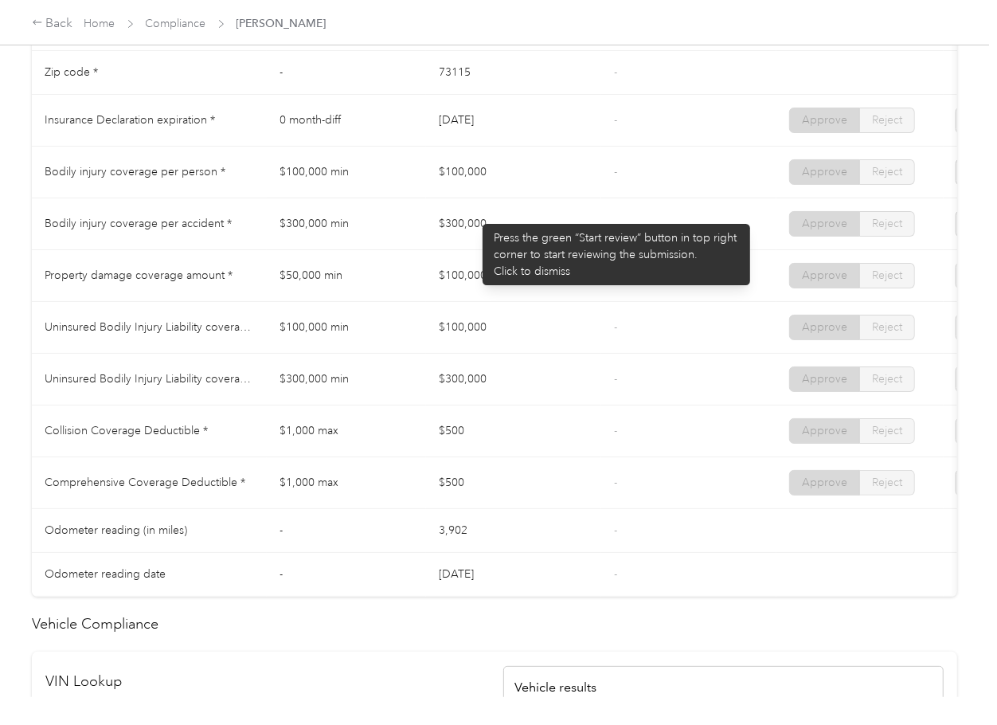
drag, startPoint x: 473, startPoint y: 228, endPoint x: 542, endPoint y: 256, distance: 74.2
click at [538, 244] on td "$300,000" at bounding box center [513, 224] width 175 height 52
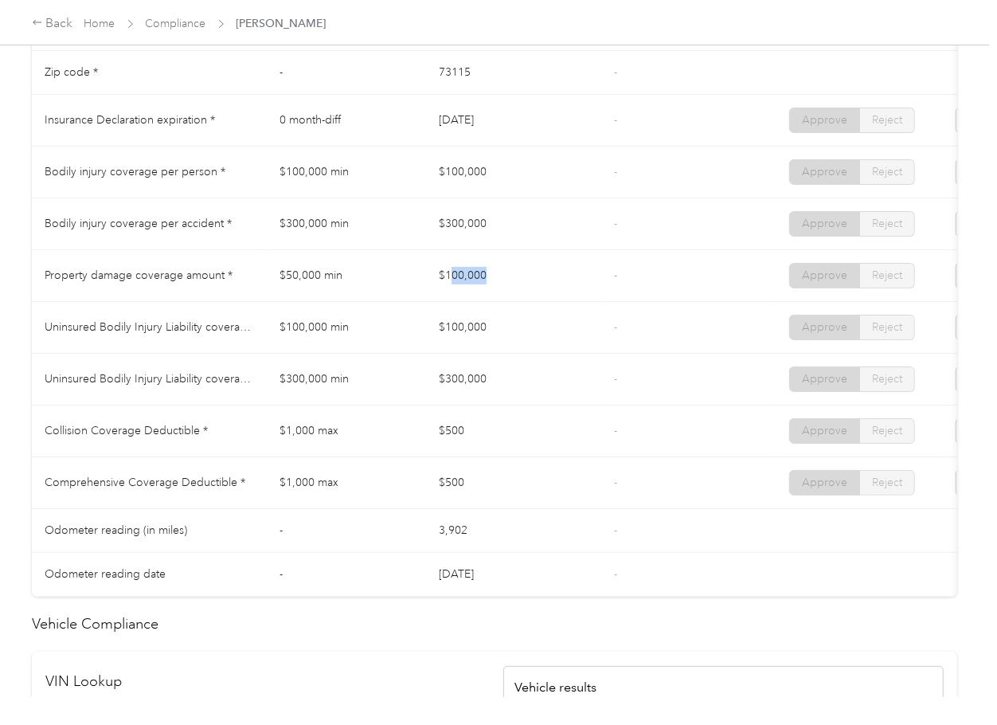
drag, startPoint x: 534, startPoint y: 294, endPoint x: 554, endPoint y: 294, distance: 20.7
click at [554, 294] on td "$100,000" at bounding box center [513, 276] width 175 height 52
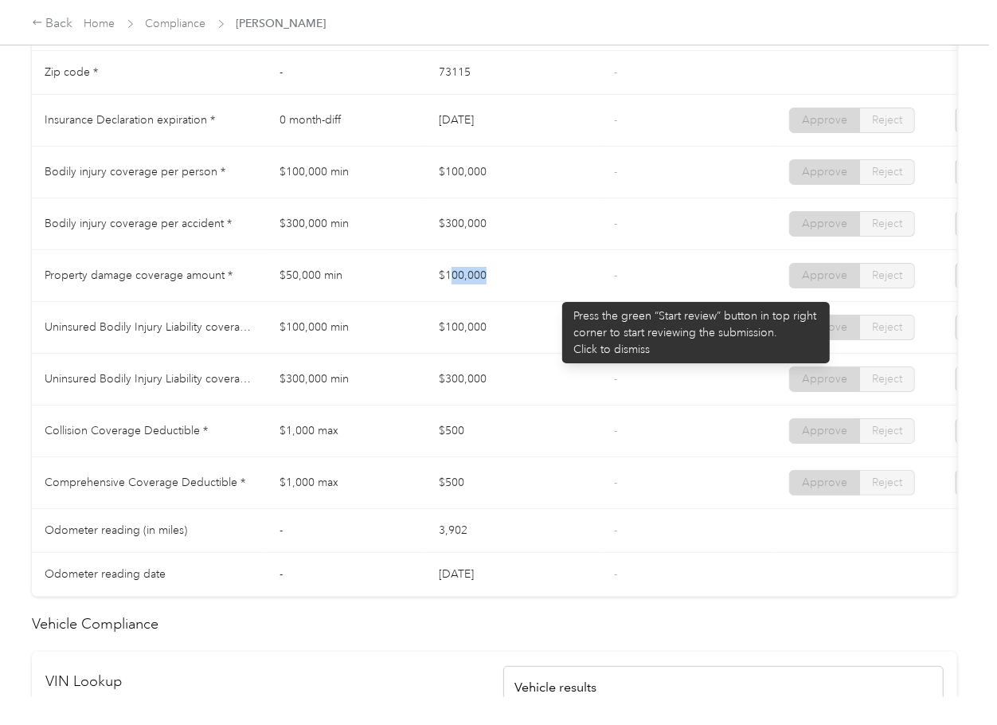
click at [557, 294] on td "$100,000" at bounding box center [513, 276] width 175 height 52
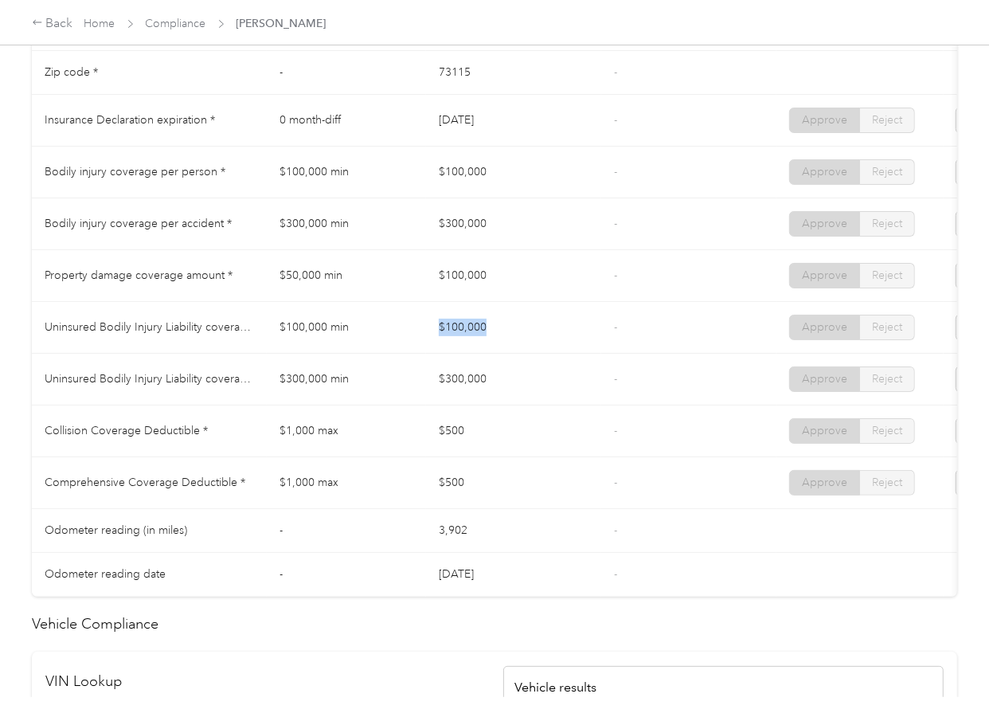
click at [614, 342] on tr "Uninsured Bodily Injury Liability coverage per person * $100,000 min $100,000 -…" at bounding box center [593, 328] width 1123 height 52
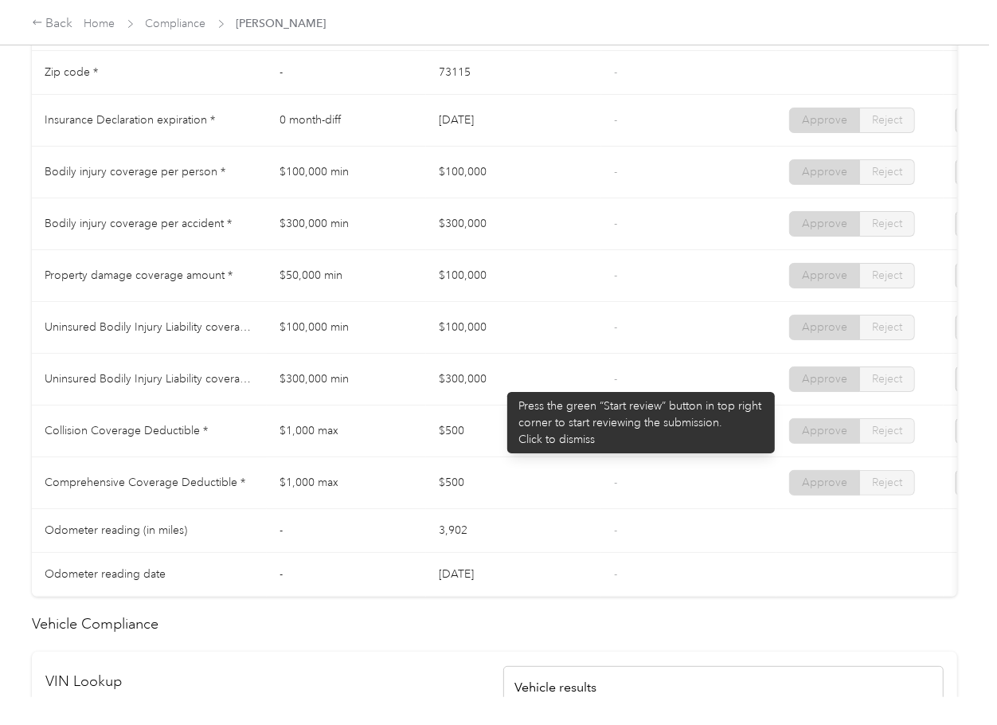
drag, startPoint x: 499, startPoint y: 384, endPoint x: 608, endPoint y: 396, distance: 109.8
click at [601, 393] on tr "Uninsured Bodily Injury Liability coverage per accident * $300,000 min $300,000…" at bounding box center [593, 380] width 1123 height 52
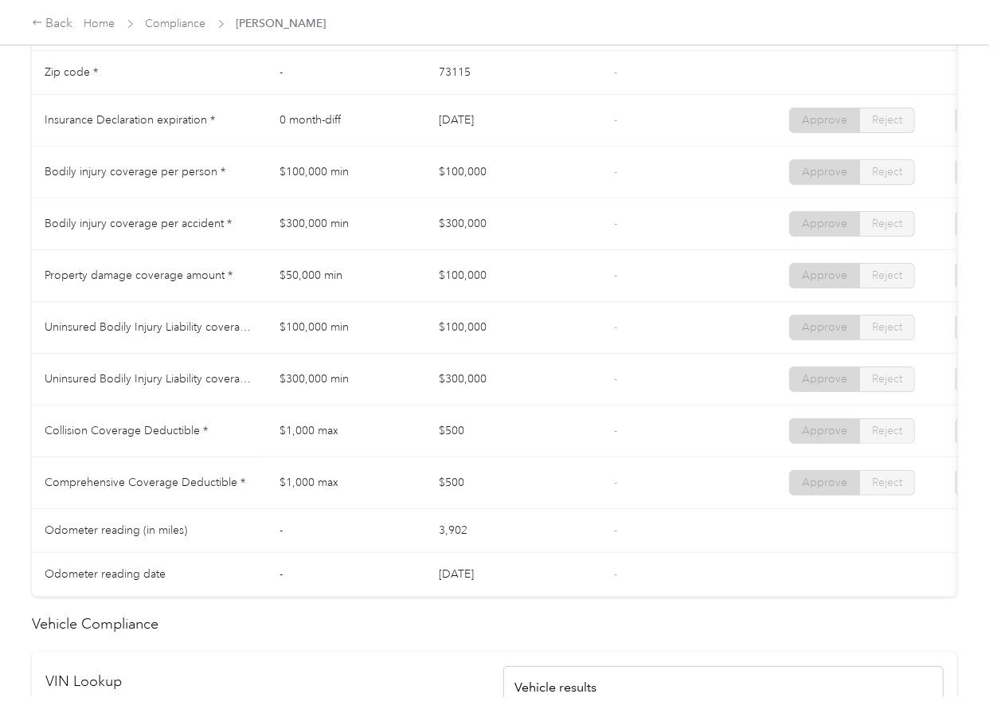
drag, startPoint x: 495, startPoint y: 430, endPoint x: 124, endPoint y: 453, distance: 371.0
click at [514, 434] on td "$500" at bounding box center [513, 431] width 175 height 52
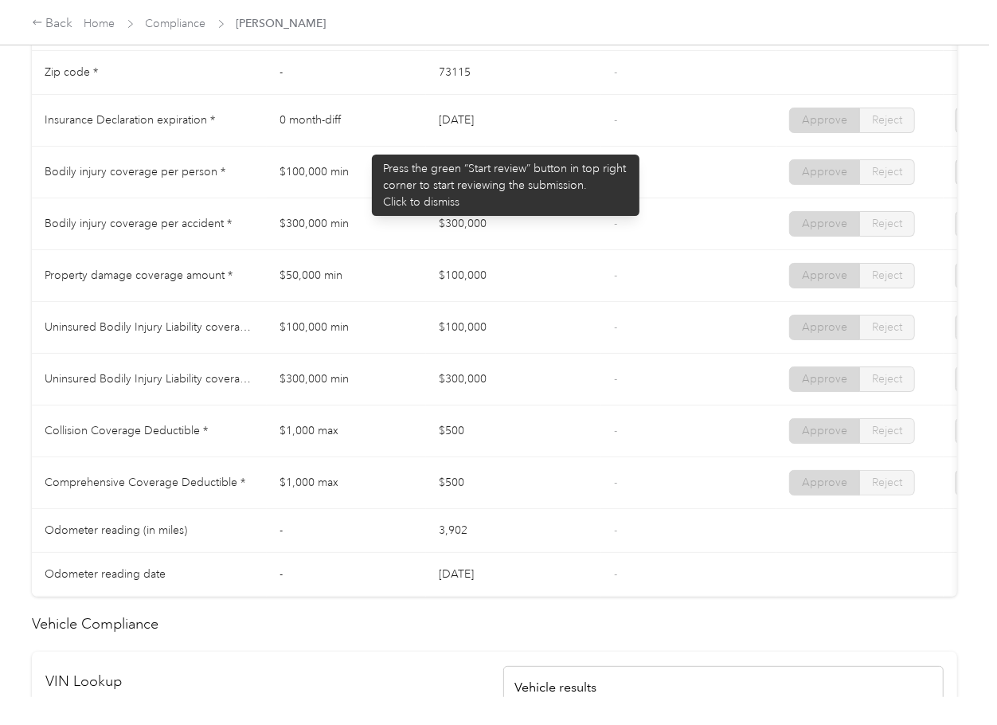
click at [410, 274] on td "$50,000 min" at bounding box center [346, 276] width 159 height 52
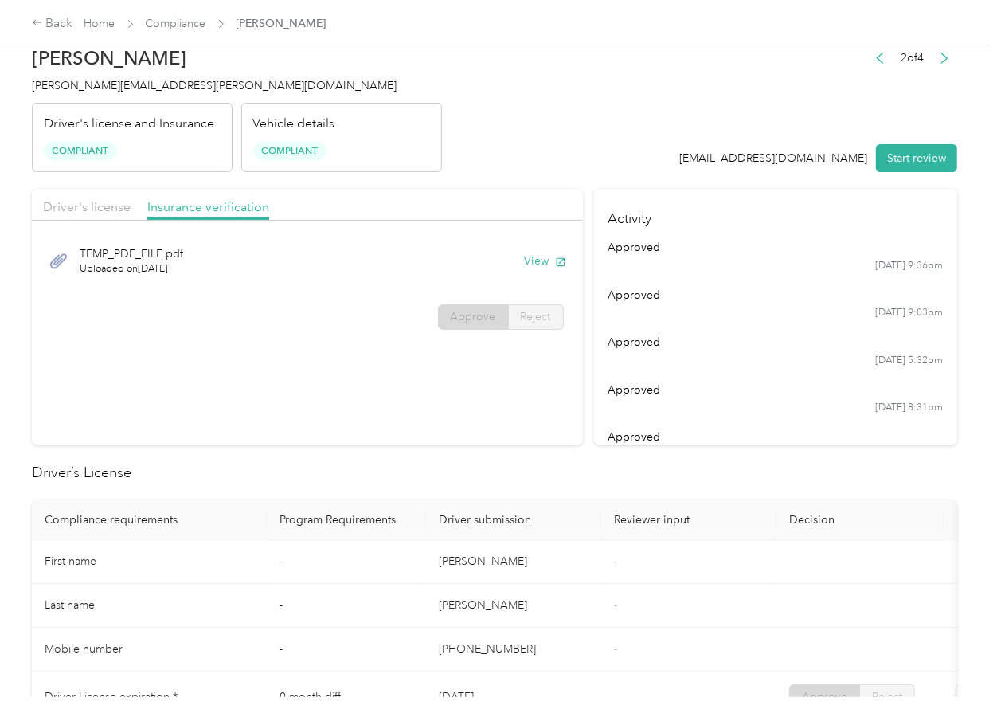
scroll to position [0, 0]
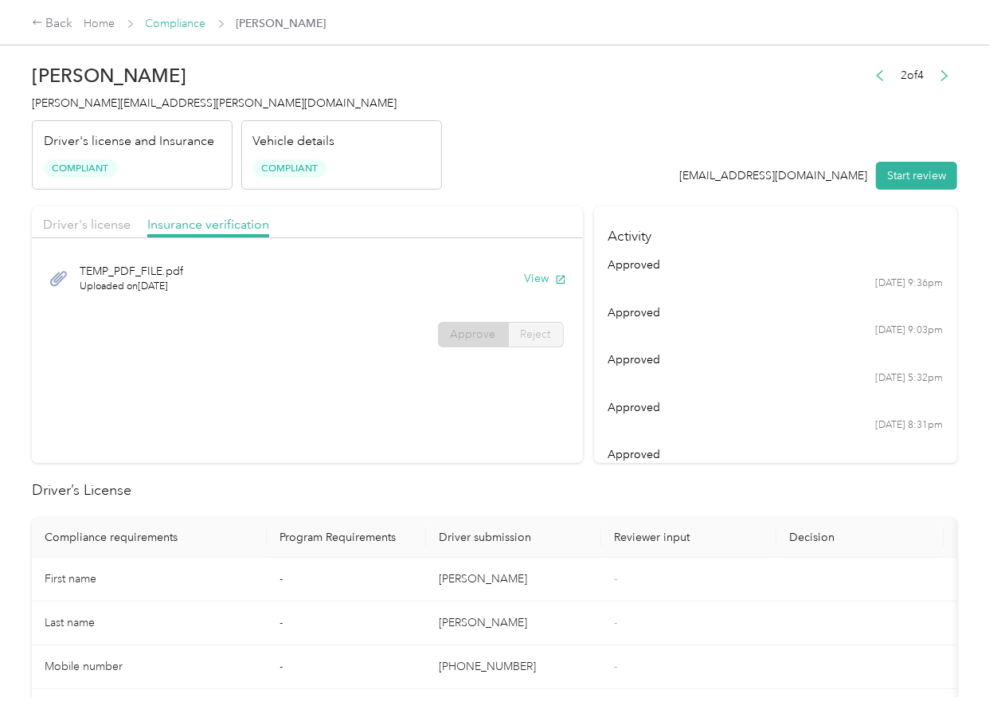
click at [166, 20] on link "Compliance" at bounding box center [176, 24] width 61 height 14
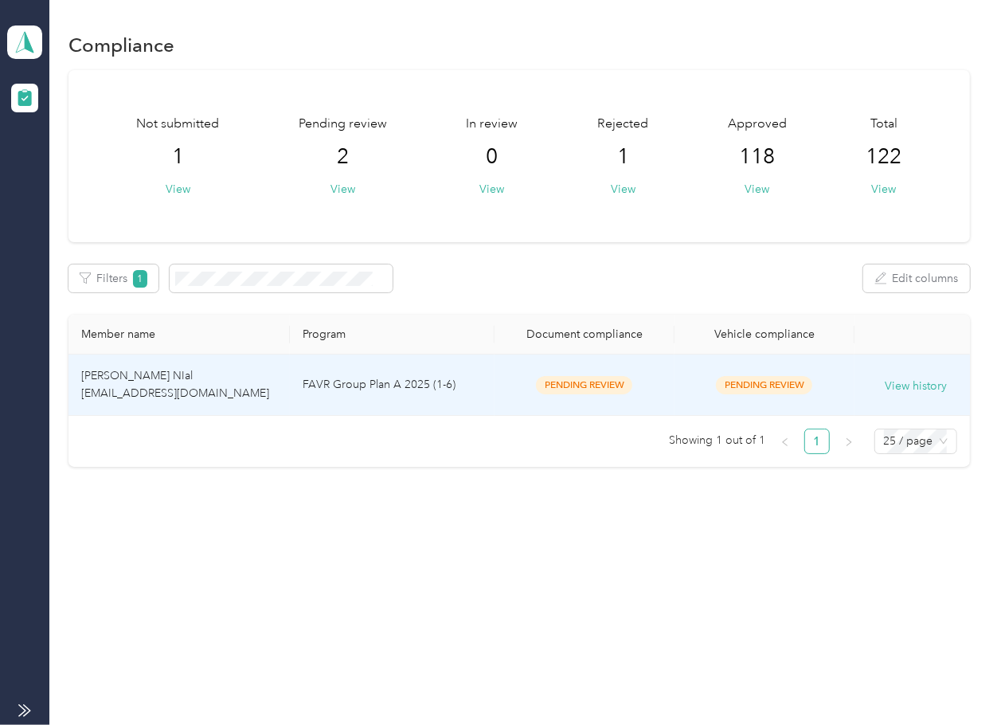
click at [186, 377] on td "[PERSON_NAME] NIal [EMAIL_ADDRESS][DOMAIN_NAME]" at bounding box center [178, 384] width 221 height 61
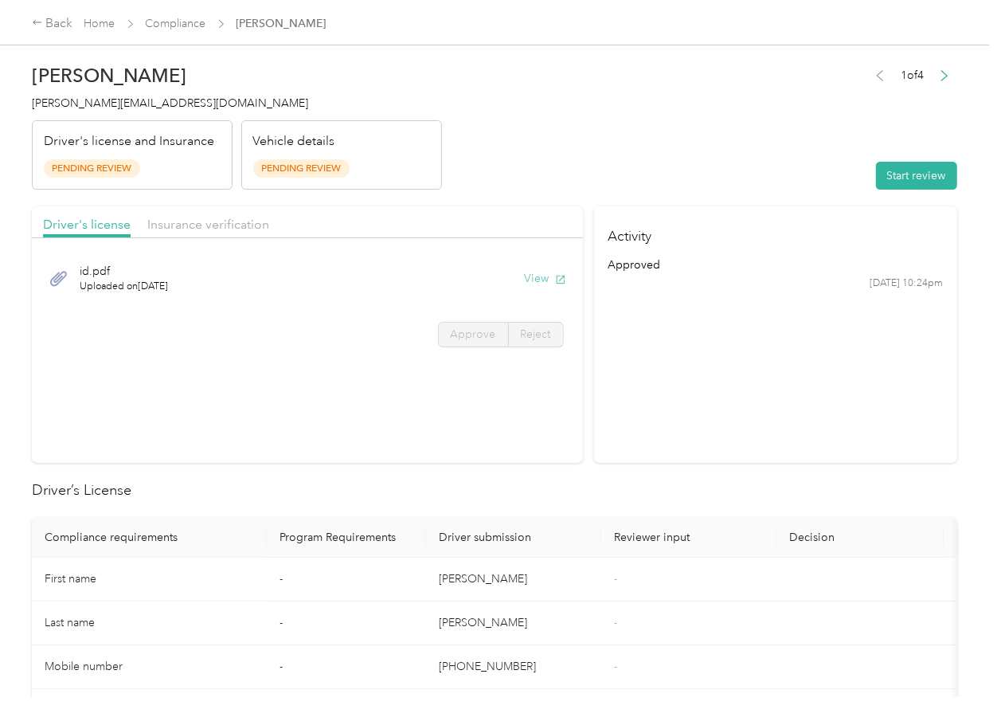
click at [536, 280] on button "View" at bounding box center [545, 278] width 41 height 17
click at [503, 217] on div "Driver's license Insurance verification" at bounding box center [307, 222] width 551 height 32
click at [239, 224] on span "Insurance verification" at bounding box center [208, 224] width 122 height 15
drag, startPoint x: 193, startPoint y: 218, endPoint x: 225, endPoint y: 238, distance: 38.2
click at [193, 218] on span "Insurance verification" at bounding box center [208, 224] width 122 height 15
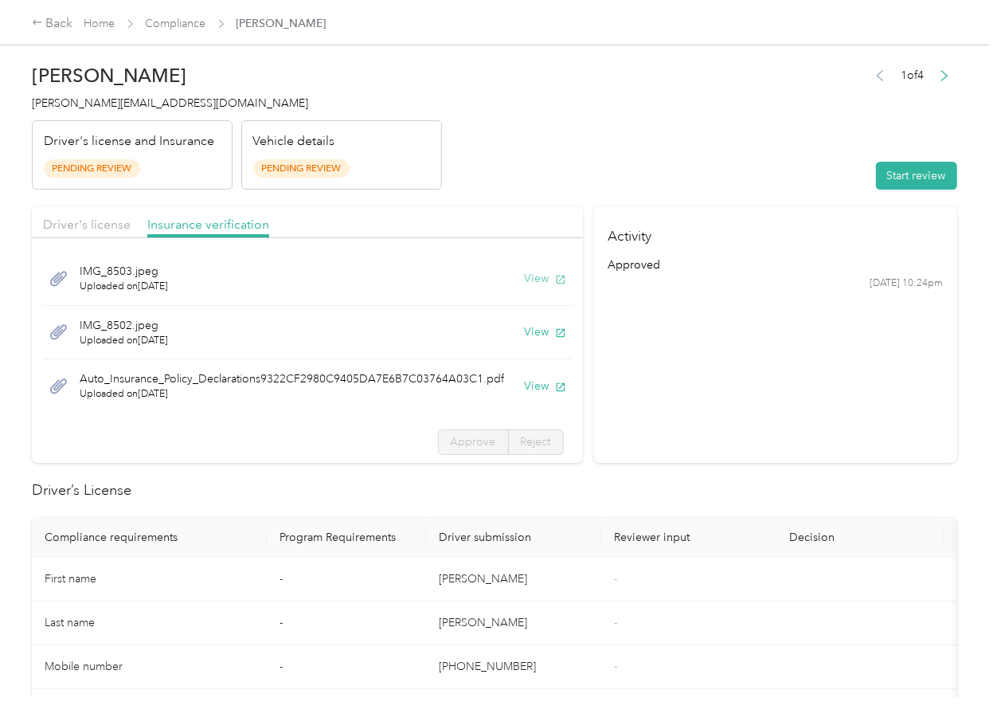
click at [525, 277] on button "View" at bounding box center [545, 278] width 41 height 17
click at [525, 334] on button "View" at bounding box center [545, 331] width 41 height 17
click at [525, 381] on button "View" at bounding box center [545, 385] width 41 height 17
click at [749, 147] on header "[PERSON_NAME] NIal [EMAIL_ADDRESS][DOMAIN_NAME] Driver's license and Insurance …" at bounding box center [494, 123] width 925 height 134
click at [911, 174] on button "Start review" at bounding box center [916, 176] width 81 height 28
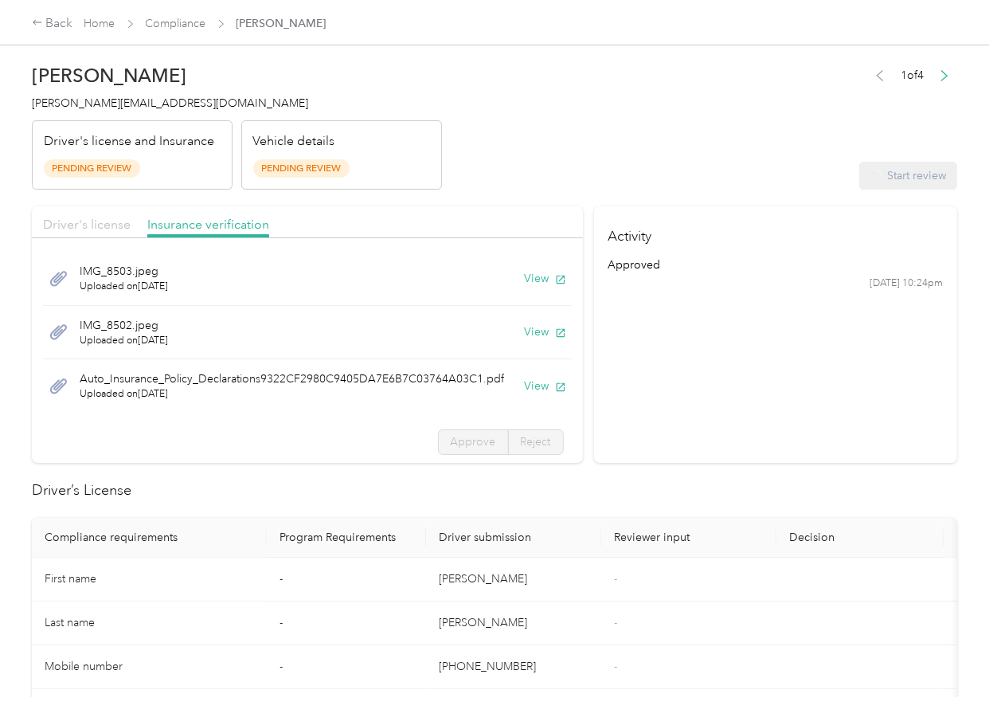
click at [94, 230] on span "Driver's license" at bounding box center [87, 224] width 88 height 15
click at [96, 230] on span "Driver's license" at bounding box center [87, 224] width 88 height 15
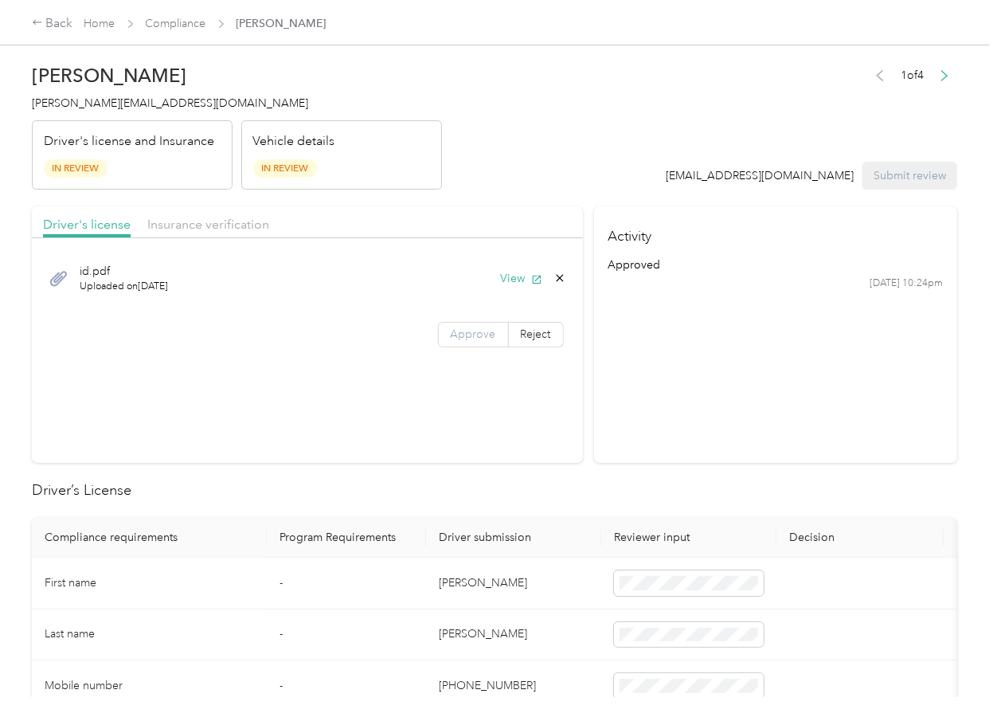
click at [465, 331] on span "Approve" at bounding box center [473, 334] width 45 height 14
click at [471, 331] on span "Approve" at bounding box center [473, 334] width 45 height 14
click at [194, 220] on span "Insurance verification" at bounding box center [208, 224] width 122 height 15
click at [198, 222] on span "Insurance verification" at bounding box center [208, 224] width 122 height 15
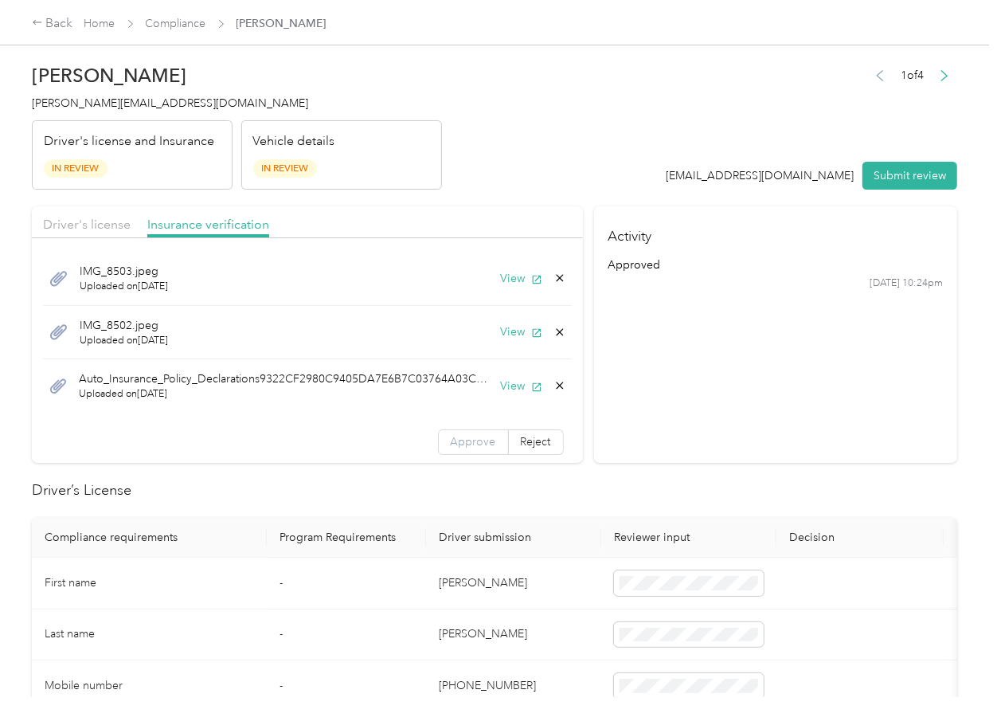
click at [456, 438] on span "Approve" at bounding box center [473, 442] width 45 height 14
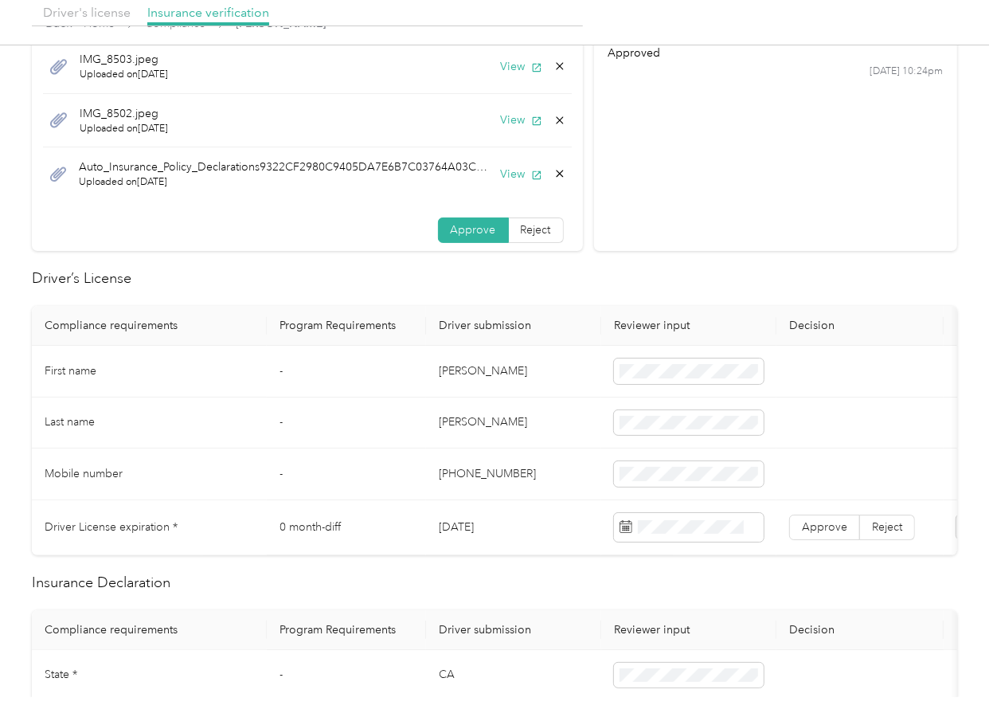
click at [460, 526] on td "[DATE]" at bounding box center [513, 527] width 175 height 55
click at [565, 281] on h2 "Driver’s License" at bounding box center [494, 279] width 925 height 22
drag, startPoint x: 830, startPoint y: 535, endPoint x: 468, endPoint y: 681, distance: 389.8
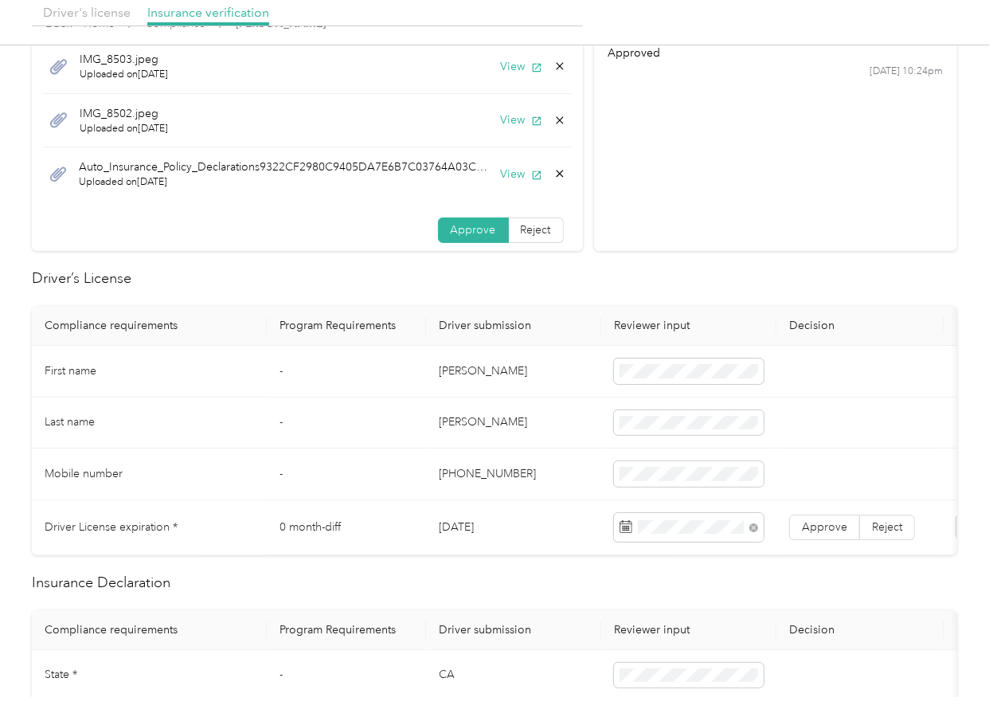
click at [829, 535] on label "Approve" at bounding box center [824, 526] width 71 height 25
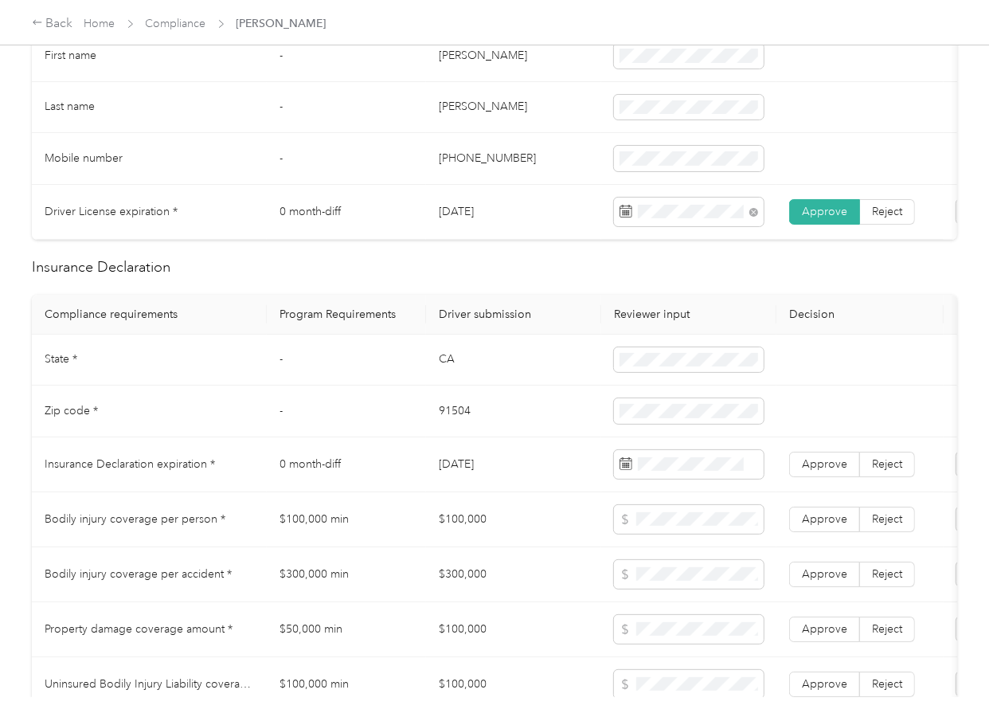
scroll to position [530, 0]
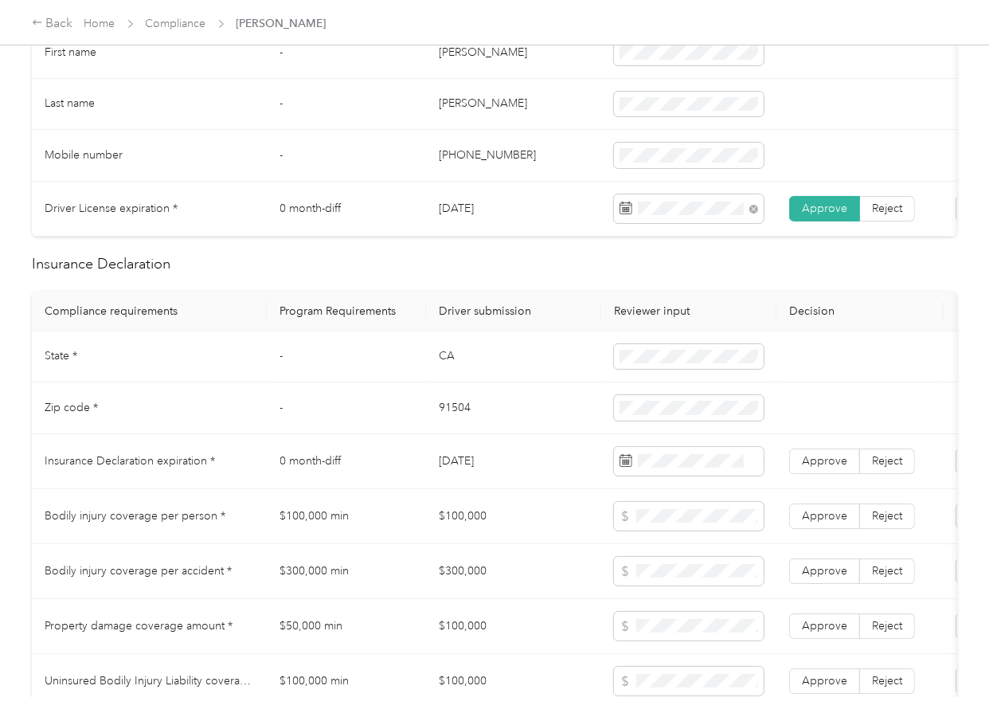
click at [462, 370] on td "CA" at bounding box center [513, 357] width 175 height 52
click at [452, 413] on td "91504" at bounding box center [513, 408] width 175 height 52
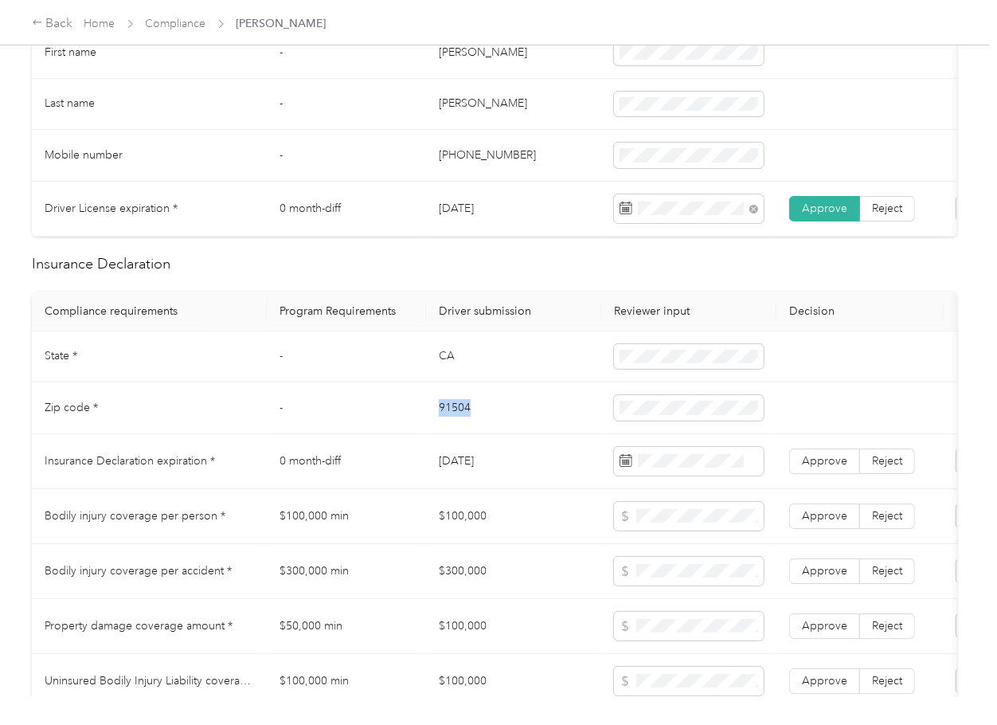
click at [452, 413] on td "91504" at bounding box center [513, 408] width 175 height 52
click at [499, 481] on td "[DATE]" at bounding box center [513, 461] width 175 height 55
drag, startPoint x: 457, startPoint y: 431, endPoint x: 862, endPoint y: 464, distance: 405.9
click at [456, 431] on td "91504" at bounding box center [513, 408] width 175 height 52
click at [849, 470] on label "Approve" at bounding box center [824, 460] width 71 height 25
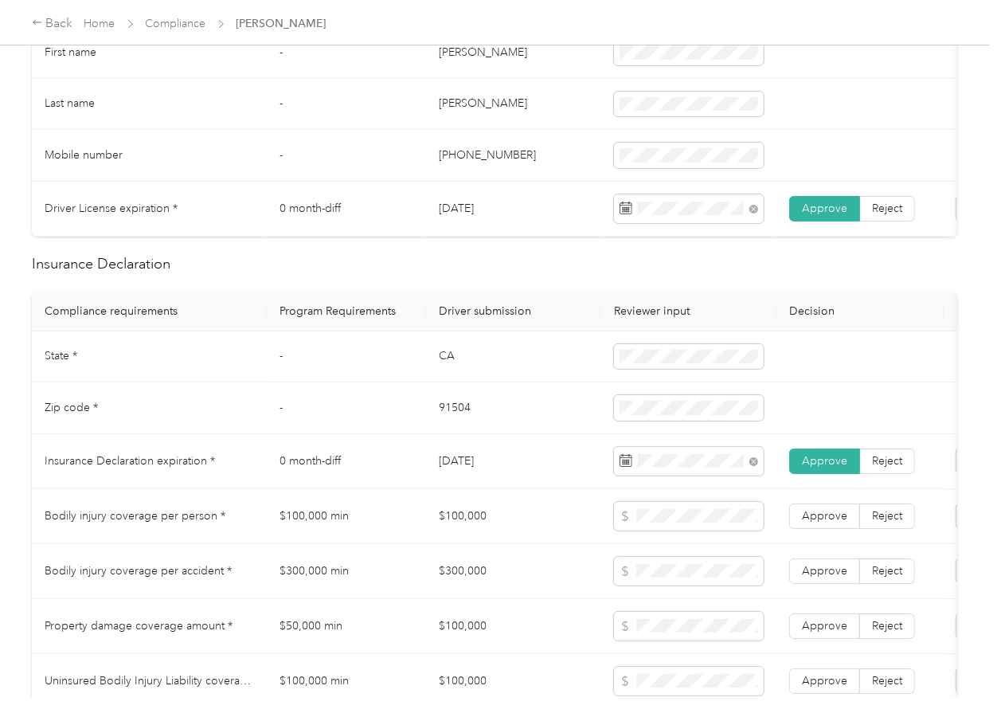
click at [479, 432] on td "91504" at bounding box center [513, 408] width 175 height 52
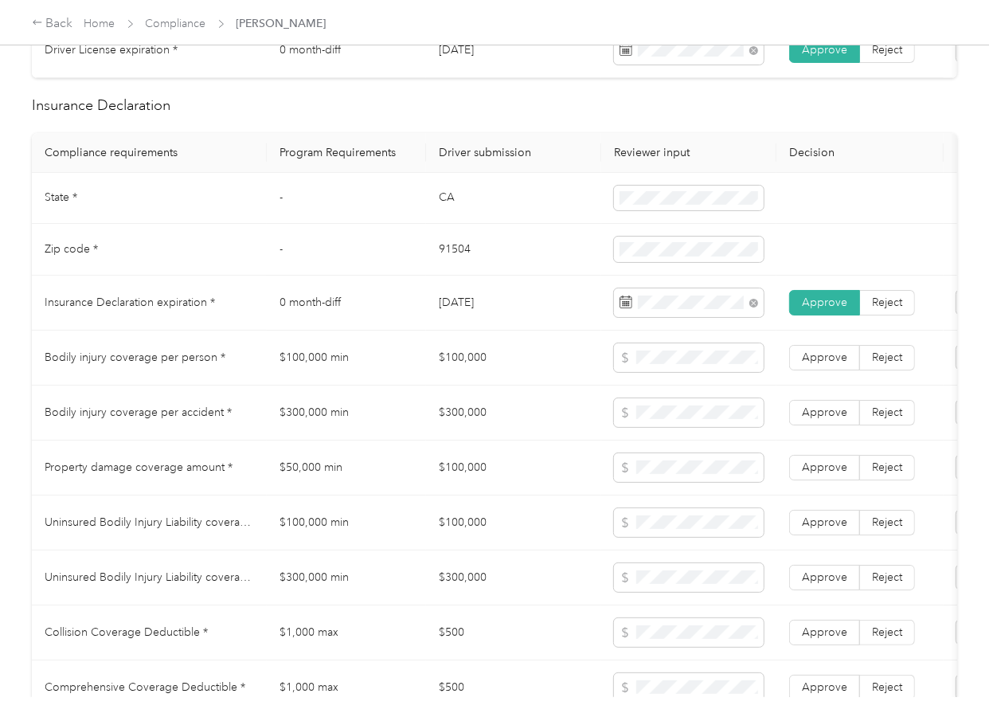
scroll to position [1486, 0]
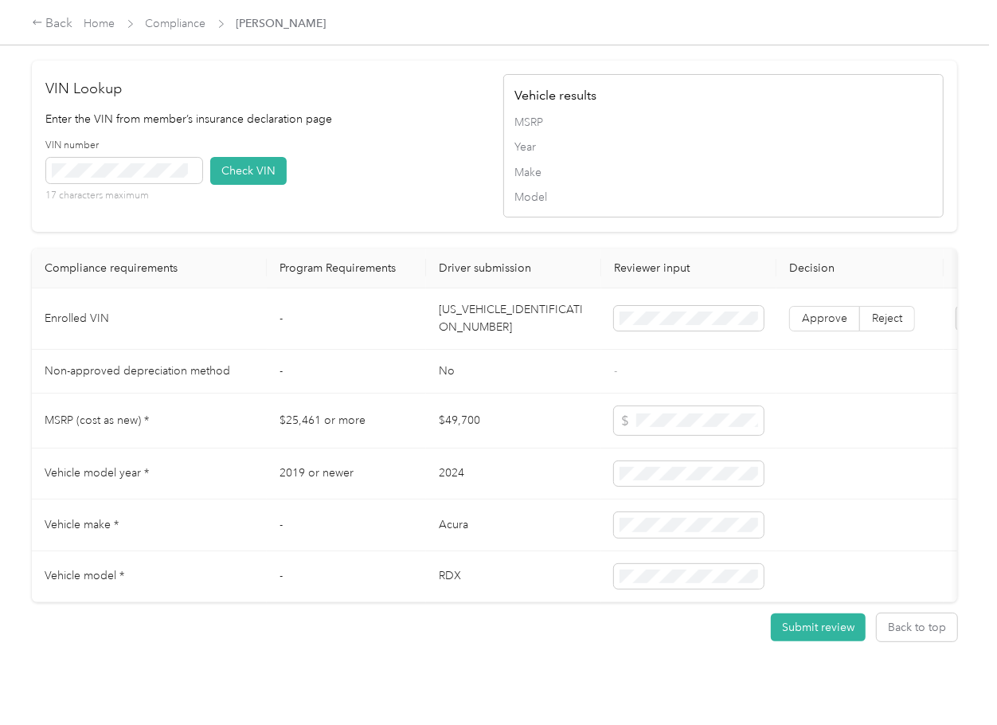
click at [495, 350] on td "[US_VEHICLE_IDENTIFICATION_NUMBER]" at bounding box center [513, 318] width 175 height 61
drag, startPoint x: 487, startPoint y: 229, endPoint x: 207, endPoint y: 207, distance: 280.4
click at [485, 229] on div "VIN Lookup Enter the VIN from member’s insurance declaration page VIN number 17…" at bounding box center [494, 146] width 925 height 171
click at [252, 185] on button "Check VIN" at bounding box center [248, 171] width 76 height 28
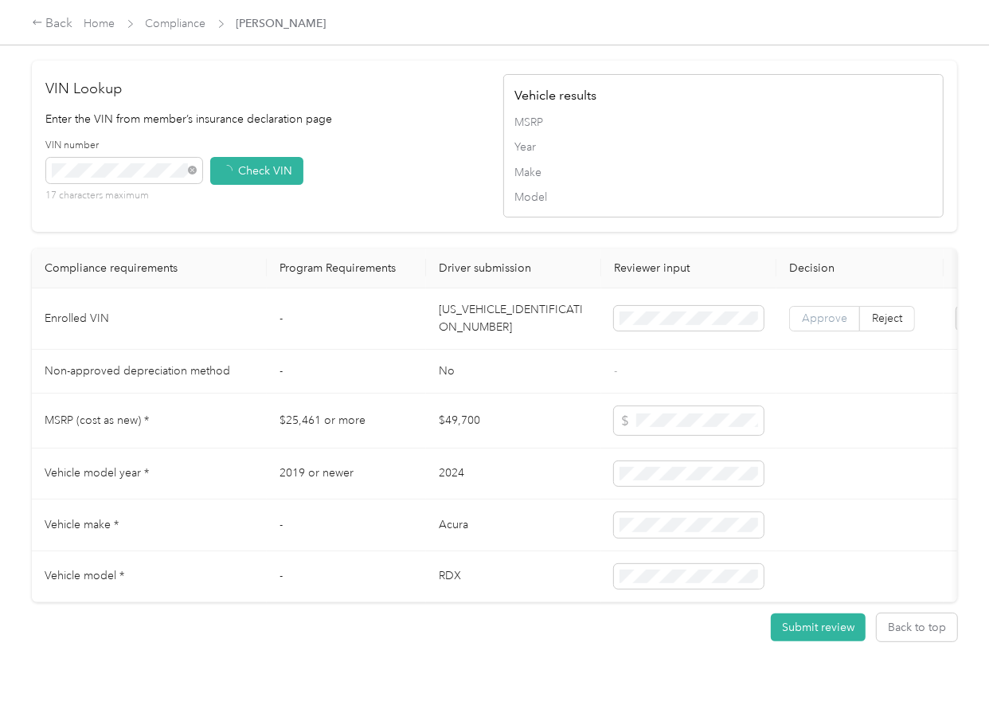
click at [807, 325] on span "Approve" at bounding box center [824, 318] width 45 height 14
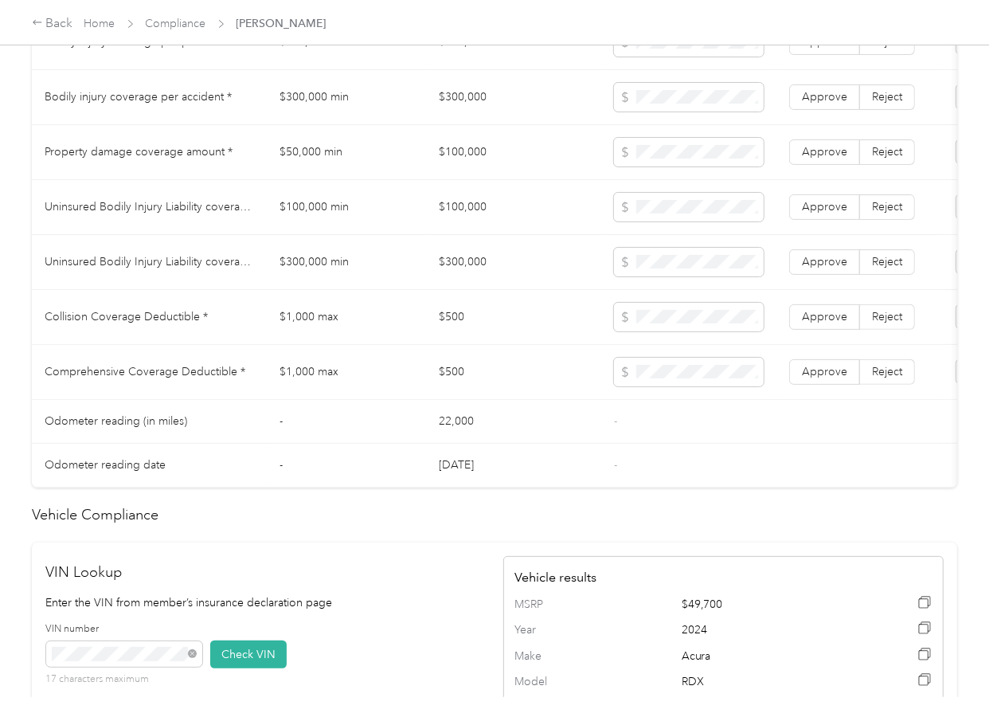
scroll to position [849, 0]
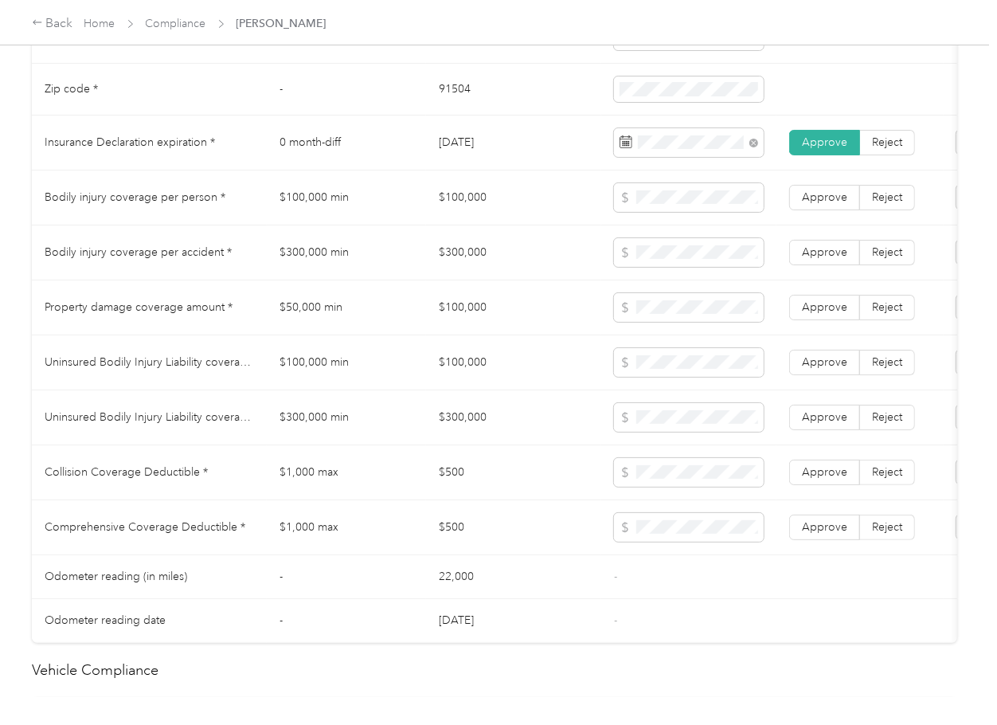
click at [464, 213] on td "$100,000" at bounding box center [513, 197] width 175 height 55
click at [648, 322] on span at bounding box center [689, 307] width 150 height 29
click at [471, 273] on td "$300,000" at bounding box center [513, 252] width 175 height 55
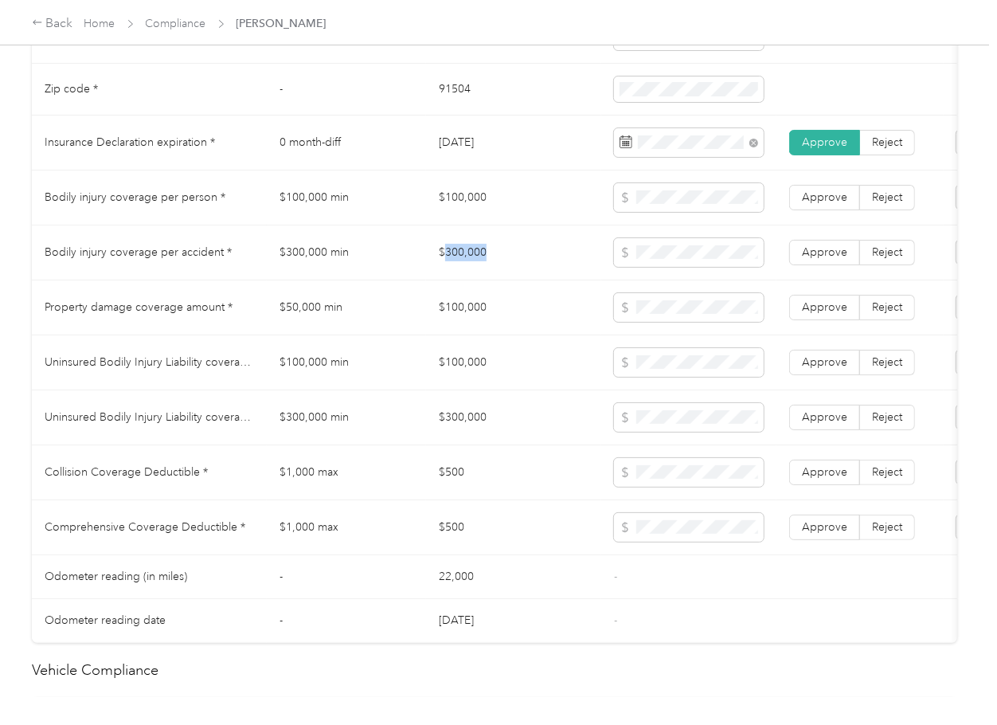
click at [471, 273] on td "$300,000" at bounding box center [513, 252] width 175 height 55
click at [810, 259] on span "Approve" at bounding box center [824, 252] width 45 height 14
click at [813, 210] on label "Approve" at bounding box center [824, 197] width 71 height 25
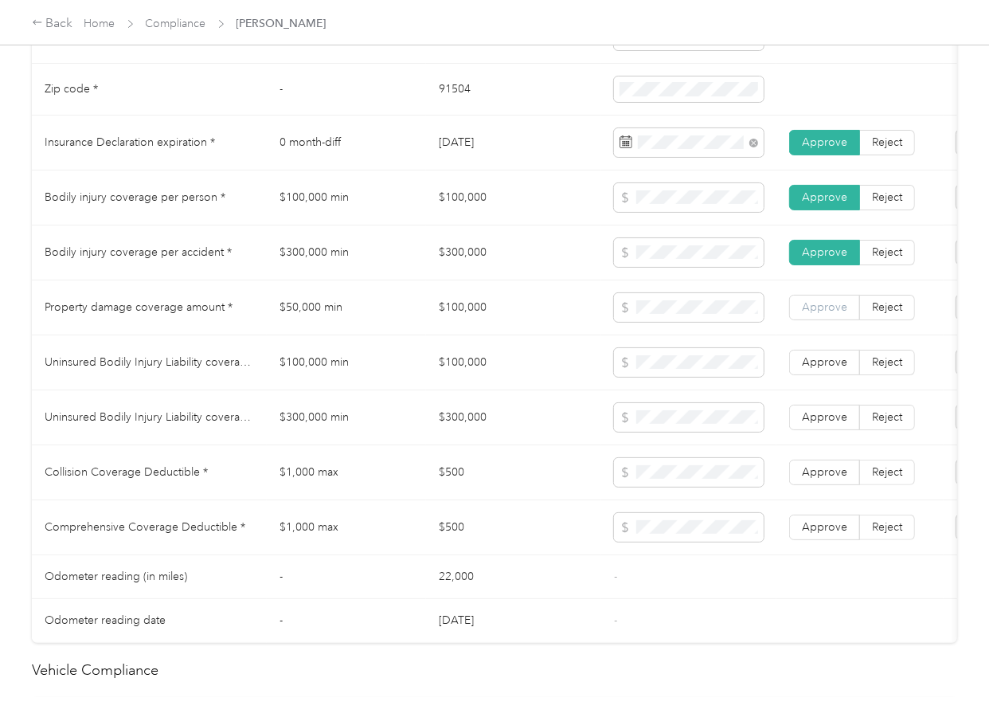
click at [824, 314] on span "Approve" at bounding box center [824, 307] width 45 height 14
click at [470, 383] on td "$100,000" at bounding box center [513, 362] width 175 height 55
click at [640, 364] on span at bounding box center [689, 362] width 150 height 29
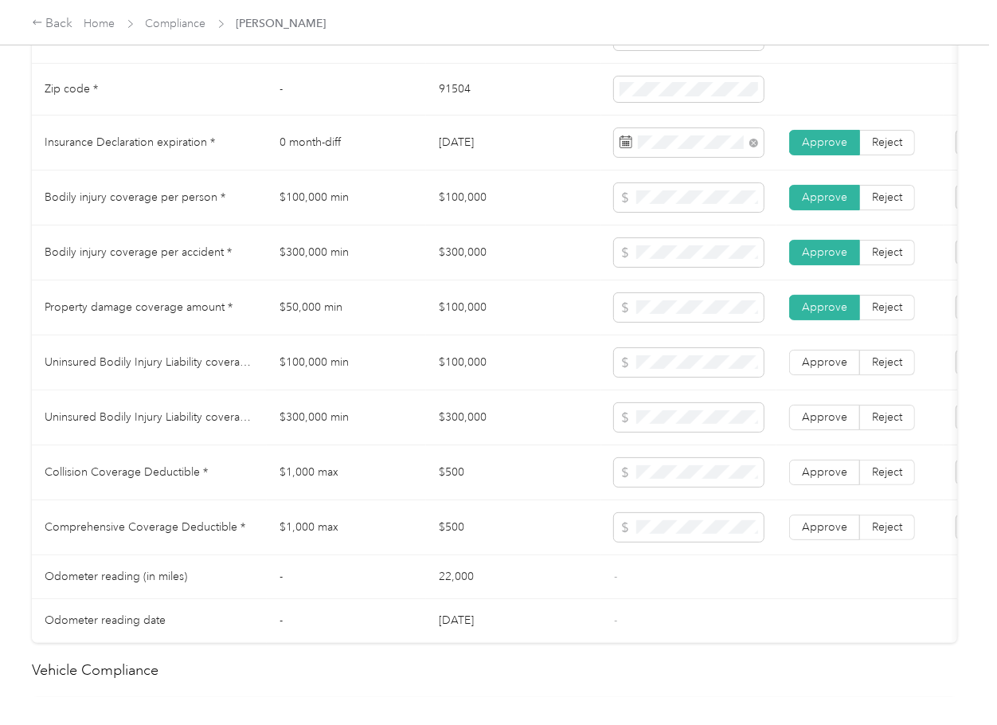
click at [444, 432] on td "$300,000" at bounding box center [513, 417] width 175 height 55
click at [823, 424] on span "Approve" at bounding box center [824, 417] width 45 height 14
click at [828, 375] on label "Approve" at bounding box center [824, 362] width 71 height 25
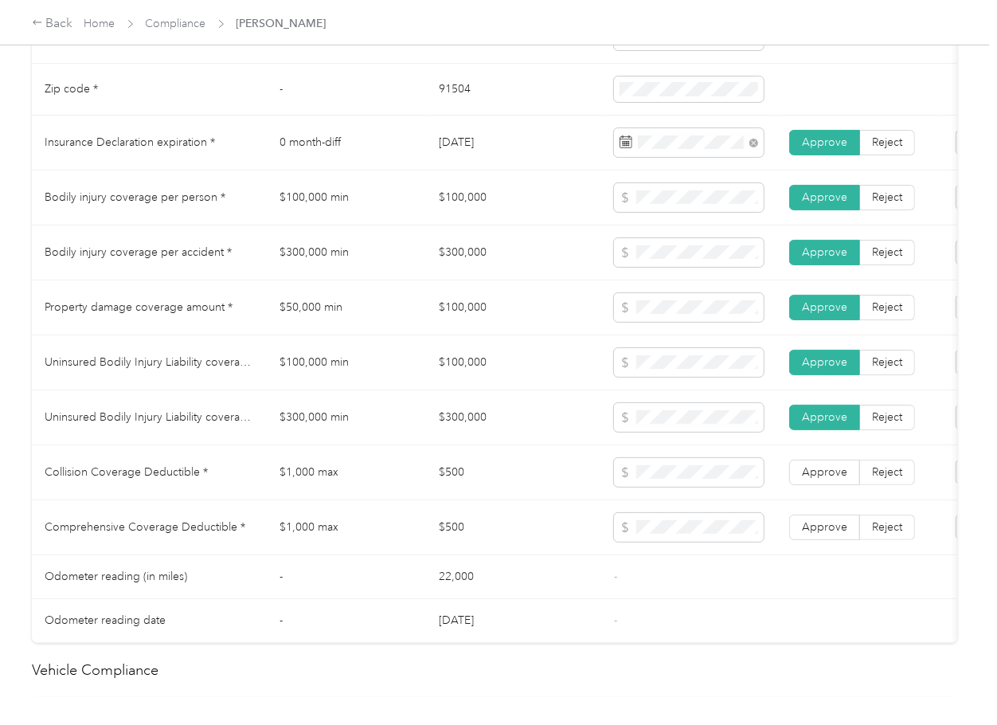
click at [327, 490] on td "$1,000 max" at bounding box center [346, 472] width 159 height 55
drag, startPoint x: 824, startPoint y: 539, endPoint x: 824, endPoint y: 489, distance: 50.2
click at [825, 534] on span "Approve" at bounding box center [824, 527] width 45 height 14
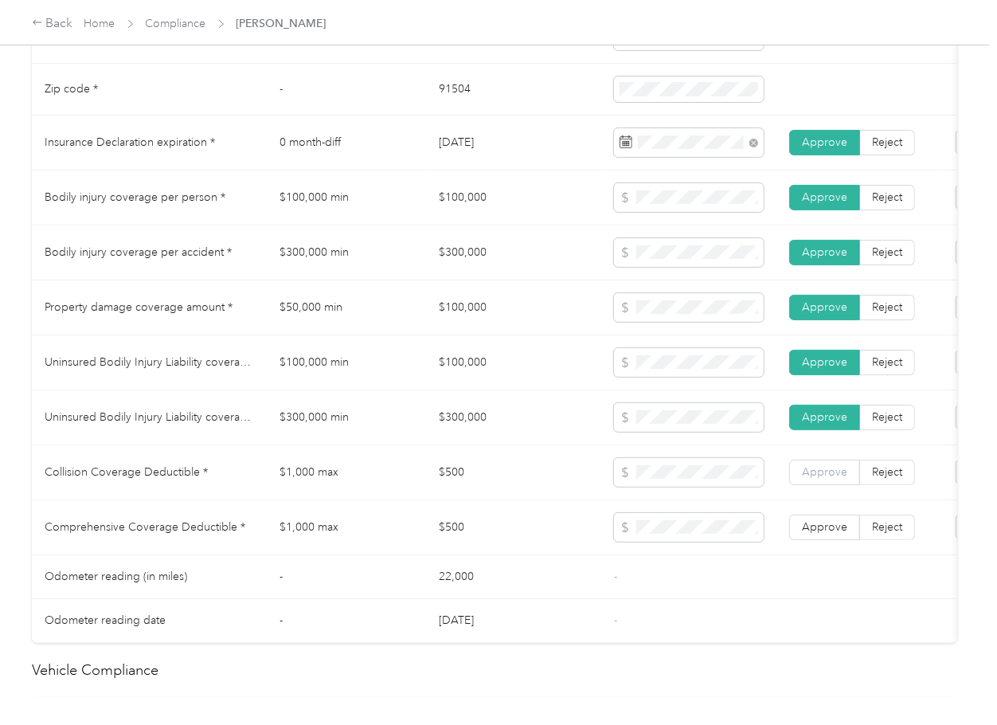
click at [824, 479] on span "Approve" at bounding box center [824, 472] width 45 height 14
click at [455, 526] on td "$500" at bounding box center [513, 527] width 175 height 55
click at [819, 534] on span "Approve" at bounding box center [824, 527] width 45 height 14
click at [411, 553] on td "$1,000 max" at bounding box center [346, 527] width 159 height 55
click at [402, 335] on td "$50,000 min" at bounding box center [346, 307] width 159 height 55
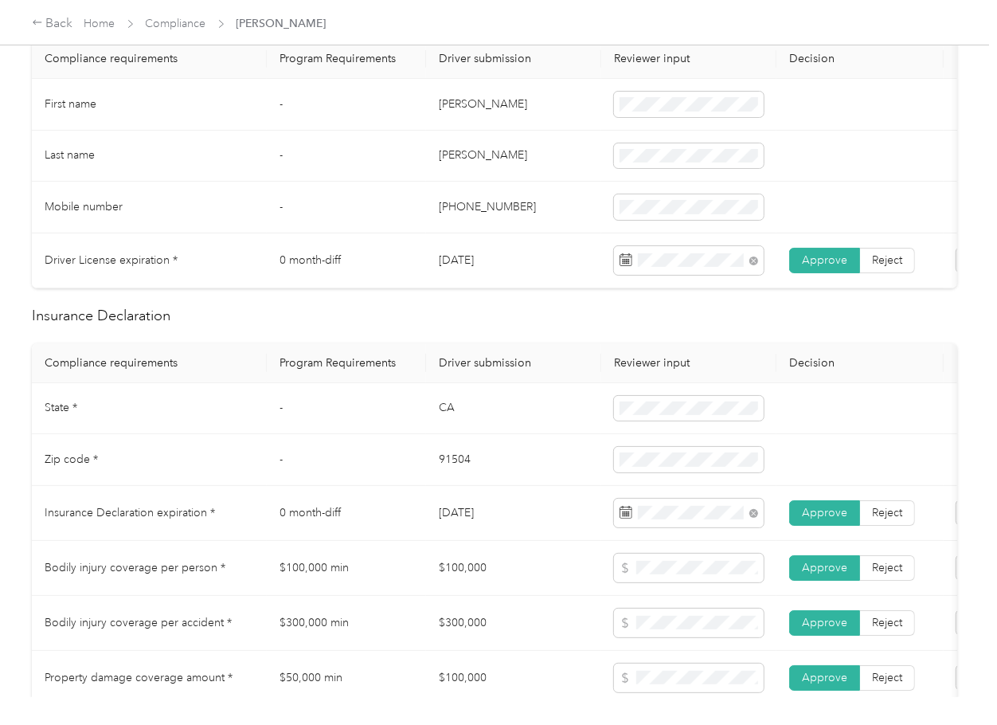
scroll to position [0, 0]
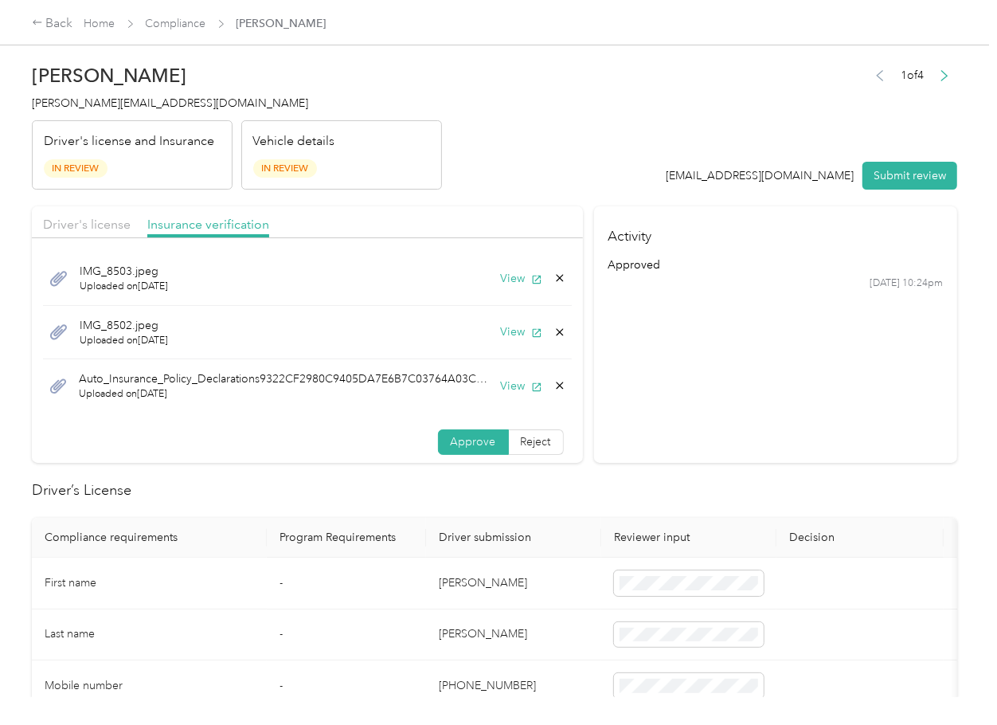
click at [553, 384] on icon at bounding box center [559, 385] width 13 height 13
click at [503, 395] on button "Yes" at bounding box center [498, 397] width 31 height 25
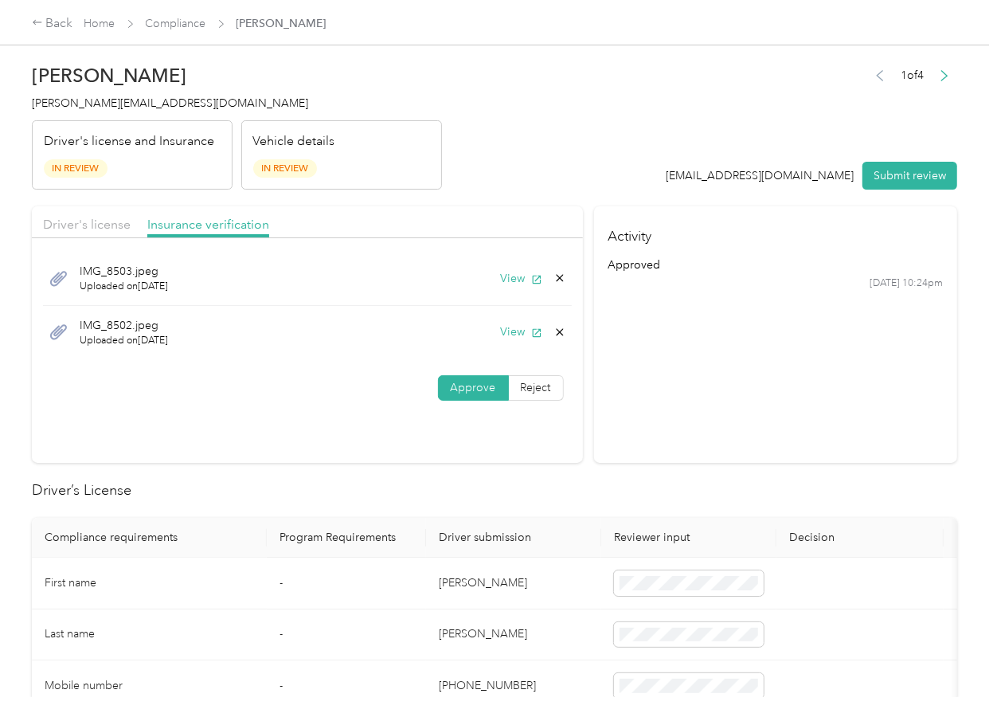
drag, startPoint x: 62, startPoint y: 227, endPoint x: 253, endPoint y: 241, distance: 191.6
click at [62, 226] on span "Driver's license" at bounding box center [87, 224] width 88 height 15
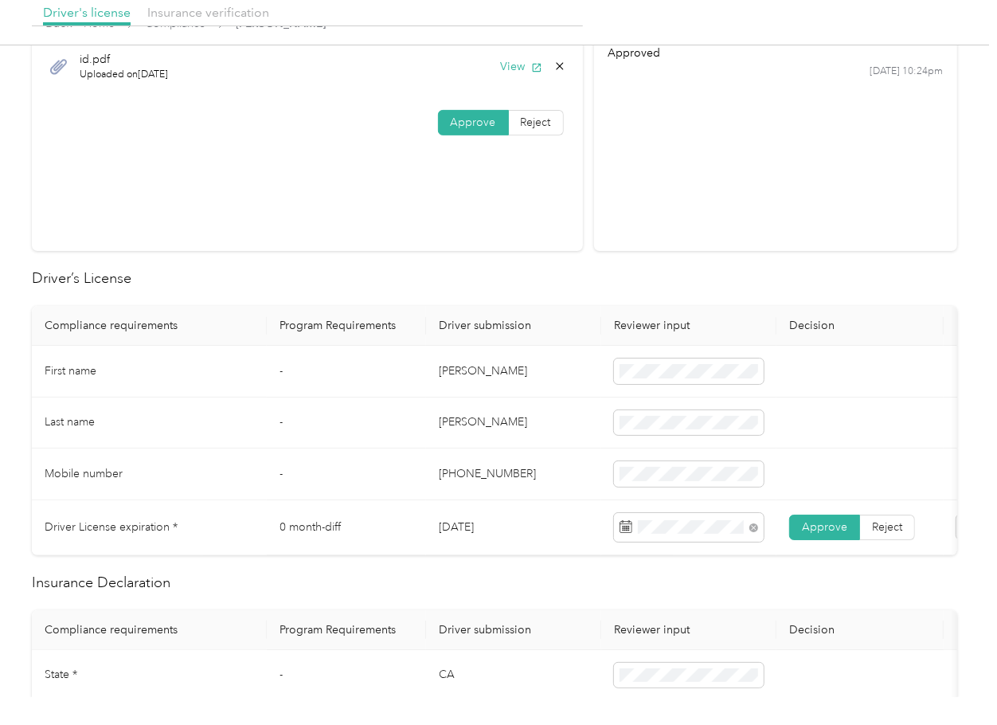
scroll to position [424, 0]
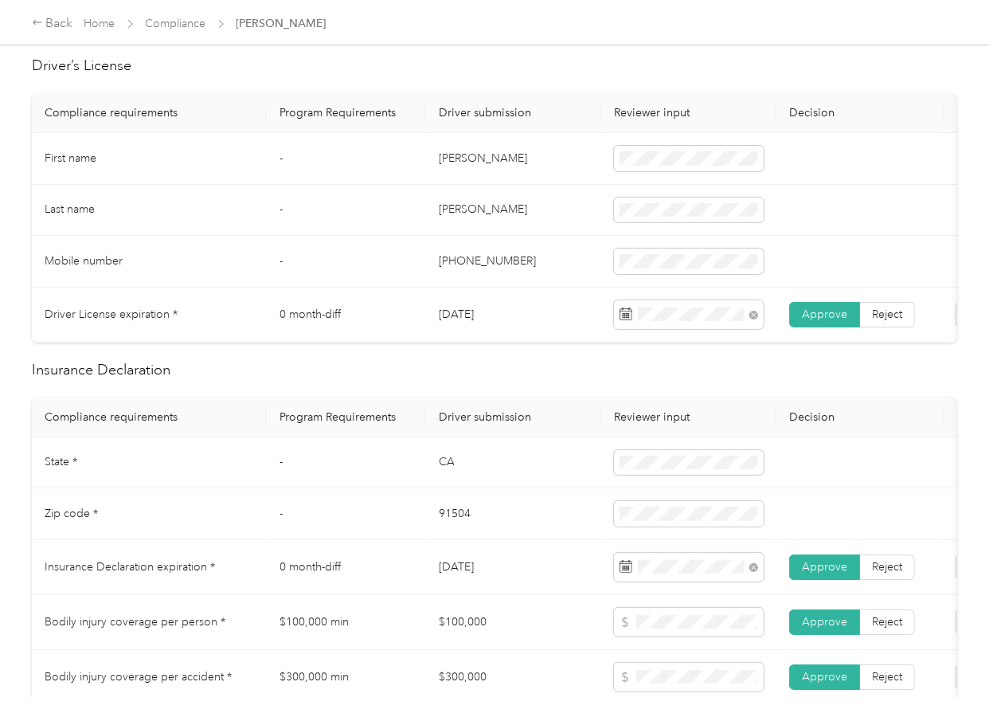
click at [344, 273] on td "-" at bounding box center [346, 262] width 159 height 52
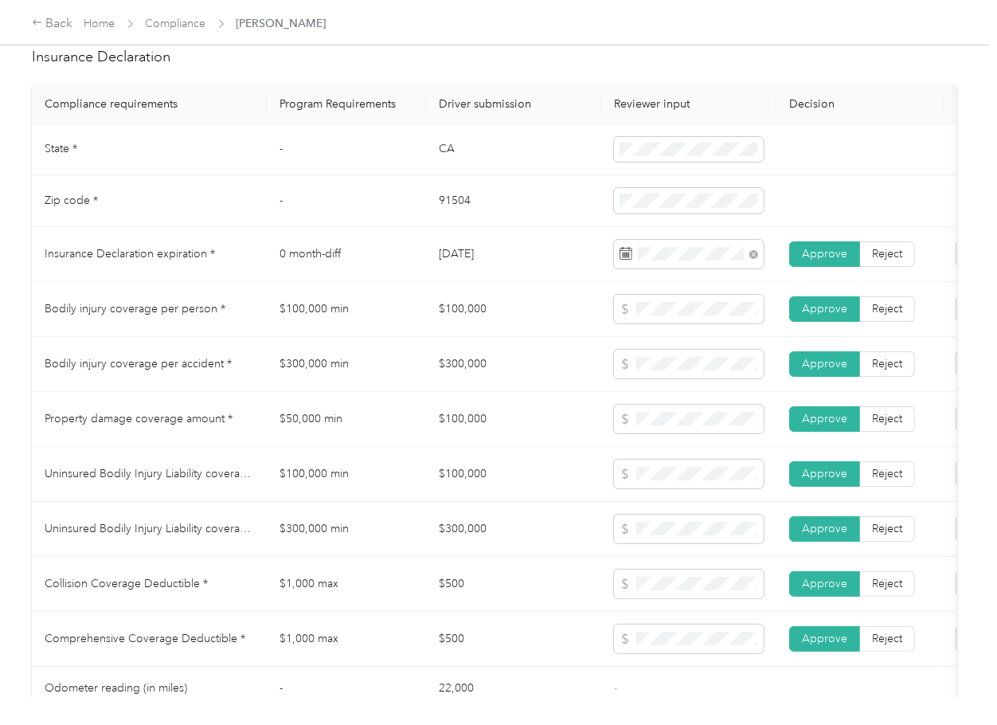
scroll to position [743, 0]
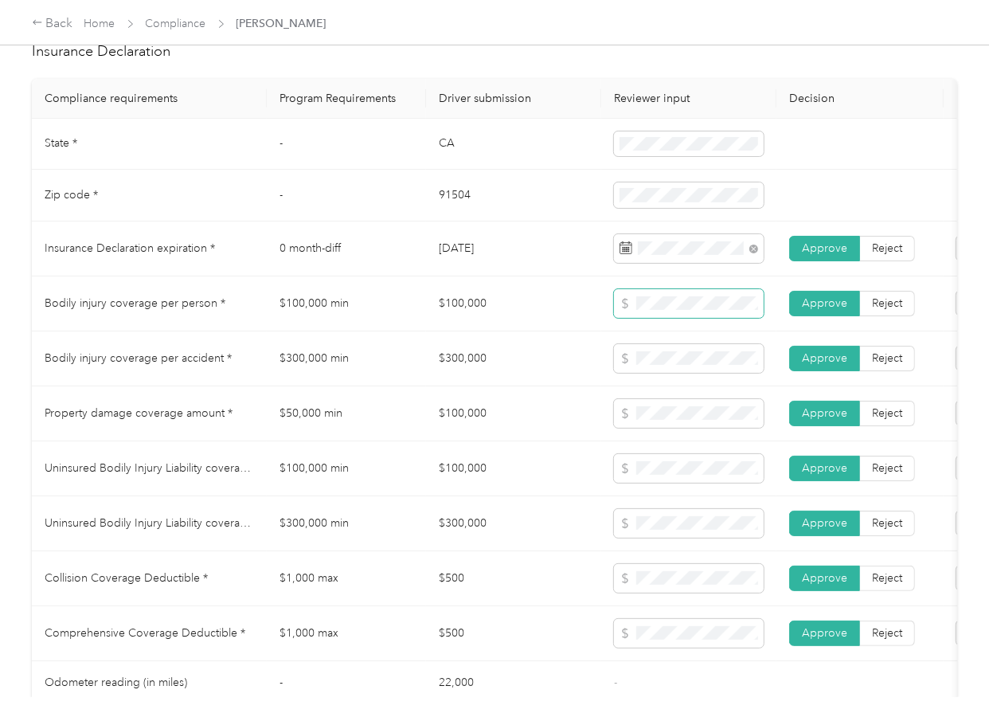
click at [682, 310] on span at bounding box center [689, 303] width 150 height 29
click at [685, 373] on span at bounding box center [689, 358] width 150 height 29
click at [673, 471] on span at bounding box center [689, 468] width 150 height 29
click at [657, 538] on span at bounding box center [689, 523] width 150 height 29
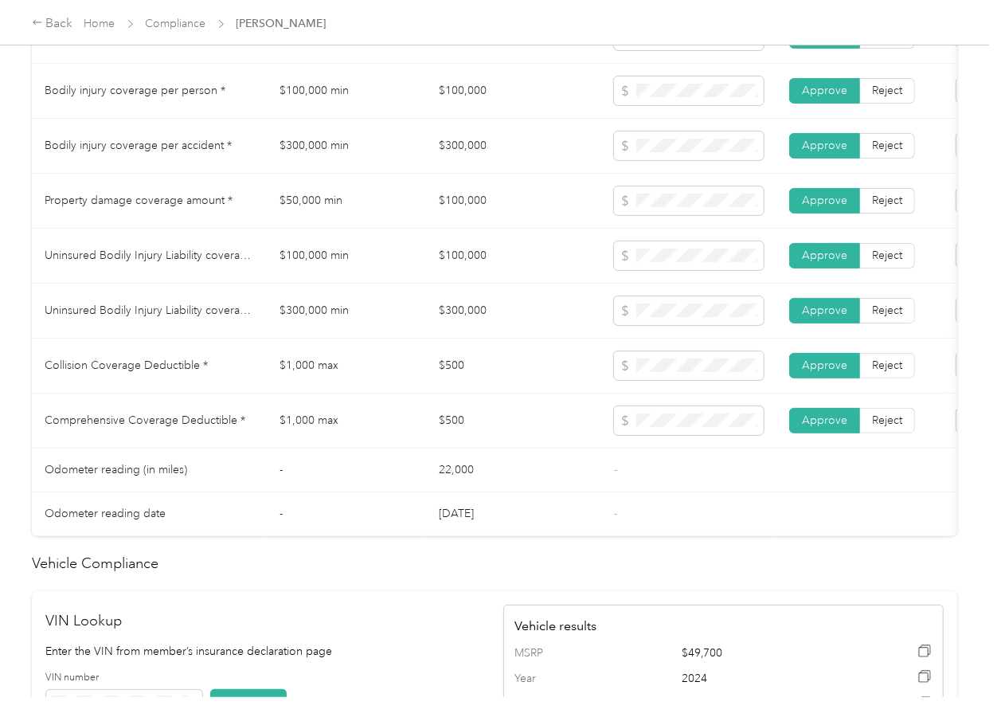
click at [457, 448] on td "$500" at bounding box center [513, 420] width 175 height 55
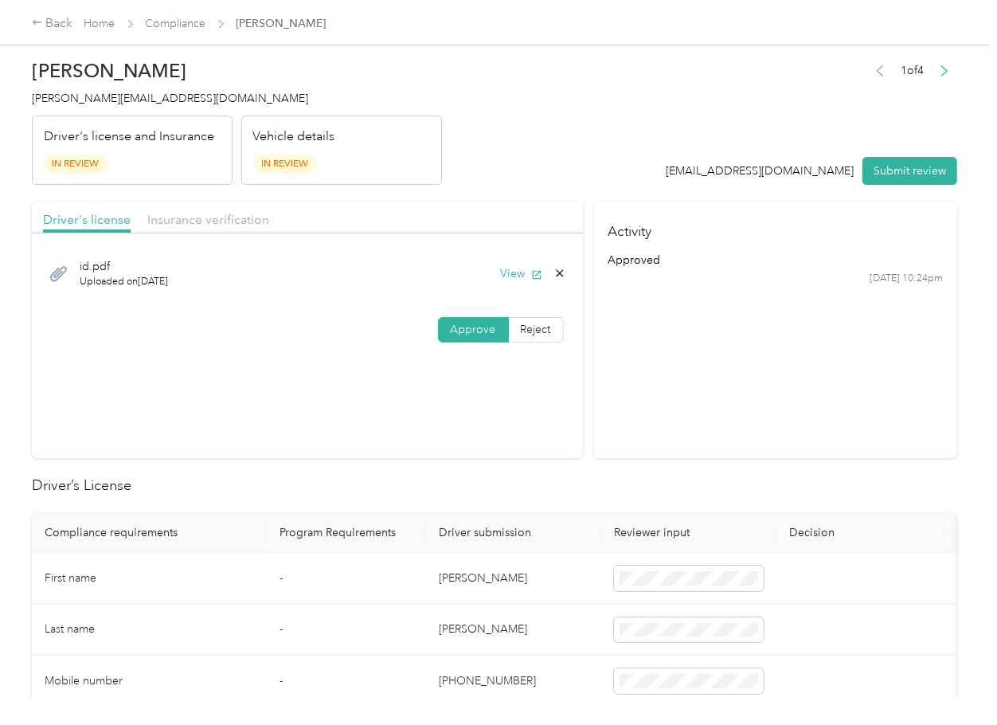
scroll to position [0, 0]
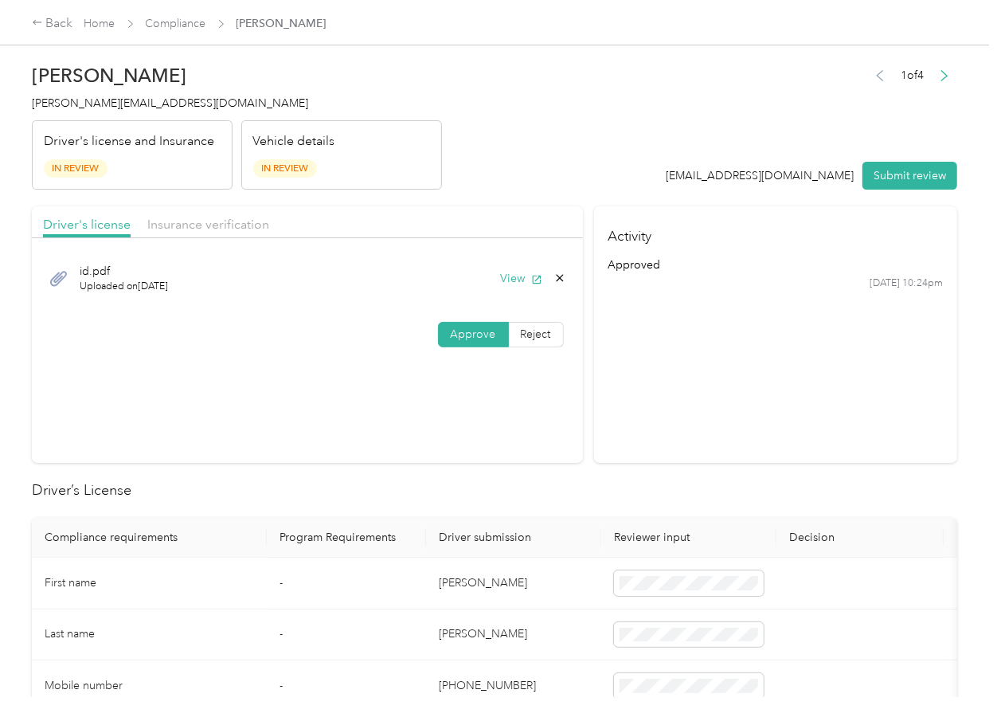
click at [873, 169] on button "Submit review" at bounding box center [909, 176] width 95 height 28
click at [179, 108] on span "[PERSON_NAME][EMAIL_ADDRESS][DOMAIN_NAME]" at bounding box center [170, 103] width 276 height 14
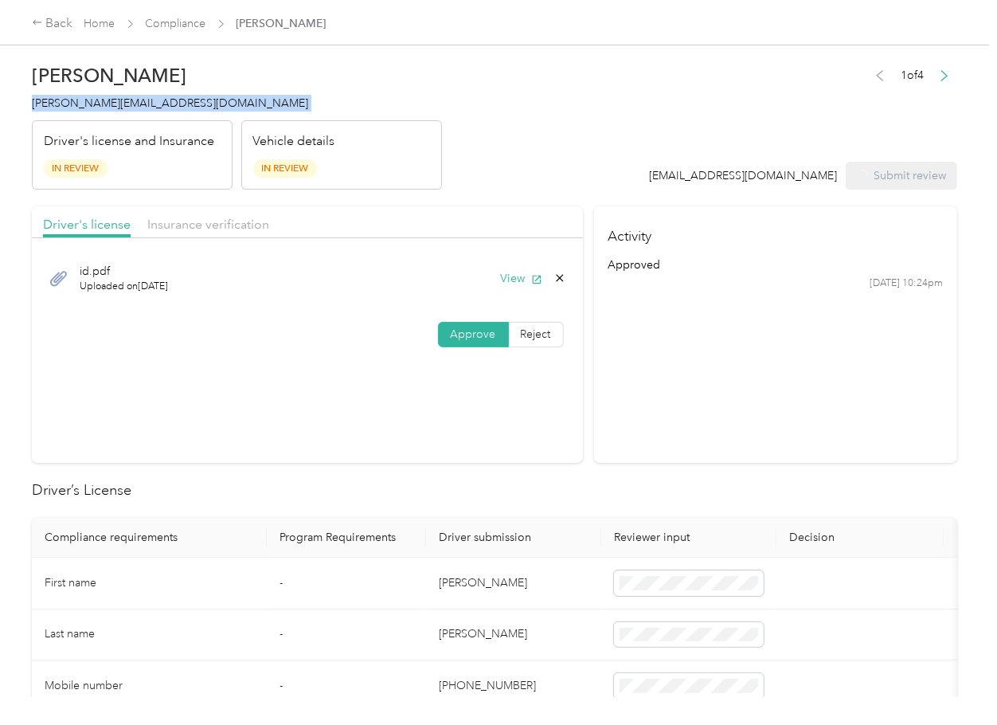
click at [179, 108] on span "[PERSON_NAME][EMAIL_ADDRESS][DOMAIN_NAME]" at bounding box center [170, 103] width 276 height 14
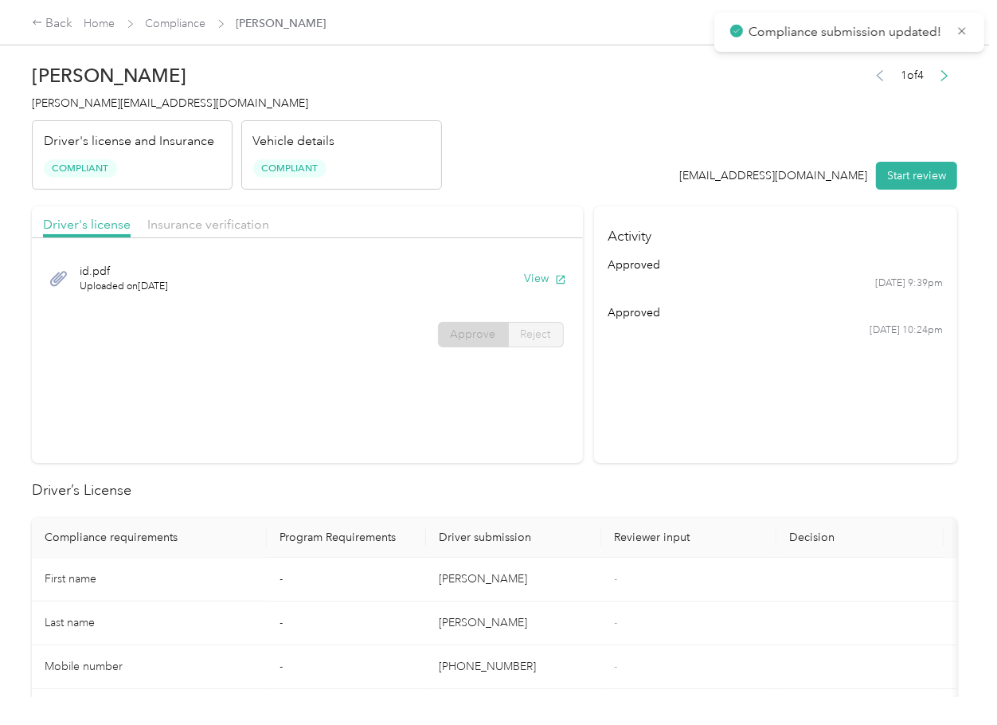
click at [715, 459] on section "Activity approved [DATE] 9:39pm approved [DATE] 10:24pm" at bounding box center [775, 334] width 363 height 256
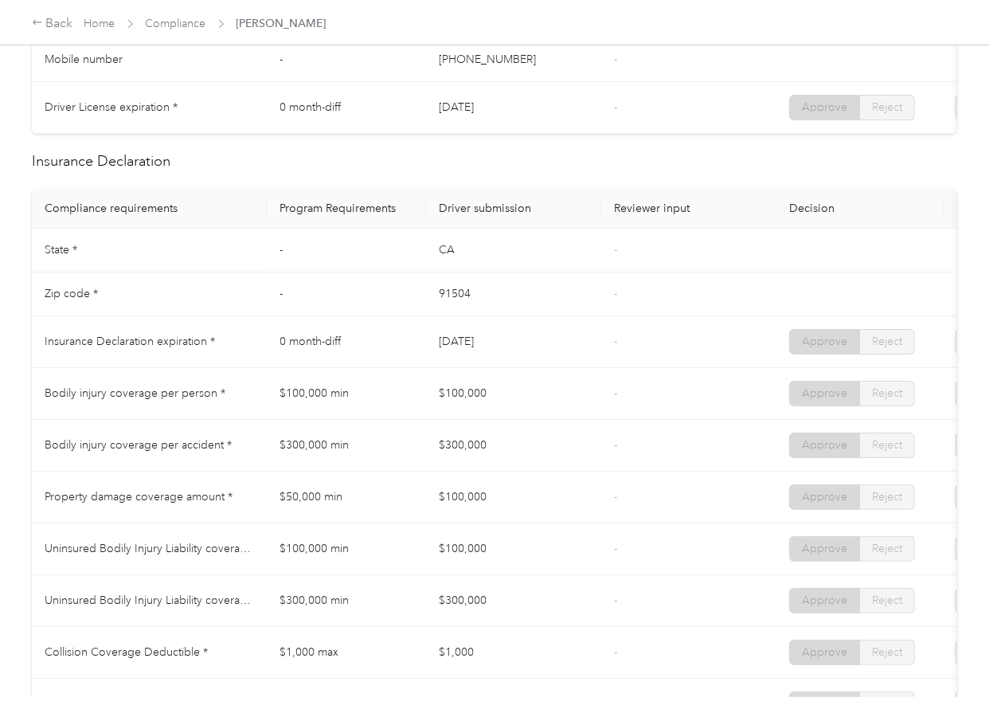
scroll to position [743, 0]
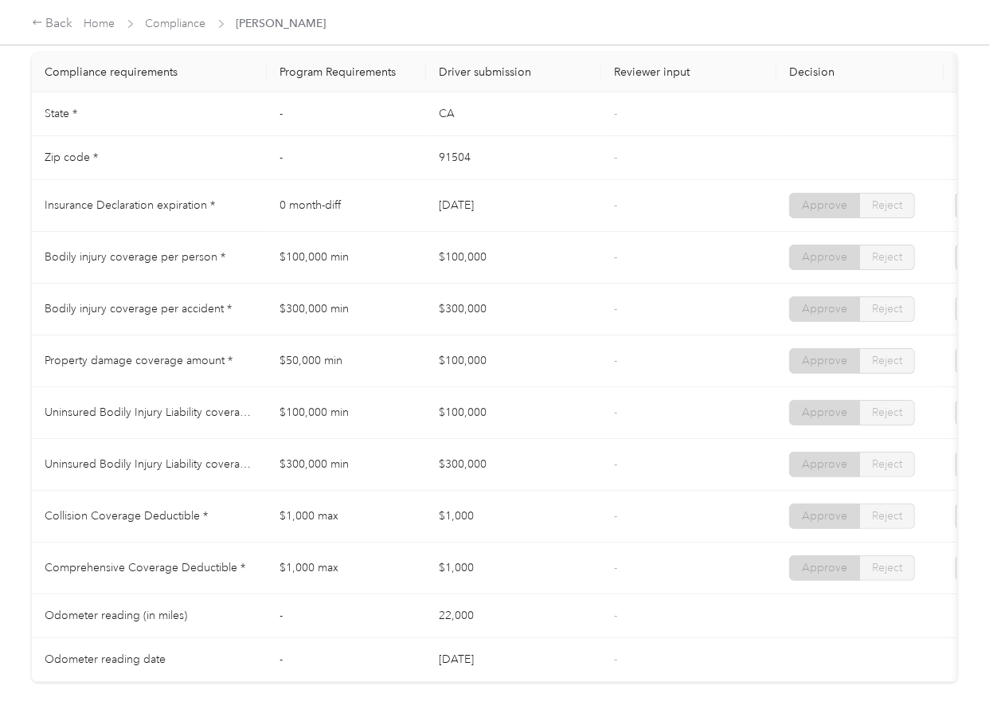
drag, startPoint x: 449, startPoint y: 221, endPoint x: 508, endPoint y: 240, distance: 61.7
click at [518, 220] on tr "Insurance Declaration expiration * 0 month-diff [DATE] - Approve Reject" at bounding box center [593, 206] width 1123 height 52
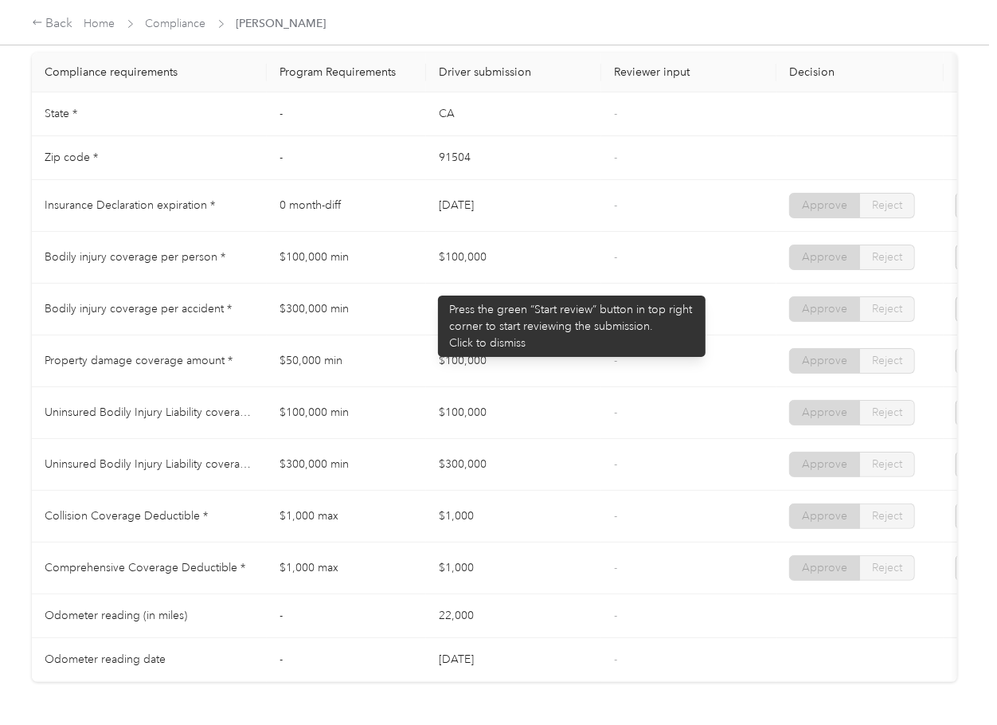
drag, startPoint x: 430, startPoint y: 287, endPoint x: 514, endPoint y: 299, distance: 85.3
click at [553, 284] on td "$100,000" at bounding box center [513, 258] width 175 height 52
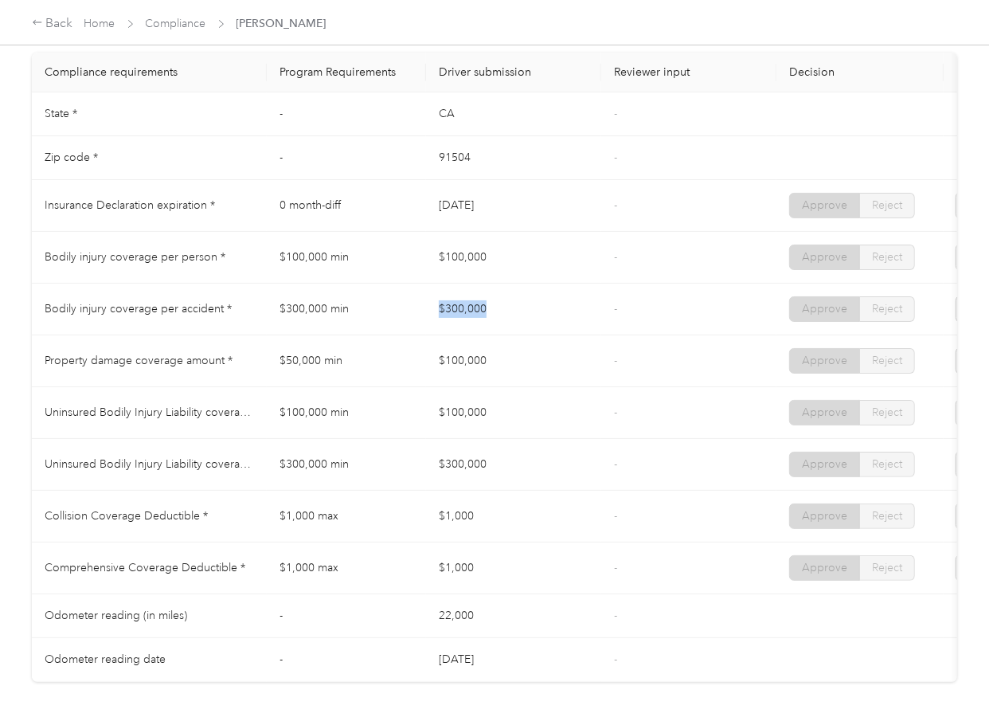
drag, startPoint x: 434, startPoint y: 315, endPoint x: 526, endPoint y: 315, distance: 92.4
click at [526, 315] on td "$300,000" at bounding box center [513, 310] width 175 height 52
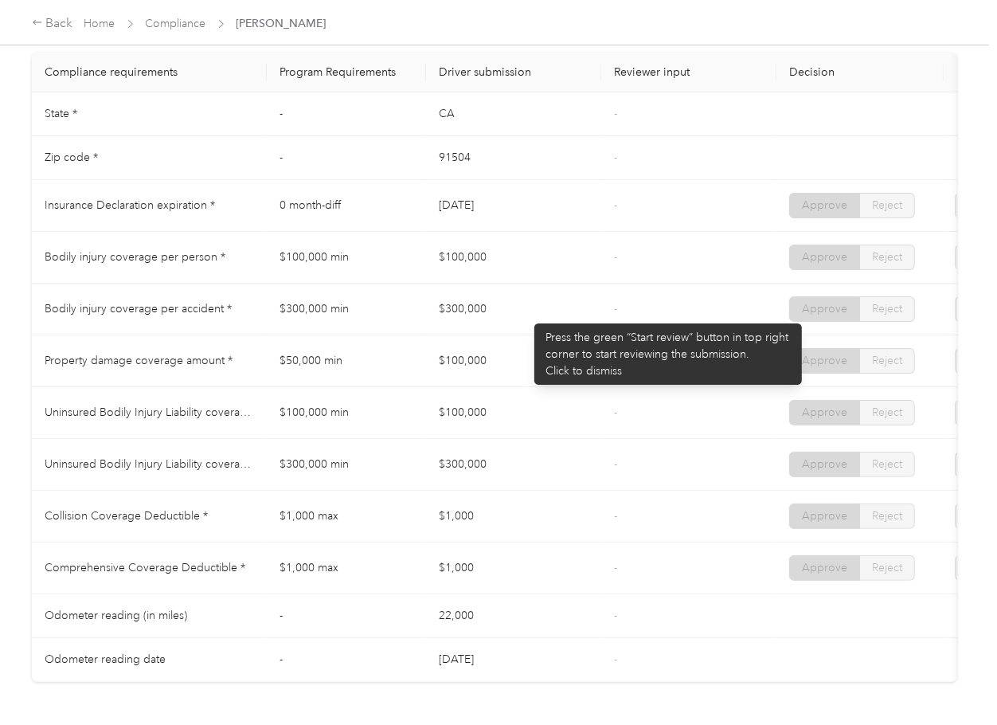
drag, startPoint x: 452, startPoint y: 377, endPoint x: 514, endPoint y: 378, distance: 61.3
click at [514, 378] on td "$100,000" at bounding box center [513, 361] width 175 height 52
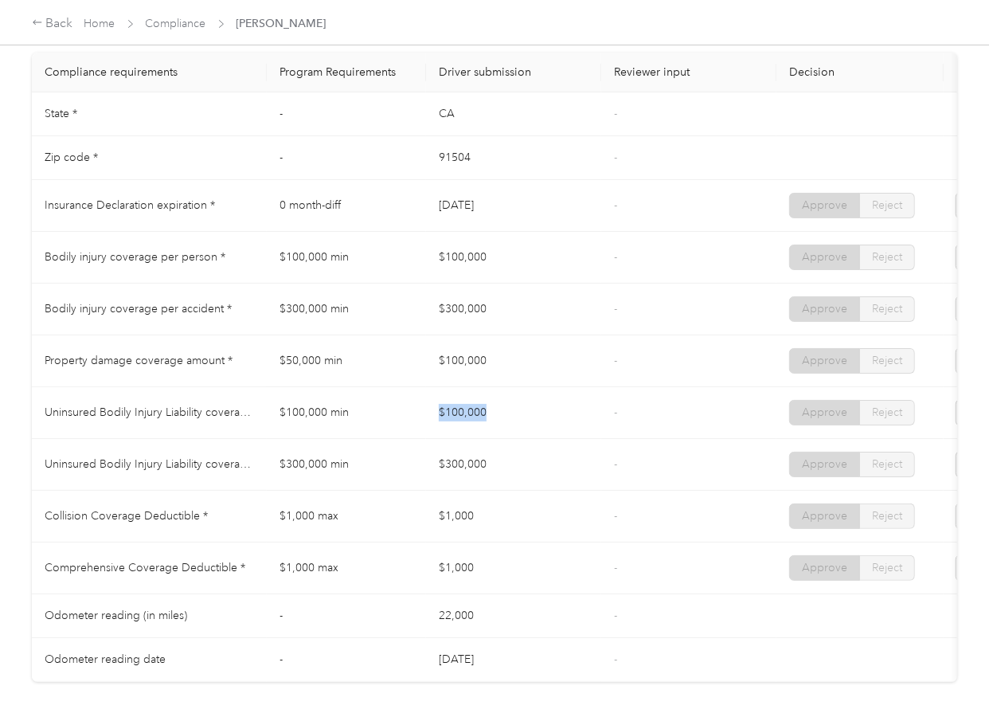
drag, startPoint x: 464, startPoint y: 426, endPoint x: 514, endPoint y: 428, distance: 50.2
click at [514, 427] on td "$100,000" at bounding box center [513, 413] width 175 height 52
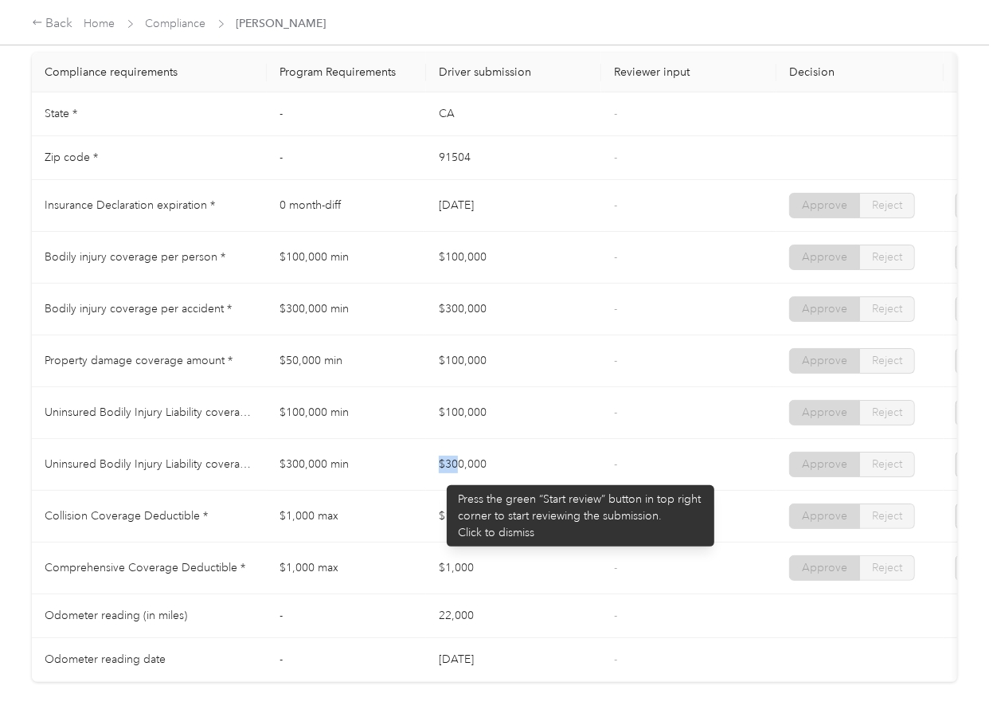
drag, startPoint x: 439, startPoint y: 477, endPoint x: 503, endPoint y: 479, distance: 64.5
click at [503, 479] on td "$300,000" at bounding box center [513, 465] width 175 height 52
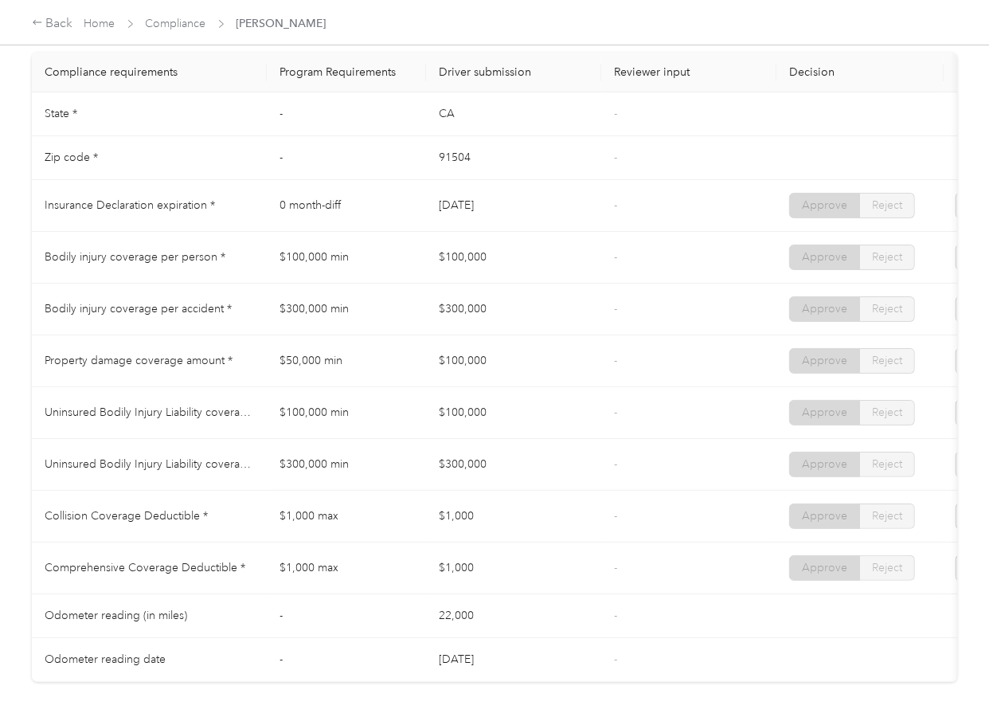
drag, startPoint x: 444, startPoint y: 517, endPoint x: 518, endPoint y: 532, distance: 75.6
click at [514, 530] on td "$1,000" at bounding box center [513, 517] width 175 height 52
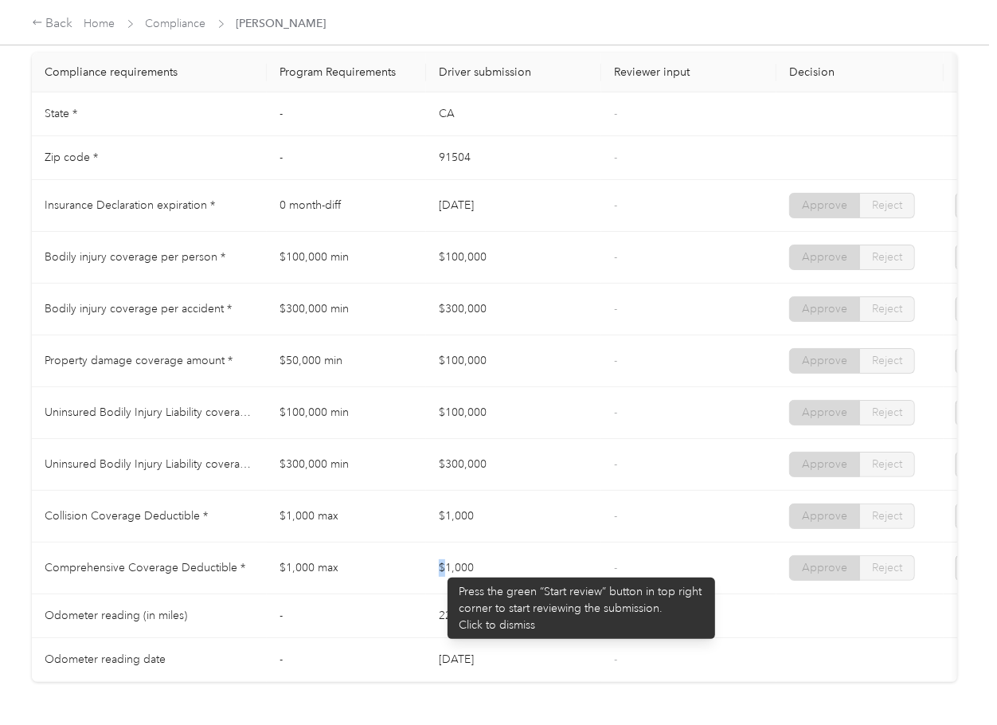
click at [521, 585] on td "$1,000" at bounding box center [513, 568] width 175 height 52
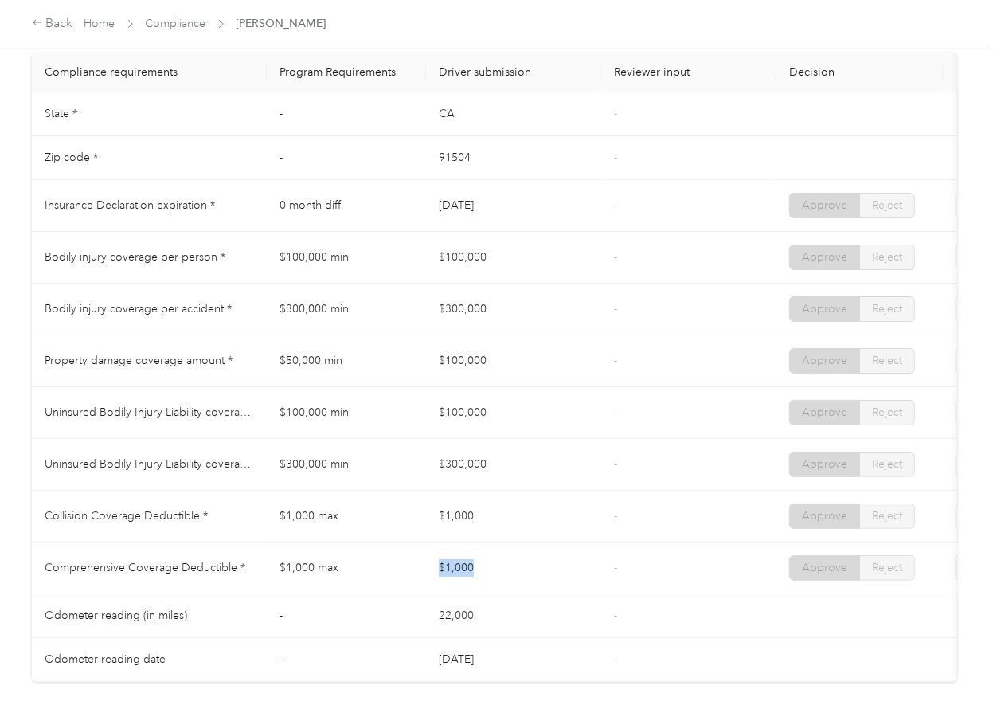
click at [538, 573] on td "$1,000" at bounding box center [513, 568] width 175 height 52
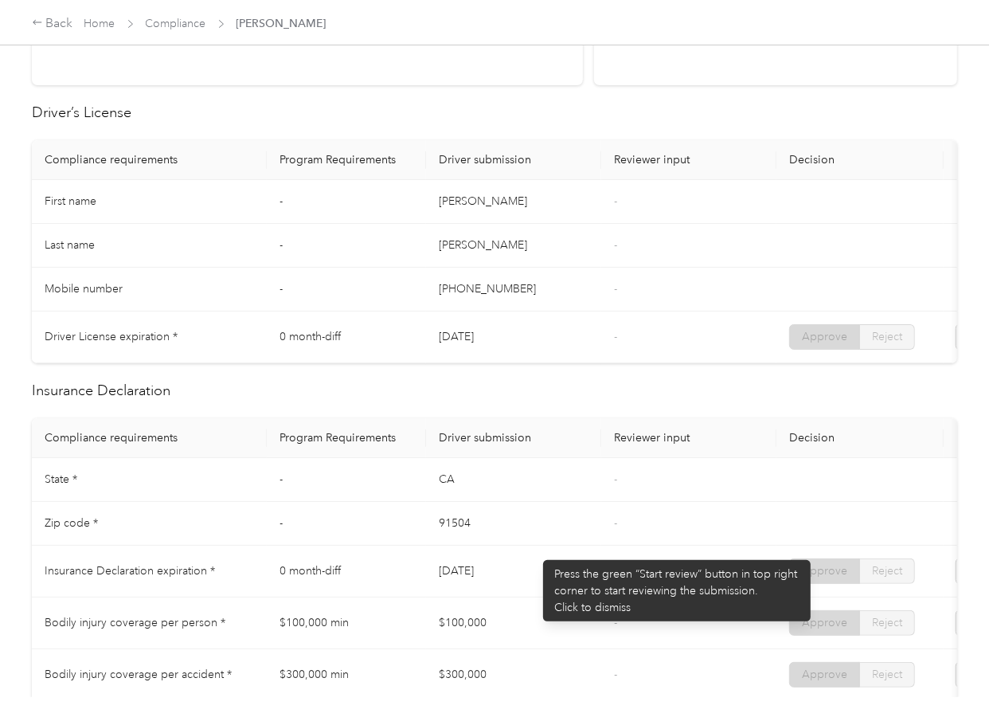
scroll to position [0, 0]
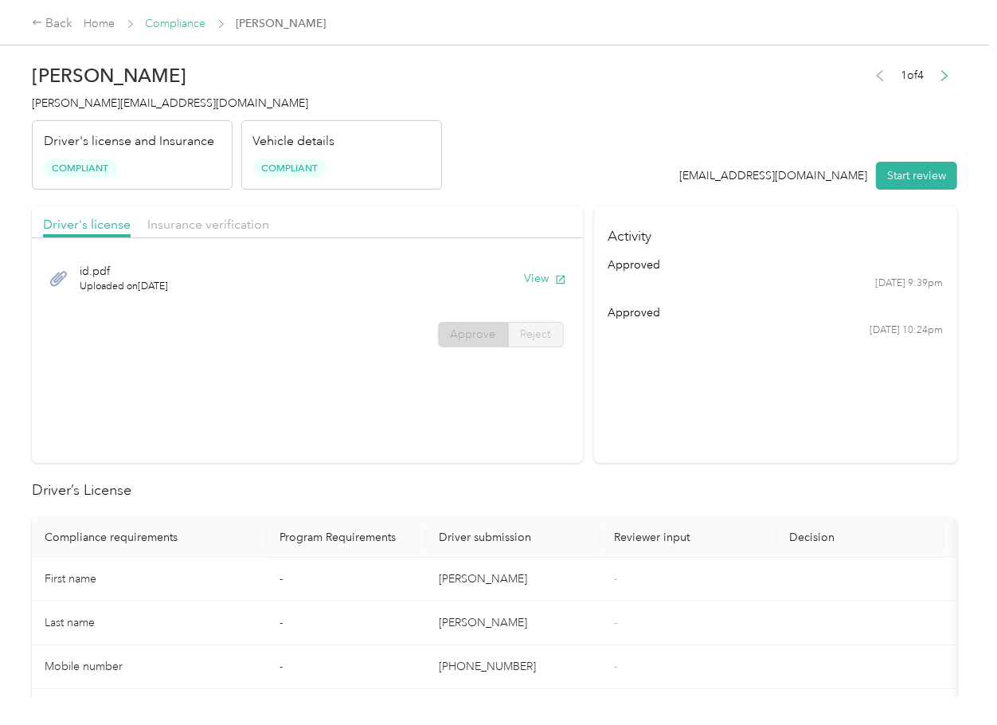
click at [164, 25] on link "Compliance" at bounding box center [176, 24] width 61 height 14
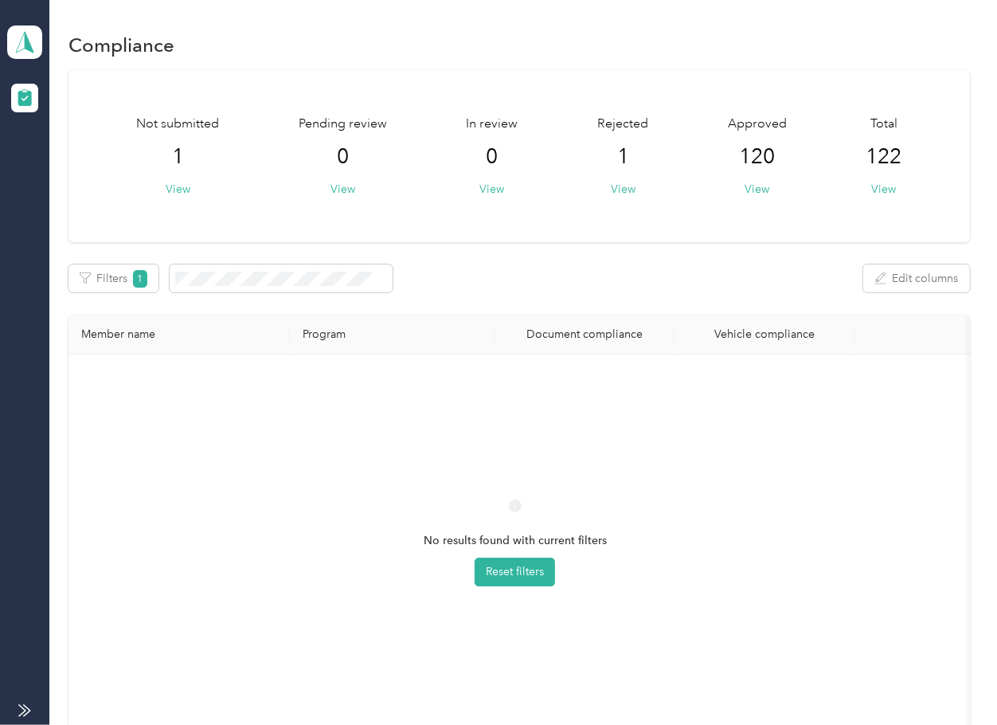
click at [753, 400] on div "No results found with current filters Reset filters" at bounding box center [514, 556] width 867 height 379
click at [665, 456] on div "No results found with current filters Reset filters" at bounding box center [514, 556] width 867 height 379
click at [25, 32] on icon at bounding box center [25, 42] width 24 height 22
click at [61, 162] on div "Log out" at bounding box center [51, 166] width 61 height 17
